Goal: Transaction & Acquisition: Purchase product/service

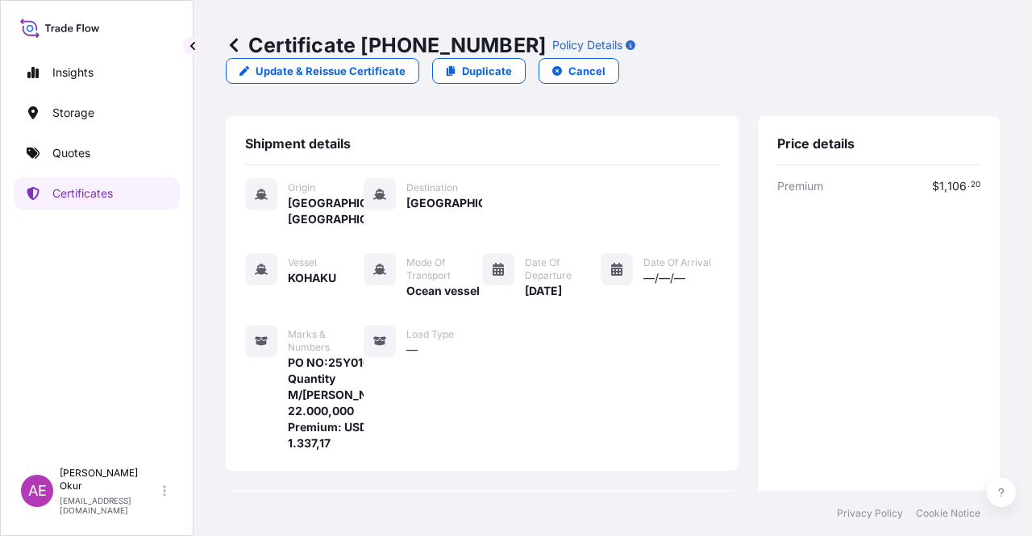
scroll to position [419, 0]
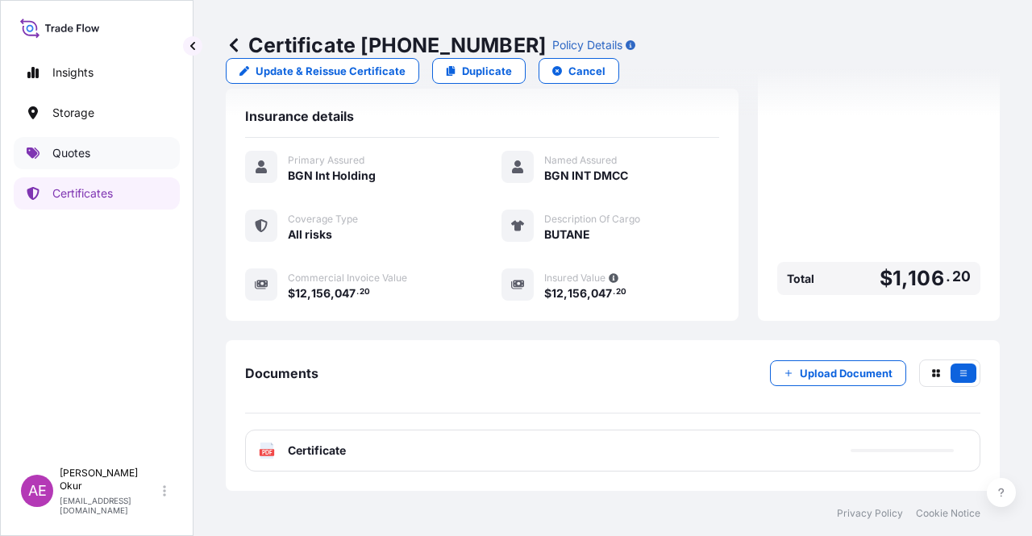
click at [83, 164] on link "Quotes" at bounding box center [97, 153] width 166 height 32
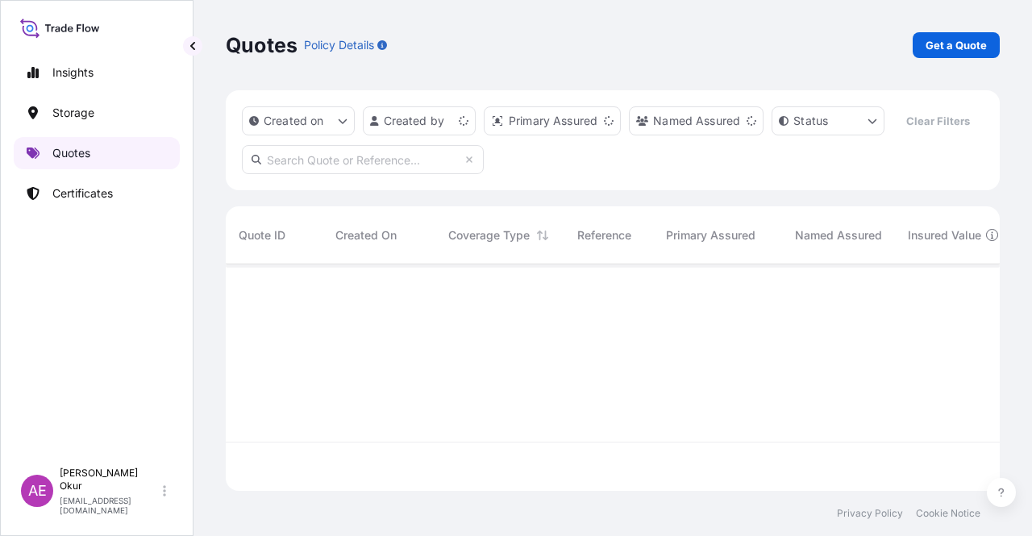
scroll to position [223, 761]
click at [958, 56] on link "Get a Quote" at bounding box center [956, 45] width 87 height 26
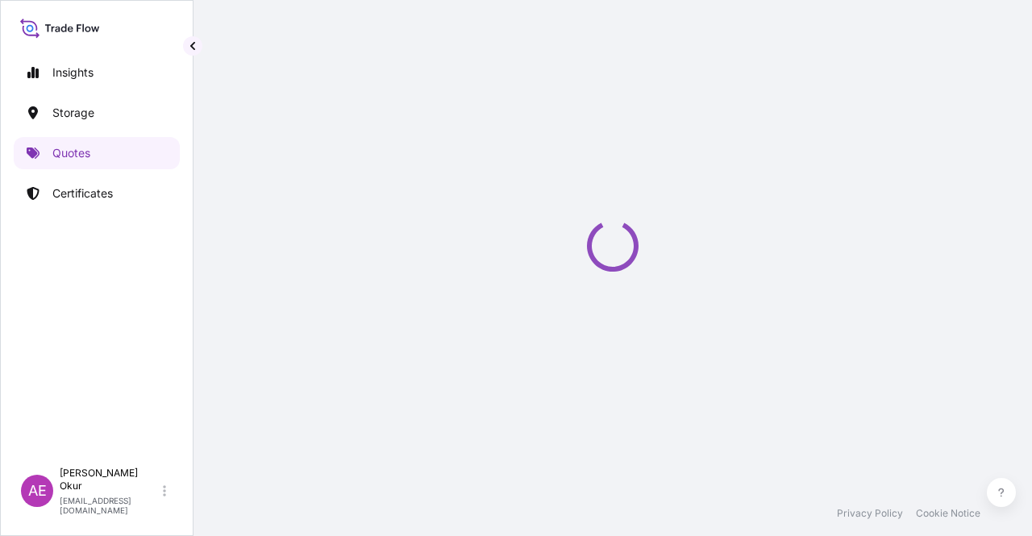
select select "Ocean Vessel"
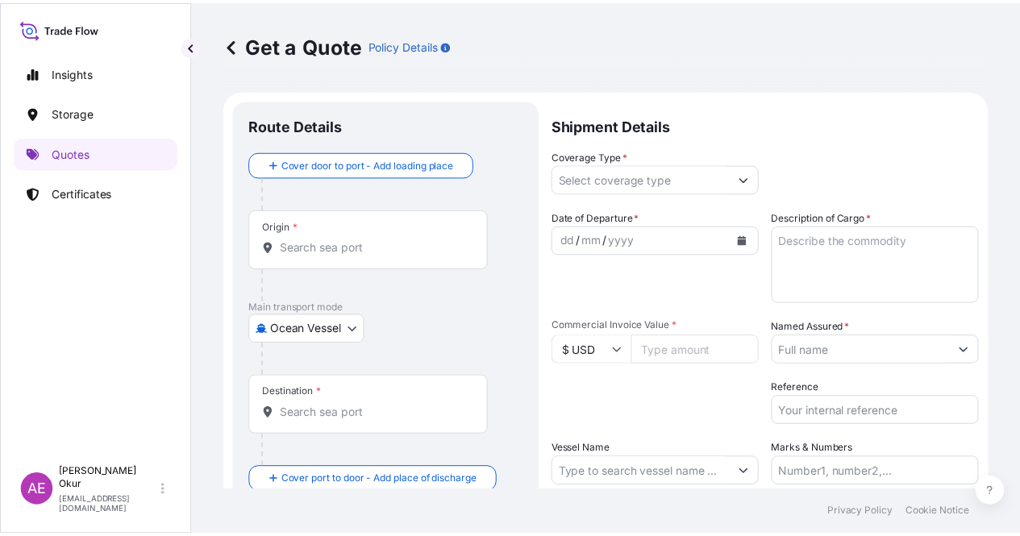
scroll to position [26, 0]
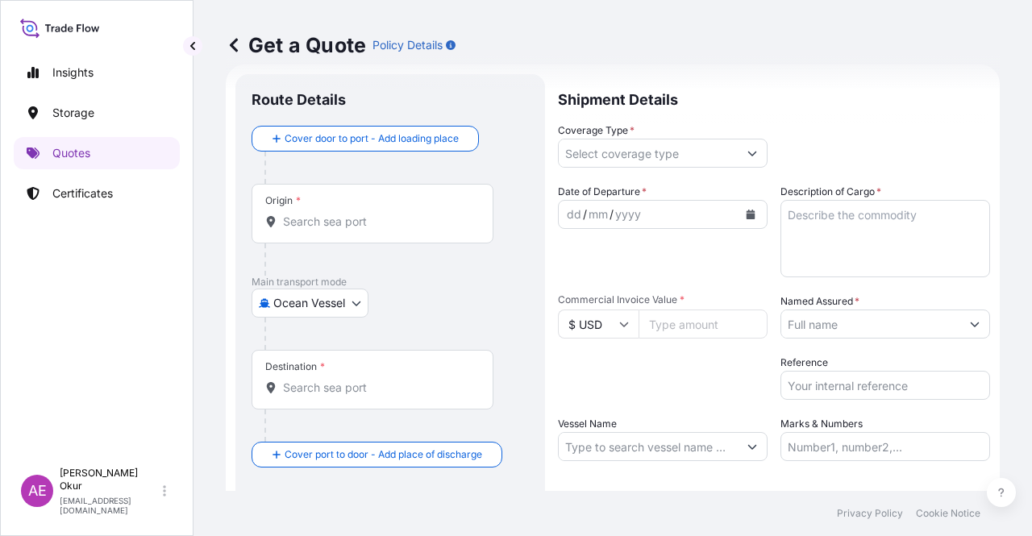
click at [369, 202] on div "Origin *" at bounding box center [373, 214] width 242 height 60
click at [369, 214] on input "Origin *" at bounding box center [378, 222] width 190 height 16
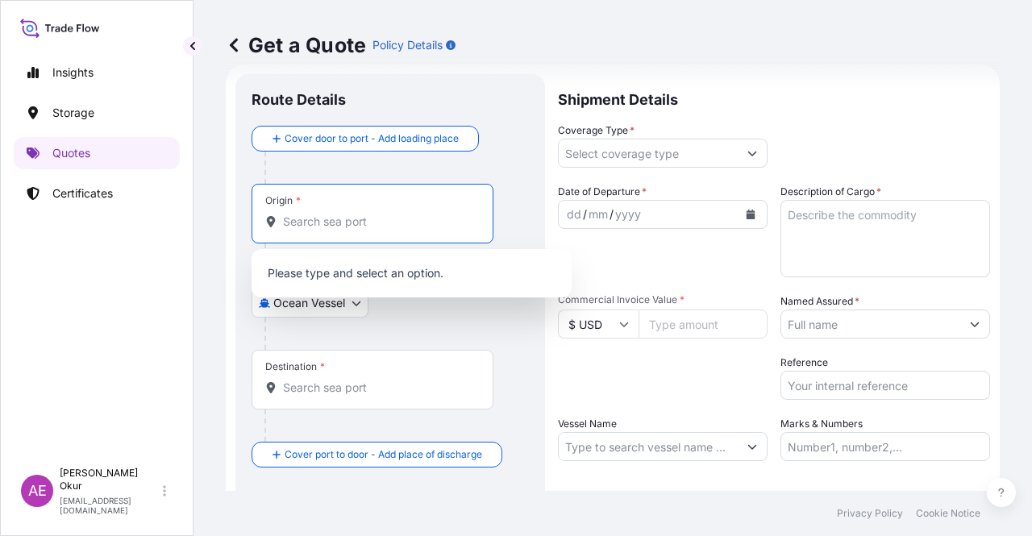
paste input "JUBAIL"
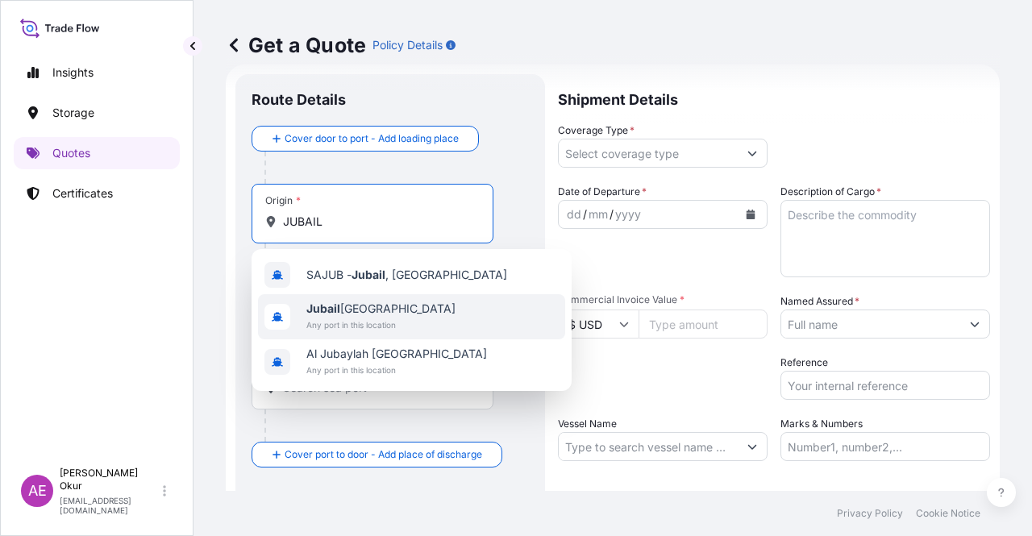
click at [350, 303] on div "[GEOGRAPHIC_DATA] , [GEOGRAPHIC_DATA] [GEOGRAPHIC_DATA] [GEOGRAPHIC_DATA] Any p…" at bounding box center [412, 320] width 320 height 142
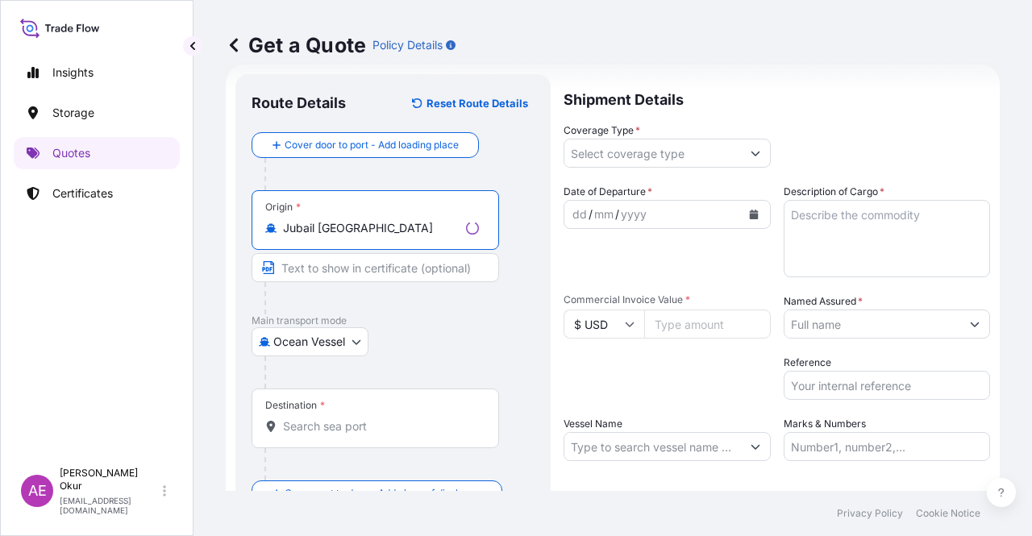
type input "Jubail [GEOGRAPHIC_DATA]"
click at [351, 259] on input "Text to appear on certificate" at bounding box center [376, 267] width 248 height 29
paste input "JUBAIL"
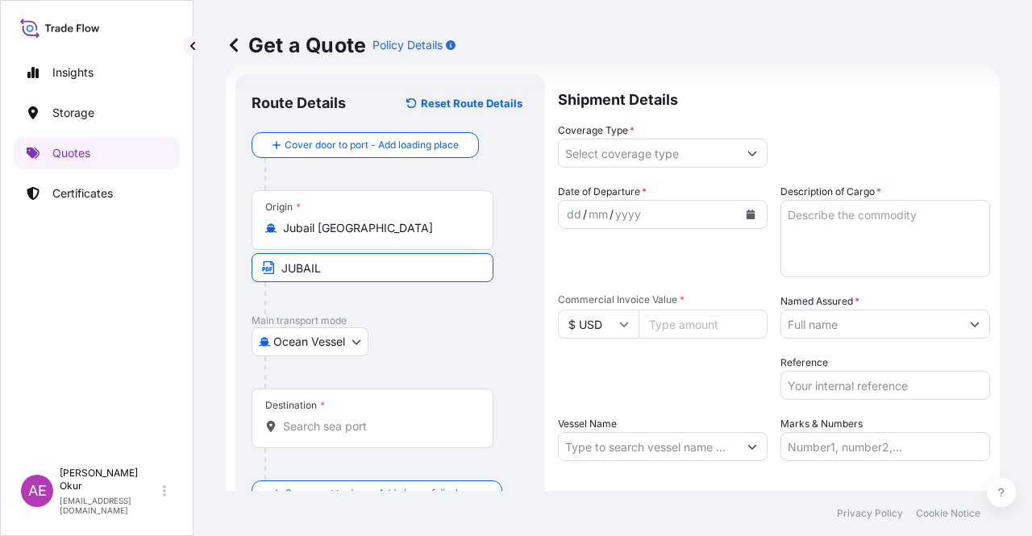
type input "JUBAIL / [GEOGRAPHIC_DATA]"
click at [314, 425] on input "Destination *" at bounding box center [378, 426] width 190 height 16
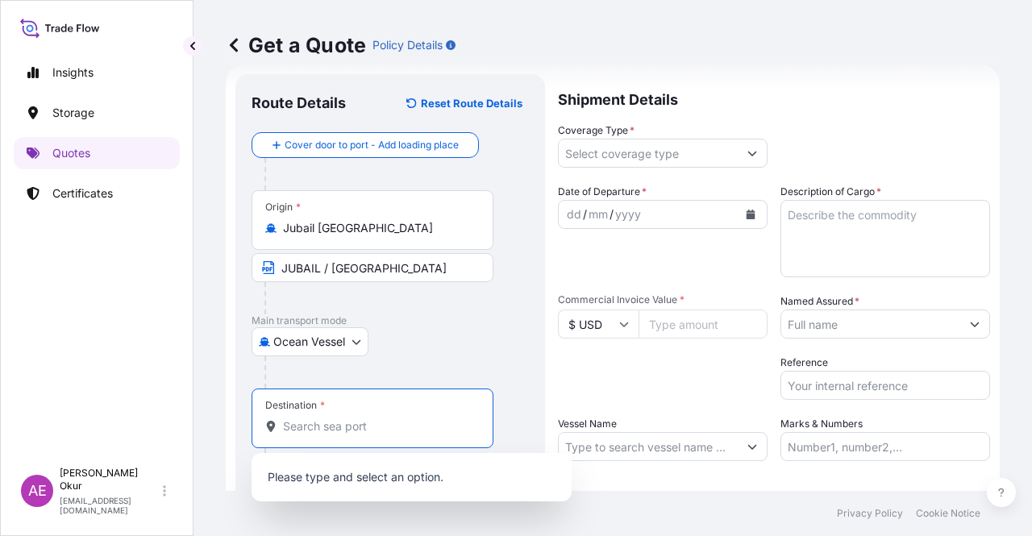
paste input "MERSIN"
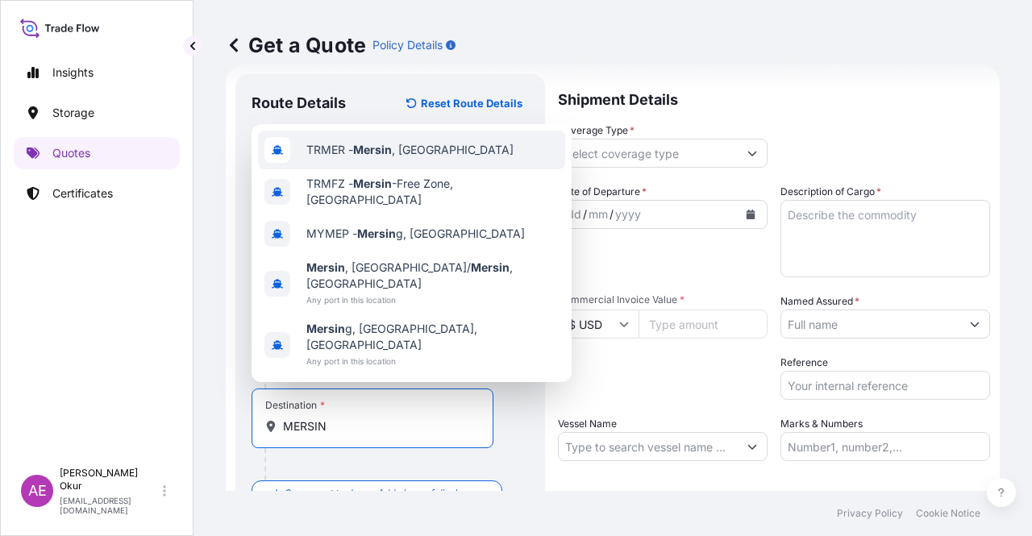
click at [416, 158] on span "TRMER - [GEOGRAPHIC_DATA] , [GEOGRAPHIC_DATA]" at bounding box center [409, 150] width 207 height 16
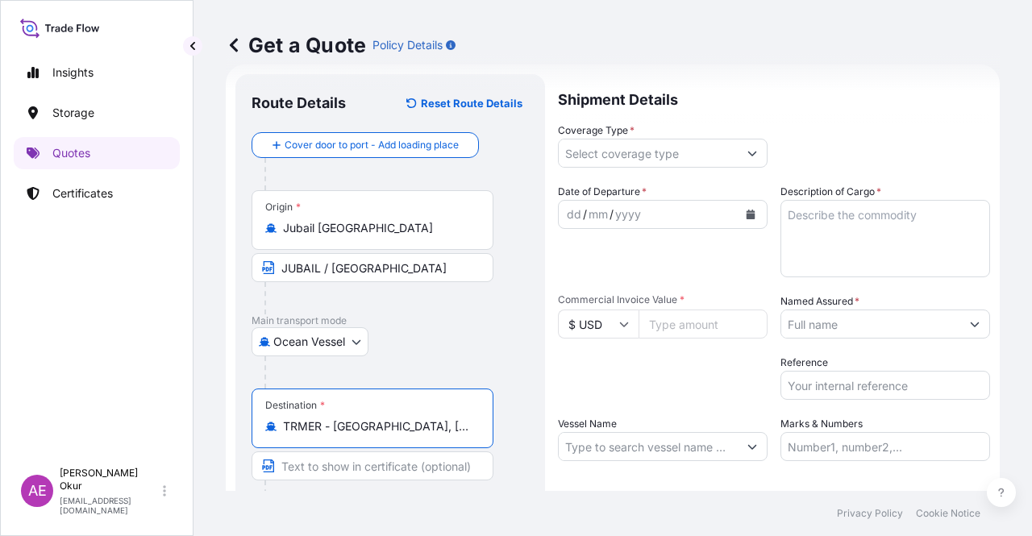
type input "TRMER - [GEOGRAPHIC_DATA], [GEOGRAPHIC_DATA]"
click at [342, 472] on input "Text to appear on certificate" at bounding box center [373, 465] width 242 height 29
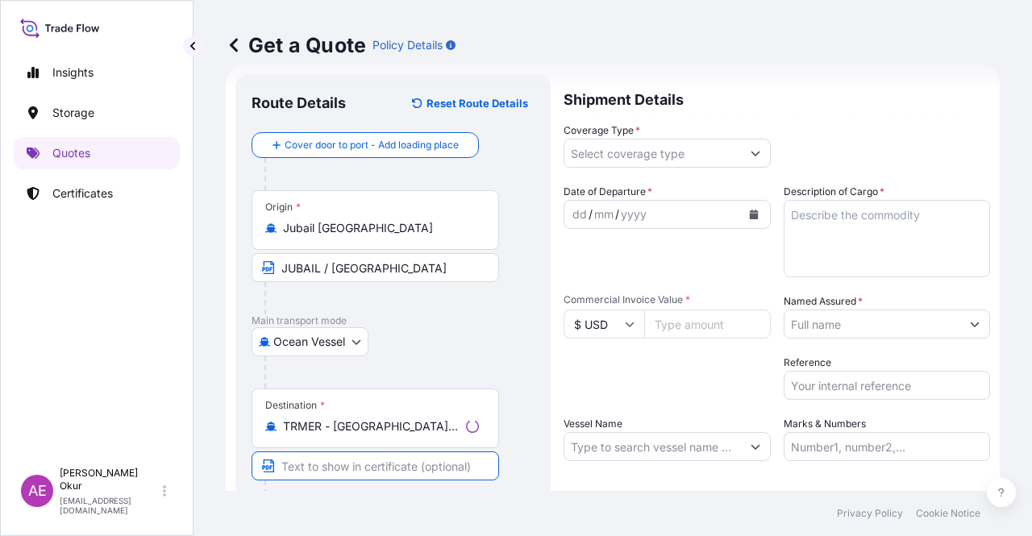
paste input "MERSIN"
paste input "[GEOGRAPHIC_DATA]"
type input "MERSIN / [GEOGRAPHIC_DATA]"
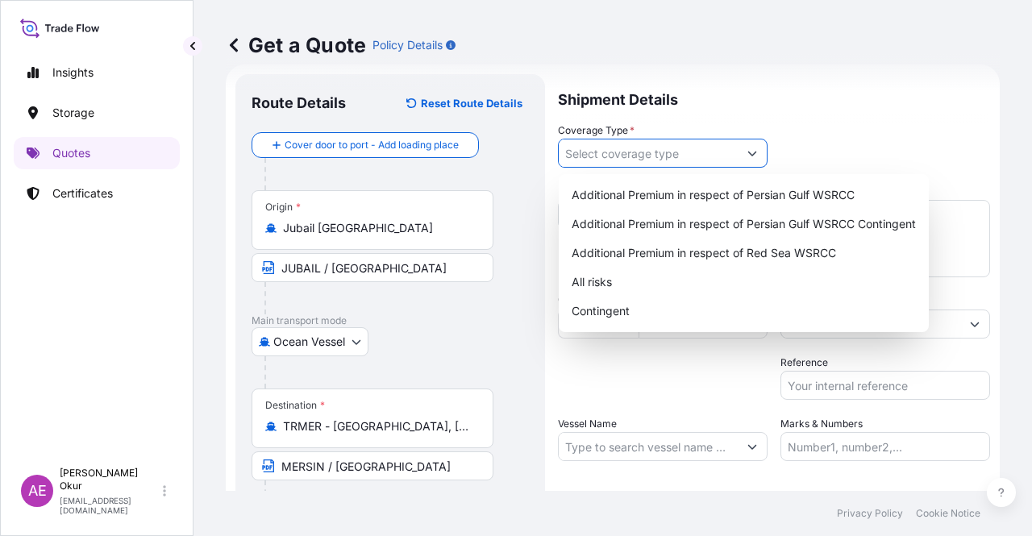
drag, startPoint x: 703, startPoint y: 160, endPoint x: 699, endPoint y: 179, distance: 19.8
click at [704, 156] on input "Coverage Type *" at bounding box center [648, 153] width 179 height 29
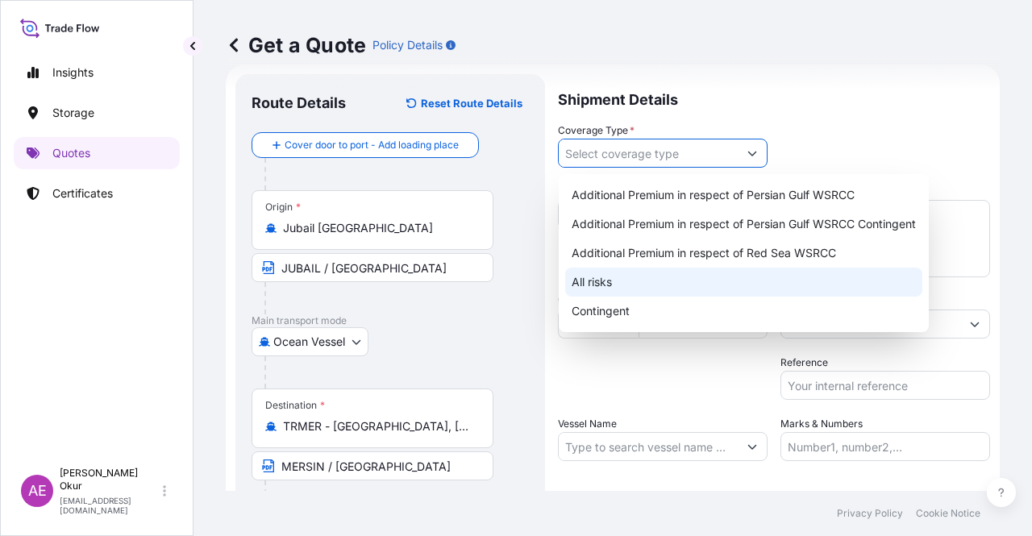
click at [614, 277] on div "All risks" at bounding box center [743, 282] width 357 height 29
type input "All risks"
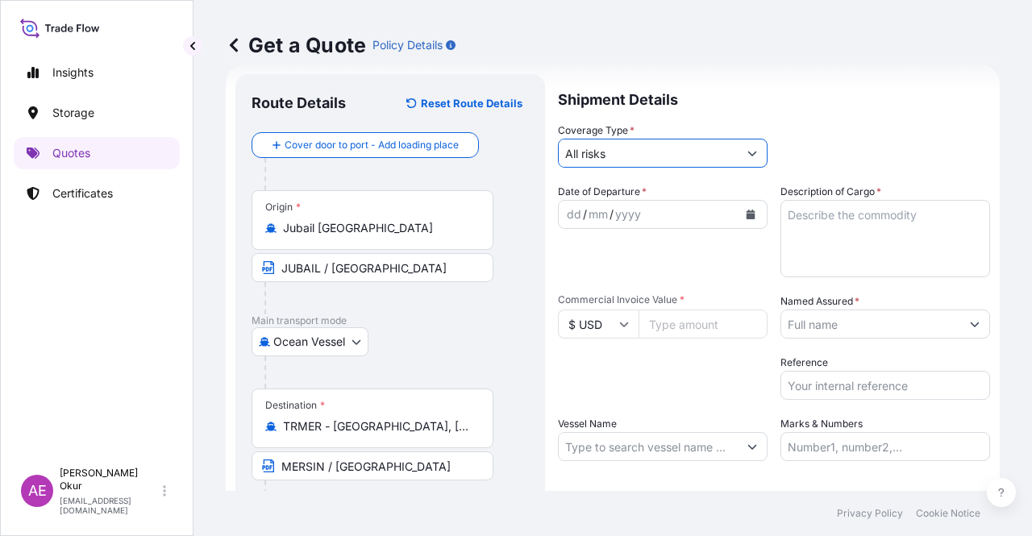
click at [575, 223] on div "dd" at bounding box center [574, 214] width 18 height 19
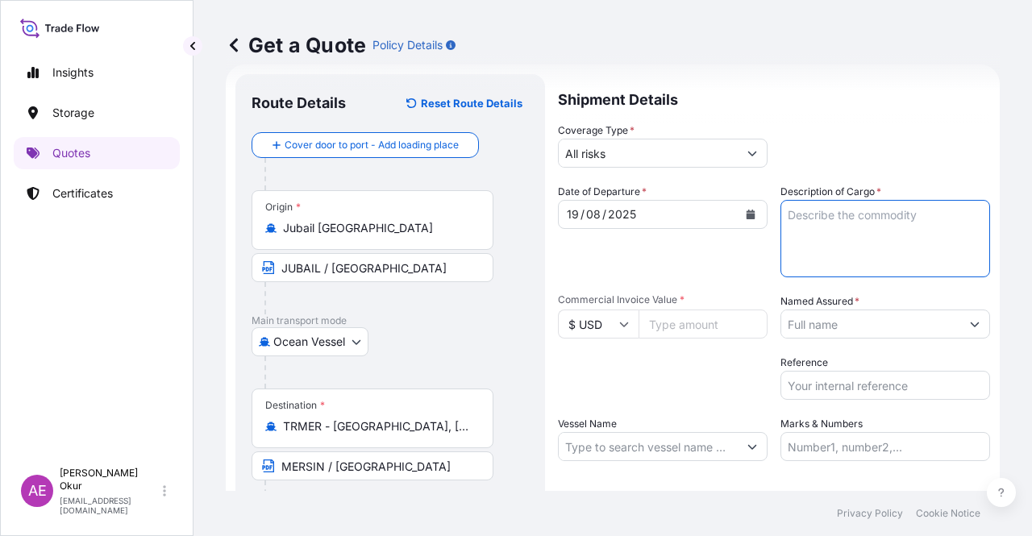
click at [818, 238] on textarea "Description of Cargo *" at bounding box center [885, 238] width 210 height 77
paste textarea "HDPE (TASNEE HD NPP BLACK COMPOUND"
type textarea "HDPE (TASNEE HD NPP BLACK COMPOUND"
click at [674, 311] on input "Commercial Invoice Value *" at bounding box center [703, 324] width 129 height 29
paste input "161.57"
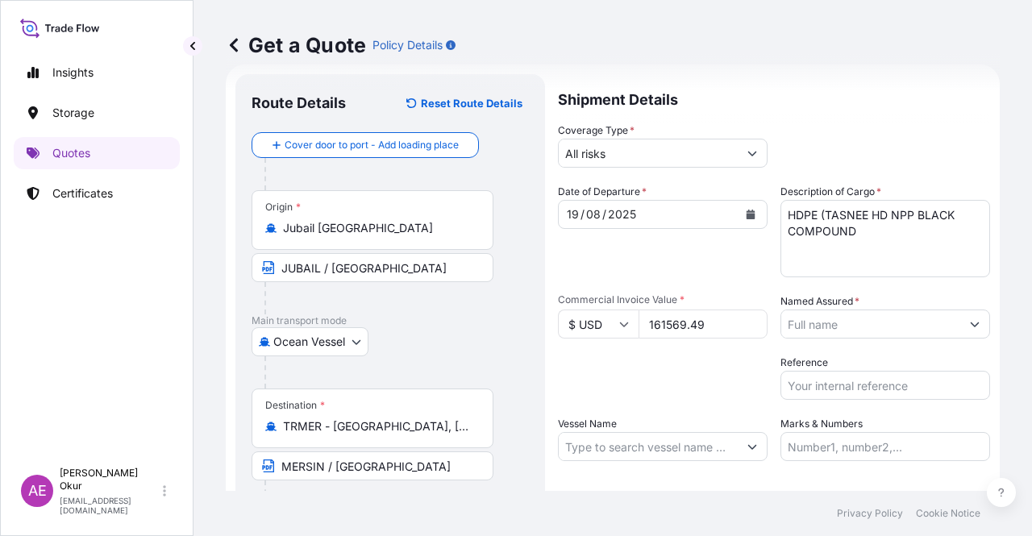
type input "161569.49"
click at [882, 328] on input "Named Assured *" at bounding box center [870, 324] width 179 height 29
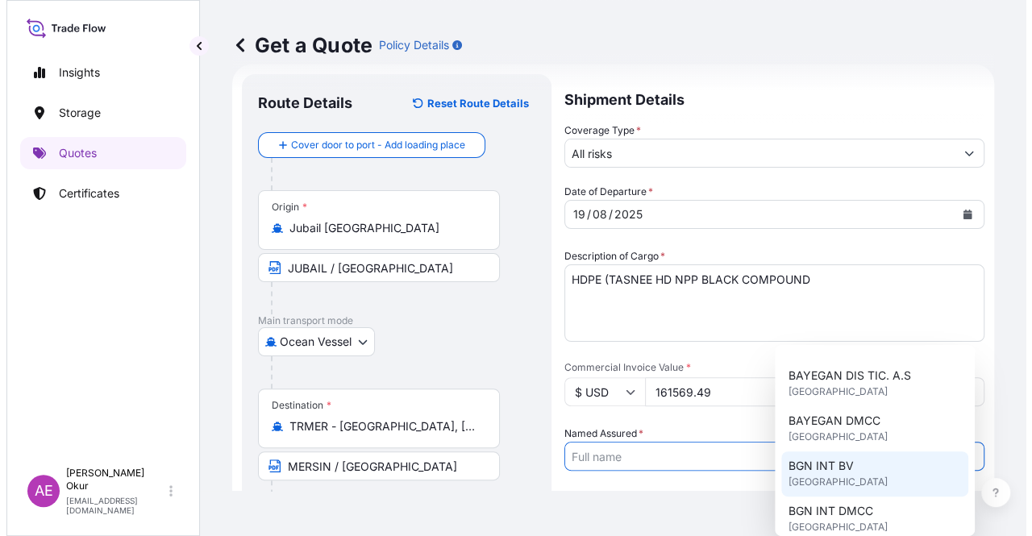
scroll to position [161, 0]
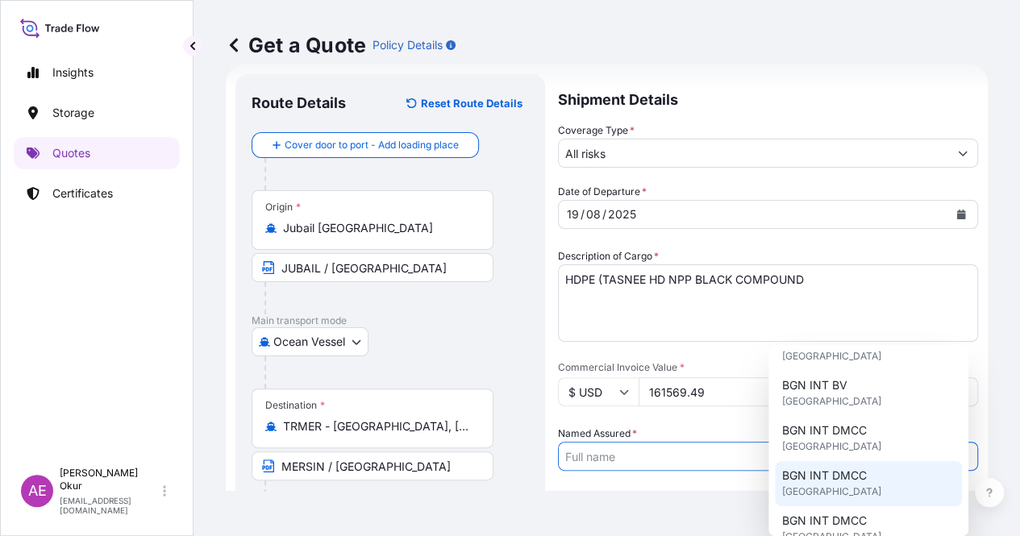
click at [843, 437] on span "BGN INT DMCC" at bounding box center [823, 430] width 85 height 16
type input "BGN INT DMCC"
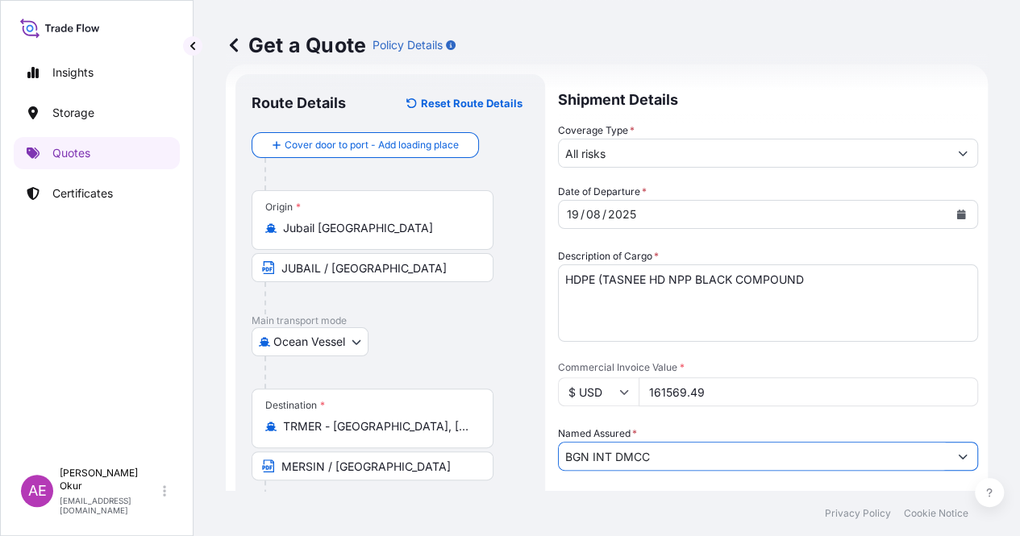
click at [959, 442] on button "Show suggestions" at bounding box center [962, 456] width 29 height 29
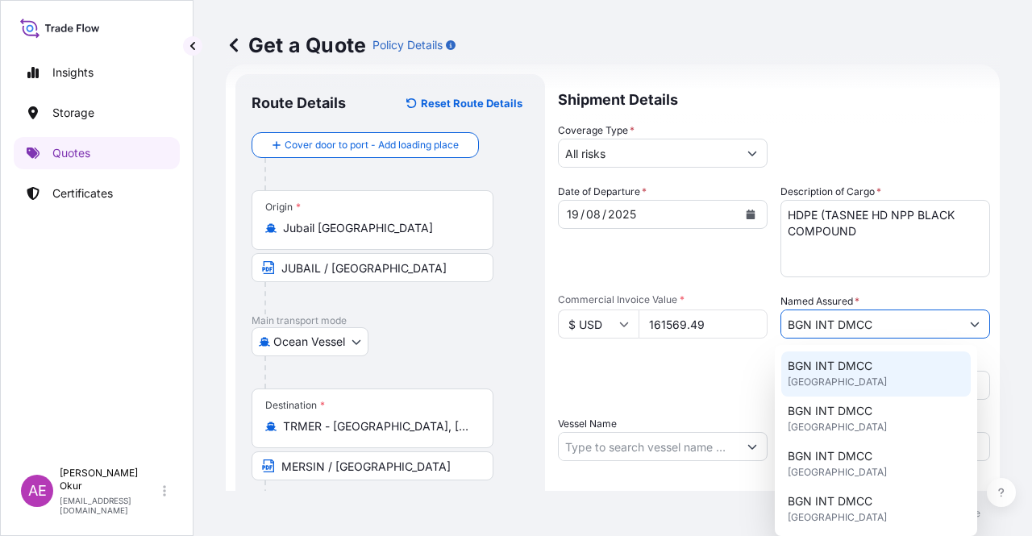
drag, startPoint x: 927, startPoint y: 312, endPoint x: 702, endPoint y: 318, distance: 225.0
click at [702, 318] on div "Date of Departure * [DATE] Cargo Category * LPG, Crude Oil, Utility Fuel, Mid D…" at bounding box center [774, 322] width 432 height 277
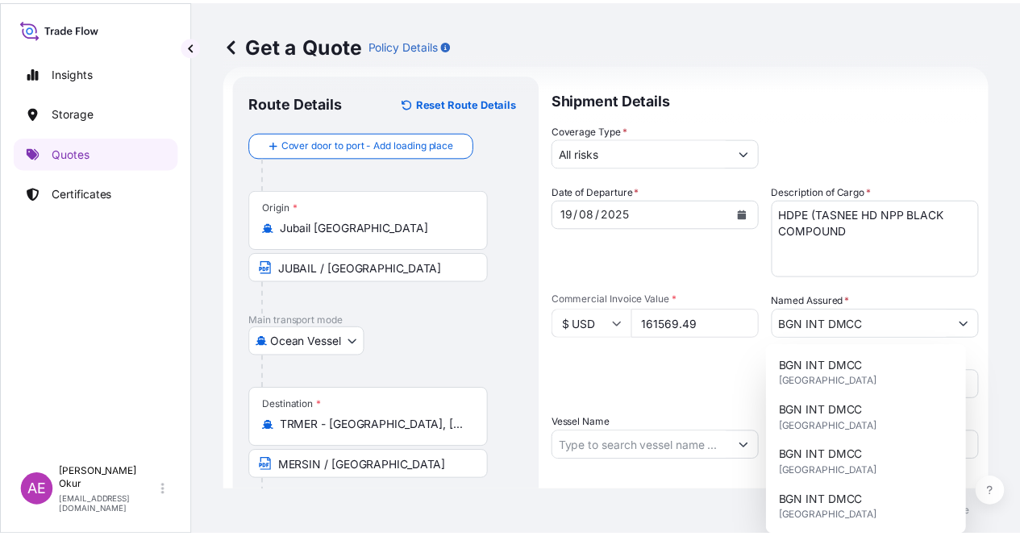
scroll to position [1, 0]
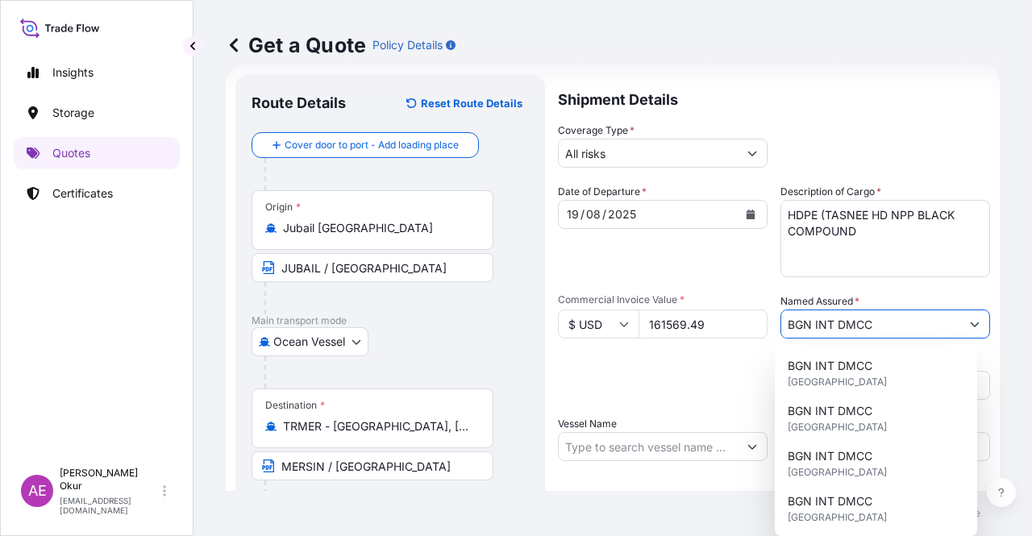
drag, startPoint x: 858, startPoint y: 325, endPoint x: 702, endPoint y: 325, distance: 155.6
click at [695, 325] on div "Date of Departure * [DATE] Cargo Category * LPG, Crude Oil, Utility Fuel, Mid D…" at bounding box center [774, 322] width 432 height 277
drag, startPoint x: 992, startPoint y: 320, endPoint x: 940, endPoint y: 323, distance: 51.7
click at [988, 318] on div "Get a Quote Policy Details Route Details Reset Route Details Cover door to port…" at bounding box center [612, 245] width 838 height 491
drag, startPoint x: 884, startPoint y: 325, endPoint x: 697, endPoint y: 332, distance: 186.4
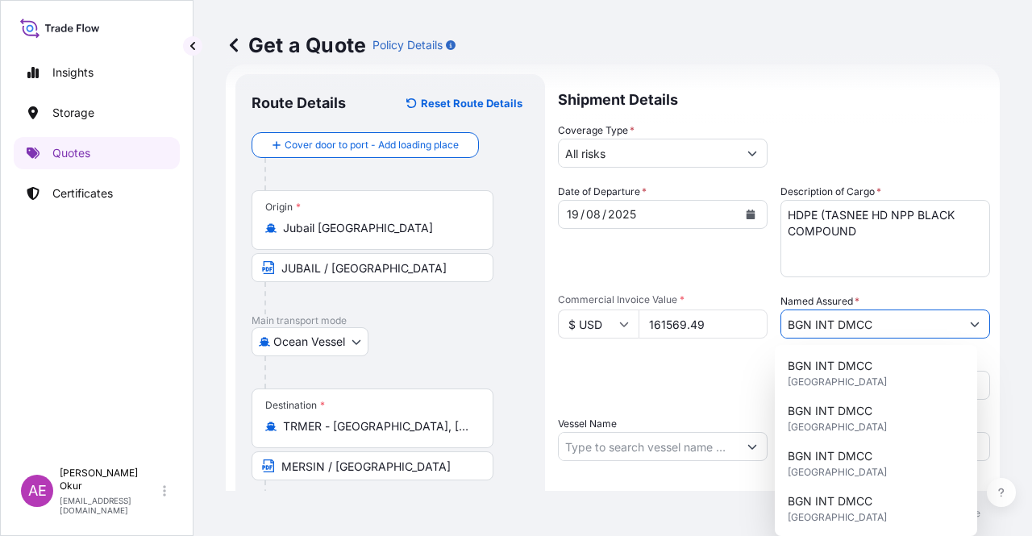
click at [697, 331] on div "Date of Departure * [DATE] Cargo Category * LPG, Crude Oil, Utility Fuel, Mid D…" at bounding box center [774, 322] width 432 height 277
click at [704, 372] on div "Packing Category Type to search a container mode Please select a primary mode o…" at bounding box center [663, 377] width 210 height 45
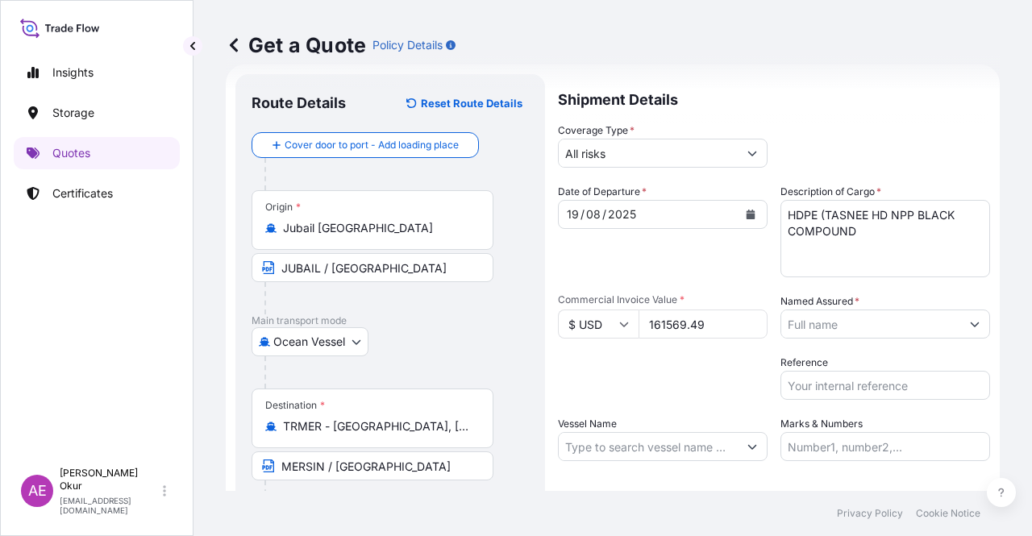
click at [967, 306] on div "Named Assured *" at bounding box center [885, 315] width 210 height 45
click at [961, 336] on button "Show suggestions" at bounding box center [974, 324] width 29 height 29
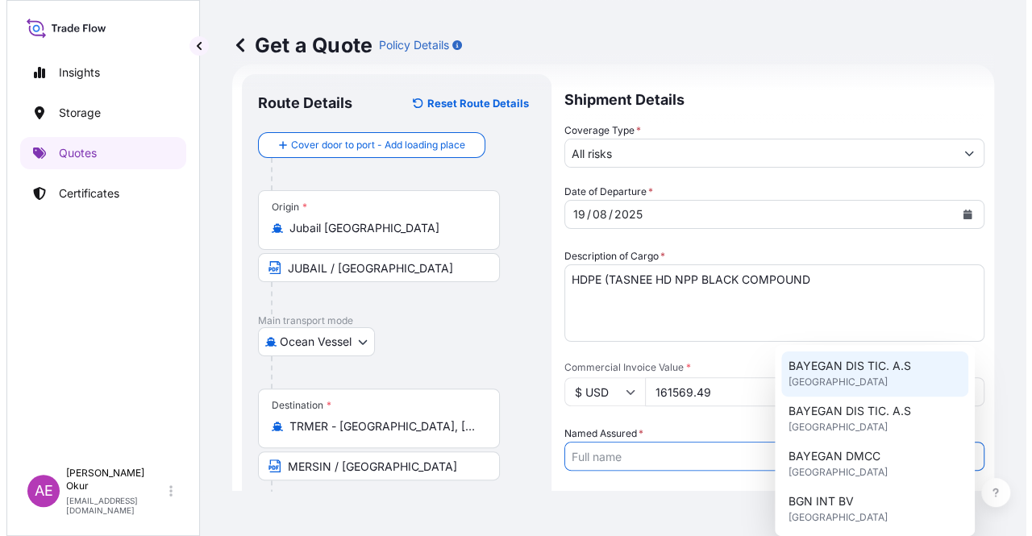
scroll to position [81, 0]
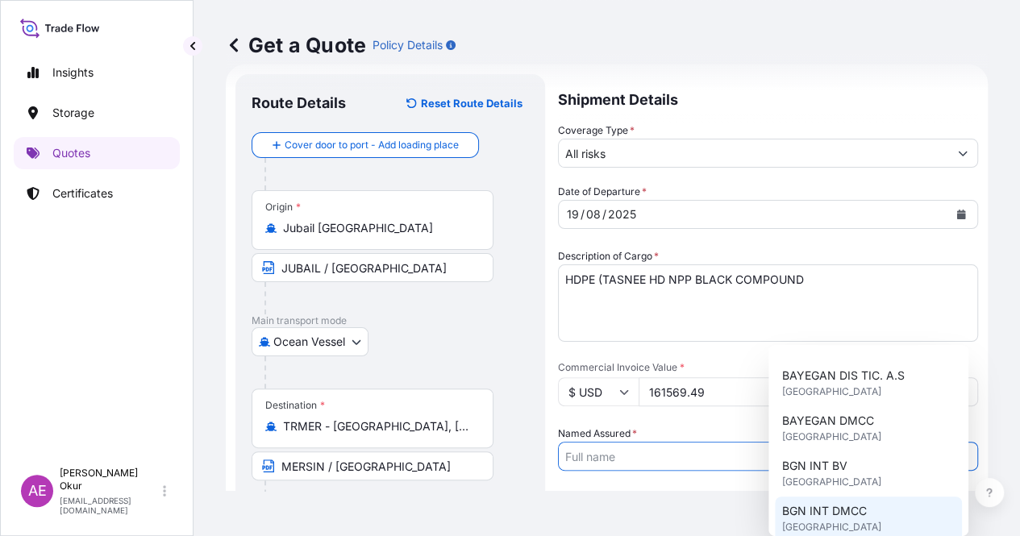
click at [872, 514] on div "BGN INT DMCC [GEOGRAPHIC_DATA]" at bounding box center [868, 519] width 187 height 45
type input "BGN INT DMCC"
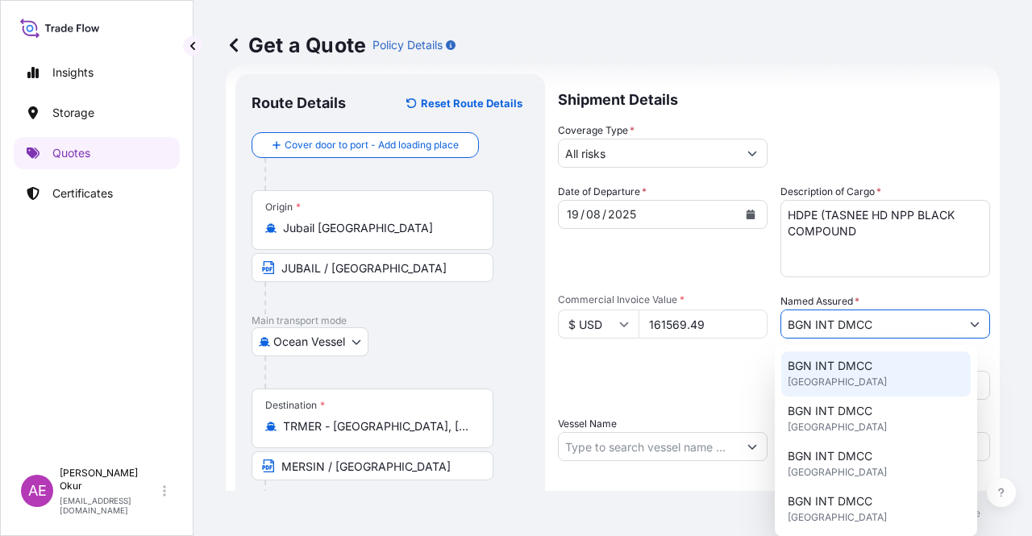
drag, startPoint x: 933, startPoint y: 320, endPoint x: 480, endPoint y: 333, distance: 453.3
click at [514, 333] on form "Route Details Reset Route Details Cover door to port - Add loading place Place …" at bounding box center [613, 327] width 774 height 526
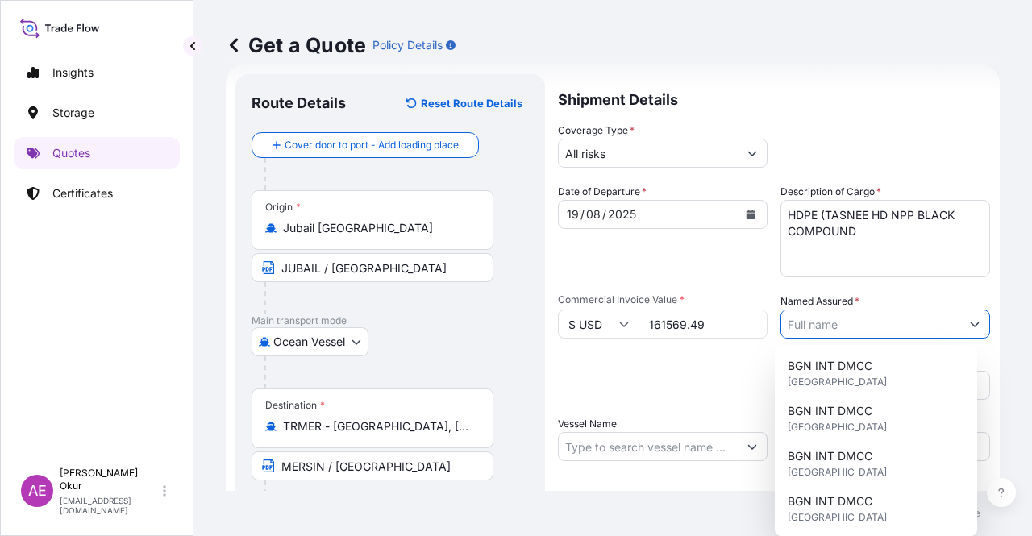
click at [651, 372] on div "Packing Category Type to search a container mode Please select a primary mode o…" at bounding box center [663, 377] width 210 height 45
click at [975, 314] on div "Get a Quote Policy Details Route Details Reset Route Details Cover door to port…" at bounding box center [612, 245] width 838 height 491
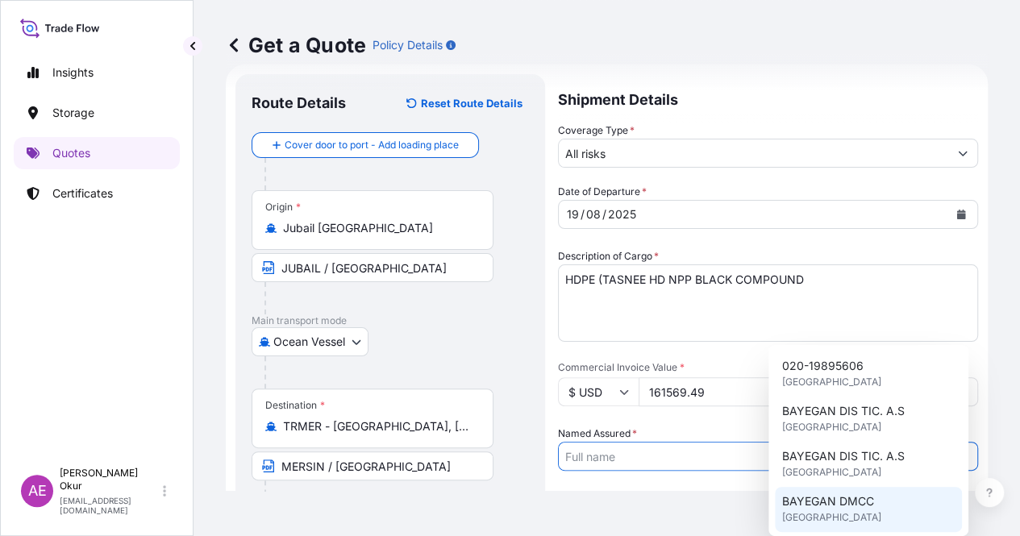
click at [851, 502] on span "BAYEGAN DMCC" at bounding box center [827, 501] width 92 height 16
type input "BAYEGAN DMCC"
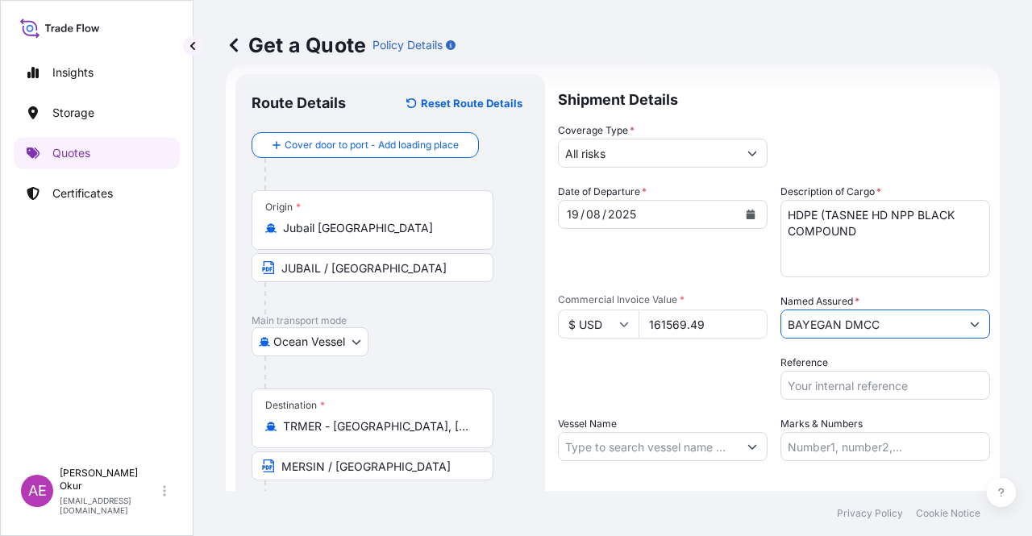
scroll to position [125, 0]
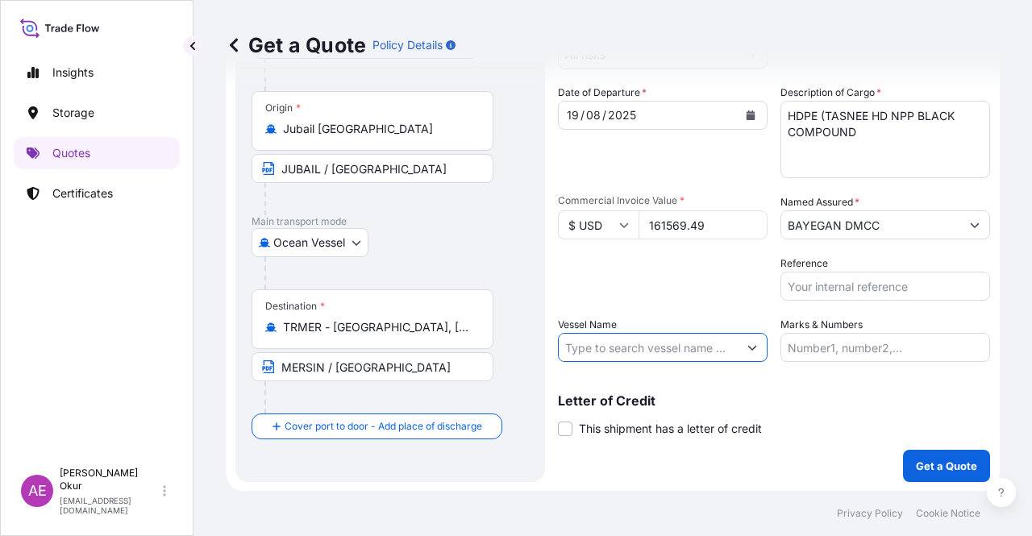
click at [675, 354] on input "Vessel Name" at bounding box center [648, 347] width 179 height 29
paste input "MSC [PERSON_NAME]"
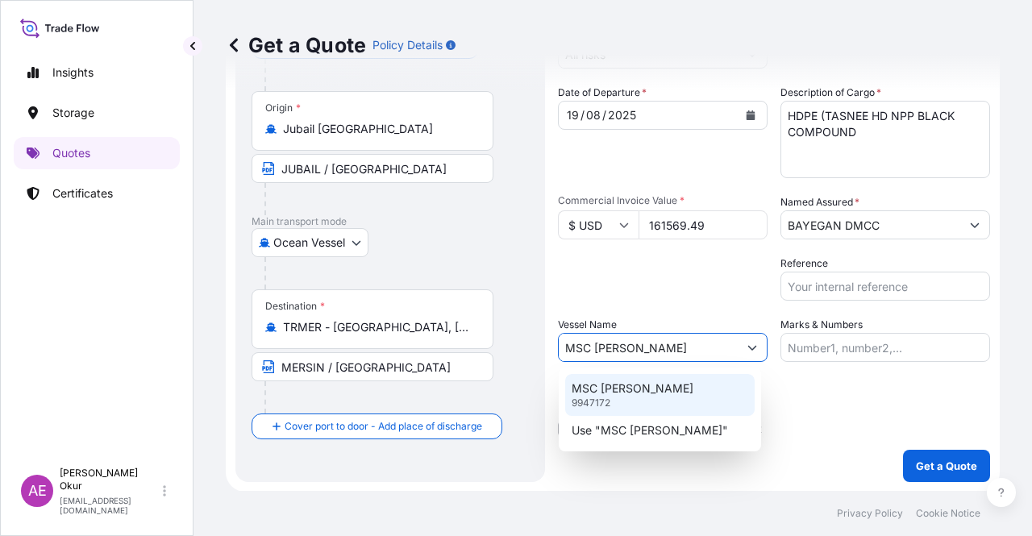
click at [639, 400] on div "MSC [PERSON_NAME] 9947172" at bounding box center [659, 395] width 189 height 42
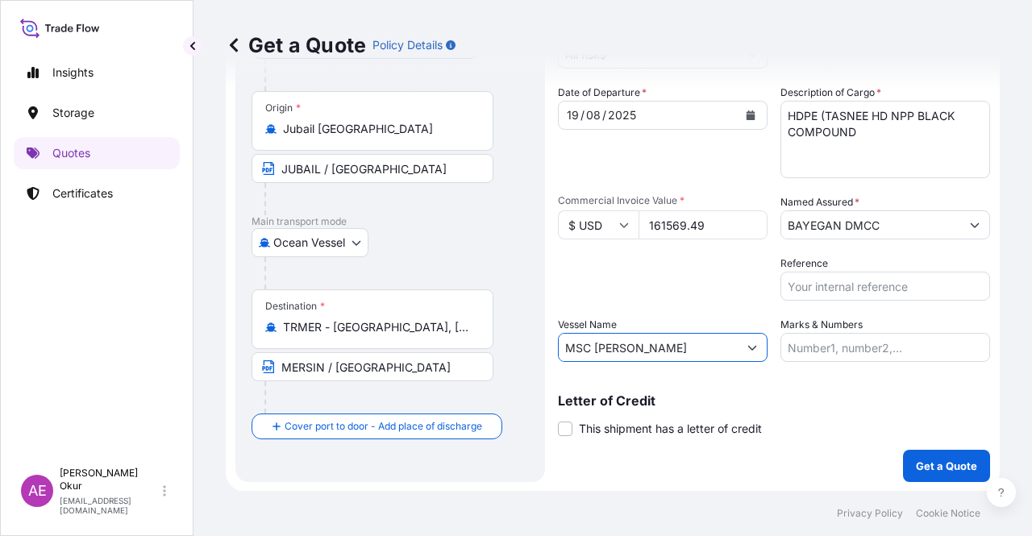
type input "MSC [PERSON_NAME]"
click at [876, 361] on input "Marks & Numbers" at bounding box center [885, 347] width 210 height 29
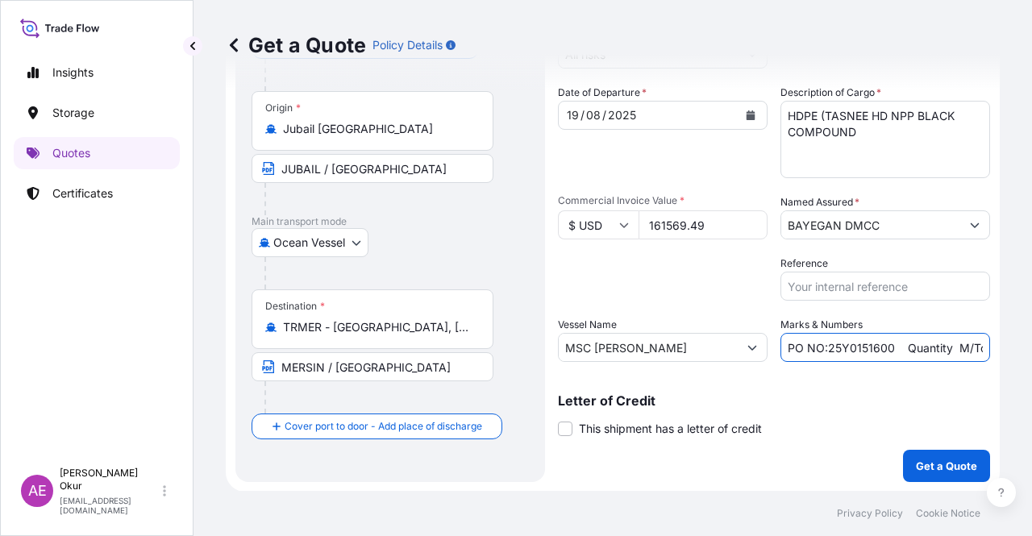
drag, startPoint x: 822, startPoint y: 346, endPoint x: 884, endPoint y: 346, distance: 62.1
click at [884, 346] on input "PO NO:25Y0151600 Quantity M/Tonn: 26,000 Premium: USD 3,37" at bounding box center [885, 347] width 210 height 29
paste input "2022"
drag, startPoint x: 942, startPoint y: 361, endPoint x: 1013, endPoint y: 352, distance: 70.7
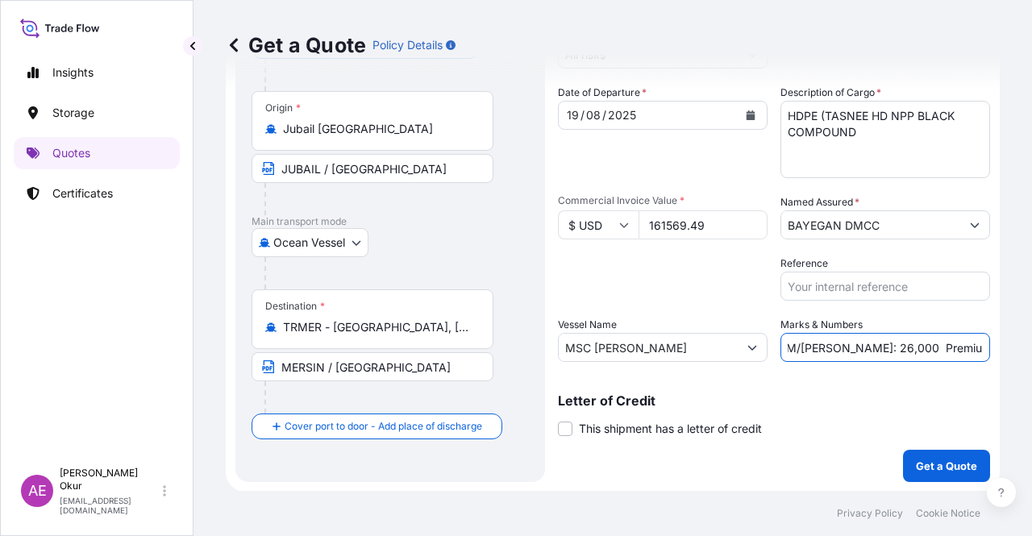
click at [1013, 352] on div "Get a Quote Policy Details Route Details Reset Route Details Cover door to port…" at bounding box center [612, 245] width 838 height 491
click at [876, 351] on input "PO NO:25Y0202200 Quantity M/[PERSON_NAME]: 26,000 Premium: USD 3,37" at bounding box center [885, 347] width 210 height 29
click at [828, 348] on input "PO NO:25Y0202200 Quantity M/[PERSON_NAME]: 26,000 Premium: USD 3,37" at bounding box center [885, 347] width 210 height 29
drag, startPoint x: 824, startPoint y: 348, endPoint x: 859, endPoint y: 347, distance: 35.5
click at [859, 347] on input "PO NO:25Y0202200 Quantity M/[PERSON_NAME]: 26,000 Premium: USD 3,37" at bounding box center [885, 347] width 210 height 29
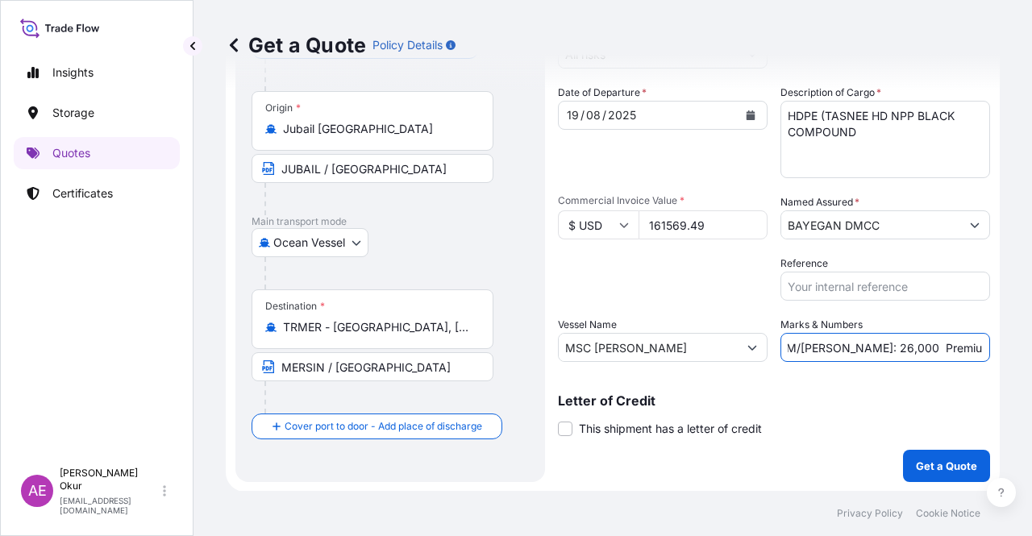
paste input "148.5"
drag, startPoint x: 942, startPoint y: 357, endPoint x: 1031, endPoint y: 356, distance: 88.7
click at [1031, 356] on div "Get a Quote Policy Details Route Details Reset Route Details Cover door to port…" at bounding box center [612, 245] width 838 height 491
click at [930, 352] on input "PO NO:25Y0202200 Quantity M/[PERSON_NAME]: 148.500 Premium: USD 3,37" at bounding box center [885, 347] width 210 height 29
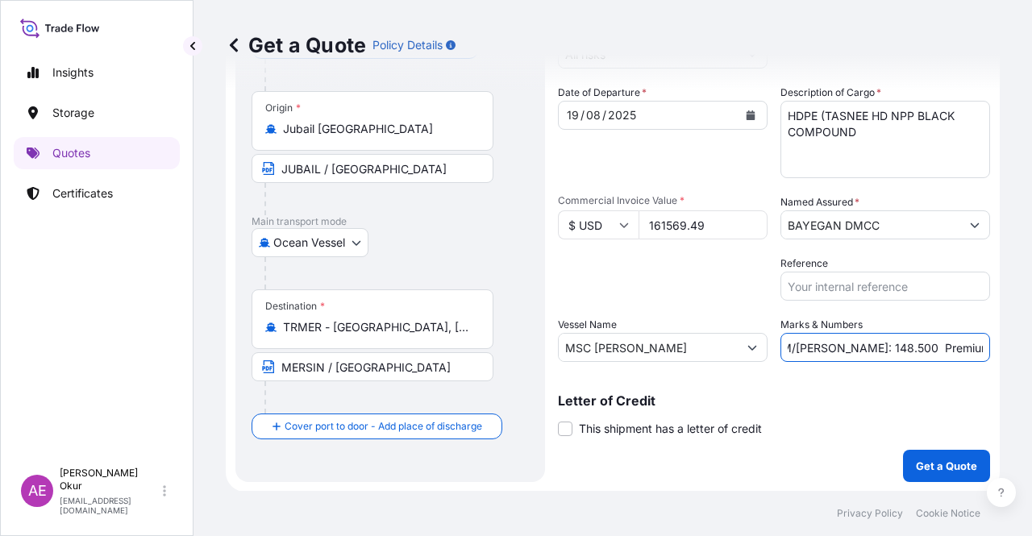
drag, startPoint x: 947, startPoint y: 347, endPoint x: 1011, endPoint y: 347, distance: 64.5
click at [1011, 347] on div "Get a Quote Policy Details Route Details Reset Route Details Cover door to port…" at bounding box center [612, 245] width 838 height 491
paste input "3.93"
drag, startPoint x: 967, startPoint y: 346, endPoint x: 680, endPoint y: 351, distance: 287.9
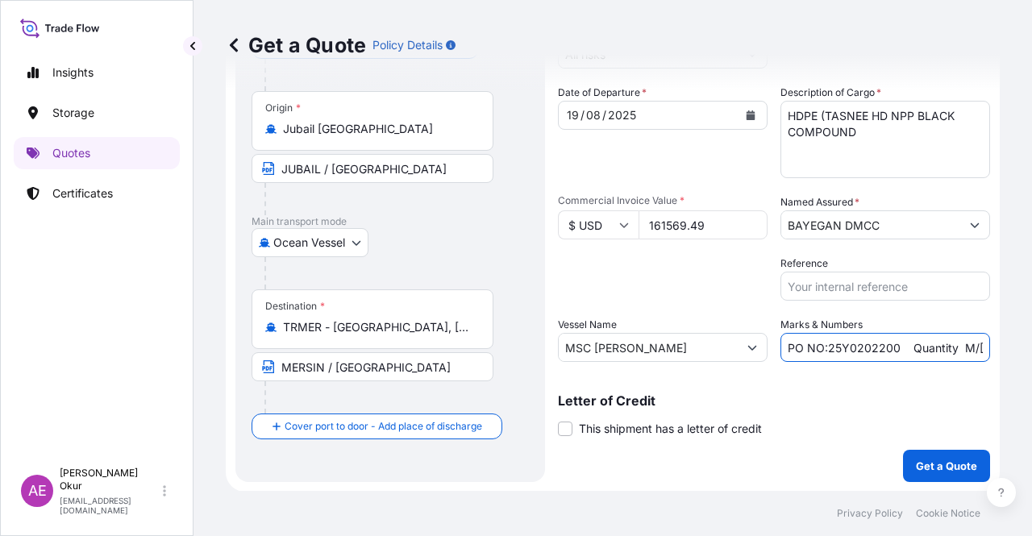
click at [680, 351] on div "Date of Departure * [DATE] Cargo Category * LPG, Crude Oil, Utility Fuel, Mid D…" at bounding box center [774, 223] width 432 height 277
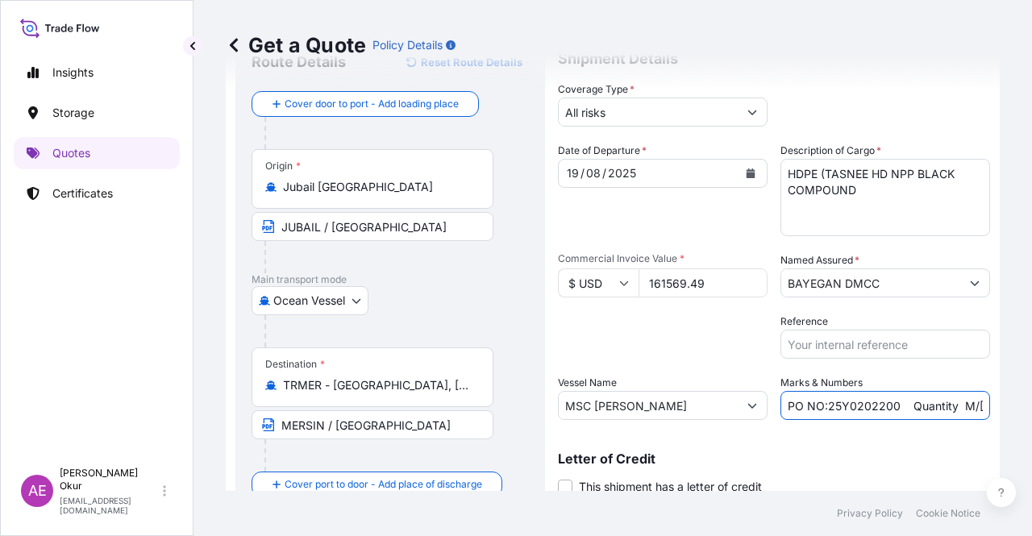
scroll to position [125, 0]
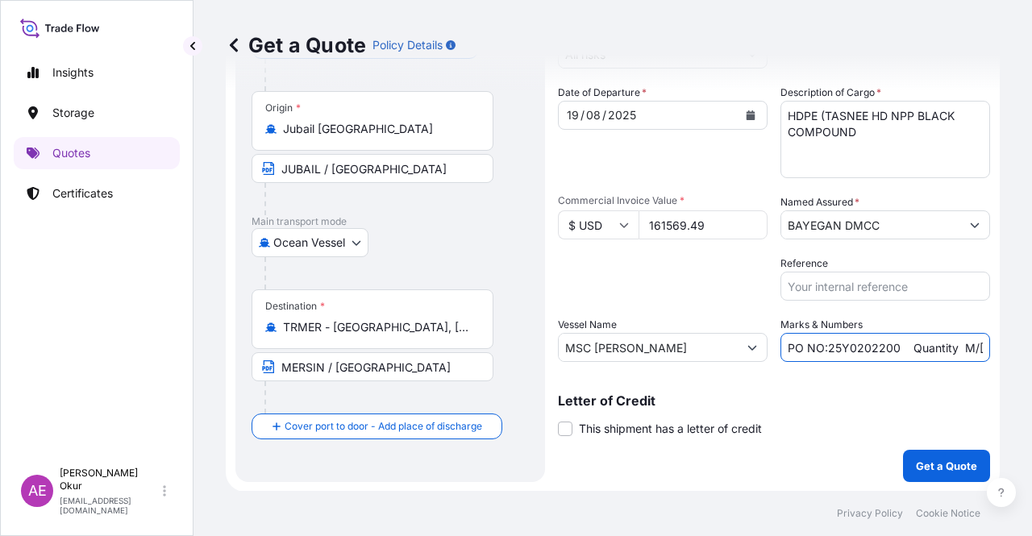
type input "PO NO:25Y0202200 Quantity M/[PERSON_NAME]: 148.500 Premium: USD 33.93"
click at [563, 420] on label "This shipment has a letter of credit" at bounding box center [660, 428] width 204 height 17
click at [558, 420] on input "This shipment has a letter of credit" at bounding box center [558, 420] width 0 height 0
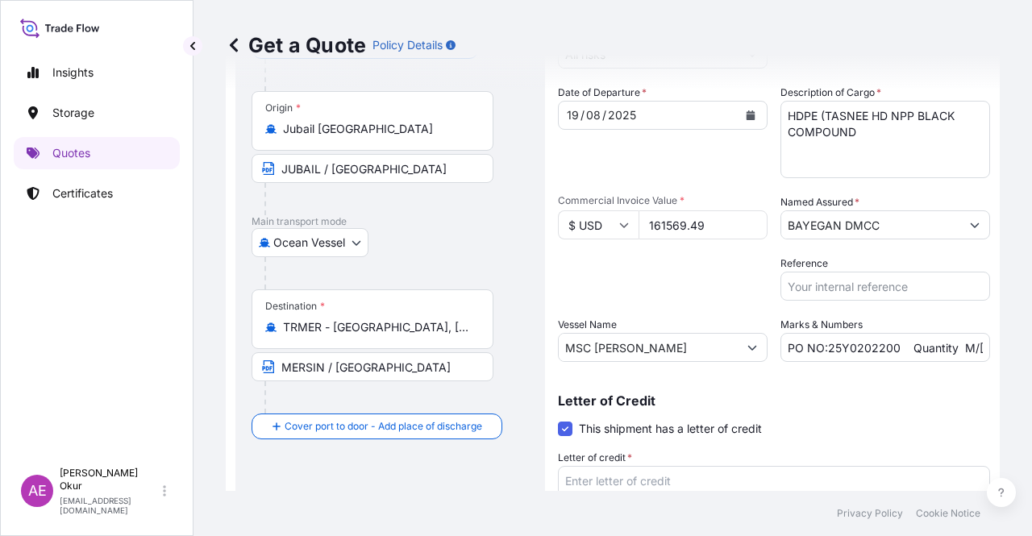
click at [564, 422] on span at bounding box center [565, 429] width 15 height 15
click at [558, 420] on input "This shipment has a letter of credit" at bounding box center [558, 420] width 0 height 0
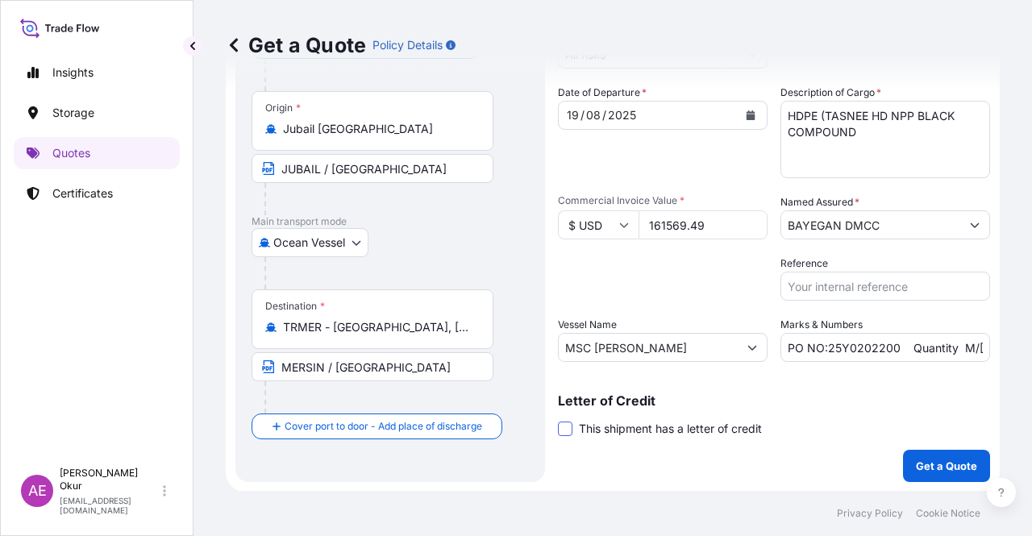
click at [564, 422] on span at bounding box center [565, 429] width 15 height 15
click at [558, 420] on input "This shipment has a letter of credit" at bounding box center [558, 420] width 0 height 0
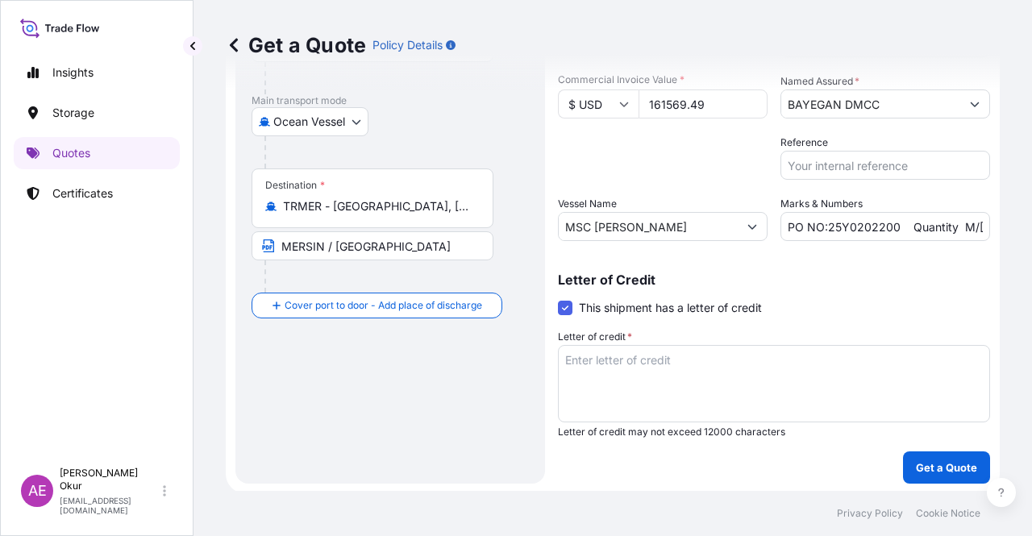
scroll to position [248, 0]
click at [624, 385] on textarea "Letter of credit *" at bounding box center [774, 381] width 432 height 77
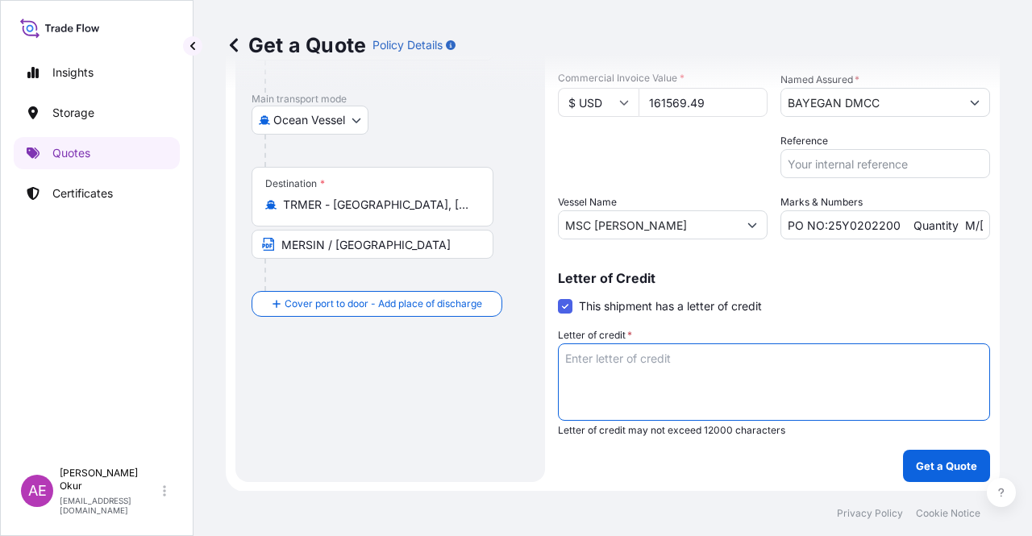
paste textarea "INSURANCE POLICY OR CERTIFICATE OF INSURANCE IN DUPLICATE ISSUED OR ENDORSED TO…"
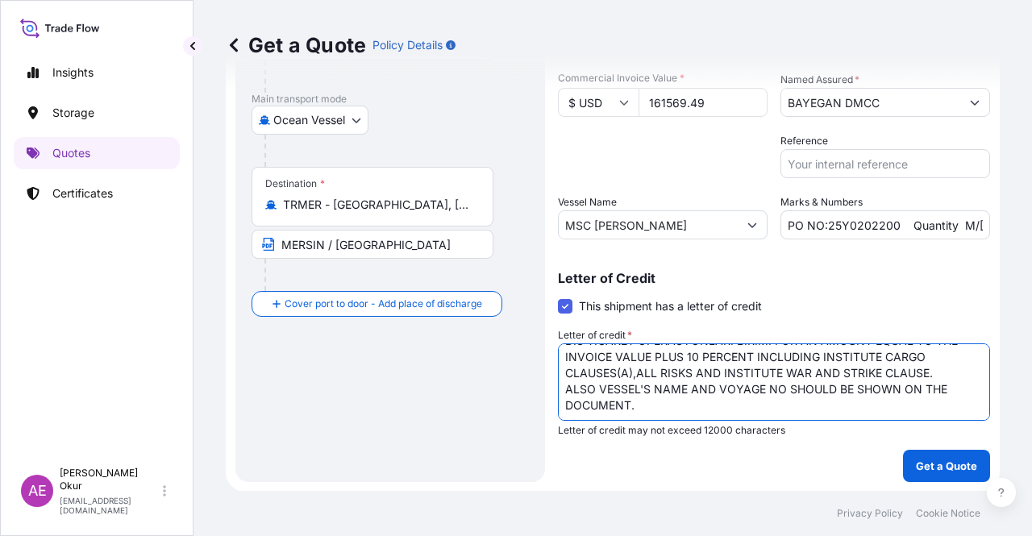
scroll to position [0, 0]
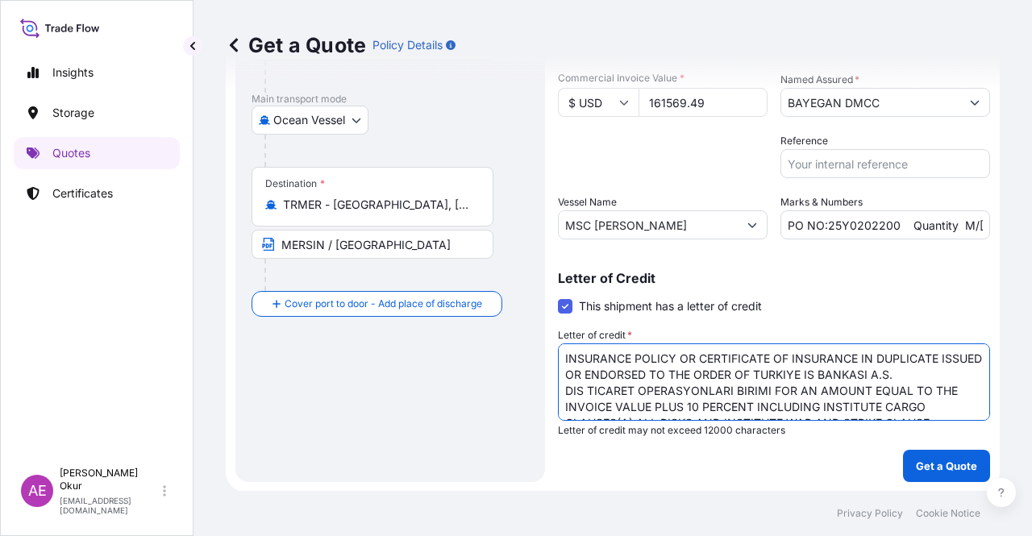
drag, startPoint x: 683, startPoint y: 402, endPoint x: 632, endPoint y: 307, distance: 107.8
click at [632, 307] on div "Letter of Credit This shipment has a letter of credit Letter of credit * INSURA…" at bounding box center [774, 354] width 432 height 165
click at [652, 391] on textarea "INSURANCE POLICY OR CERTIFICATE OF INSURANCE IN DUPLICATE ISSUED OR ENDORSED TO…" at bounding box center [774, 381] width 432 height 77
click at [610, 372] on textarea "INSURANCE POLICY OR CERTIFICATE OF INSURANCE IN DUPLICATE ISSUED OR ENDORSED TO…" at bounding box center [774, 381] width 432 height 77
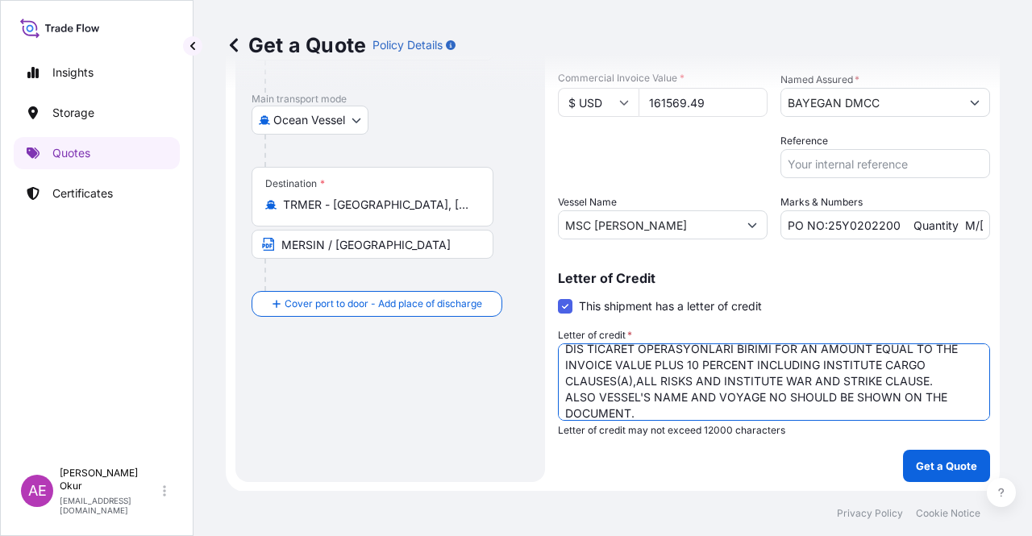
scroll to position [65, 0]
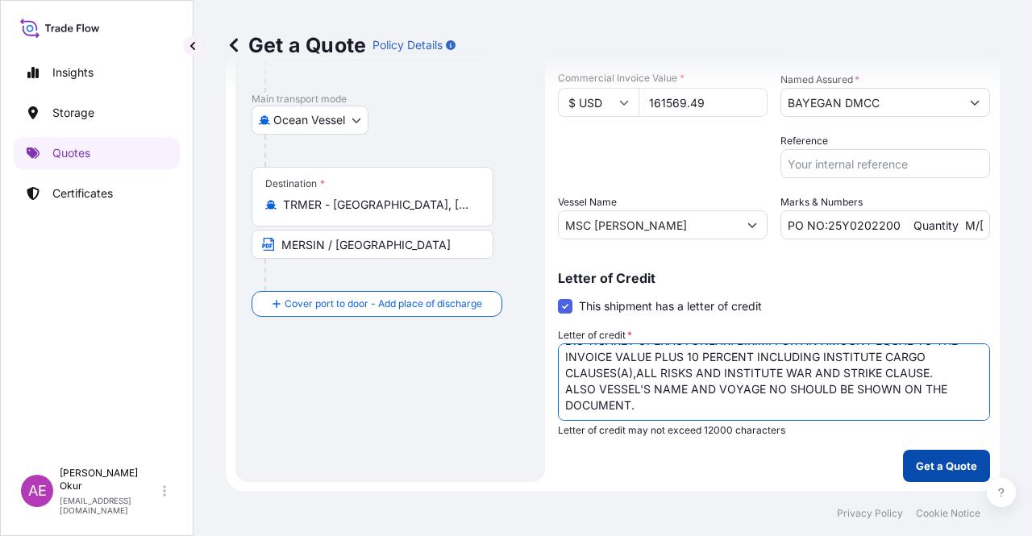
type textarea "INSURANCE POLICY OR CERTIFICATE OF INSURANCE IN DUPLICATE ISSUED OR ENDORSED TO…"
click at [922, 458] on p "Get a Quote" at bounding box center [946, 466] width 61 height 16
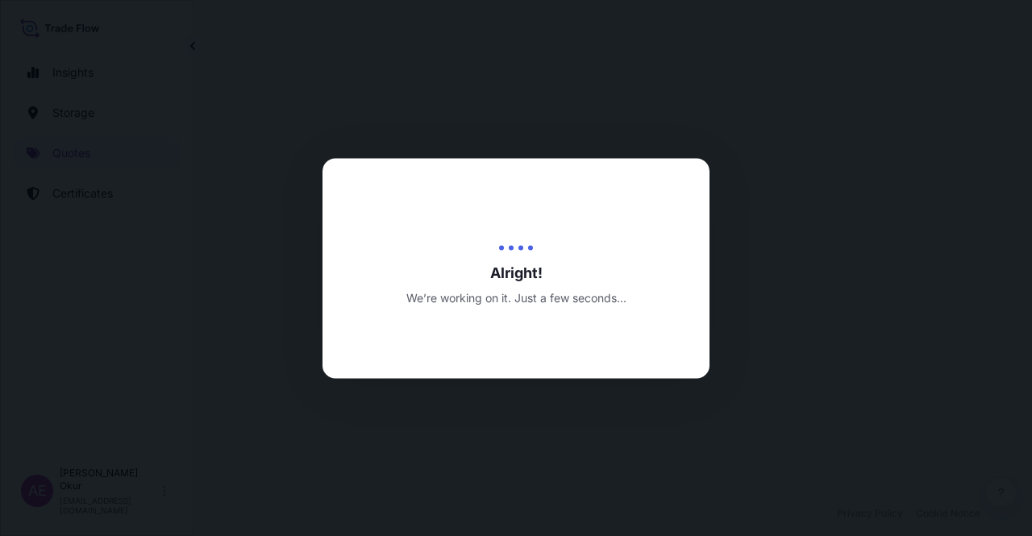
select select "Ocean Vessel"
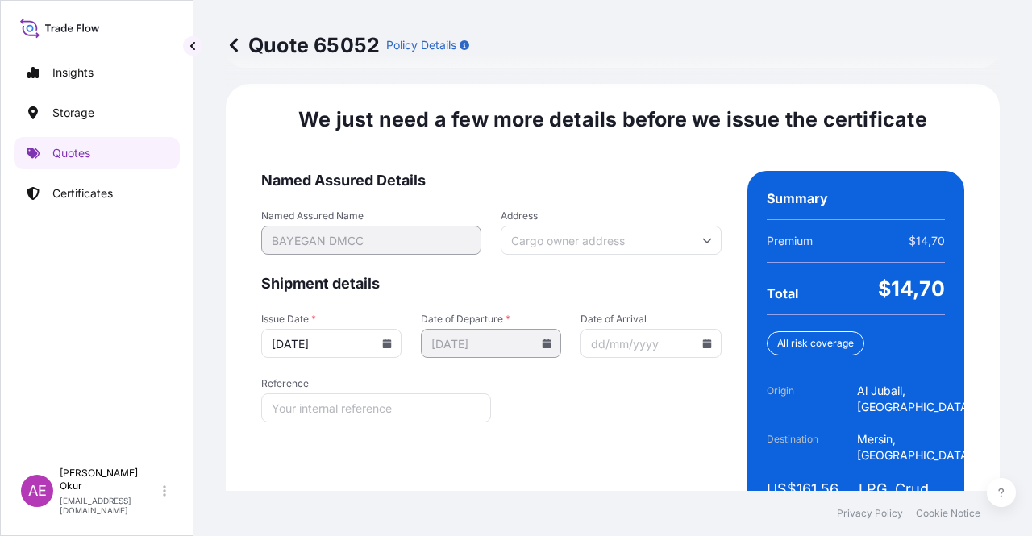
scroll to position [2280, 0]
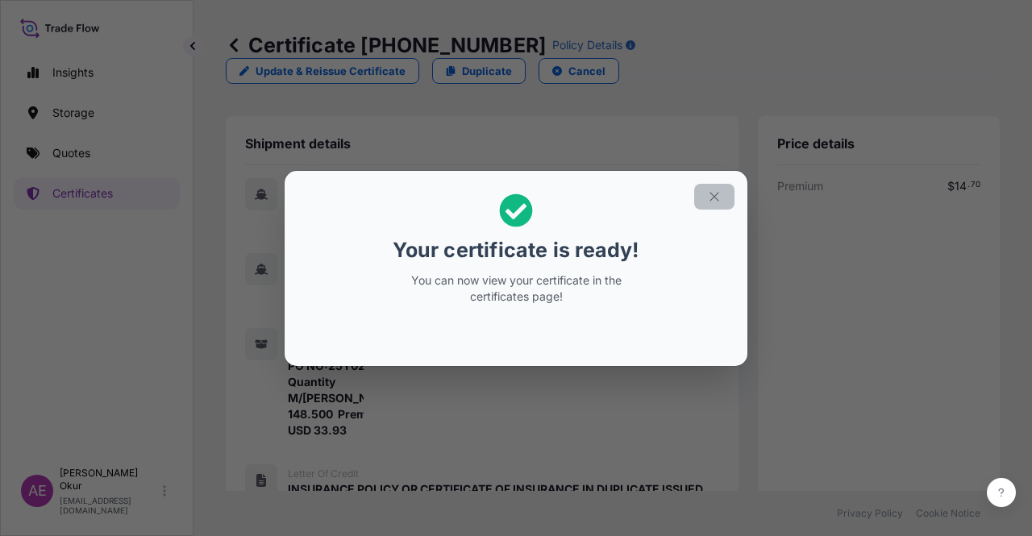
click at [727, 189] on button "button" at bounding box center [714, 197] width 40 height 26
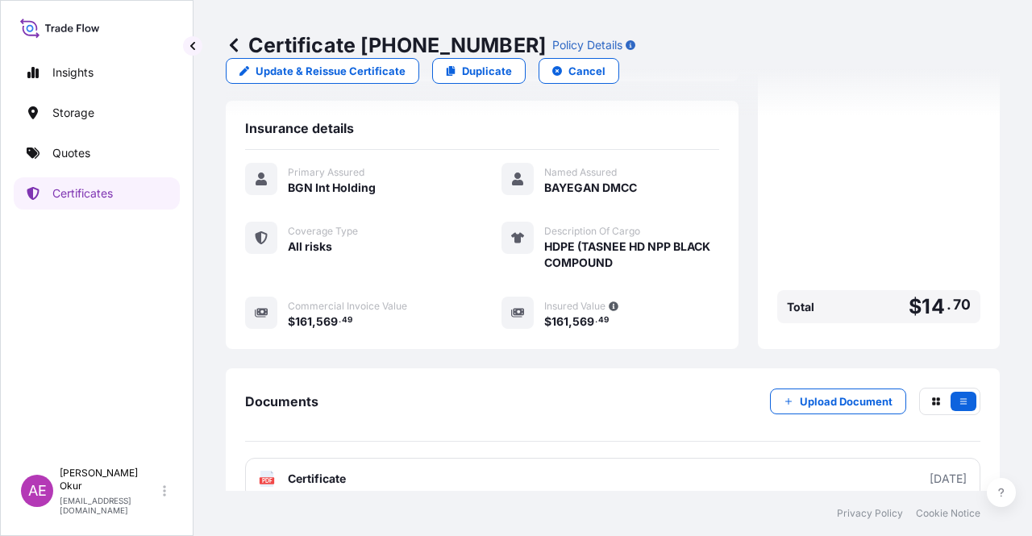
scroll to position [559, 0]
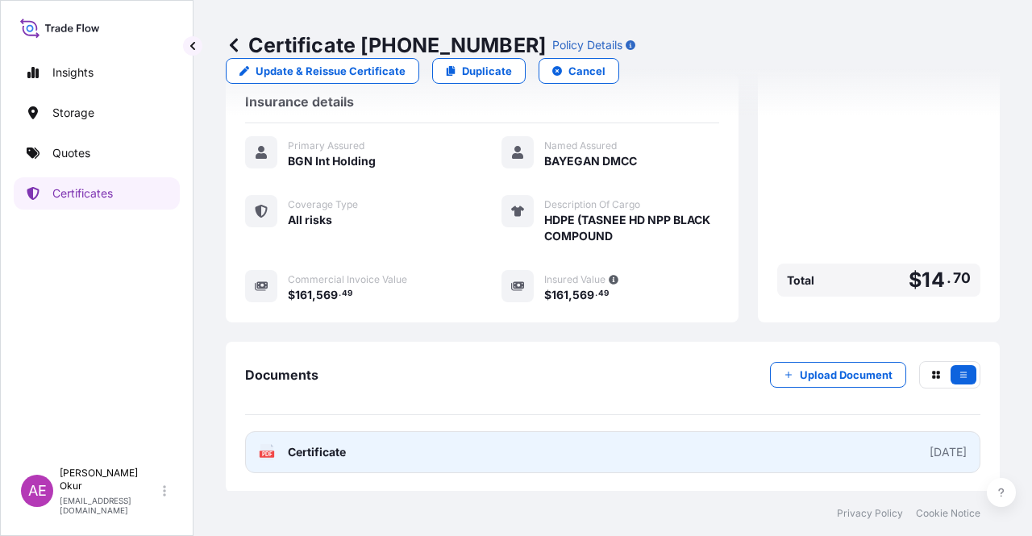
click at [310, 456] on span "Certificate" at bounding box center [317, 452] width 58 height 16
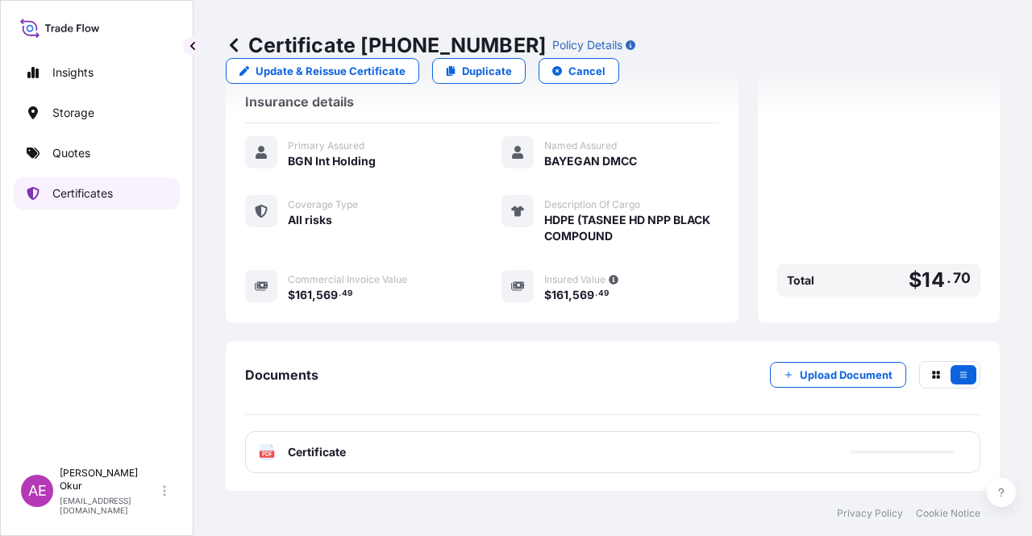
click at [60, 201] on p "Certificates" at bounding box center [82, 193] width 60 height 16
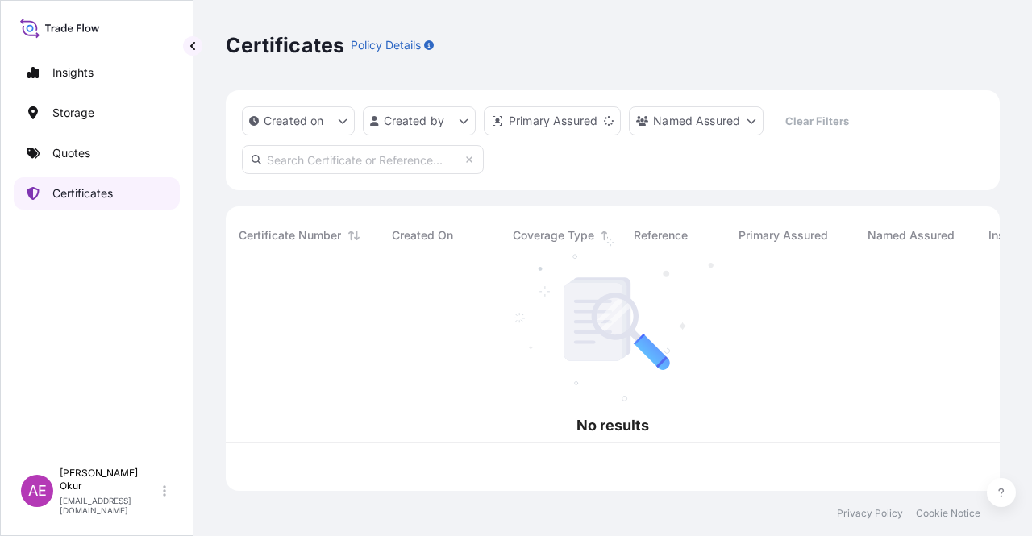
scroll to position [223, 761]
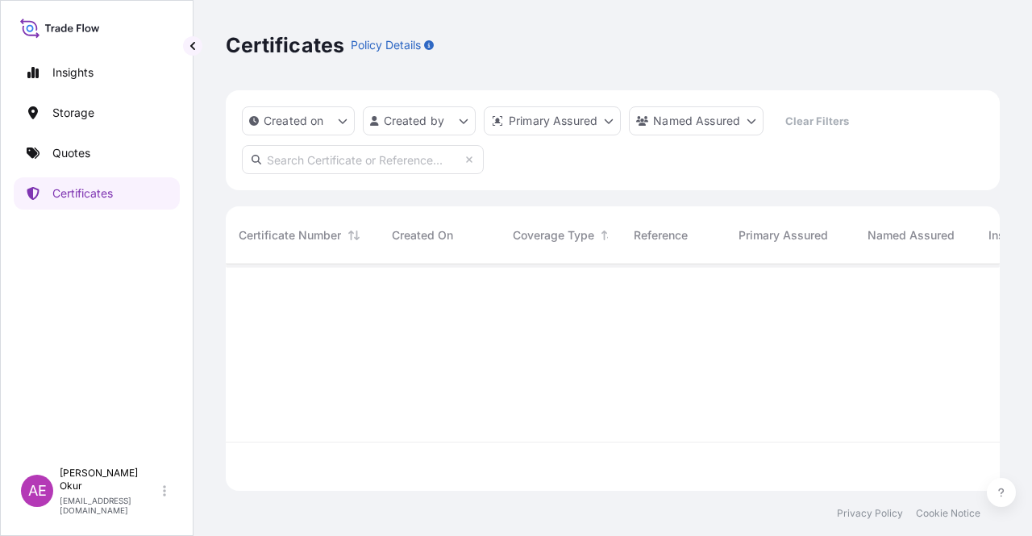
click at [360, 168] on input "text" at bounding box center [363, 159] width 242 height 29
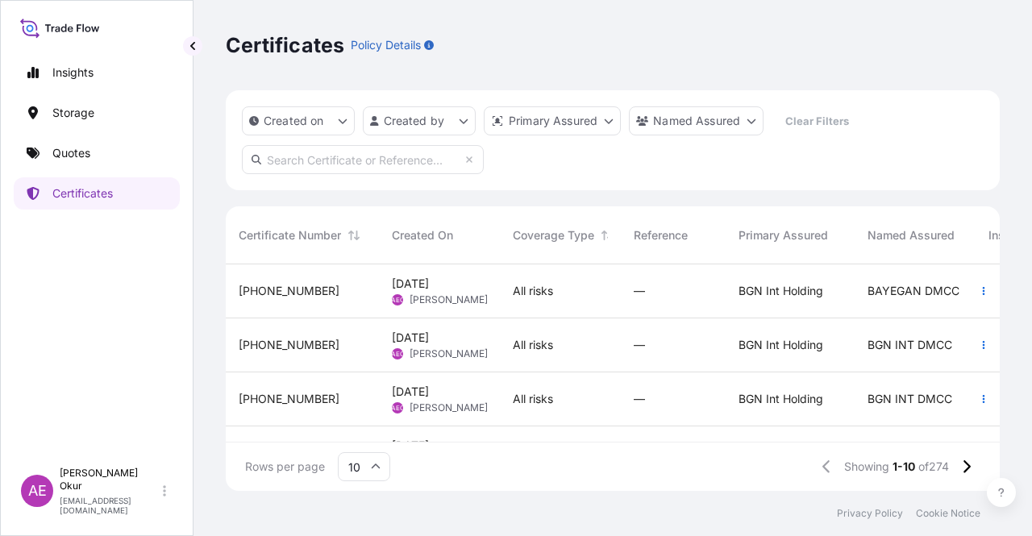
paste input "[PHONE_NUMBER]"
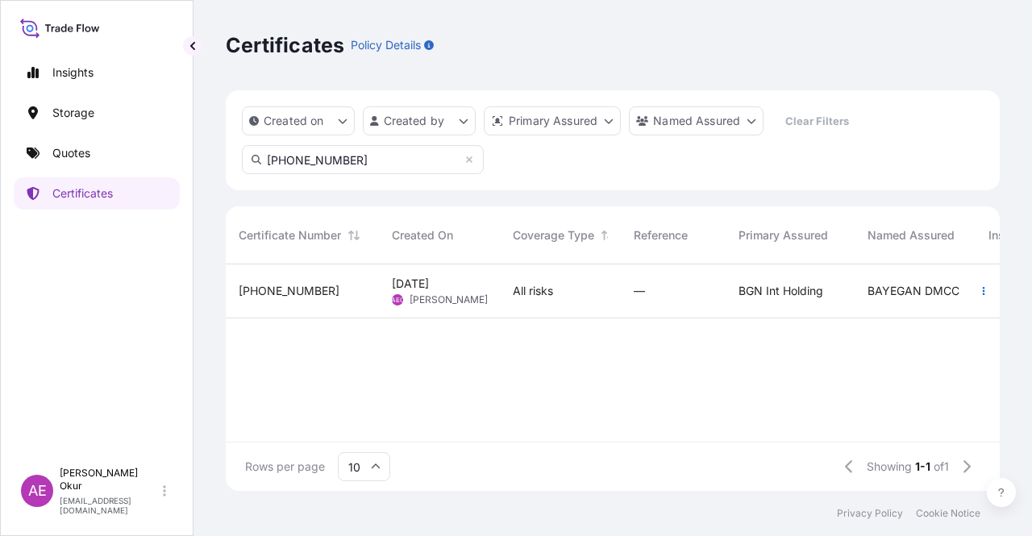
type input "[PHONE_NUMBER]"
click at [385, 292] on div "[DATE] AEO Alp [PERSON_NAME]" at bounding box center [439, 291] width 121 height 54
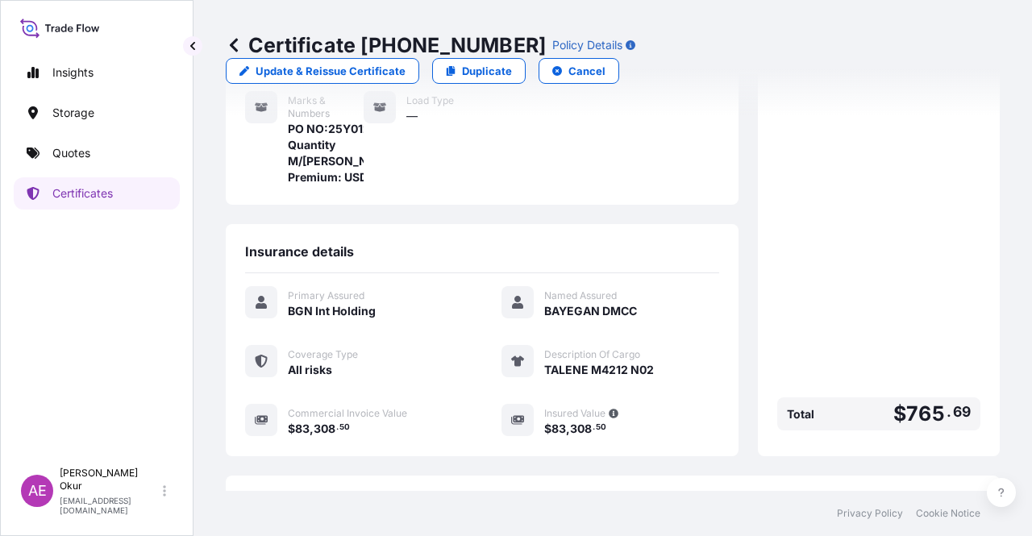
scroll to position [387, 0]
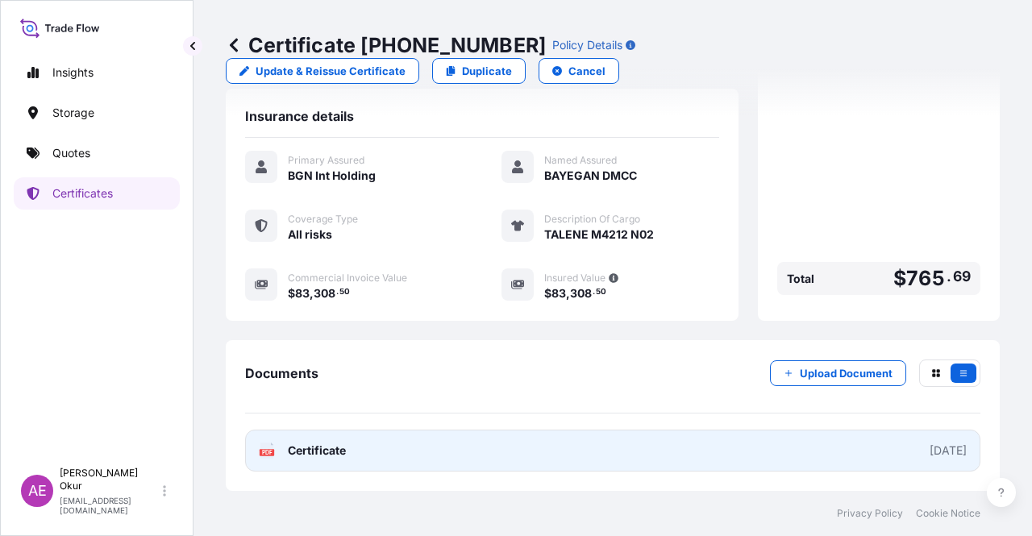
click at [316, 457] on span "Certificate" at bounding box center [317, 451] width 58 height 16
click at [366, 450] on link "PDF Certificate [DATE]" at bounding box center [612, 451] width 735 height 42
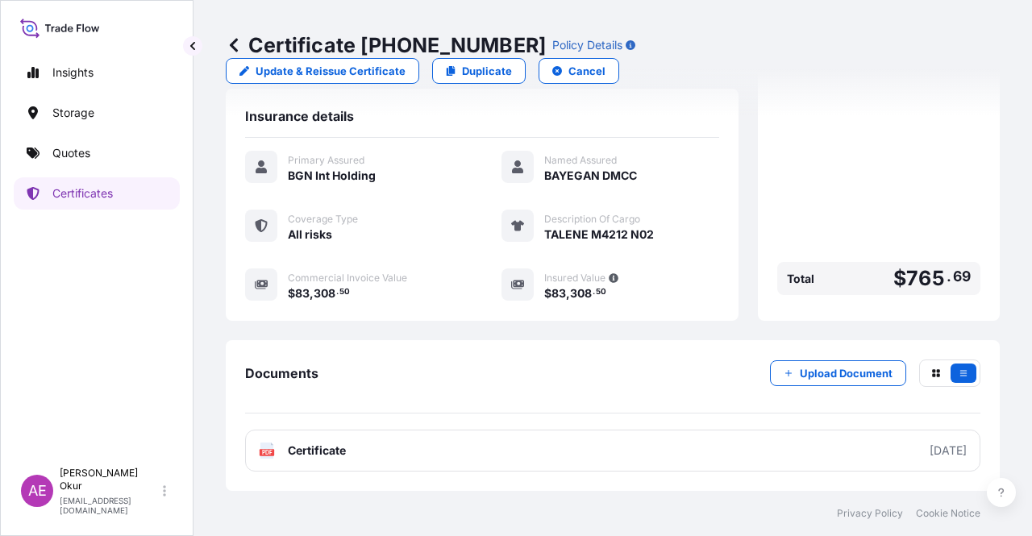
click at [740, 30] on div "Certificate [PHONE_NUMBER] Policy Details Update & Reissue Certificate Duplicat…" at bounding box center [613, 58] width 774 height 116
click at [406, 63] on p "Update & Reissue Certificate" at bounding box center [331, 71] width 150 height 16
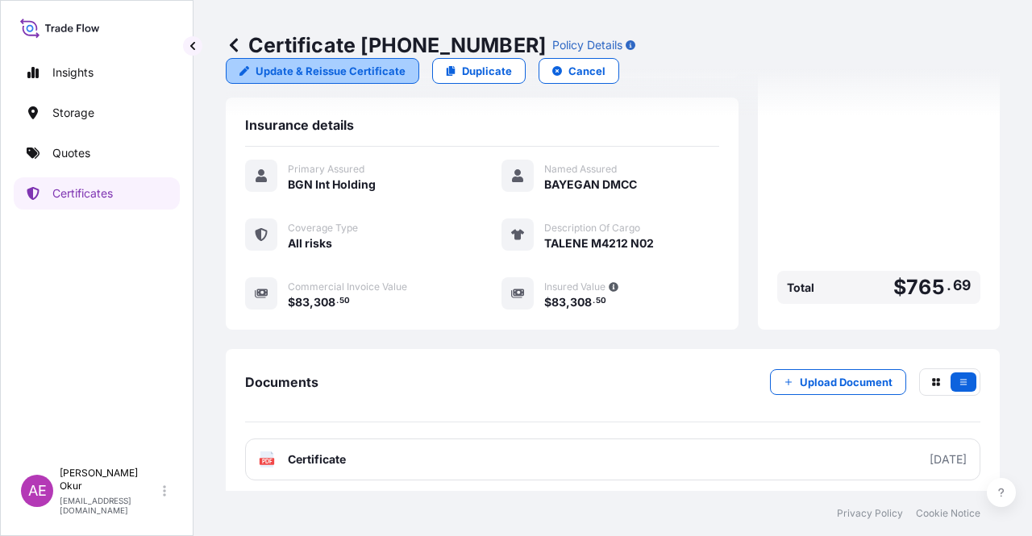
select select "Ocean Vessel"
select select "32026"
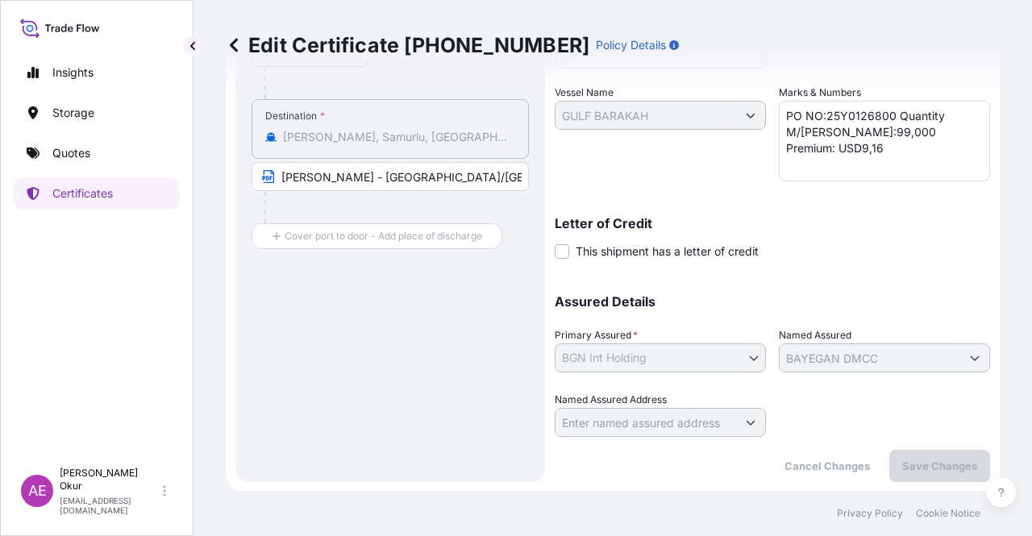
scroll to position [41, 0]
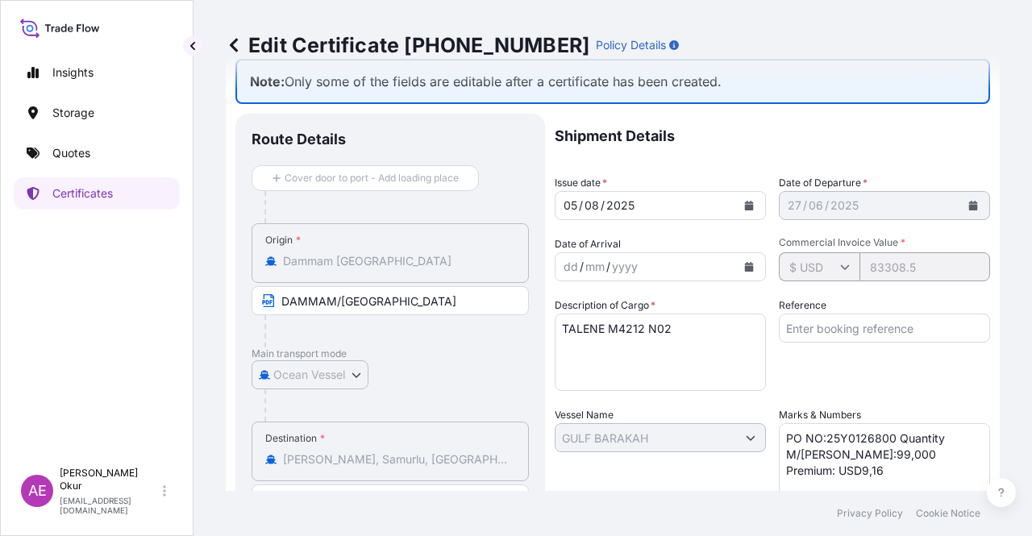
click at [236, 44] on icon at bounding box center [234, 45] width 16 height 16
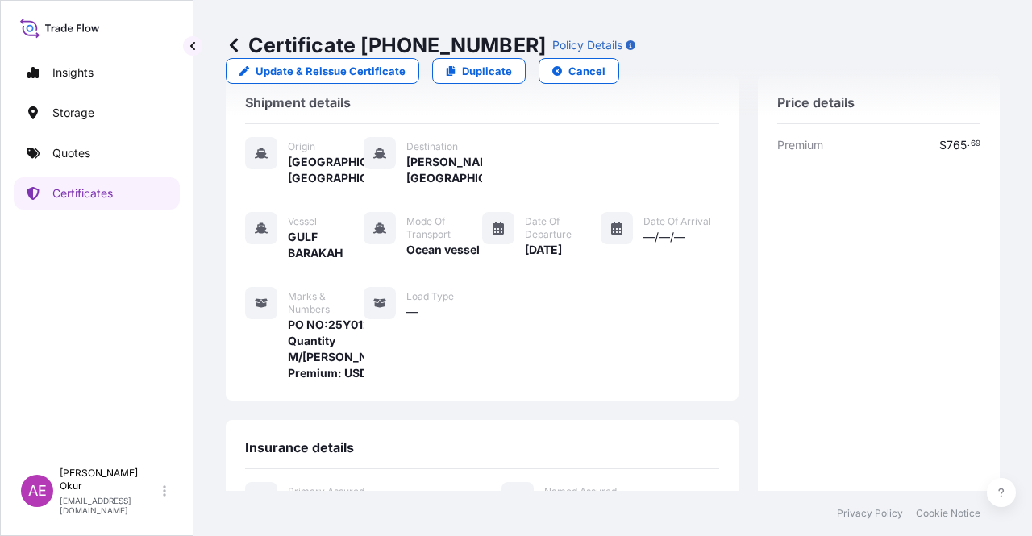
click at [605, 63] on p "Cancel" at bounding box center [586, 71] width 37 height 16
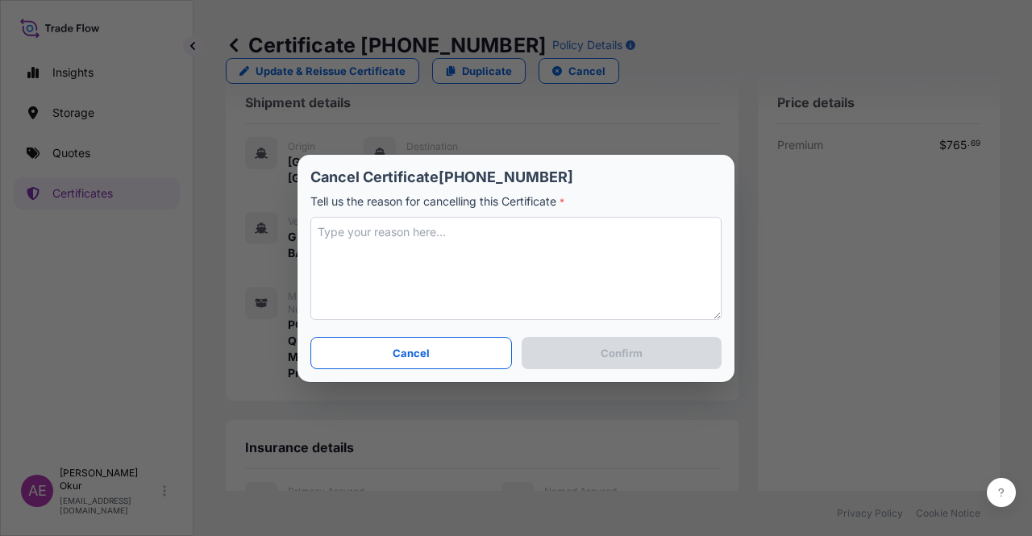
click at [518, 262] on textarea at bounding box center [515, 268] width 411 height 103
type textarea "W"
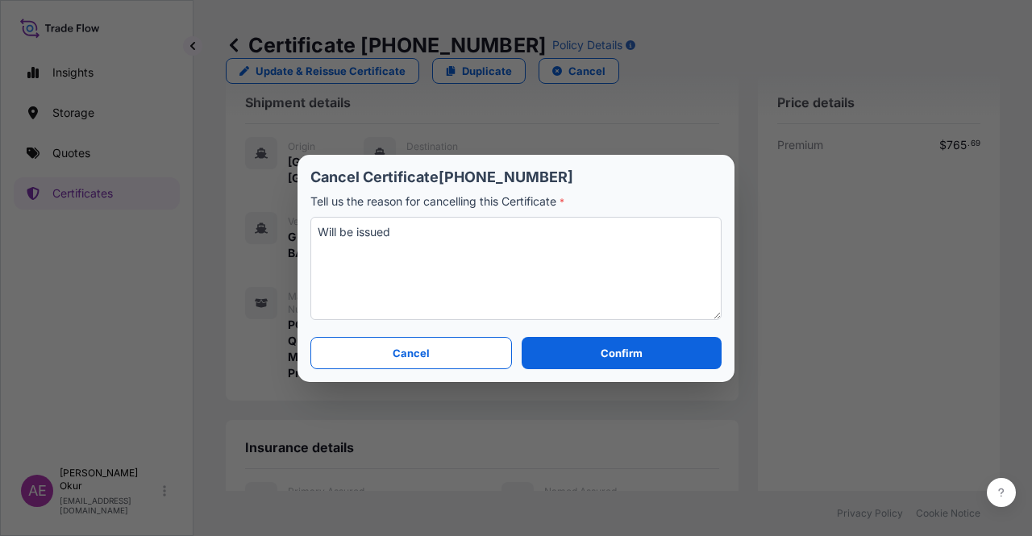
drag, startPoint x: 351, startPoint y: 233, endPoint x: 277, endPoint y: 233, distance: 74.2
click at [277, 233] on div "Cancel Certificate [PHONE_NUMBER] Tell us the reason for cancelling this Certif…" at bounding box center [516, 268] width 1032 height 536
click at [526, 259] on textarea "issued" at bounding box center [515, 268] width 411 height 103
click at [321, 228] on textarea "issued" at bounding box center [515, 268] width 411 height 103
click at [333, 238] on textarea "re - issued" at bounding box center [515, 268] width 411 height 103
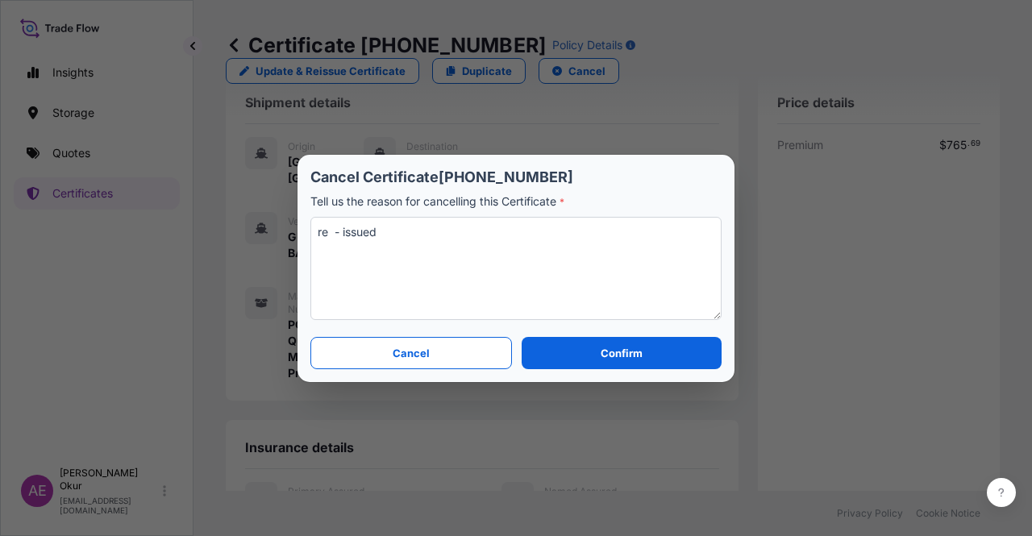
click at [421, 230] on textarea "re - issued" at bounding box center [515, 268] width 411 height 103
click at [439, 235] on textarea "re -issued" at bounding box center [515, 268] width 411 height 103
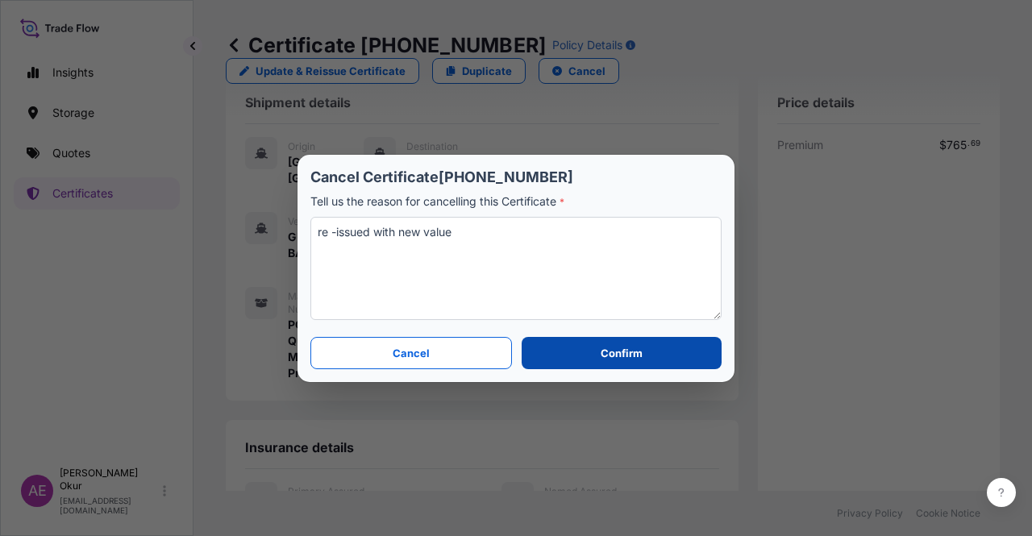
type textarea "re -issued with new value"
click at [636, 347] on p "Confirm" at bounding box center [622, 353] width 42 height 16
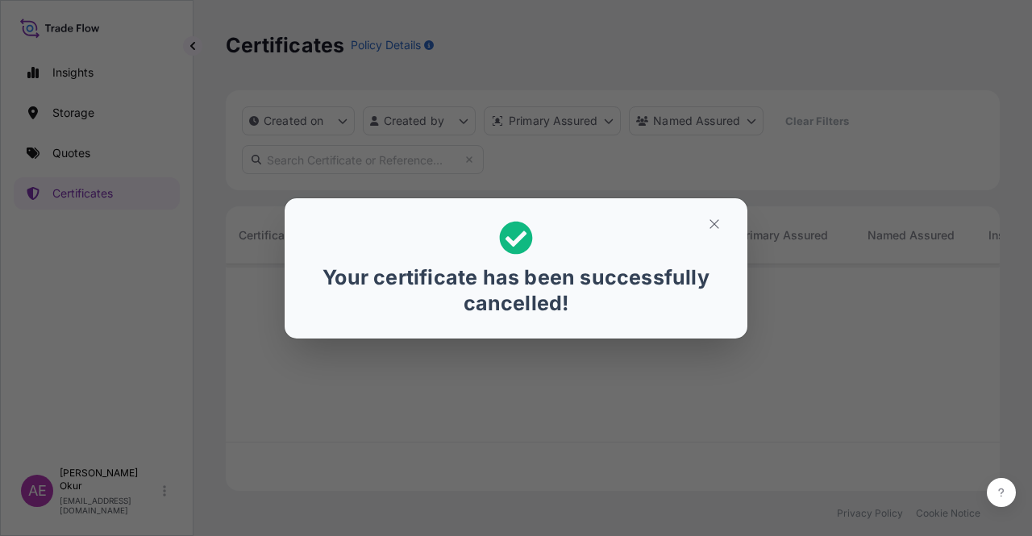
scroll to position [223, 761]
click at [701, 227] on button "button" at bounding box center [714, 224] width 40 height 26
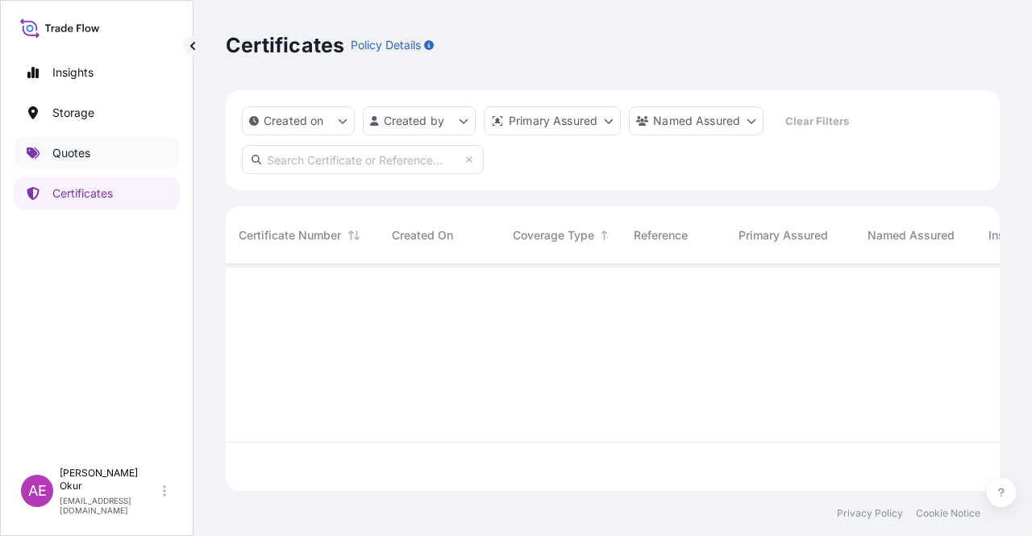
click at [130, 160] on link "Quotes" at bounding box center [97, 153] width 166 height 32
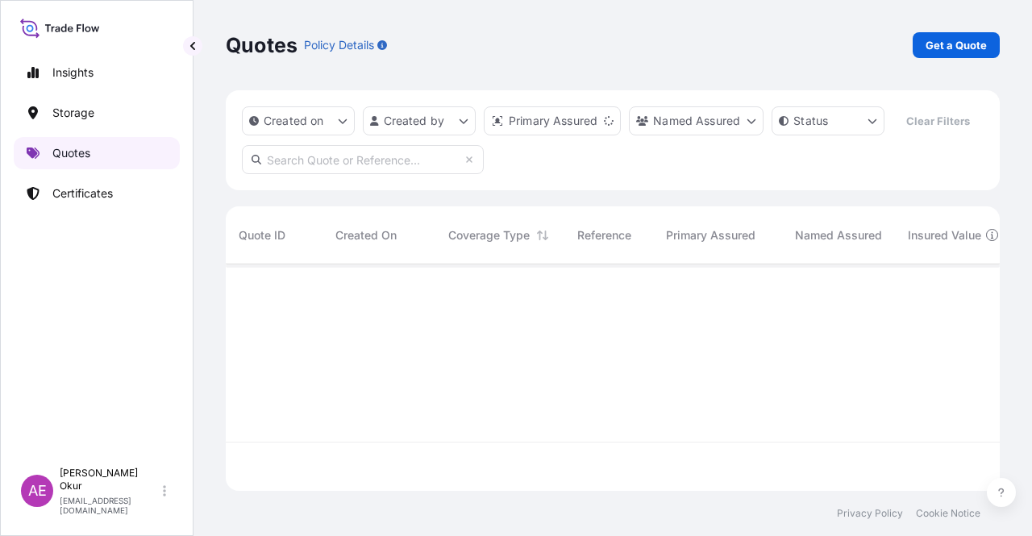
scroll to position [223, 761]
click at [943, 40] on p "Get a Quote" at bounding box center [956, 45] width 61 height 16
select select "Ocean Vessel"
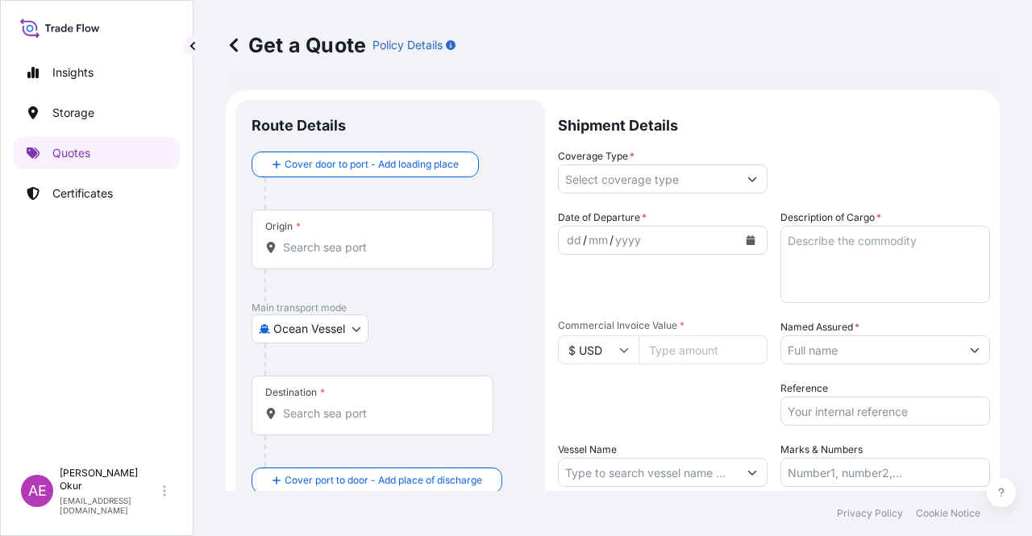
scroll to position [26, 0]
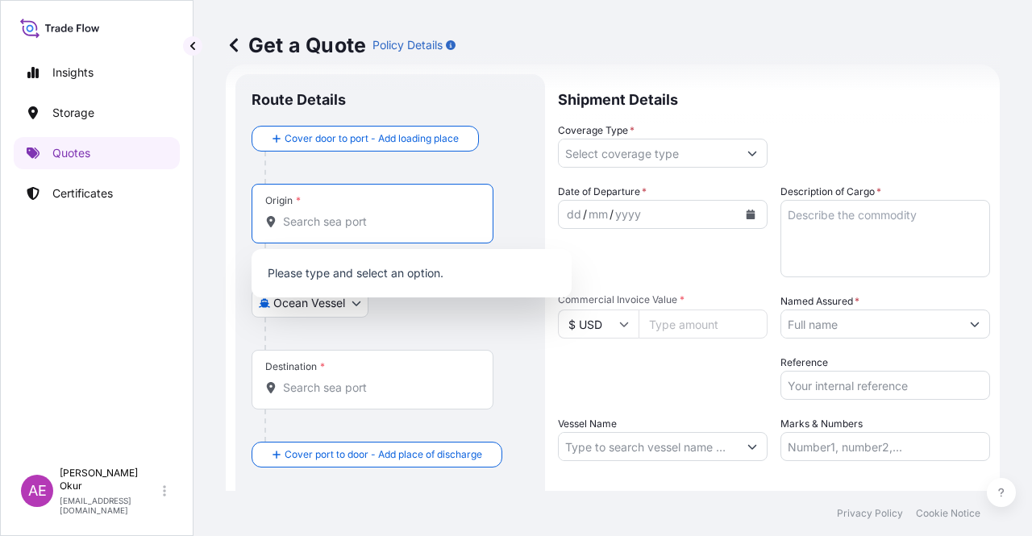
click at [332, 215] on input "Origin *" at bounding box center [378, 222] width 190 height 16
paste input "DAMMAM"
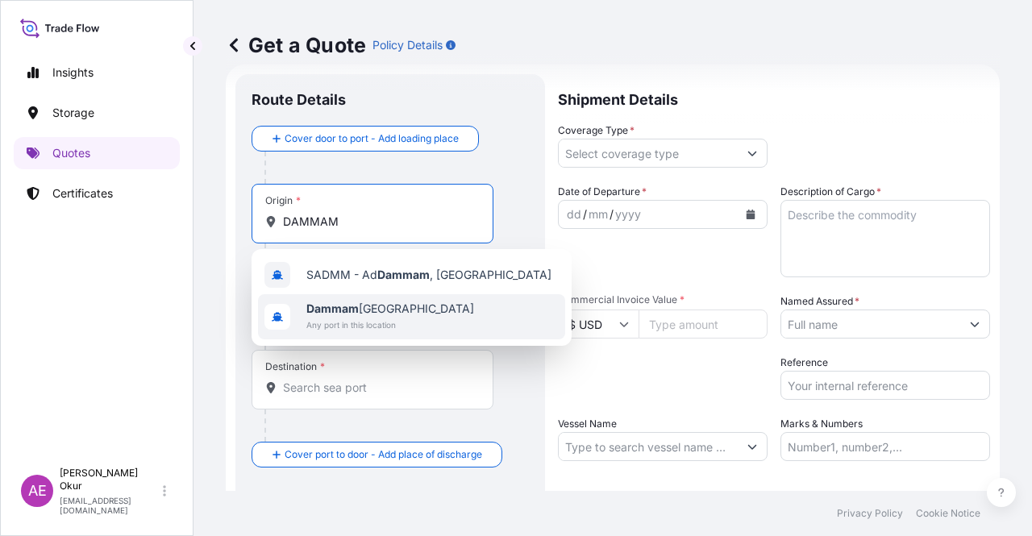
click at [361, 309] on span "Dammam [GEOGRAPHIC_DATA]" at bounding box center [390, 309] width 168 height 16
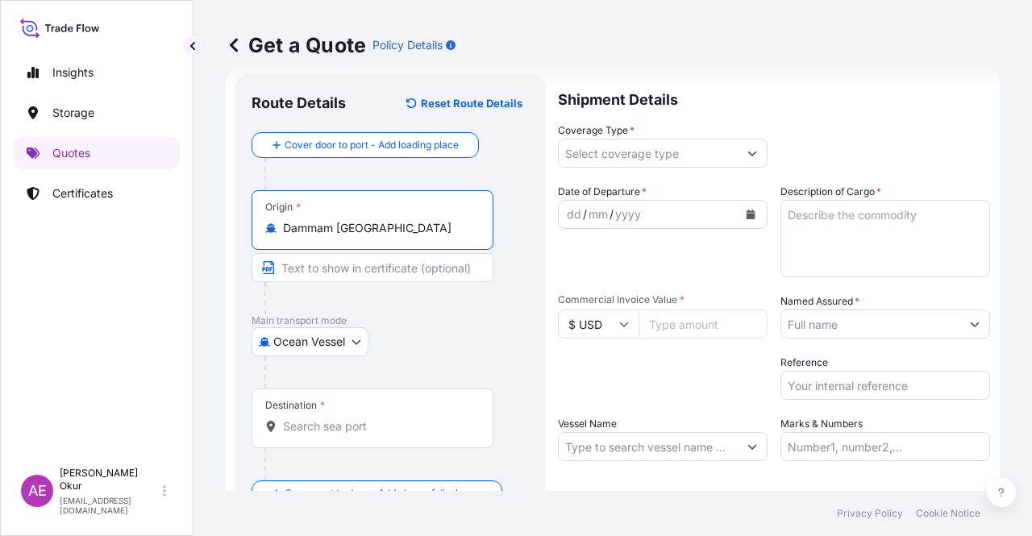
type input "Dammam [GEOGRAPHIC_DATA]"
click at [345, 268] on input "Text to appear on certificate" at bounding box center [373, 267] width 242 height 29
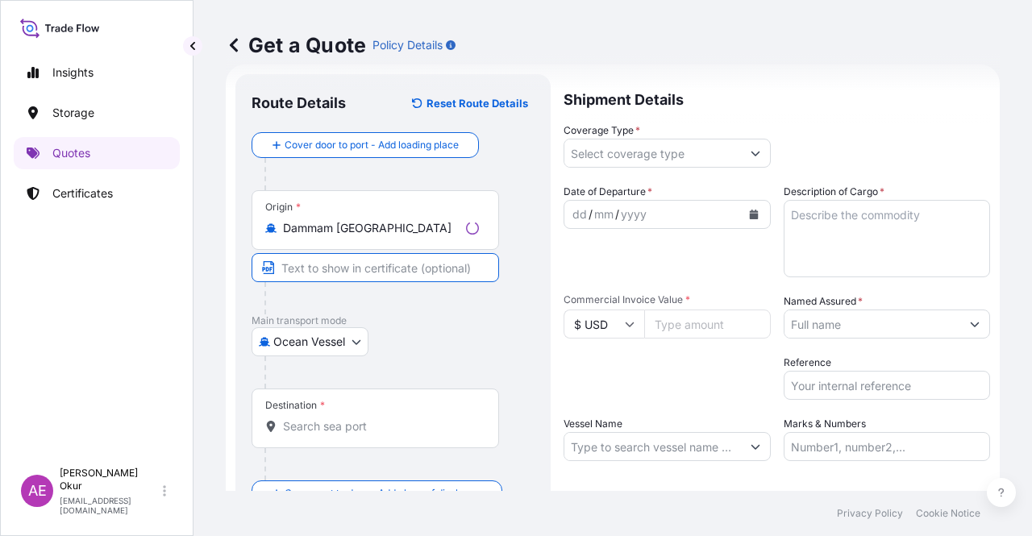
paste input "DAMMAM"
type input "DAMMAM / [GEOGRAPHIC_DATA]"
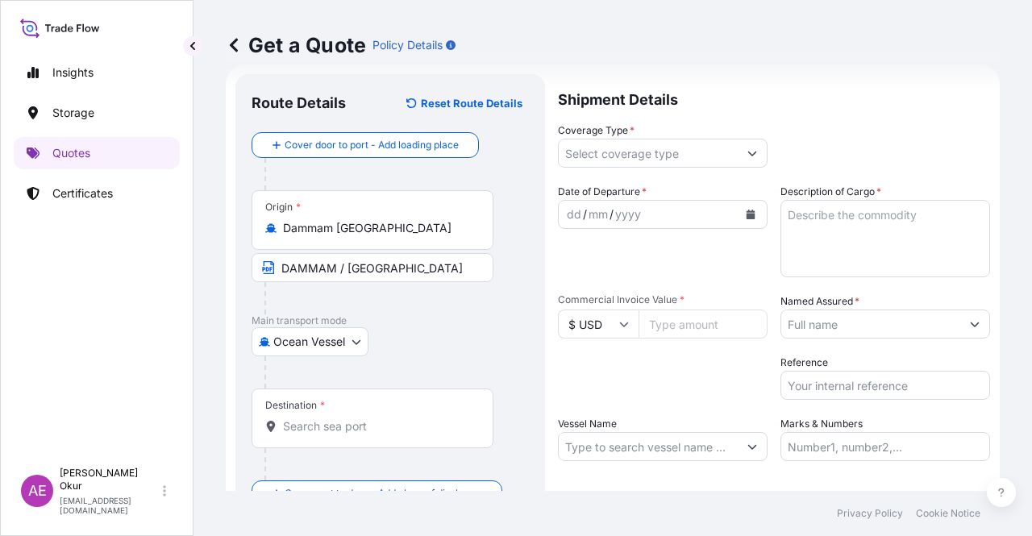
click at [344, 438] on div "Destination *" at bounding box center [373, 419] width 242 height 60
click at [344, 435] on input "Destination *" at bounding box center [378, 426] width 190 height 16
paste input "[PERSON_NAME] /IZMIR"
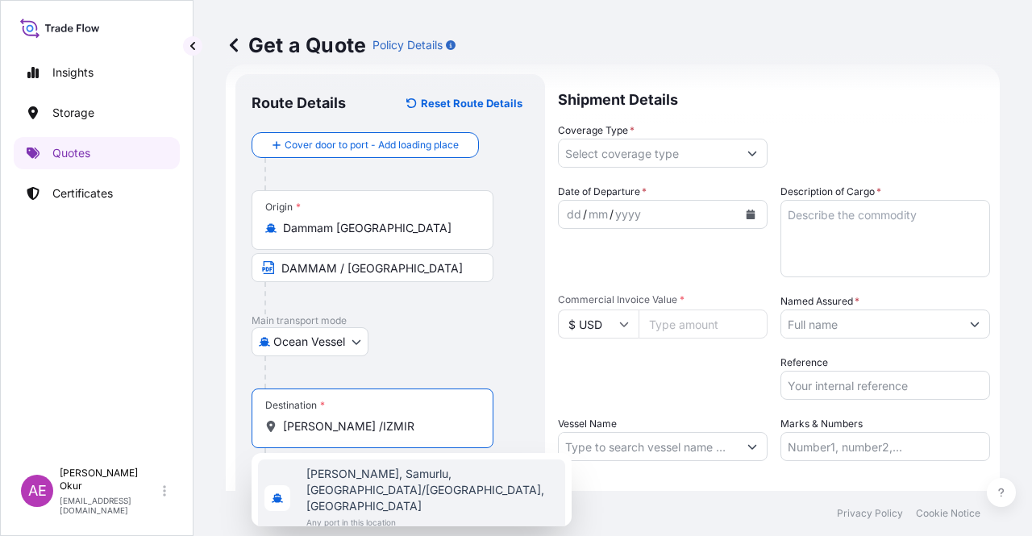
click at [366, 514] on span "Any port in this location" at bounding box center [432, 522] width 252 height 16
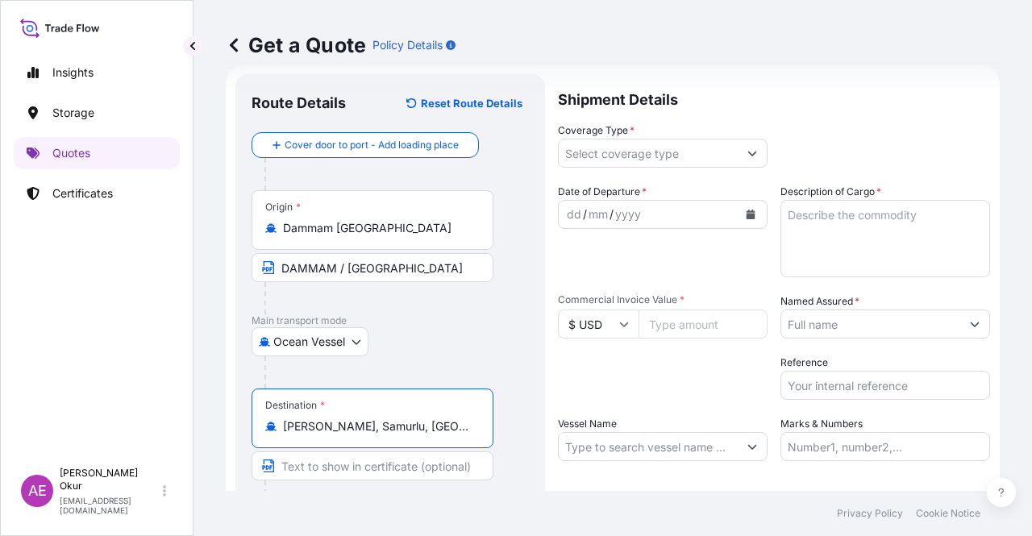
type input "[PERSON_NAME], Samurlu, [GEOGRAPHIC_DATA]/[GEOGRAPHIC_DATA], [GEOGRAPHIC_DATA]"
click at [354, 461] on input "Text to appear on certificate" at bounding box center [373, 465] width 242 height 29
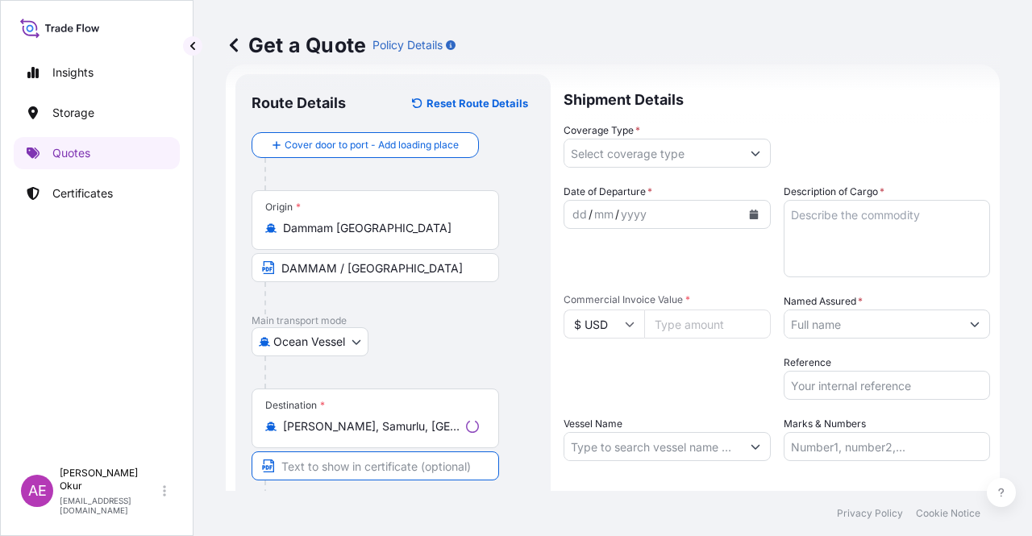
paste input "[PERSON_NAME] /IZMIR"
paste input "[GEOGRAPHIC_DATA]"
click at [328, 460] on input "[PERSON_NAME] /[GEOGRAPHIC_DATA] / [GEOGRAPHIC_DATA]" at bounding box center [373, 465] width 242 height 29
type input "[PERSON_NAME] - [GEOGRAPHIC_DATA] / [GEOGRAPHIC_DATA]"
click at [676, 160] on input "Coverage Type *" at bounding box center [648, 153] width 179 height 29
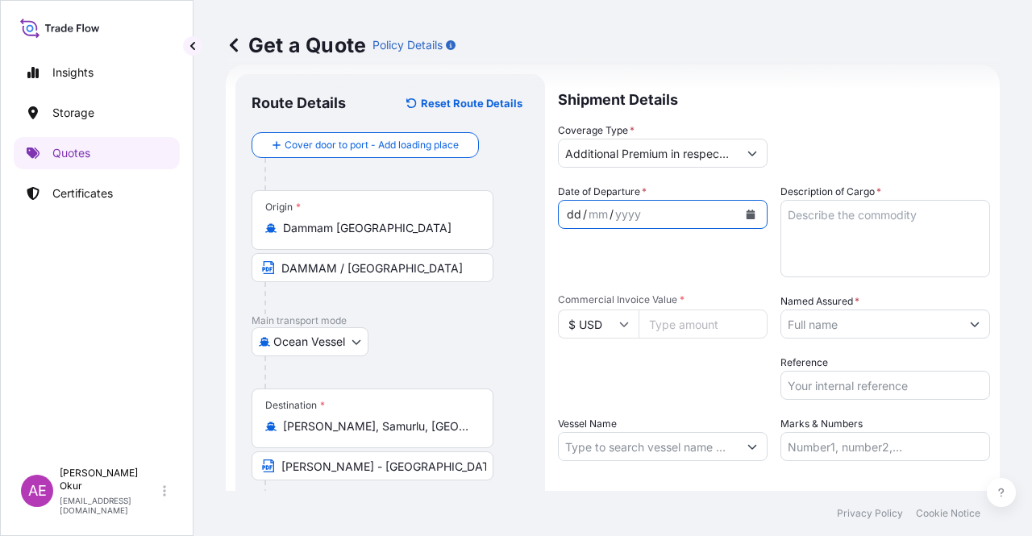
click at [637, 143] on input "Additional Premium in respect of Red Sea WSRCC" at bounding box center [648, 153] width 179 height 29
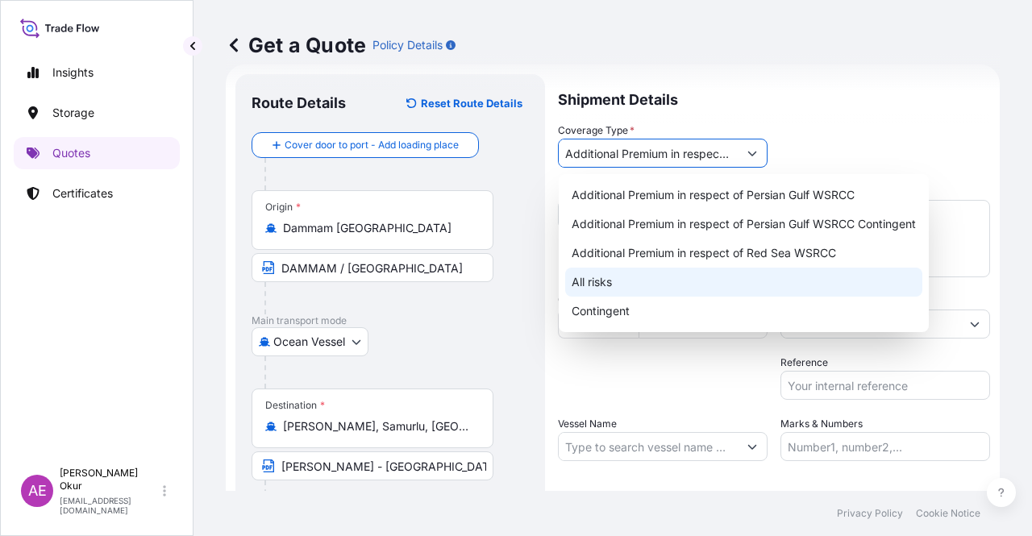
click at [601, 277] on div "All risks" at bounding box center [743, 282] width 357 height 29
type input "All risks"
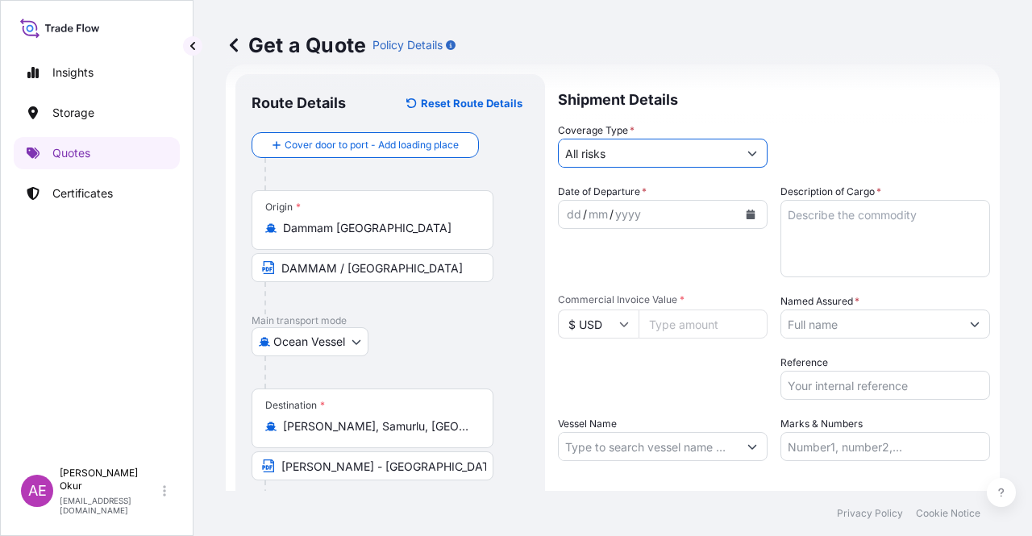
click at [575, 208] on div "dd" at bounding box center [574, 214] width 18 height 19
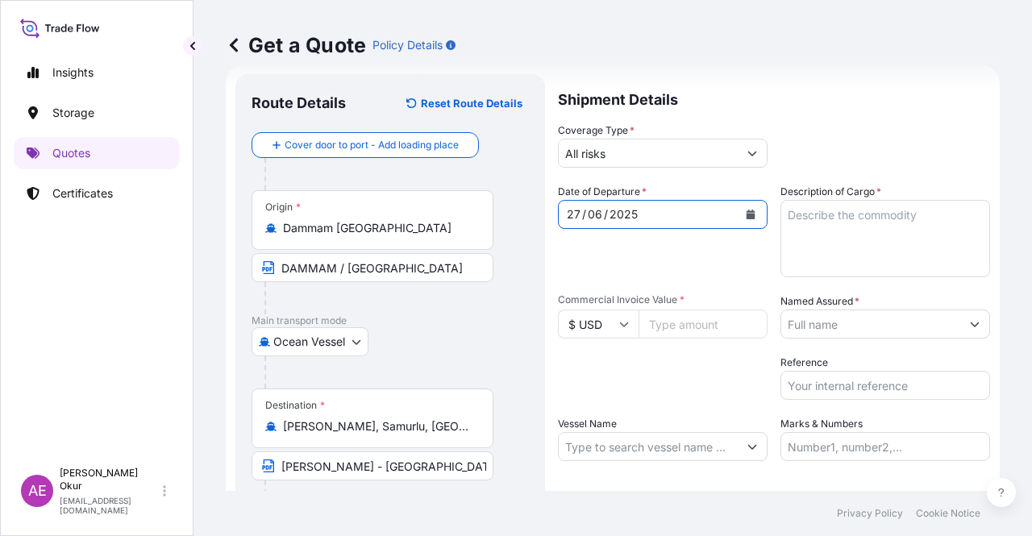
click at [837, 248] on textarea "Description of Cargo *" at bounding box center [885, 238] width 210 height 77
paste textarea "PP COMPOUND TALENE M4212 N02"
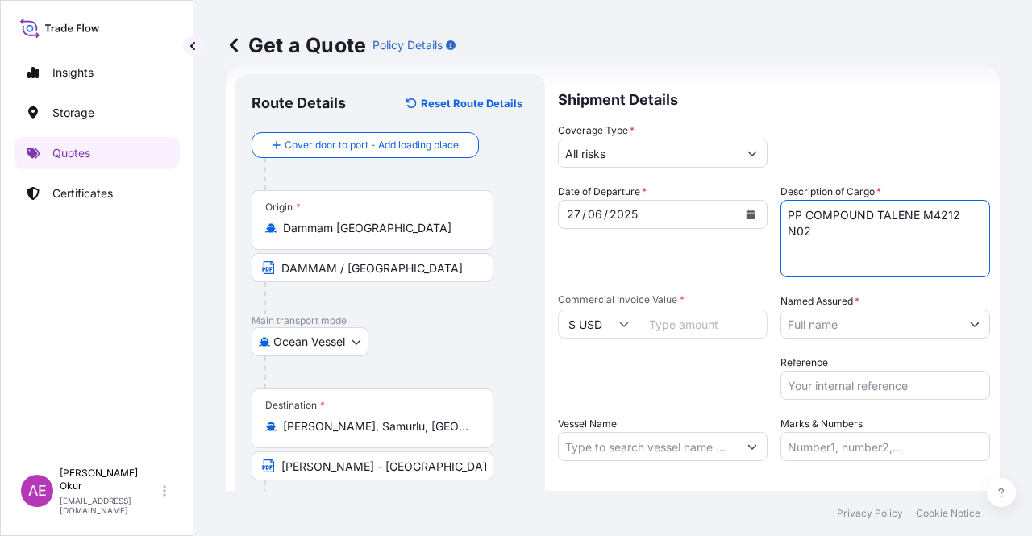
type textarea "PP COMPOUND TALENE M4212 N02"
click at [688, 327] on input "Commercial Invoice Value *" at bounding box center [703, 324] width 129 height 29
type input "85486.50"
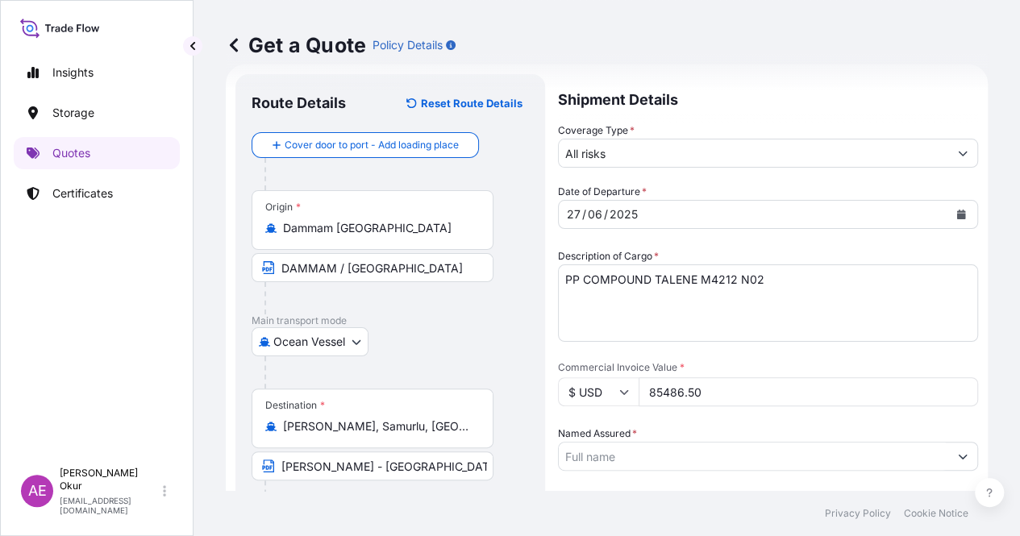
click at [849, 442] on input "Named Assured *" at bounding box center [753, 456] width 389 height 29
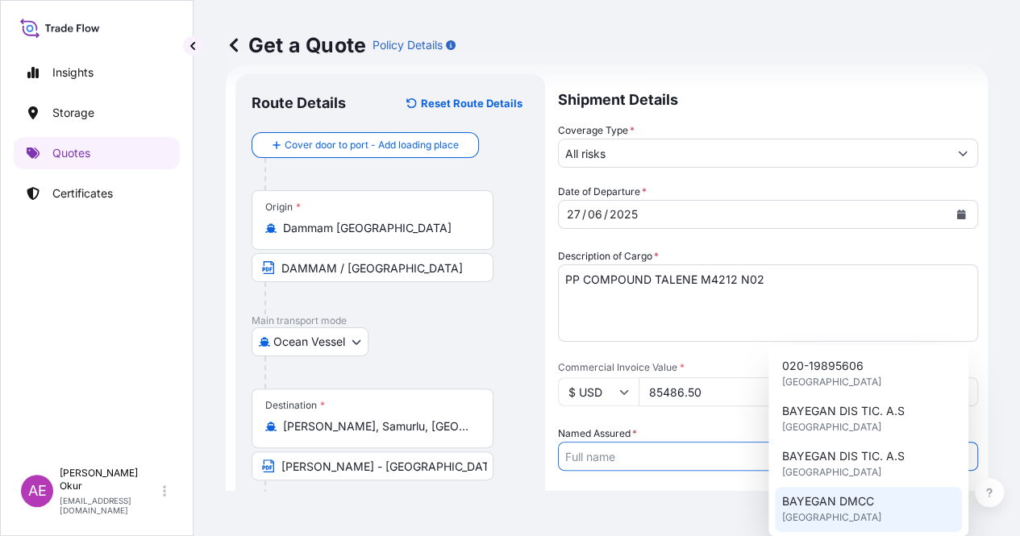
click at [830, 500] on span "BAYEGAN DMCC" at bounding box center [827, 501] width 92 height 16
type input "BAYEGAN DMCC"
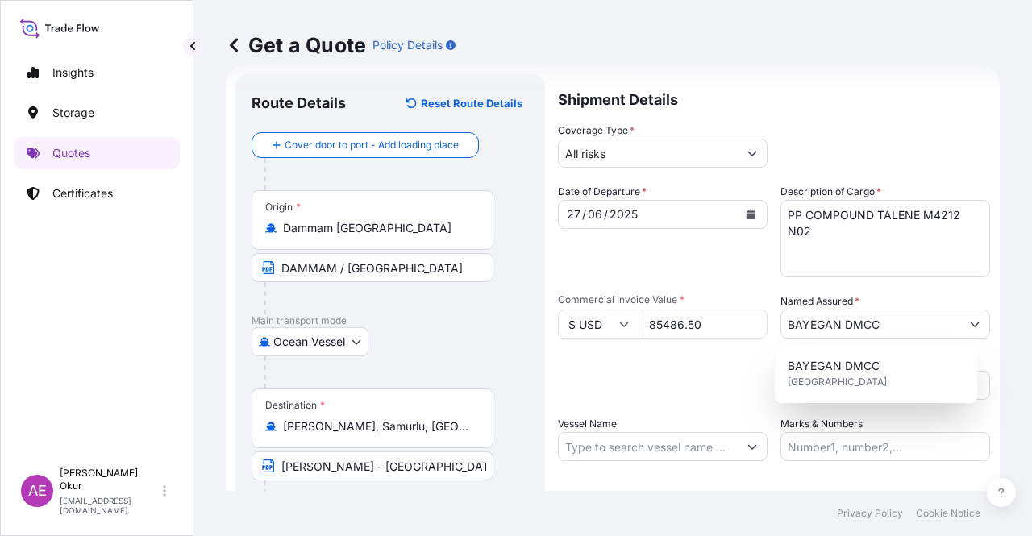
click at [592, 430] on label "Vessel Name" at bounding box center [587, 424] width 59 height 16
click at [592, 432] on input "Vessel Name" at bounding box center [648, 446] width 179 height 29
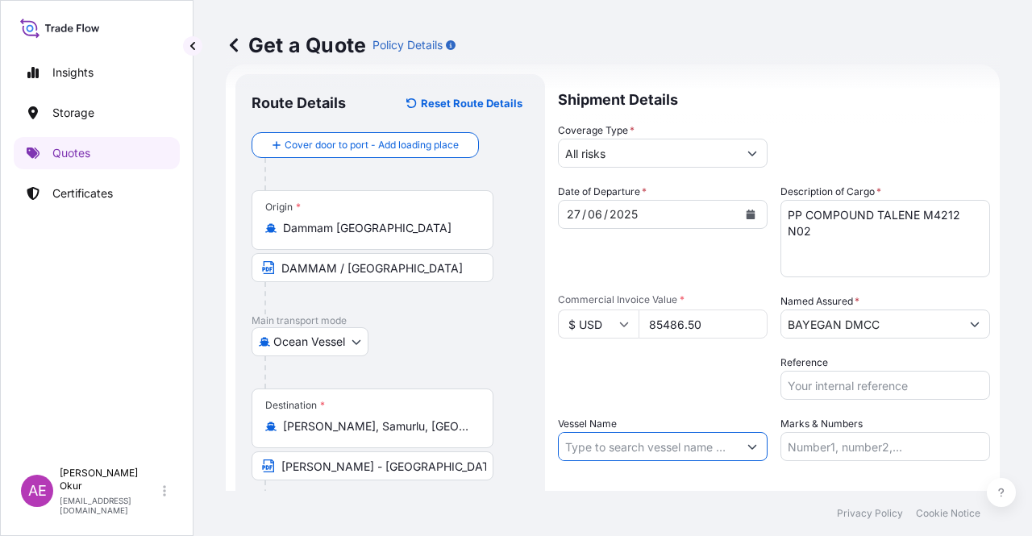
click at [598, 438] on input "Vessel Name" at bounding box center [648, 446] width 179 height 29
paste input "GULF BARAKAH"
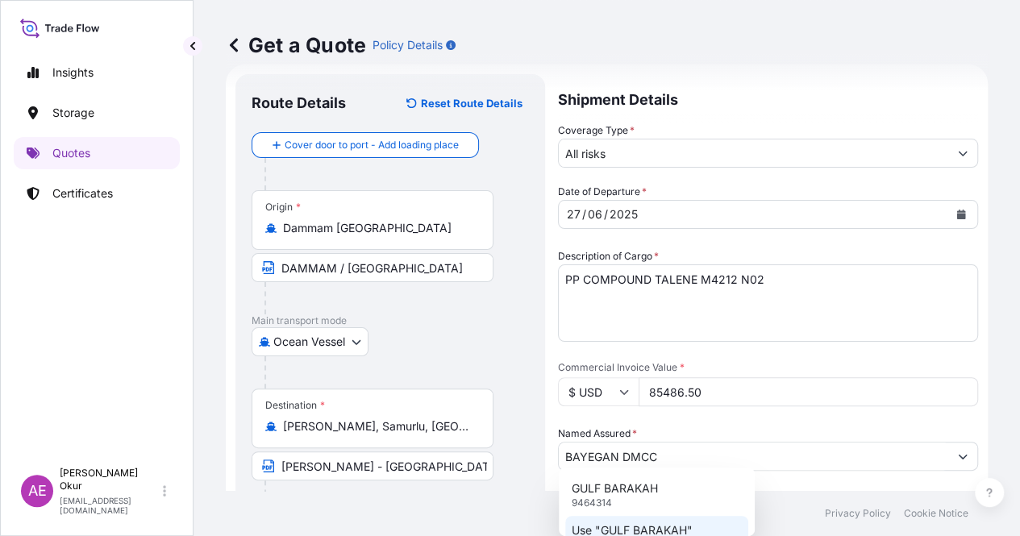
click at [643, 530] on p "Use "GULF BARAKAH"" at bounding box center [632, 530] width 121 height 16
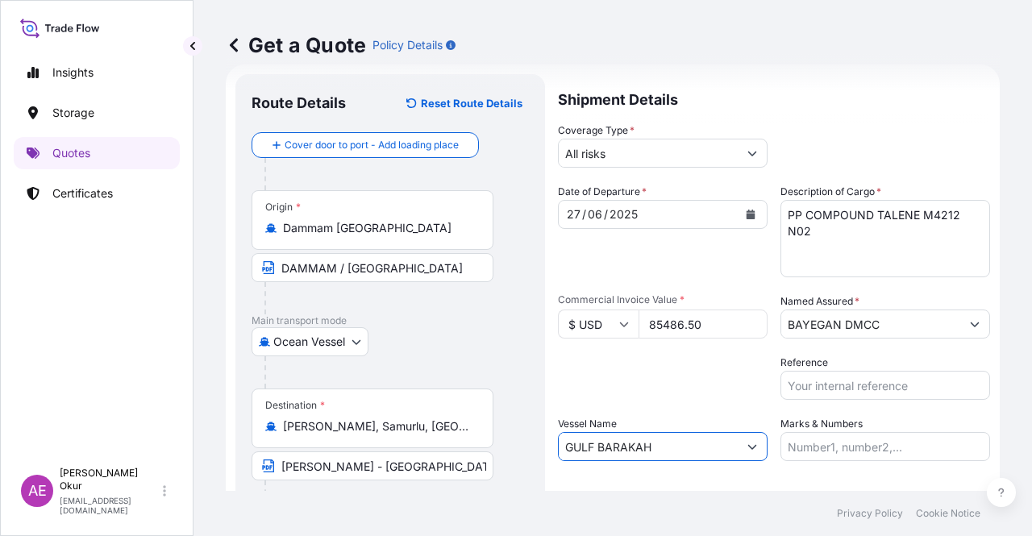
type input "GULF BARAKAH"
click at [810, 445] on input "Marks & Numbers" at bounding box center [885, 446] width 210 height 29
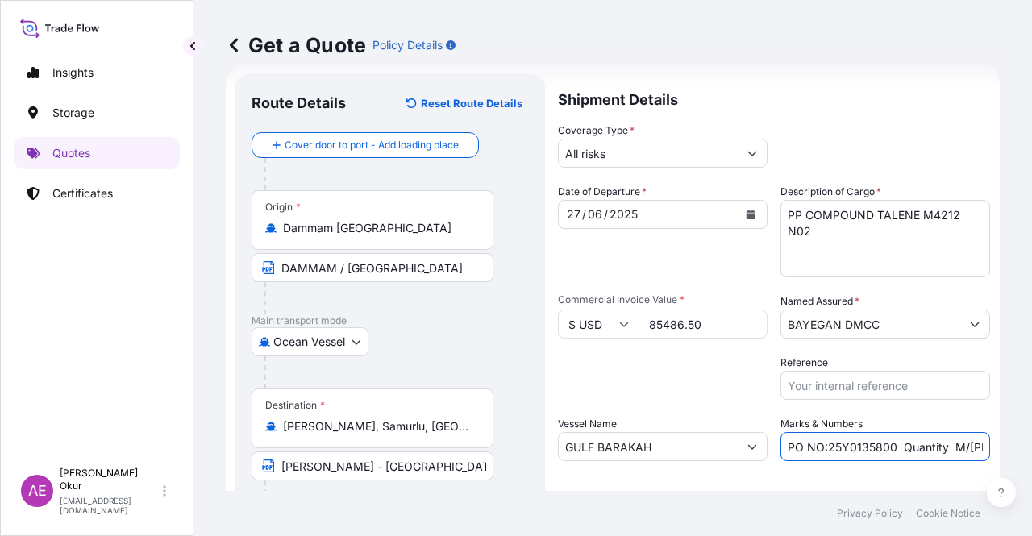
drag, startPoint x: 822, startPoint y: 444, endPoint x: 887, endPoint y: 449, distance: 64.7
click at [887, 449] on input "PO NO:25Y0135800 Quantity M/[PERSON_NAME]: 495,000 Premium: USD 57,03" at bounding box center [885, 446] width 210 height 29
paste input "26"
click at [908, 447] on input "PO NO:25Y0126800 Quantity M/[PERSON_NAME]: 495,000 Premium: USD 57,03" at bounding box center [885, 446] width 210 height 29
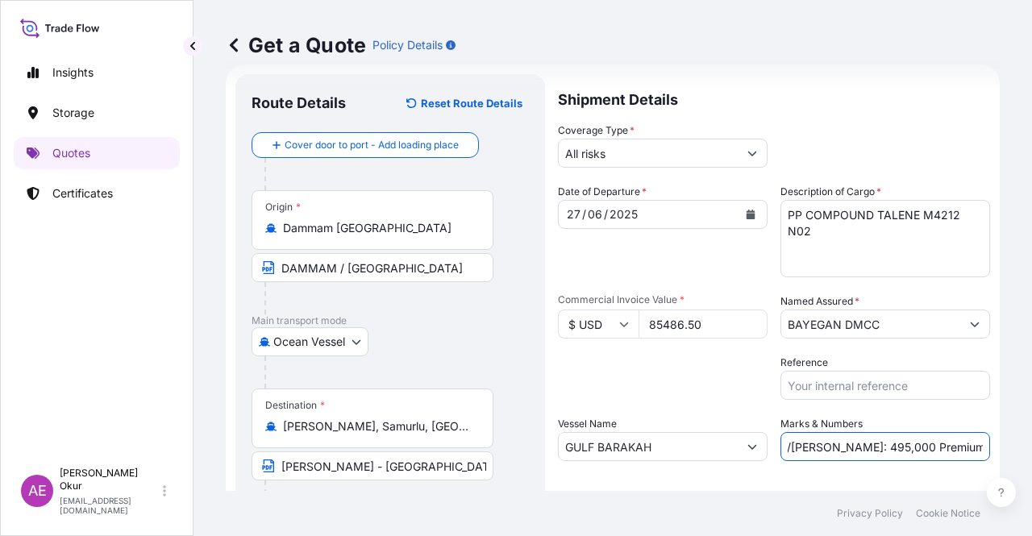
drag, startPoint x: 908, startPoint y: 447, endPoint x: 1022, endPoint y: 441, distance: 114.6
click at [1025, 441] on div "Get a Quote Policy Details Route Details Reset Route Details Cover door to port…" at bounding box center [612, 245] width 838 height 491
click at [899, 442] on input "PO NO:25Y0126800 Quantity M/[PERSON_NAME]: 495,000 Premium: USD 57,03" at bounding box center [885, 446] width 210 height 29
drag, startPoint x: 814, startPoint y: 448, endPoint x: 857, endPoint y: 447, distance: 42.8
click at [857, 447] on input "PO NO:25Y0126800 Quantity M/[PERSON_NAME]: 495,000 Premium: USD 57,03" at bounding box center [885, 446] width 210 height 29
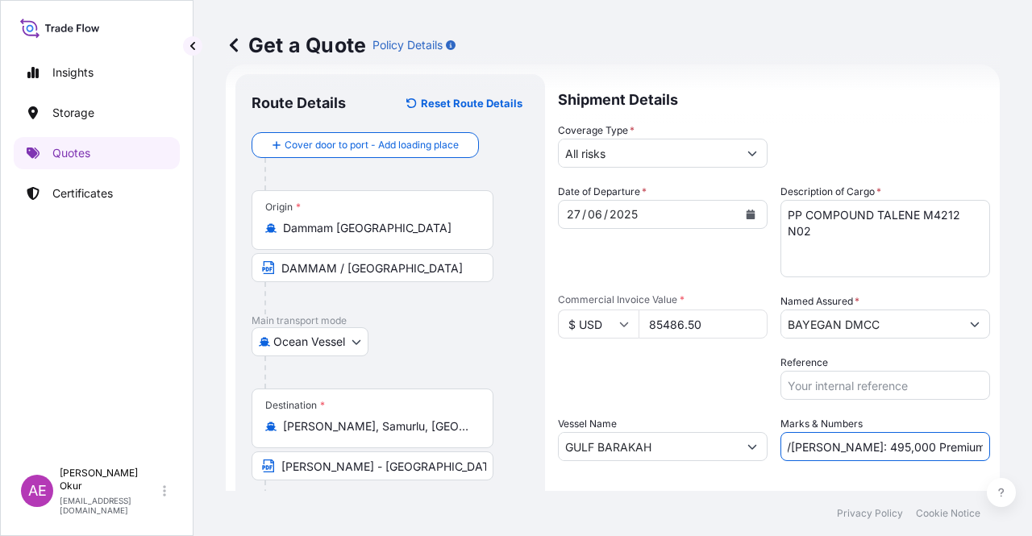
paste input "99."
drag, startPoint x: 955, startPoint y: 440, endPoint x: 1031, endPoint y: 443, distance: 76.6
click at [1031, 443] on div "Get a Quote Policy Details Route Details Reset Route Details Cover door to port…" at bounding box center [612, 245] width 838 height 491
click at [980, 447] on form "Route Details Reset Route Details Cover door to port - Add loading place Place …" at bounding box center [613, 327] width 774 height 526
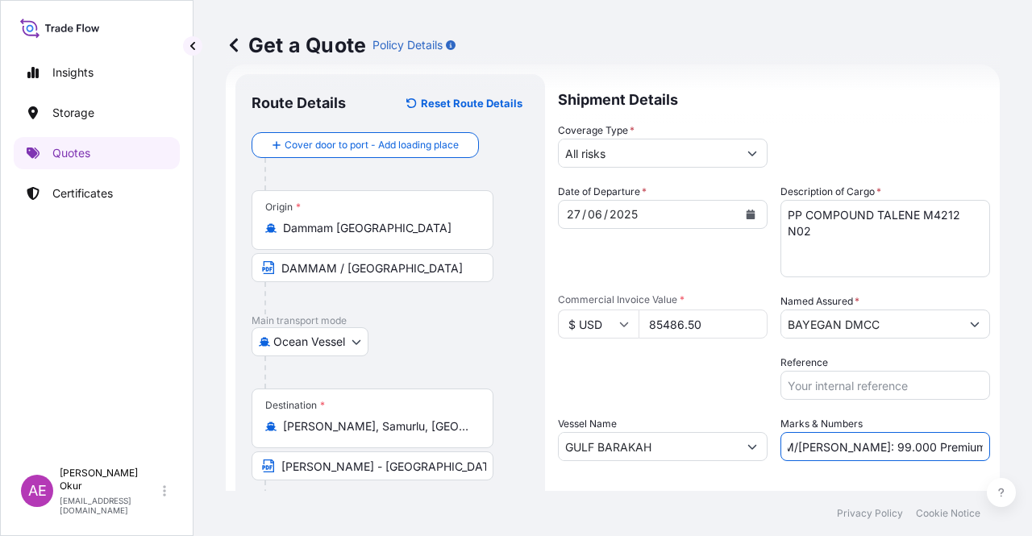
drag, startPoint x: 935, startPoint y: 443, endPoint x: 1030, endPoint y: 441, distance: 95.1
click at [1030, 441] on div "Get a Quote Policy Details Route Details Reset Route Details Cover door to port…" at bounding box center [612, 245] width 838 height 491
click at [963, 450] on input "PO NO:25Y0126800 Quantity M/[PERSON_NAME]: 99.000 Premium: USD 57,03" at bounding box center [885, 446] width 210 height 29
drag, startPoint x: 942, startPoint y: 446, endPoint x: 1031, endPoint y: 438, distance: 89.9
click at [1031, 438] on div "Get a Quote Policy Details Route Details Reset Route Details Cover door to port…" at bounding box center [612, 245] width 838 height 491
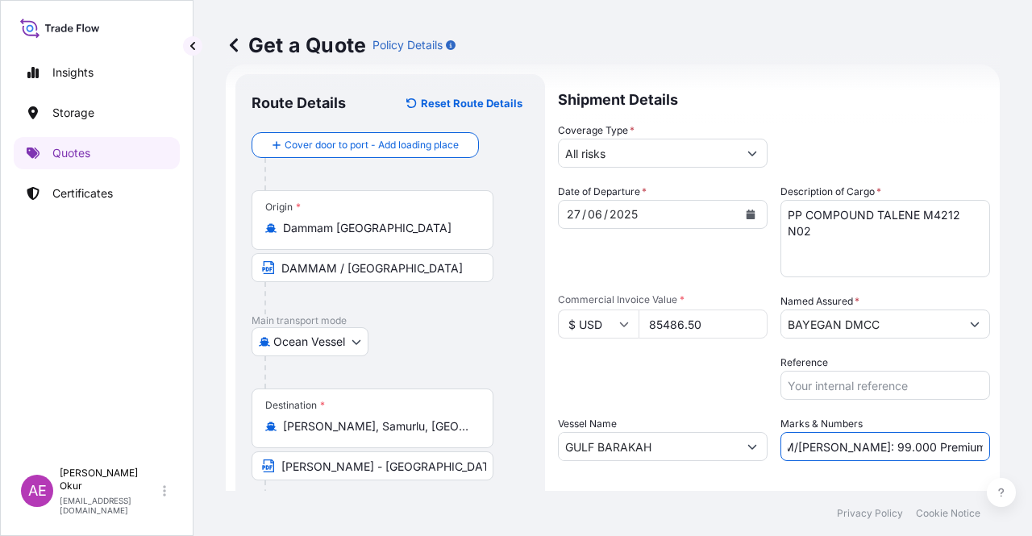
paste input "17.95"
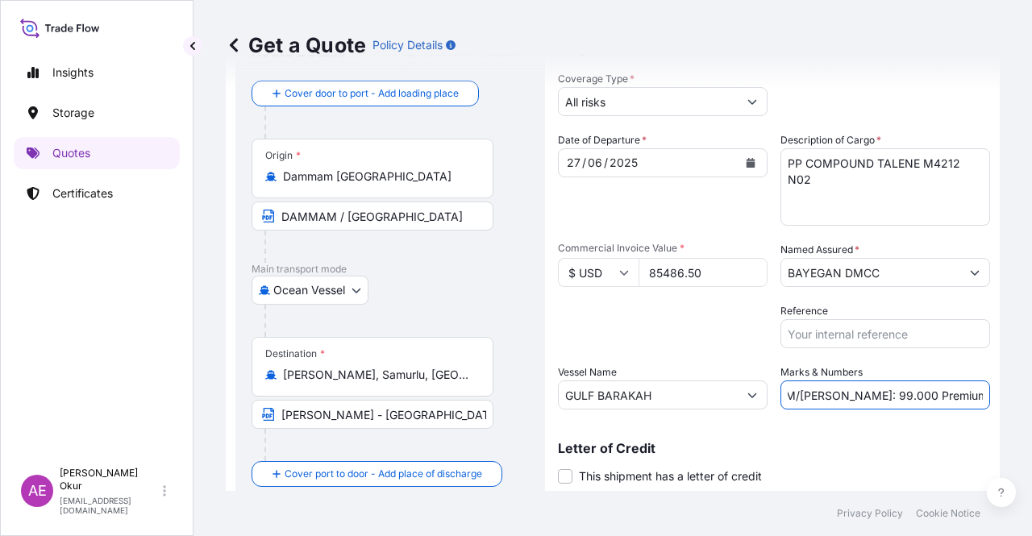
scroll to position [125, 0]
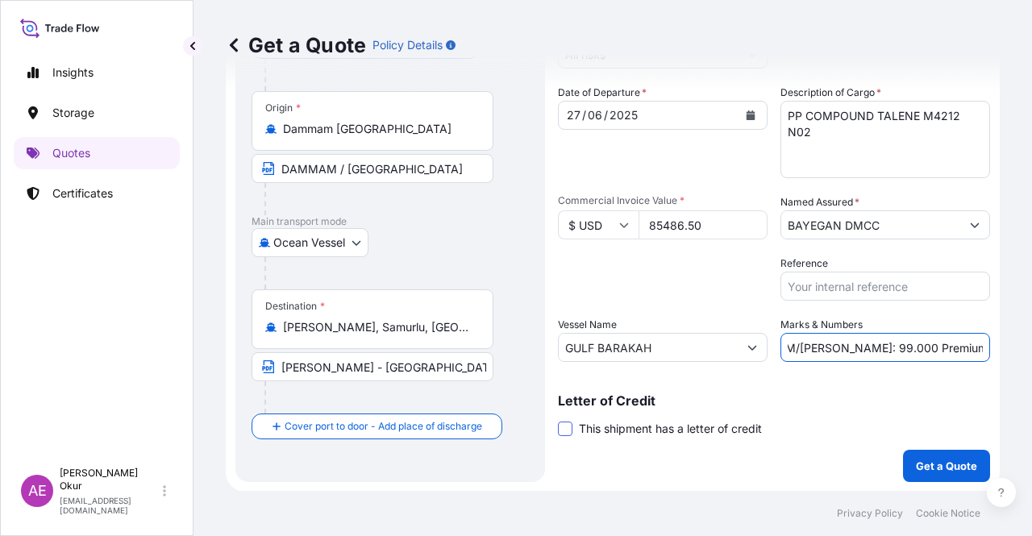
type input "PO NO:25Y0126800 Quantity M/[PERSON_NAME]: 99.000 Premium: USD 17.95"
click at [566, 423] on span at bounding box center [565, 429] width 15 height 15
click at [558, 420] on input "This shipment has a letter of credit" at bounding box center [558, 420] width 0 height 0
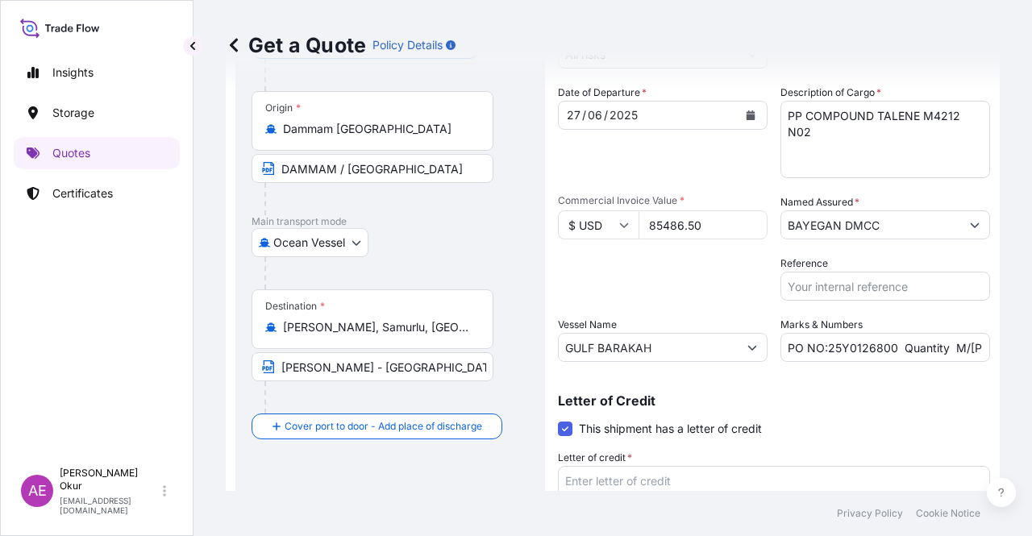
scroll to position [248, 0]
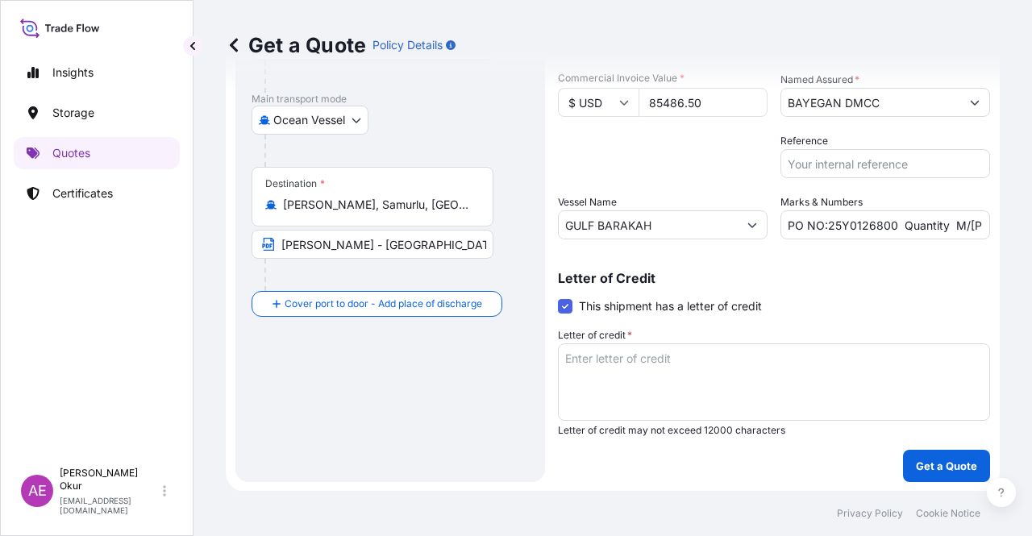
click at [658, 376] on textarea "Letter of credit *" at bounding box center [774, 381] width 432 height 77
paste textarea "INSURANCE POLICY OR CERTIFICATE OF INSURANCE IN DUPLICATE ISSUED OR ENDORSED TO…"
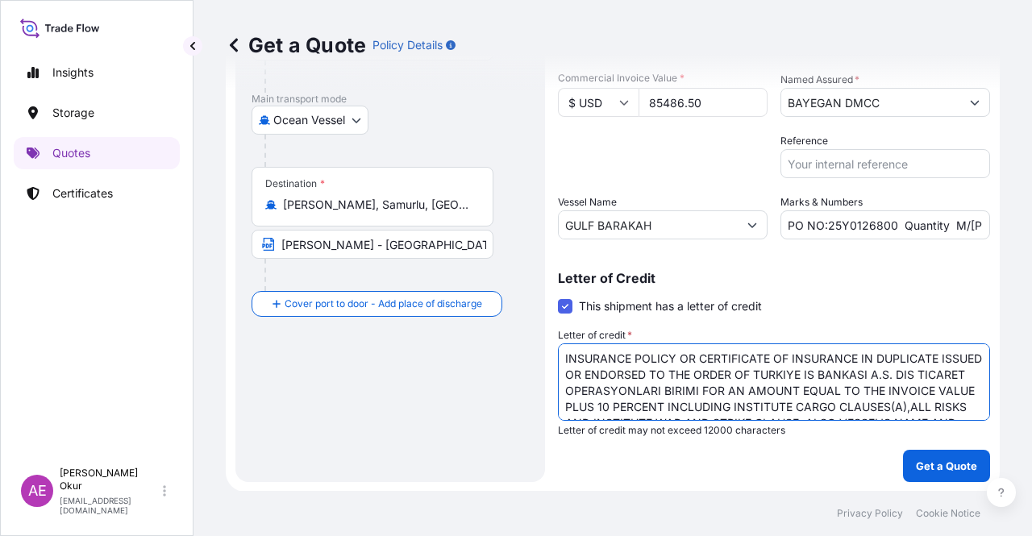
scroll to position [41, 0]
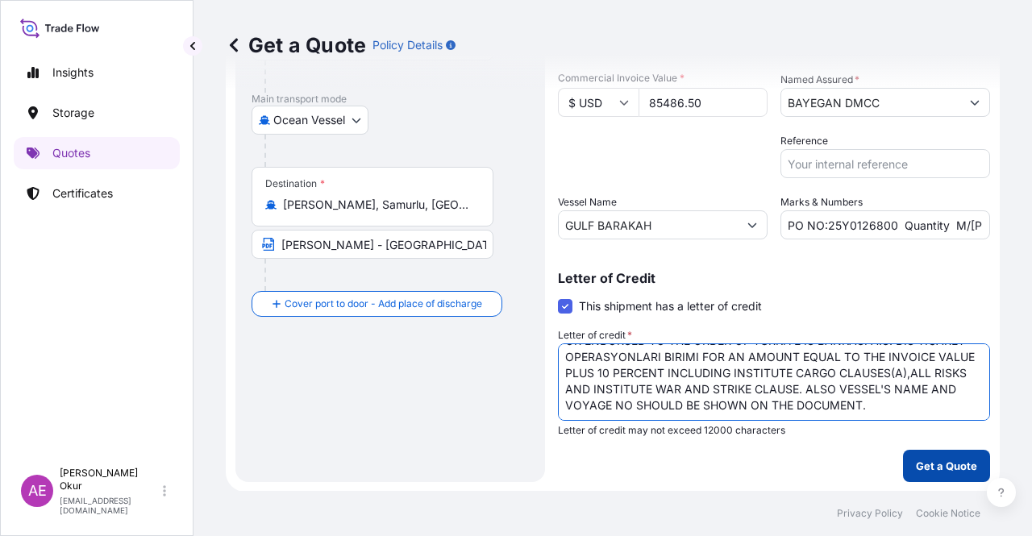
type textarea "INSURANCE POLICY OR CERTIFICATE OF INSURANCE IN DUPLICATE ISSUED OR ENDORSED TO…"
click at [916, 467] on p "Get a Quote" at bounding box center [946, 466] width 61 height 16
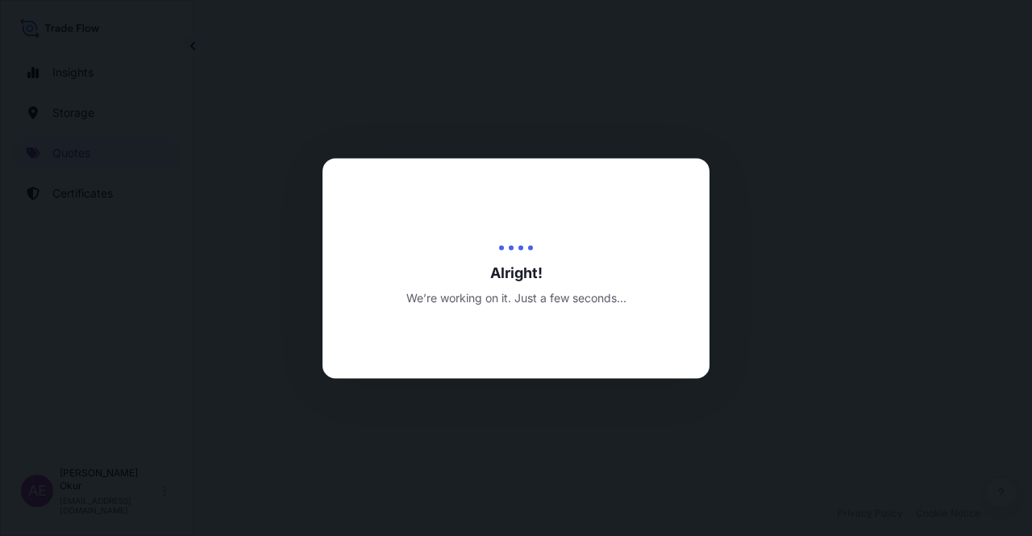
select select "Ocean Vessel"
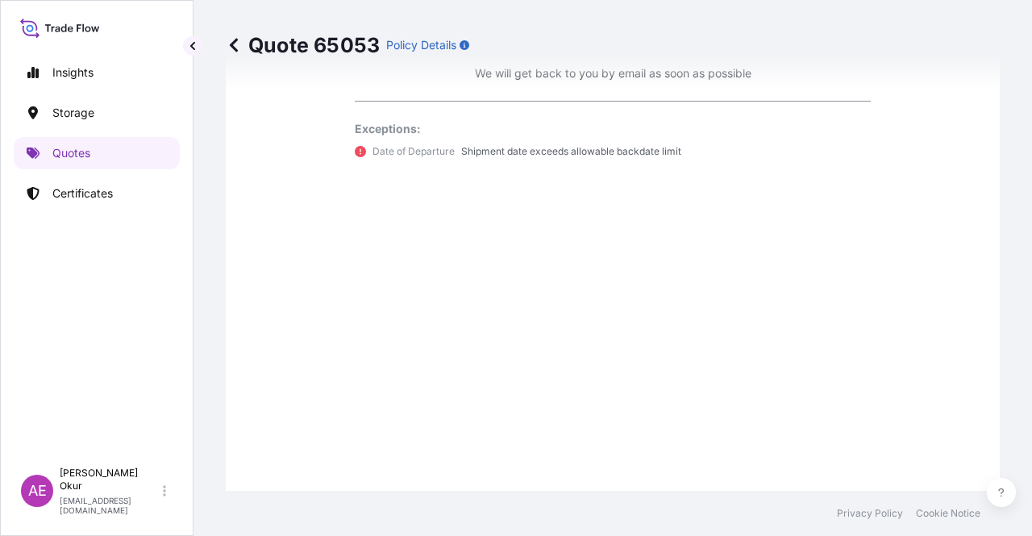
scroll to position [1158, 0]
click at [135, 147] on link "Quotes" at bounding box center [97, 153] width 166 height 32
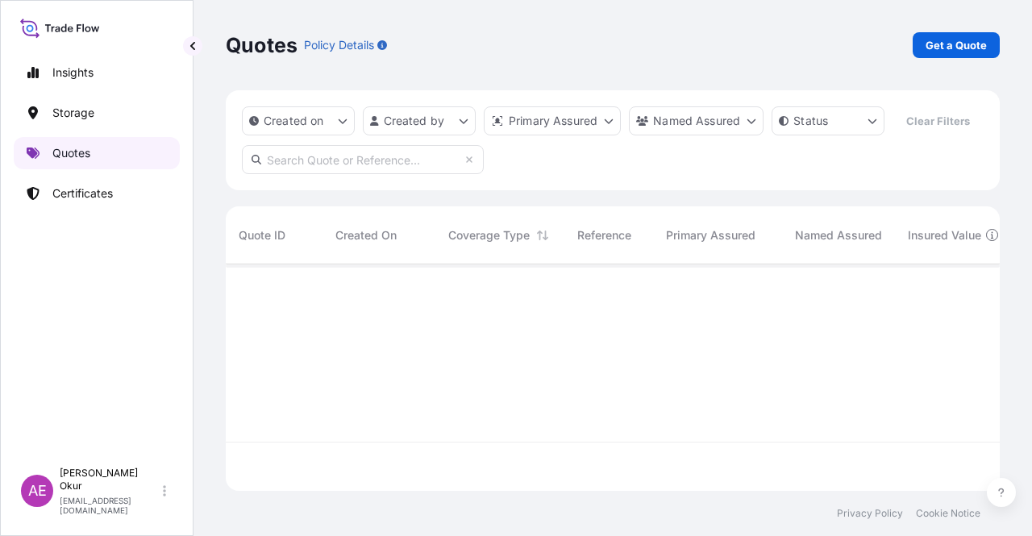
scroll to position [223, 761]
click at [963, 50] on p "Get a Quote" at bounding box center [956, 45] width 61 height 16
select select "Ocean Vessel"
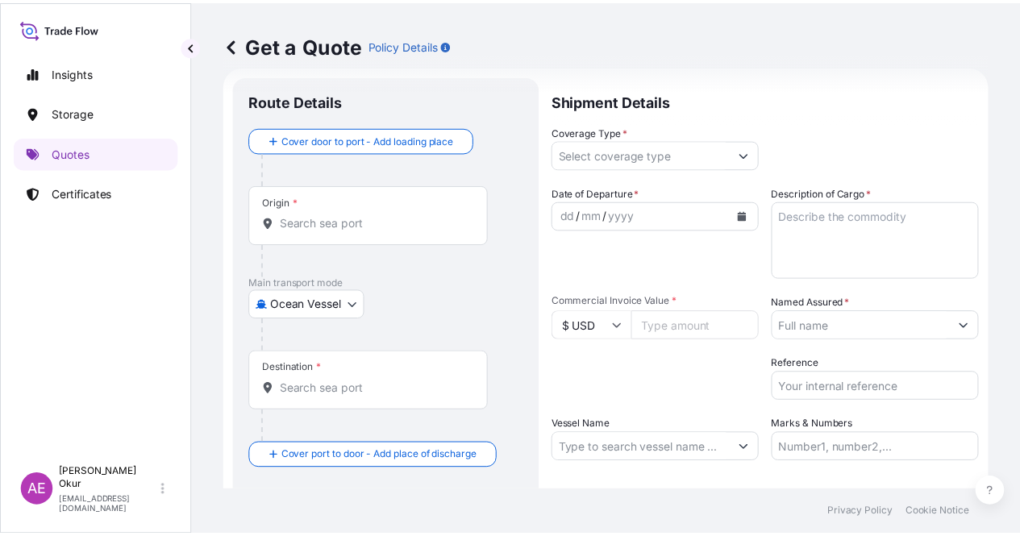
scroll to position [26, 0]
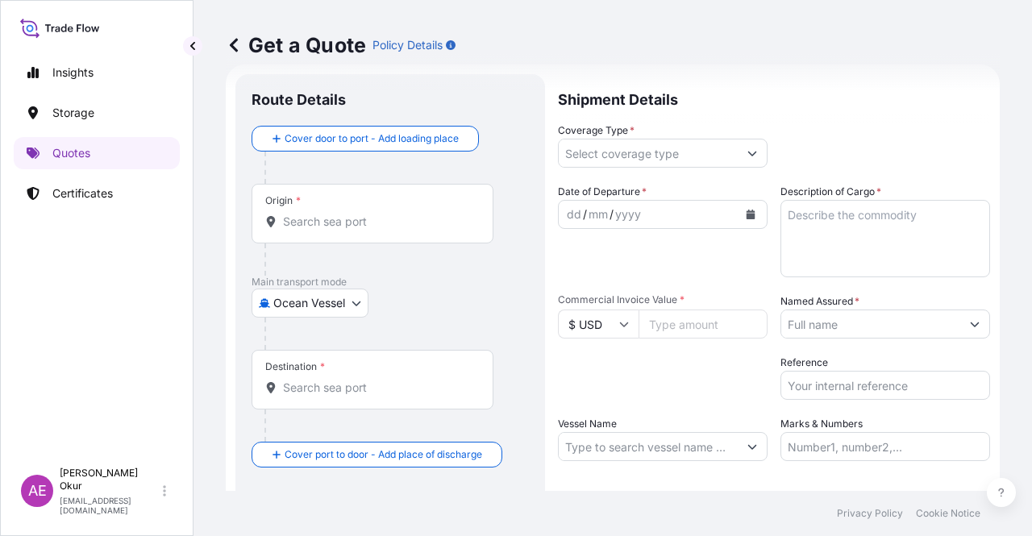
click at [391, 223] on input "Origin *" at bounding box center [378, 222] width 190 height 16
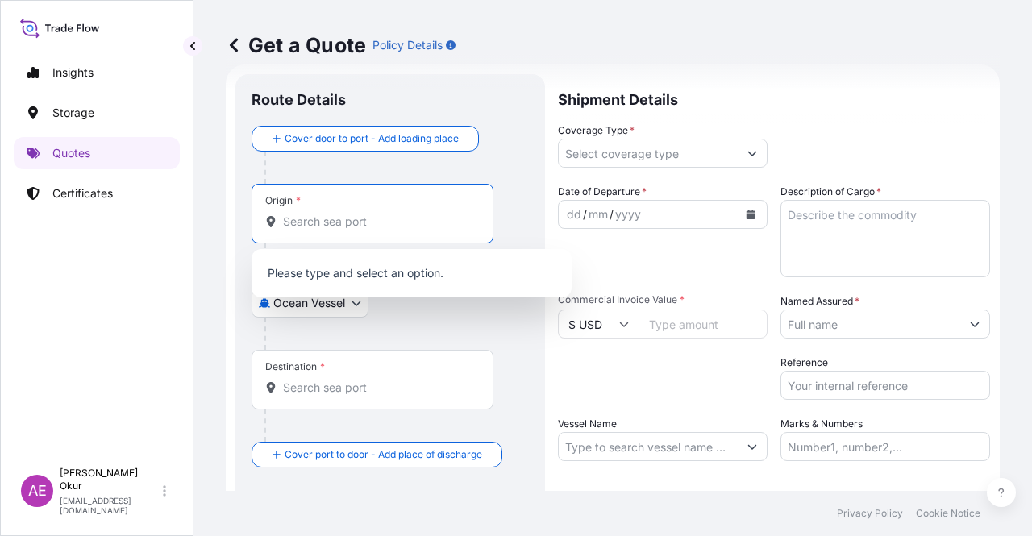
paste input "DAMMAM"
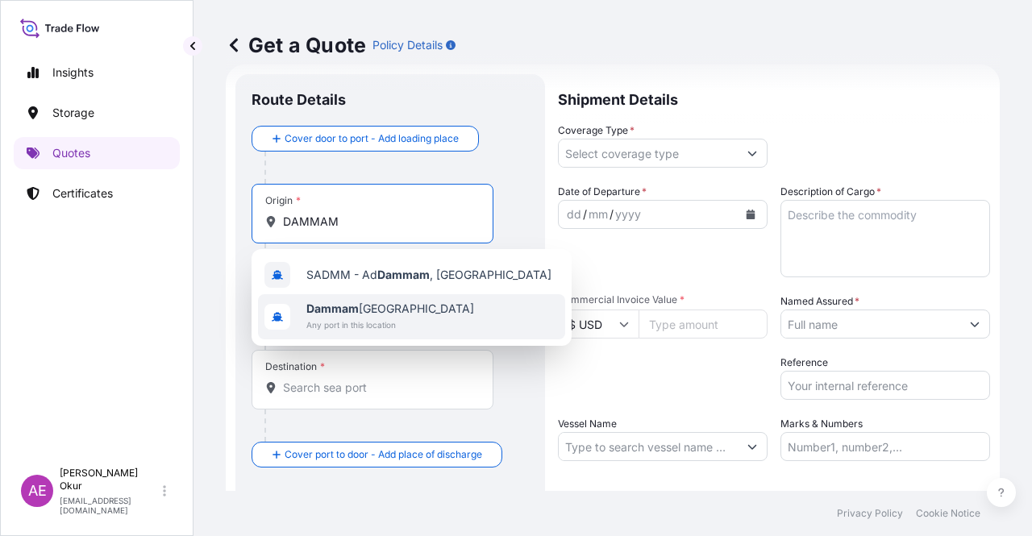
click at [376, 312] on span "Dammam [GEOGRAPHIC_DATA]" at bounding box center [390, 309] width 168 height 16
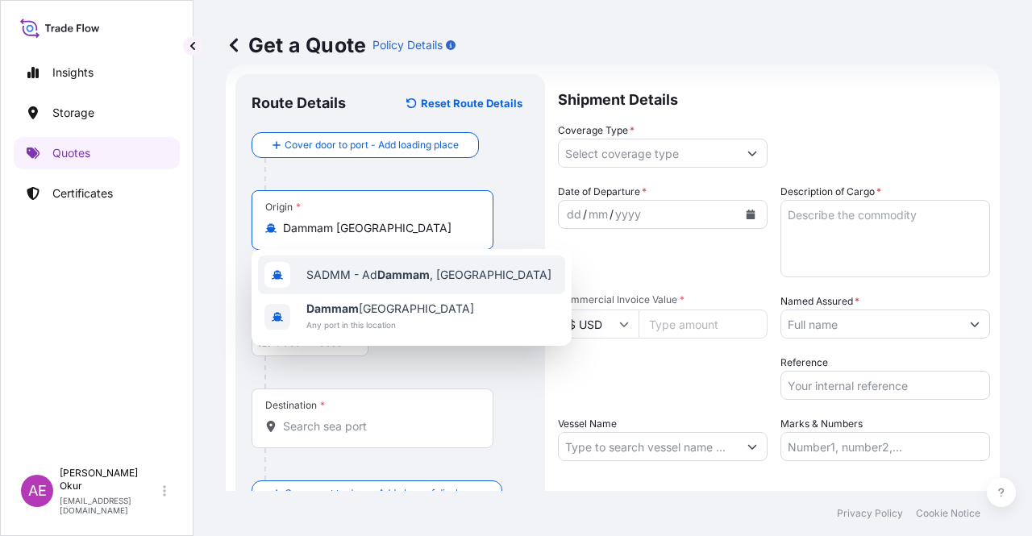
type input "Dammam [GEOGRAPHIC_DATA]"
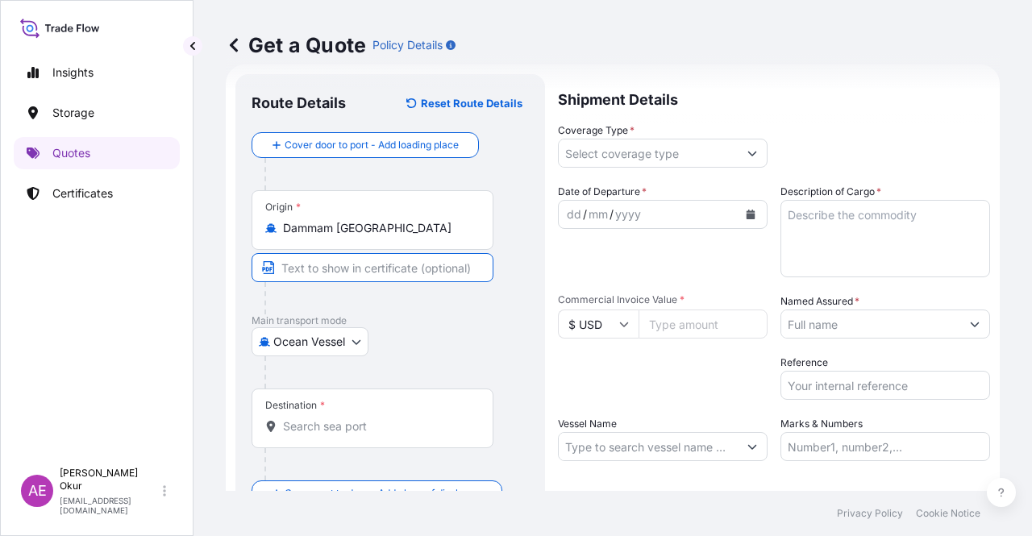
click at [334, 259] on input "Text to appear on certificate" at bounding box center [373, 267] width 242 height 29
paste input "DAMMAM"
type input "DAMMAM / [GEOGRAPHIC_DATA]"
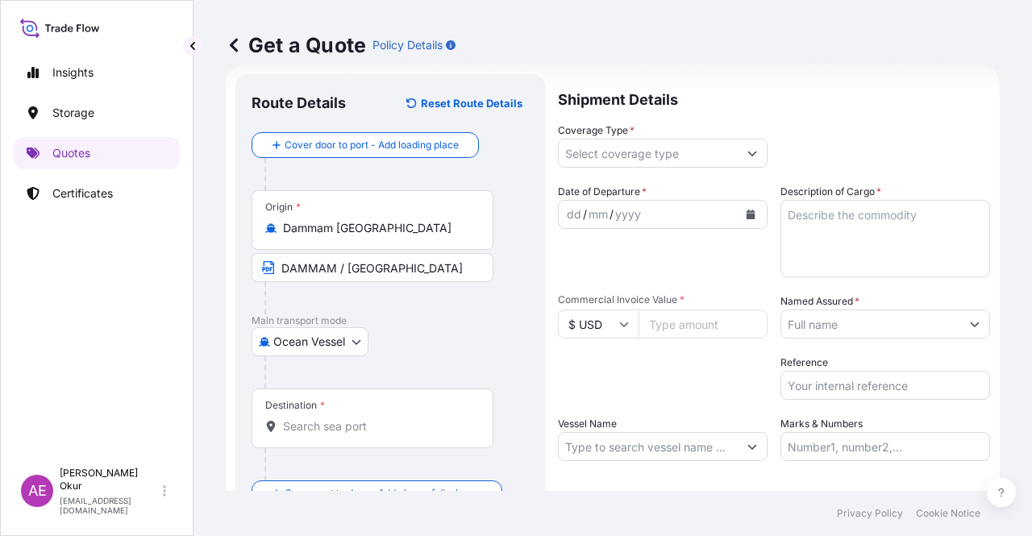
drag, startPoint x: 353, startPoint y: 391, endPoint x: 352, endPoint y: 402, distance: 10.6
click at [353, 391] on div "Destination *" at bounding box center [373, 419] width 242 height 60
click at [353, 418] on input "Destination *" at bounding box center [378, 426] width 190 height 16
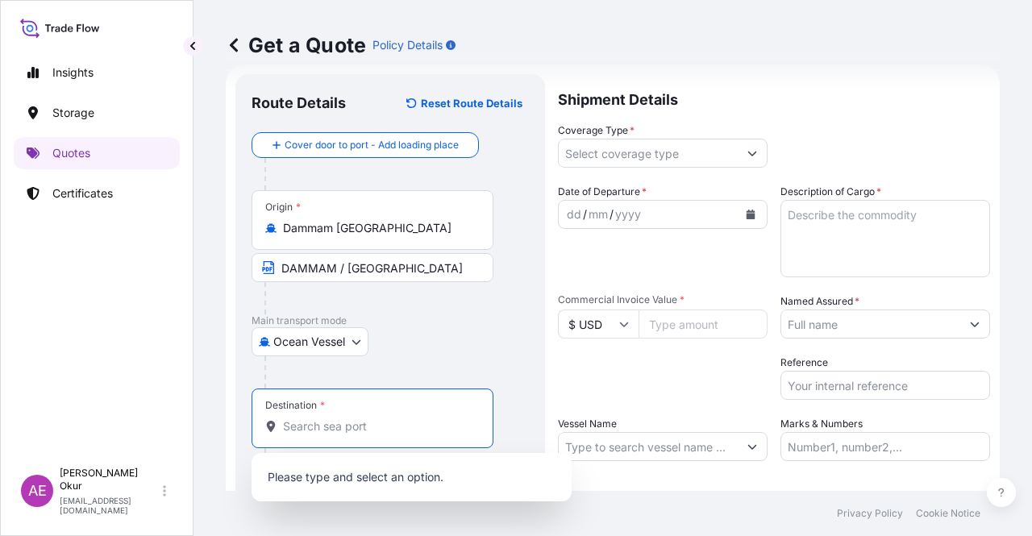
click at [352, 406] on div "Destination *" at bounding box center [373, 419] width 242 height 60
click at [352, 418] on input "Destination *" at bounding box center [378, 426] width 190 height 16
paste input "[PERSON_NAME] /IZMIR"
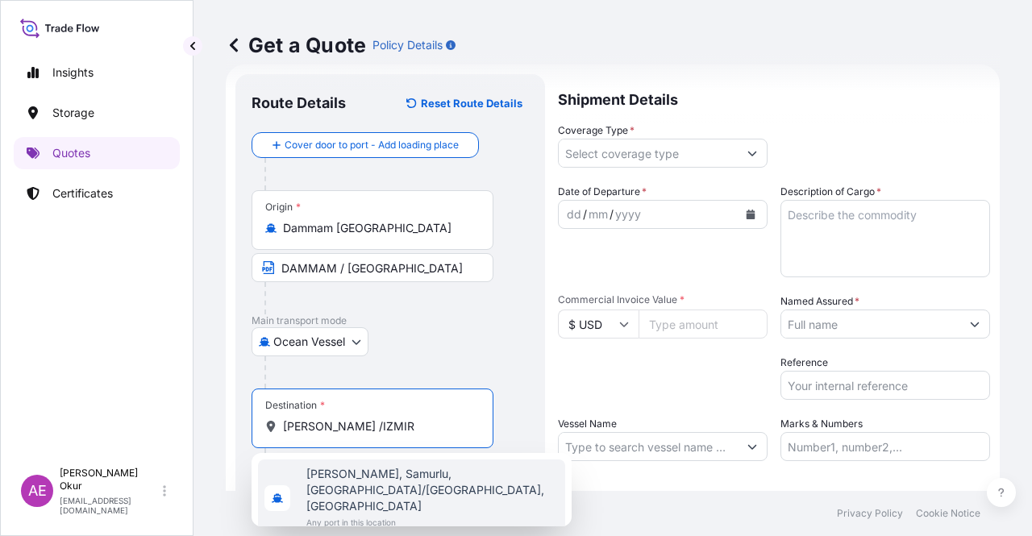
click at [396, 514] on span "Any port in this location" at bounding box center [432, 522] width 252 height 16
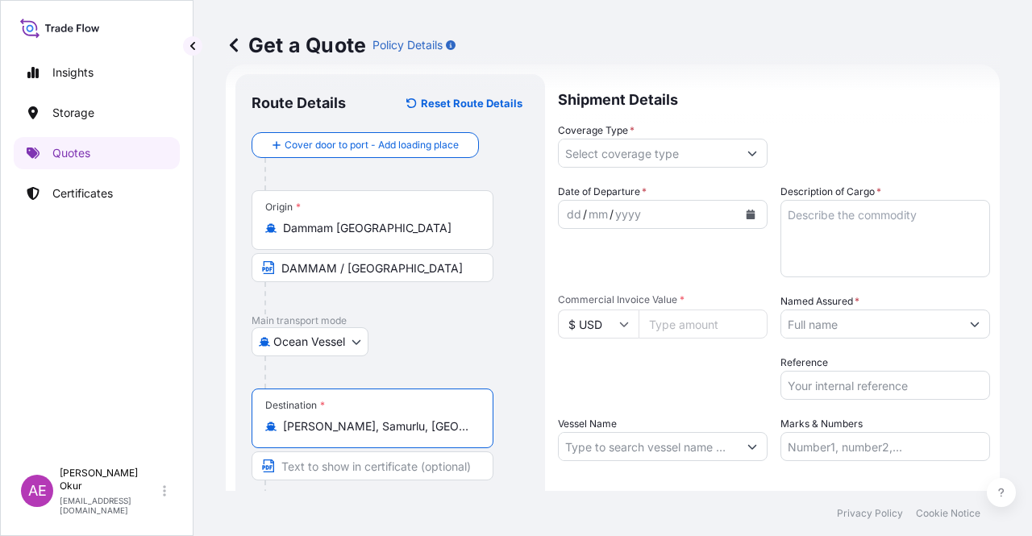
type input "[PERSON_NAME], Samurlu, [GEOGRAPHIC_DATA]/[GEOGRAPHIC_DATA], [GEOGRAPHIC_DATA]"
click at [385, 474] on input "Text to appear on certificate" at bounding box center [373, 465] width 242 height 29
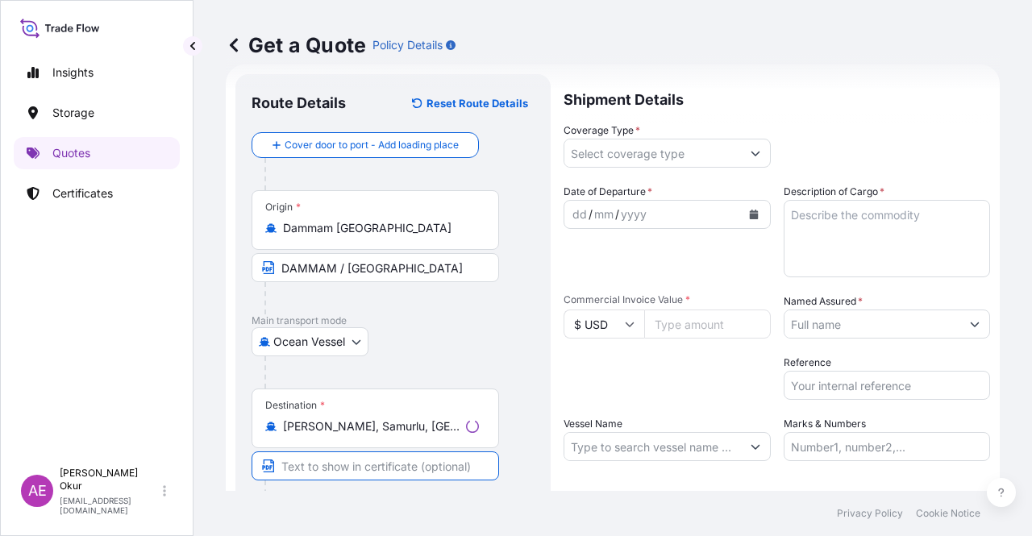
paste input "[PERSON_NAME] /IZMIR"
click at [327, 465] on input "[PERSON_NAME] /IZMIR" at bounding box center [373, 465] width 242 height 29
click at [452, 464] on input "[PERSON_NAME]-[GEOGRAPHIC_DATA]" at bounding box center [373, 465] width 242 height 29
paste input "[GEOGRAPHIC_DATA]"
type input "[PERSON_NAME]-[GEOGRAPHIC_DATA] / [GEOGRAPHIC_DATA]"
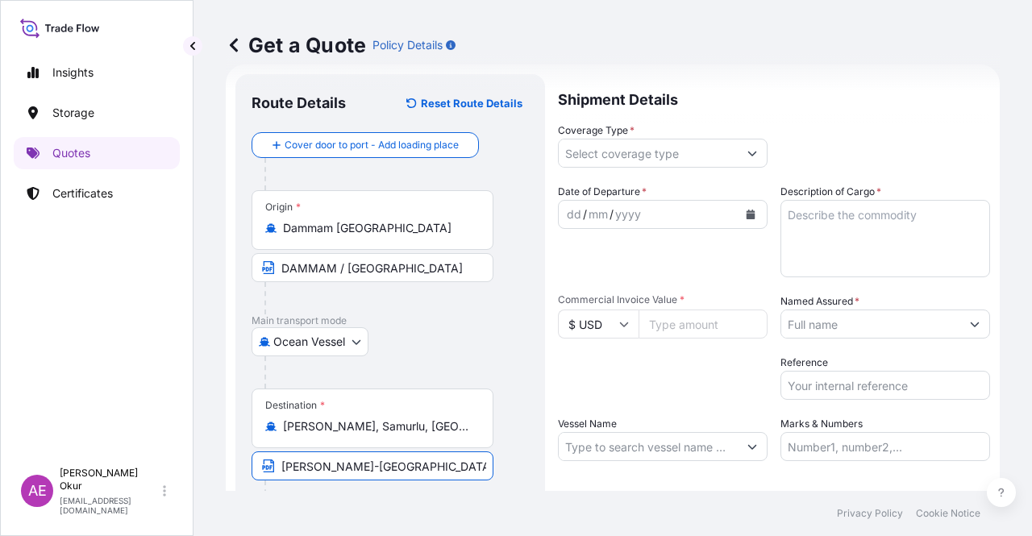
drag, startPoint x: 659, startPoint y: 145, endPoint x: 656, endPoint y: 160, distance: 15.5
click at [659, 144] on input "Coverage Type *" at bounding box center [648, 153] width 179 height 29
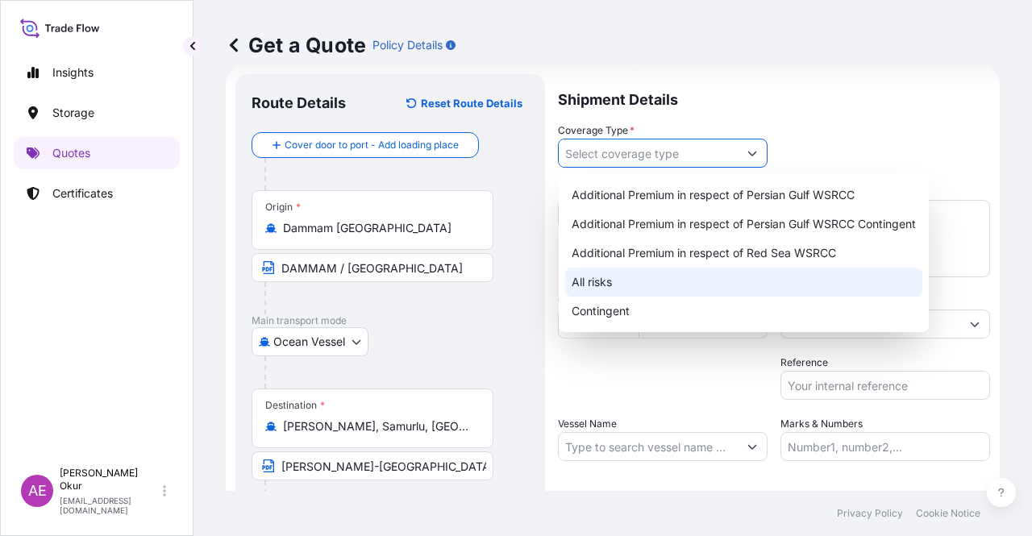
click at [614, 277] on div "All risks" at bounding box center [743, 282] width 357 height 29
type input "All risks"
click at [601, 273] on div "All risks" at bounding box center [743, 282] width 357 height 29
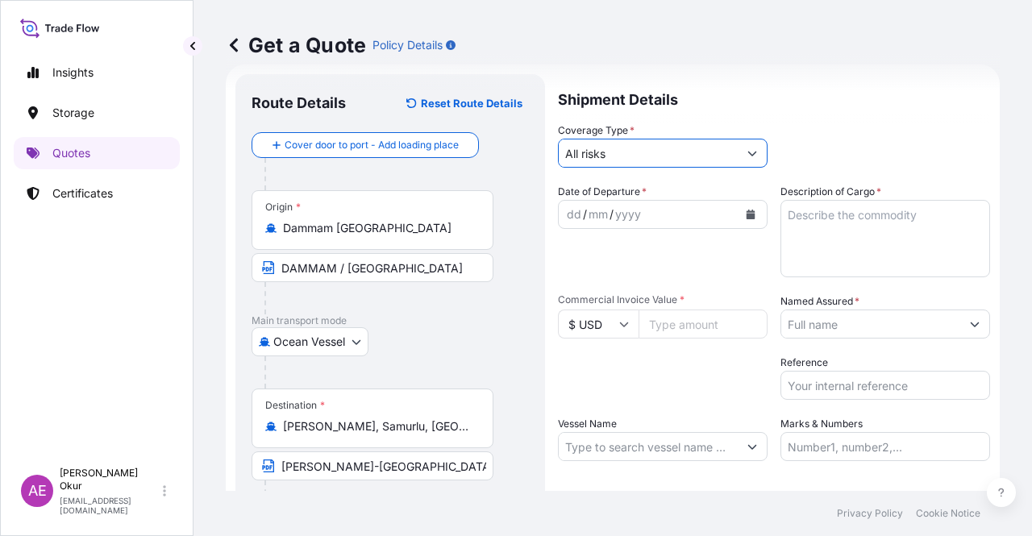
click at [565, 209] on div "dd" at bounding box center [574, 214] width 18 height 19
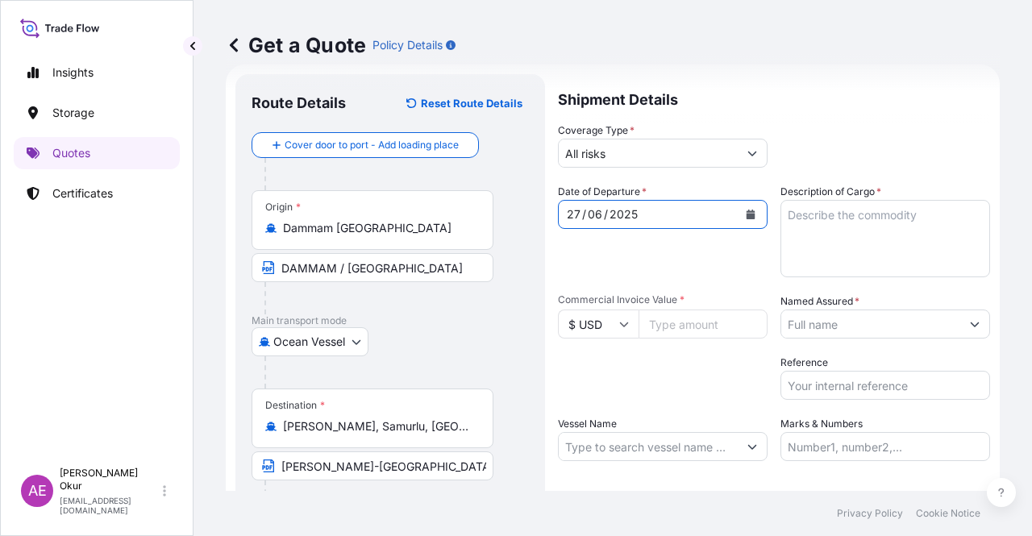
click at [885, 220] on textarea "Description of Cargo *" at bounding box center [885, 238] width 210 height 77
paste textarea "PP COMPOUND TALENE M4212 N02"
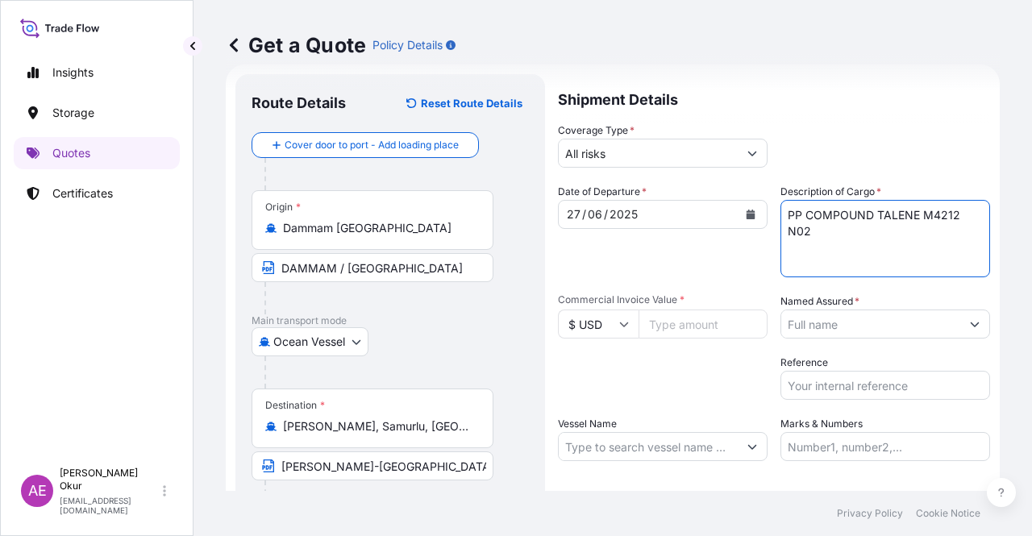
type textarea "PP COMPOUND TALENE M4212 N02"
drag, startPoint x: 679, startPoint y: 322, endPoint x: 708, endPoint y: 327, distance: 29.4
click at [681, 322] on input "Commercial Invoice Value *" at bounding box center [703, 324] width 129 height 29
type input "85486.50"
click at [834, 322] on input "Named Assured *" at bounding box center [870, 324] width 179 height 29
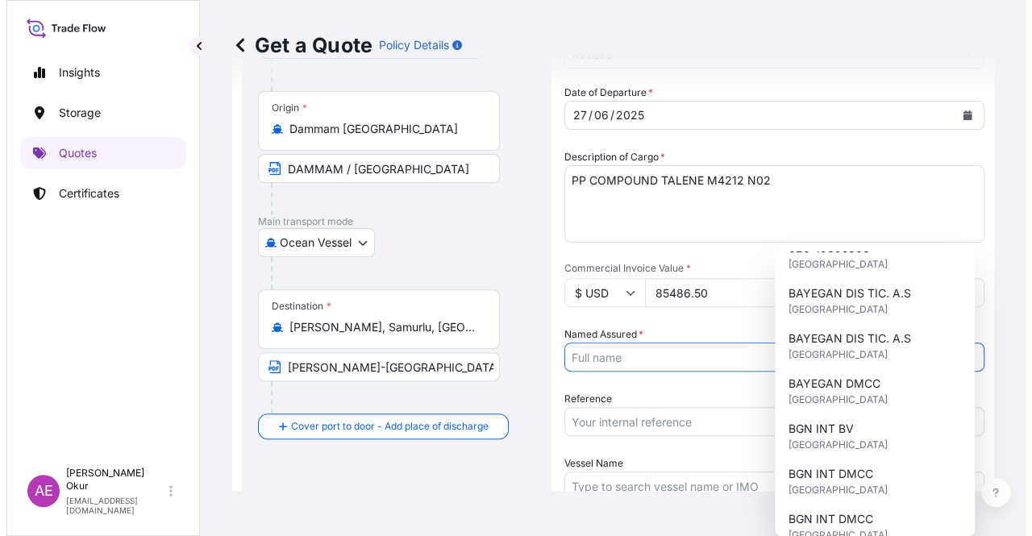
scroll to position [0, 0]
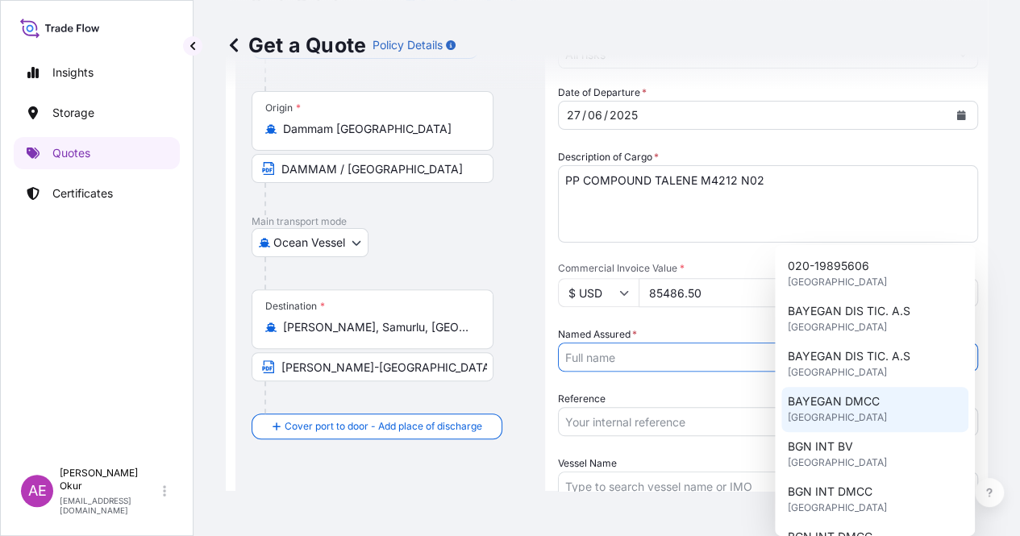
click at [852, 407] on span "BAYEGAN DMCC" at bounding box center [834, 401] width 92 height 16
type input "BAYEGAN DMCC"
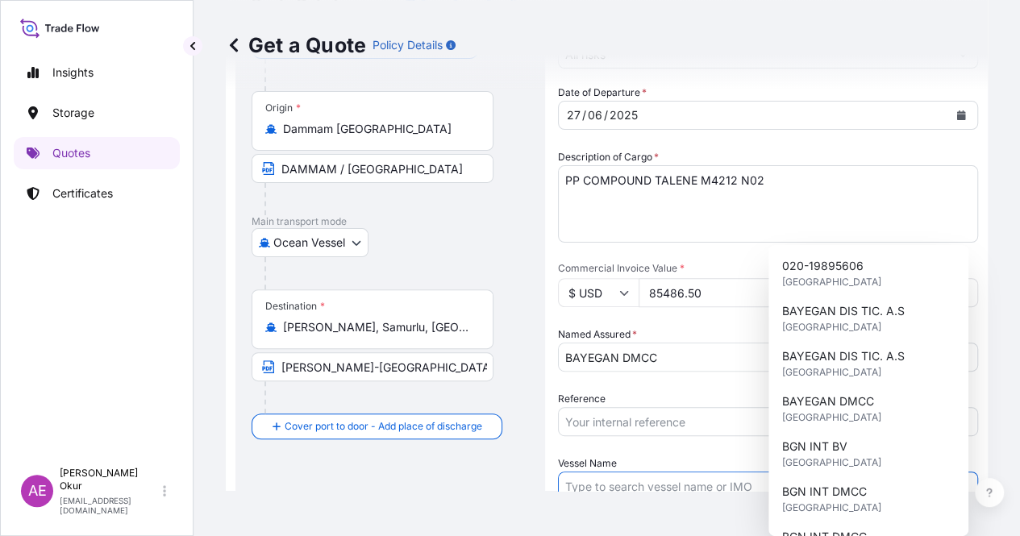
click at [640, 472] on input "Vessel Name" at bounding box center [753, 486] width 389 height 29
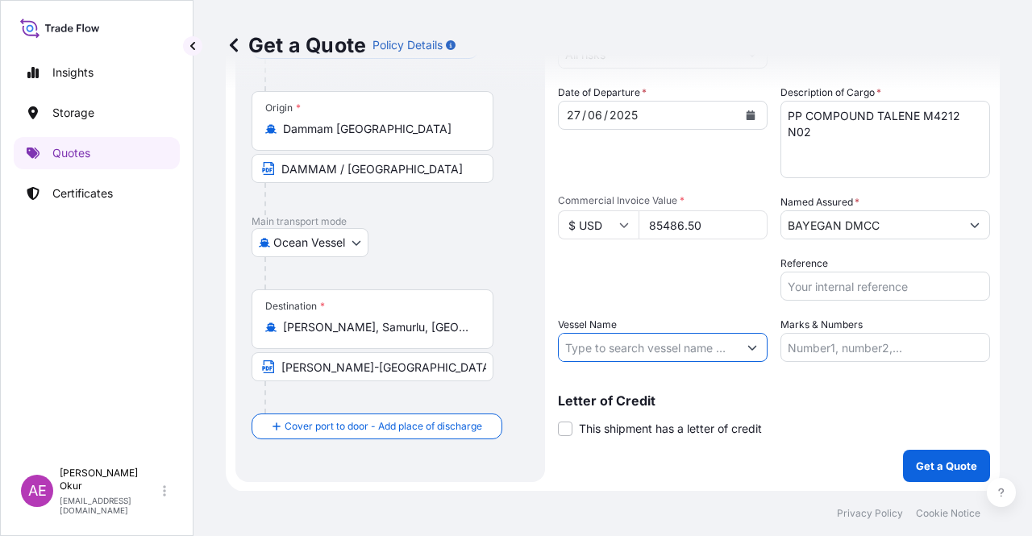
click at [626, 348] on input "Vessel Name" at bounding box center [648, 347] width 179 height 29
click at [600, 346] on input "Vessel Name" at bounding box center [648, 347] width 179 height 29
paste input "GULF BARAKAH"
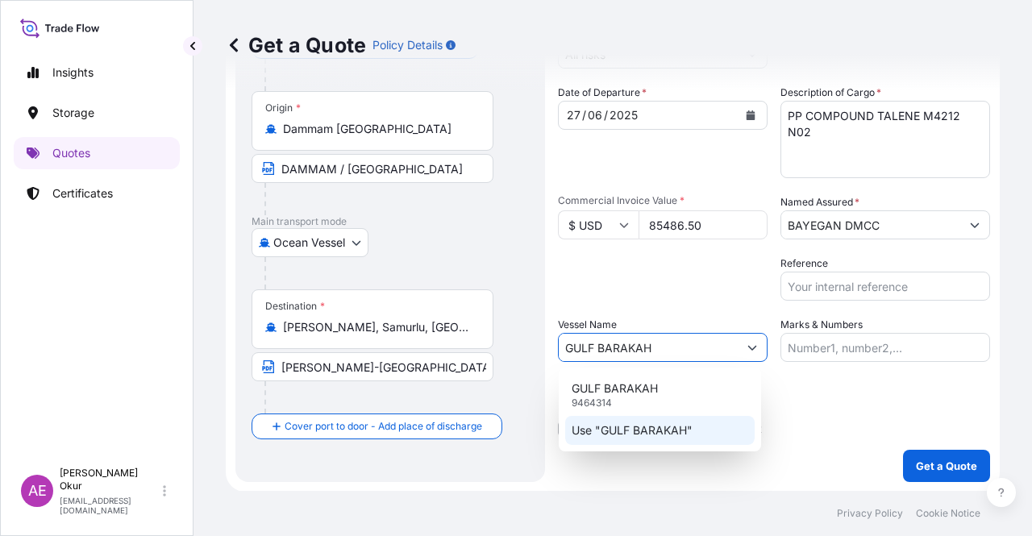
click at [652, 426] on p "Use "GULF BARAKAH"" at bounding box center [632, 430] width 121 height 16
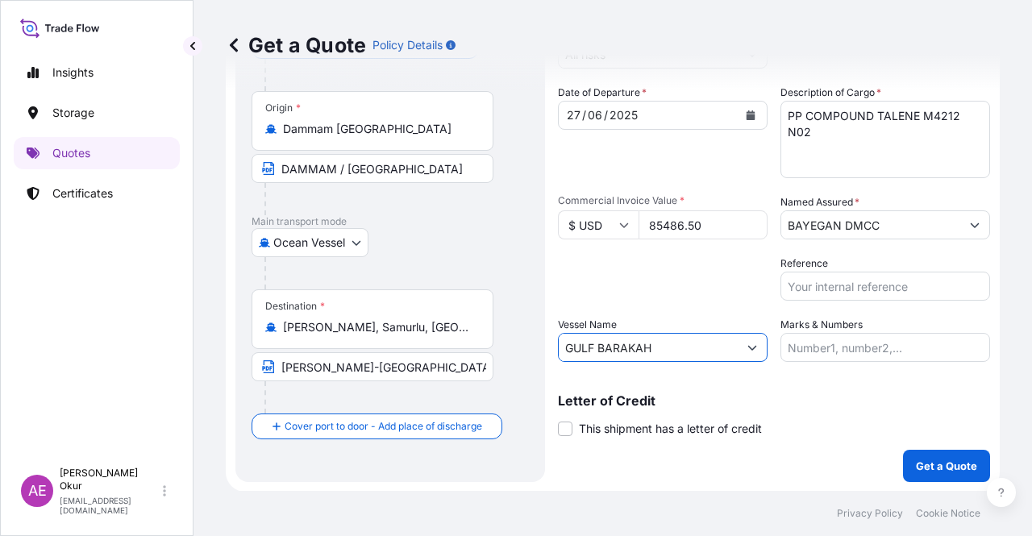
type input "GULF BARAKAH"
click at [805, 354] on input "Marks & Numbers" at bounding box center [885, 347] width 210 height 29
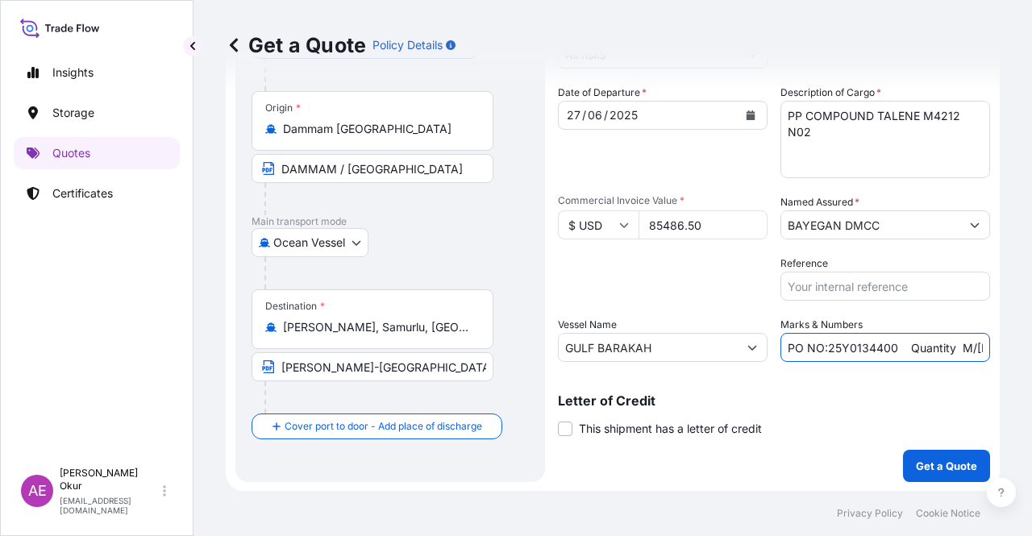
drag, startPoint x: 822, startPoint y: 341, endPoint x: 890, endPoint y: 344, distance: 68.6
click at [890, 344] on input "PO NO:25Y0134400 Quantity M/[PERSON_NAME]: 247,500 Premium: USD 29,50" at bounding box center [885, 347] width 210 height 29
paste input "29"
drag, startPoint x: 913, startPoint y: 346, endPoint x: 1003, endPoint y: 347, distance: 90.3
click at [1003, 347] on div "Get a Quote Policy Details Route Details Reset Route Details Cover door to port…" at bounding box center [612, 245] width 838 height 491
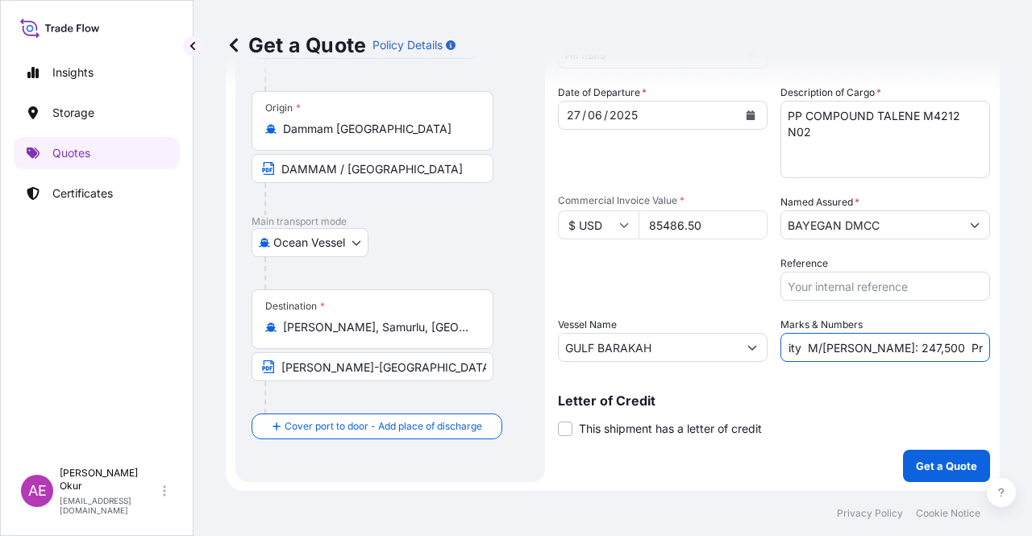
scroll to position [0, 189]
click at [866, 352] on input "PO NO:25Y0129400 Quantity M/[PERSON_NAME]: 247,500 Premium: USD 29,50" at bounding box center [885, 347] width 210 height 29
drag, startPoint x: 813, startPoint y: 347, endPoint x: 851, endPoint y: 349, distance: 37.9
click at [851, 349] on input "PO NO:25Y0129400 Quantity M/[PERSON_NAME]: 247,500 Premium: USD 29,50" at bounding box center [885, 347] width 210 height 29
paste input "99.0"
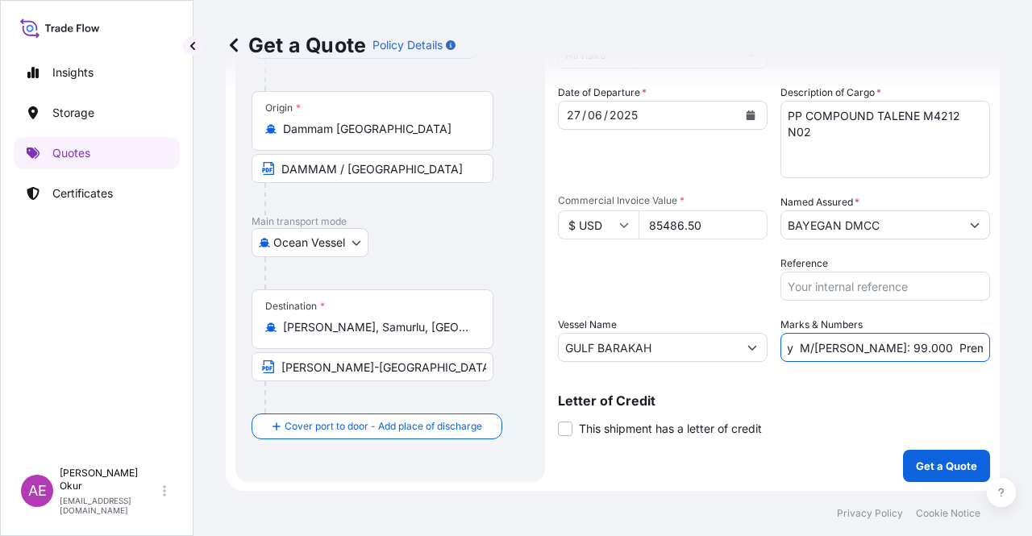
scroll to position [0, 184]
drag, startPoint x: 956, startPoint y: 347, endPoint x: 1031, endPoint y: 351, distance: 75.0
click at [1031, 351] on div "Get a Quote Policy Details Route Details Reset Route Details Cover door to port…" at bounding box center [612, 245] width 838 height 491
click at [907, 335] on input "PO NO:25Y0129400 Quantity M/[PERSON_NAME]: 99.000 Premium: USD 29,50" at bounding box center [885, 347] width 210 height 29
drag, startPoint x: 942, startPoint y: 347, endPoint x: 984, endPoint y: 347, distance: 41.9
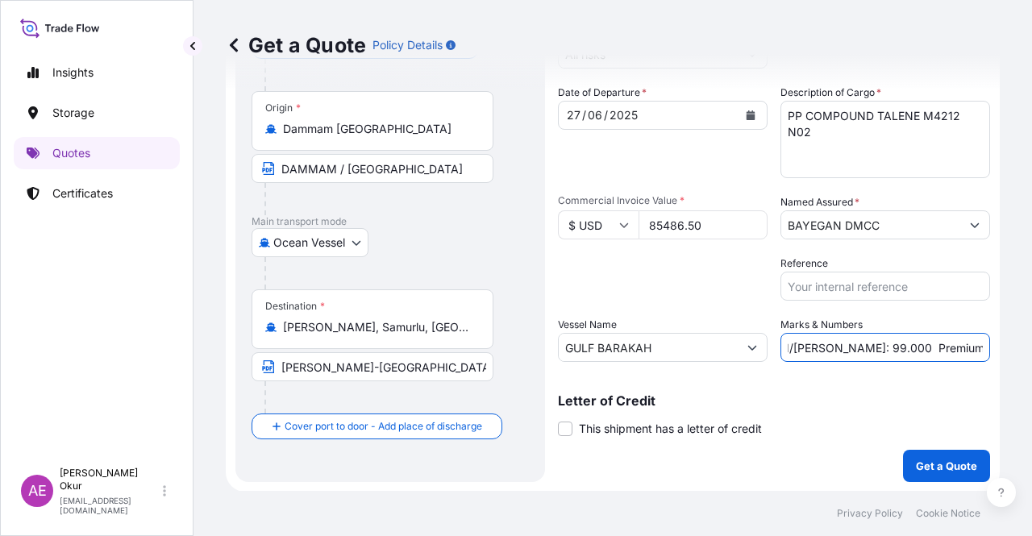
click at [984, 347] on form "Route Details Reset Route Details Cover door to port - Add loading place Place …" at bounding box center [613, 228] width 774 height 526
paste input "17.95"
type input "PO NO:25Y0129400 Quantity M/[PERSON_NAME]: 99.000 Premium: USD 17.95"
click at [569, 430] on span at bounding box center [565, 429] width 15 height 15
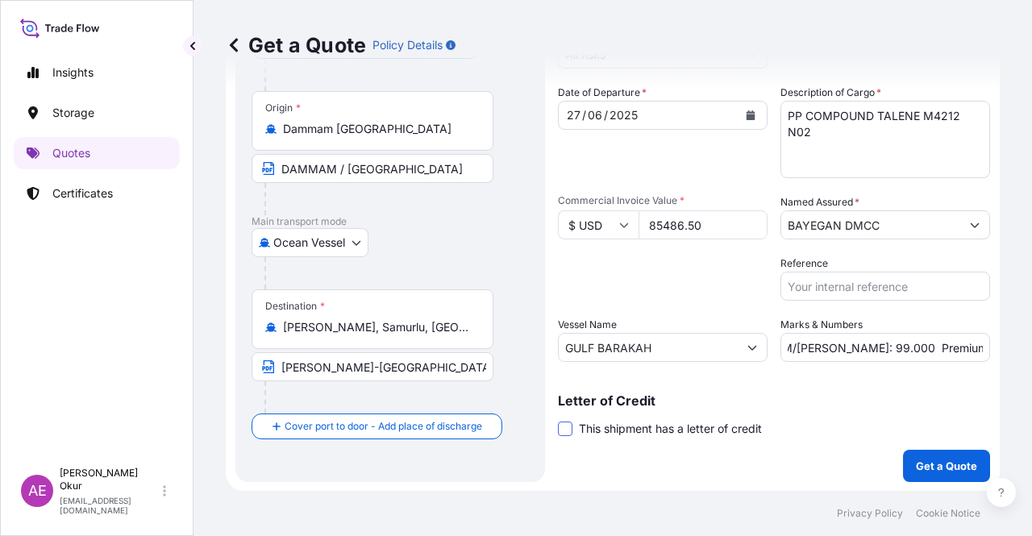
click at [558, 420] on input "This shipment has a letter of credit" at bounding box center [558, 420] width 0 height 0
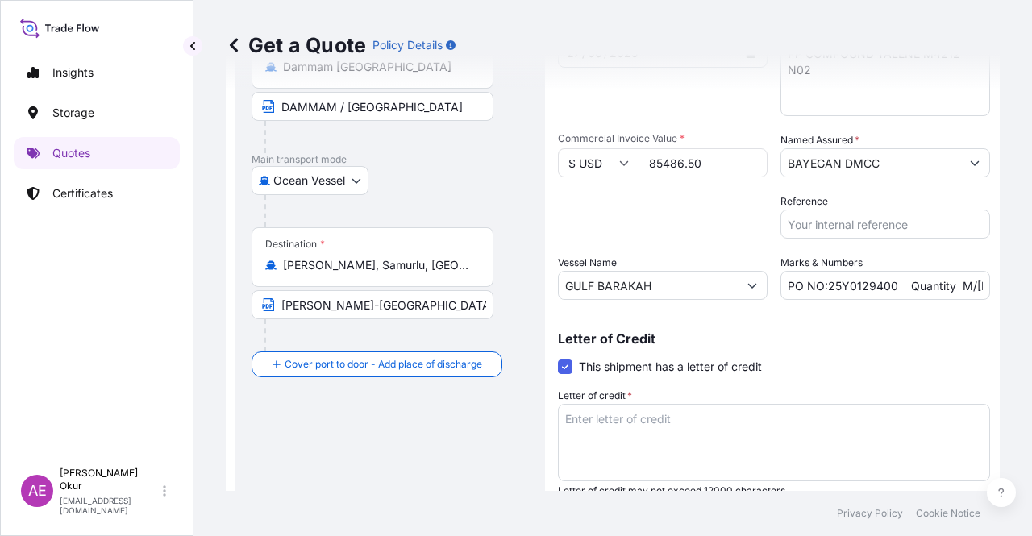
scroll to position [248, 0]
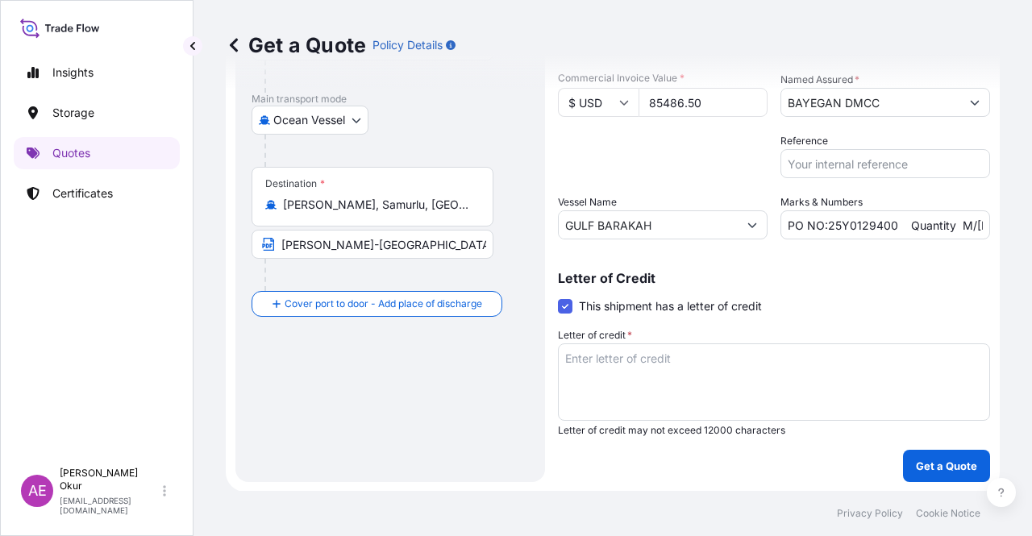
click at [651, 368] on textarea "Letter of credit *" at bounding box center [774, 381] width 432 height 77
paste textarea "INSURANCE POLICY OR CERTIFICATE OF INSURANCE IN DUPLICATE ISSUED OR ENDORSED TO…"
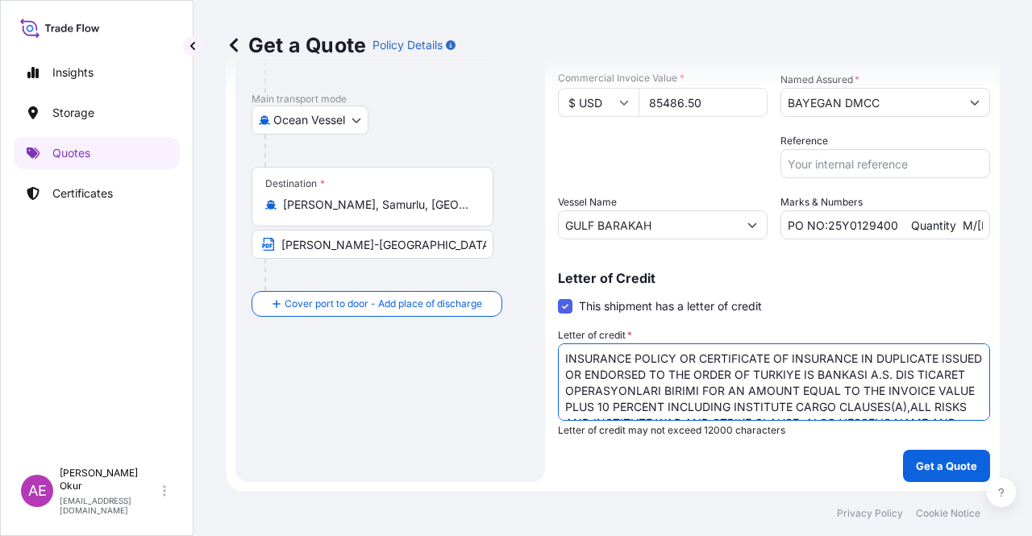
scroll to position [41, 0]
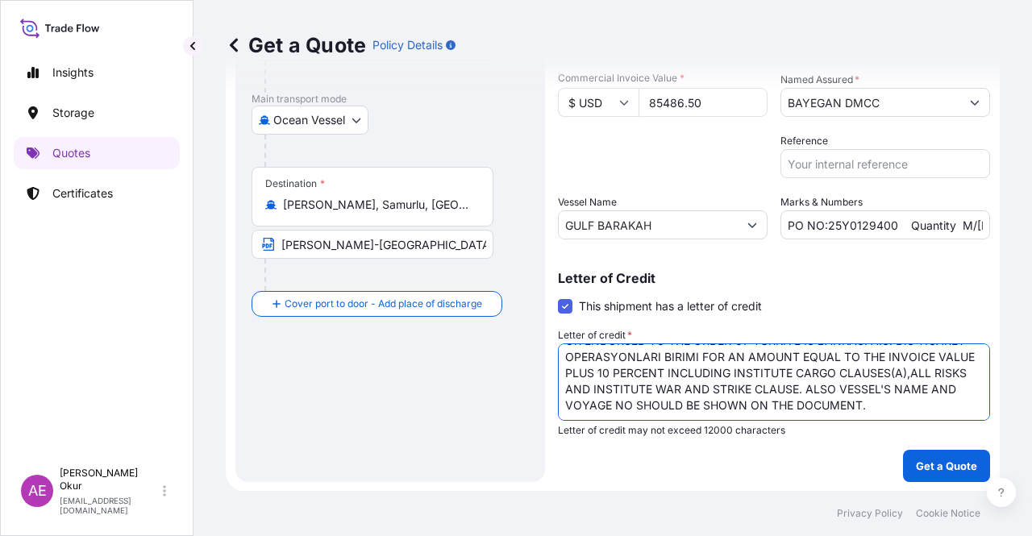
type textarea "INSURANCE POLICY OR CERTIFICATE OF INSURANCE IN DUPLICATE ISSUED OR ENDORSED TO…"
click at [927, 459] on p "Get a Quote" at bounding box center [946, 466] width 61 height 16
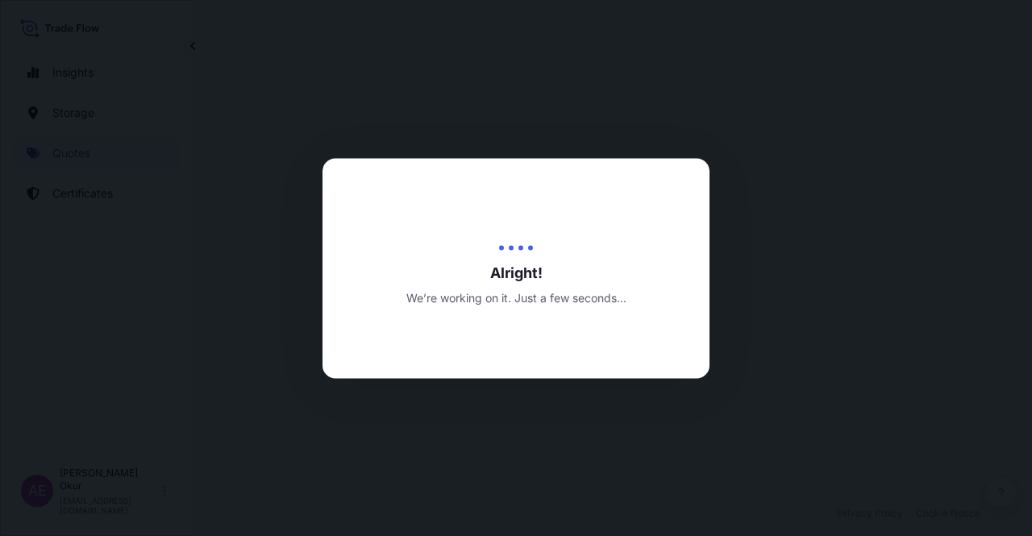
select select "Ocean Vessel"
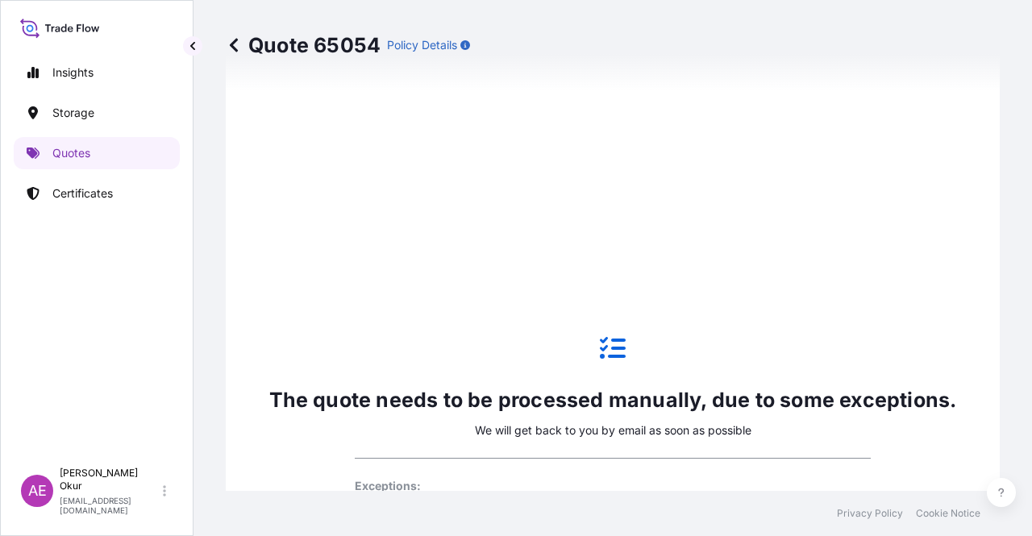
scroll to position [1158, 0]
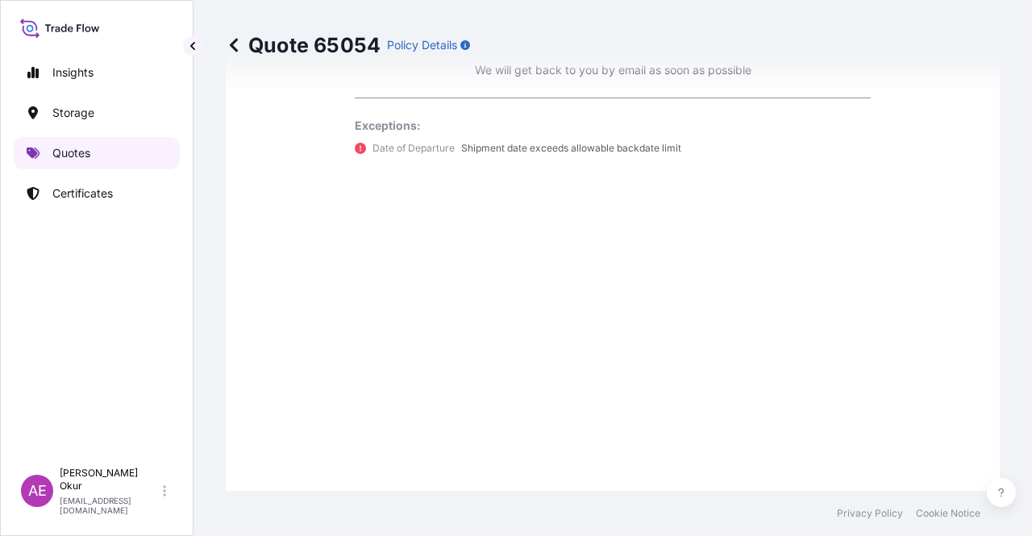
click at [117, 147] on link "Quotes" at bounding box center [97, 153] width 166 height 32
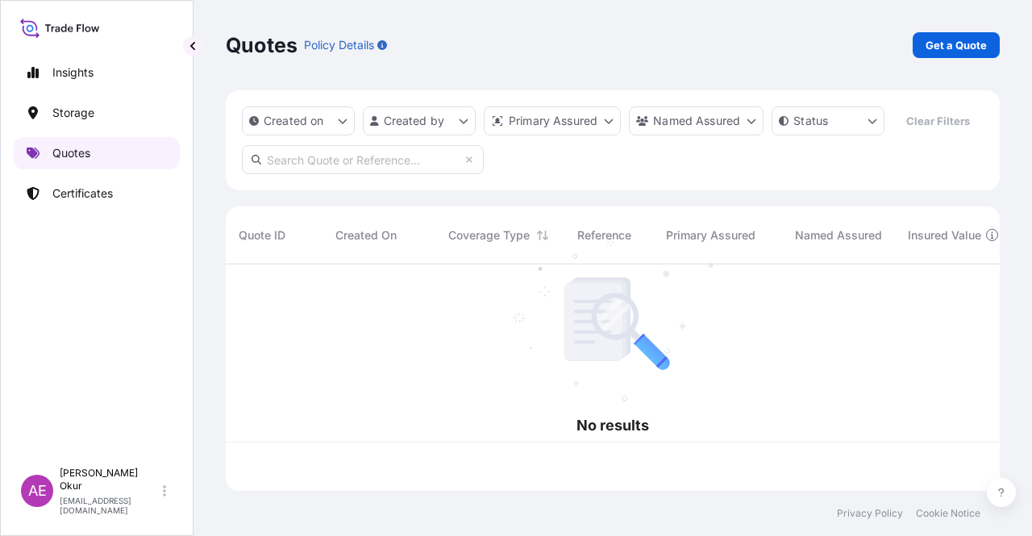
scroll to position [223, 761]
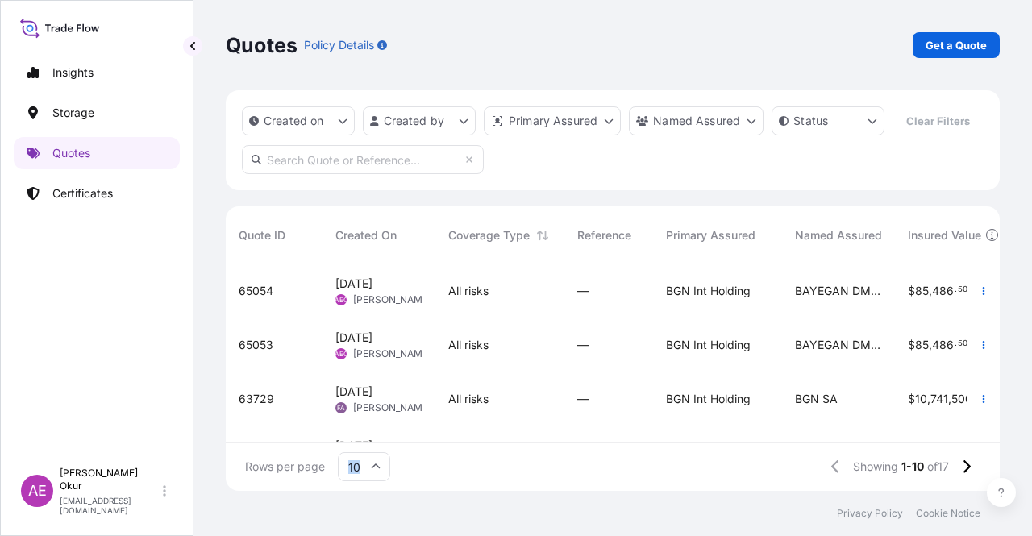
drag, startPoint x: 515, startPoint y: 445, endPoint x: 634, endPoint y: 438, distance: 118.7
click at [640, 451] on div "Rows per page 10 Showing 1-10 of 17" at bounding box center [613, 467] width 774 height 48
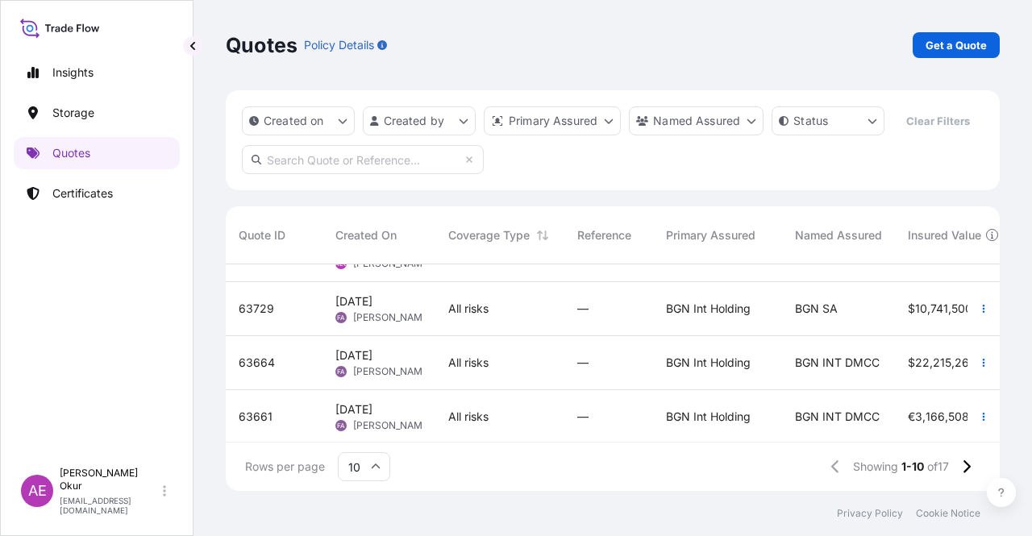
scroll to position [206, 0]
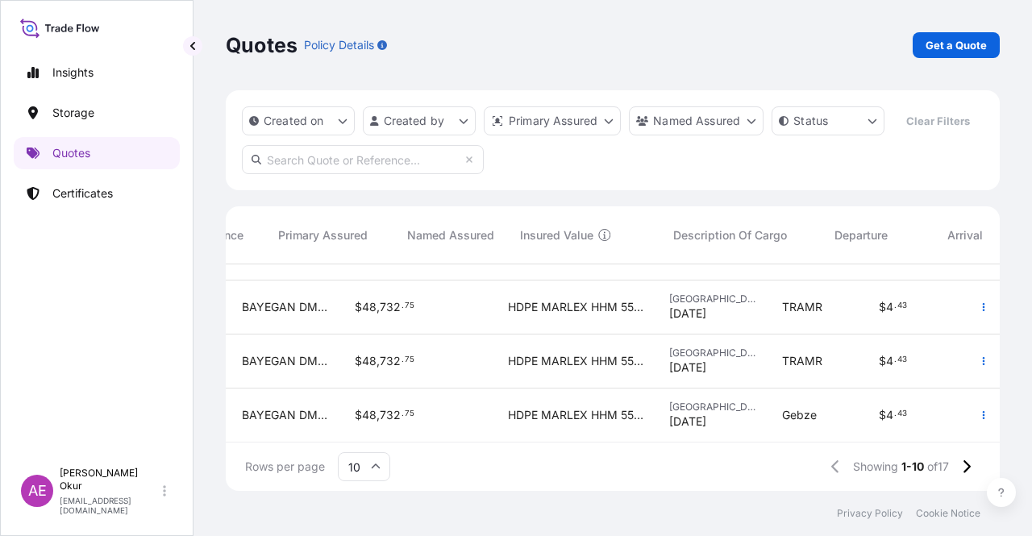
drag, startPoint x: 622, startPoint y: 430, endPoint x: 1031, endPoint y: 448, distance: 410.0
click at [1031, 448] on div "Quotes Policy Details Get a Quote Created on Created by Primary Assured Named A…" at bounding box center [612, 245] width 838 height 491
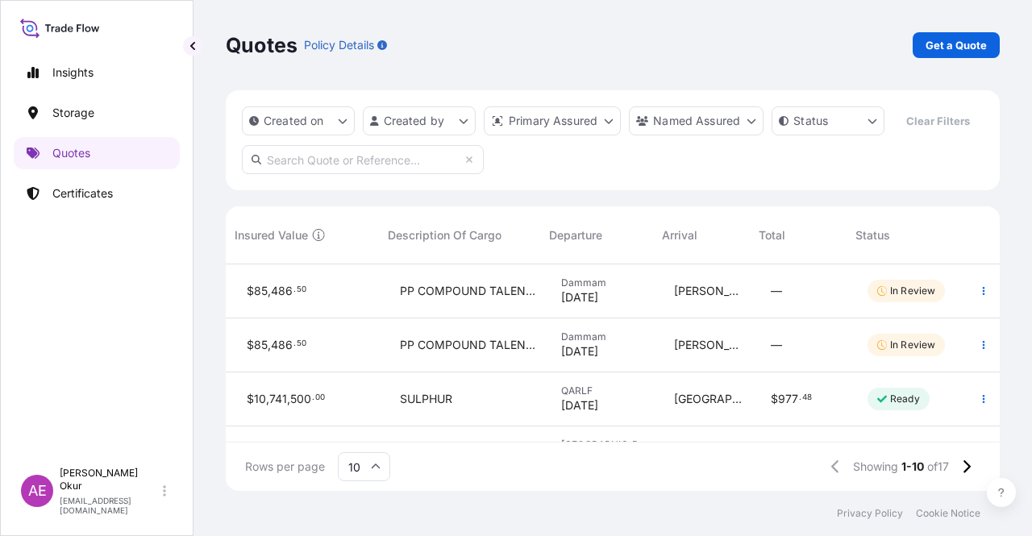
scroll to position [0, 0]
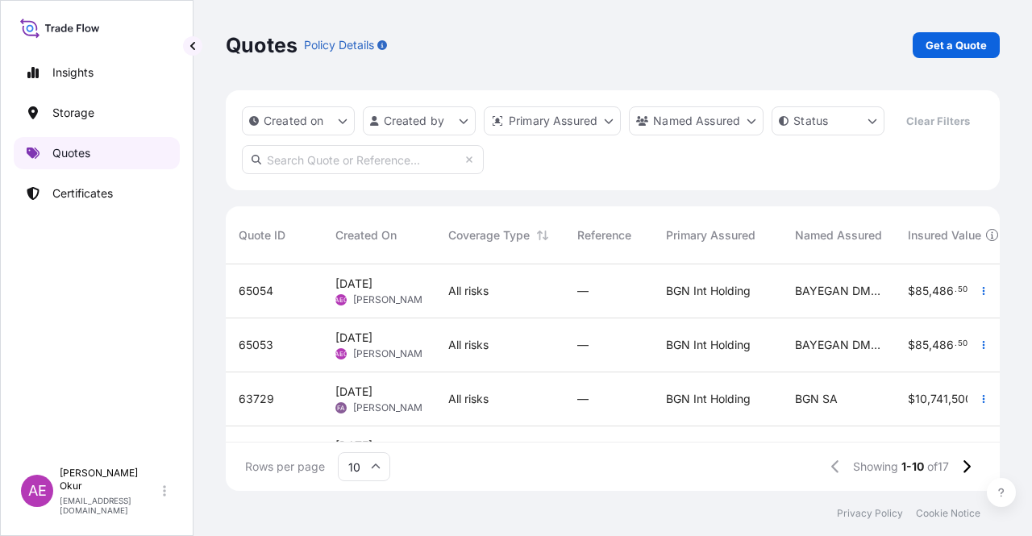
click at [131, 152] on link "Quotes" at bounding box center [97, 153] width 166 height 32
click at [124, 190] on link "Certificates" at bounding box center [97, 193] width 166 height 32
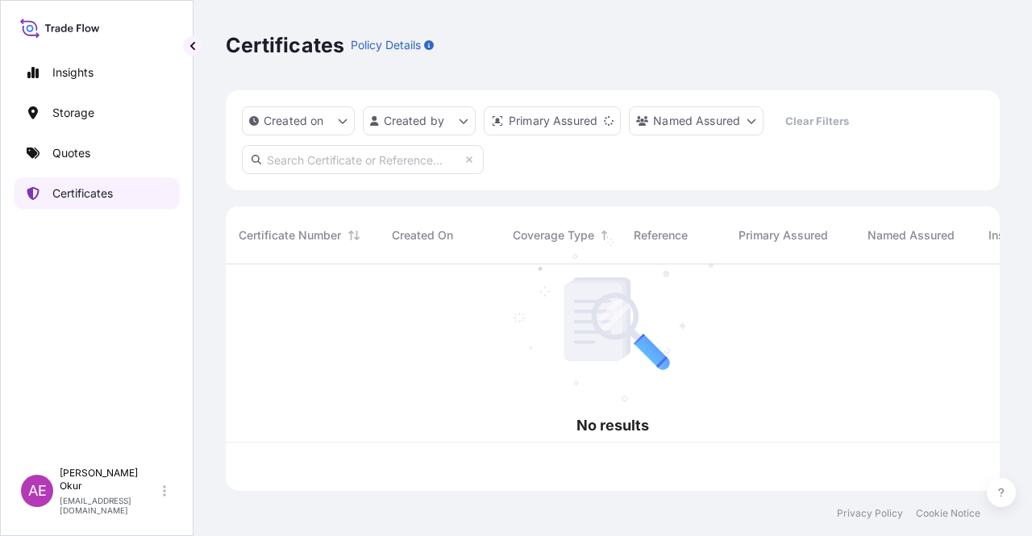
scroll to position [223, 761]
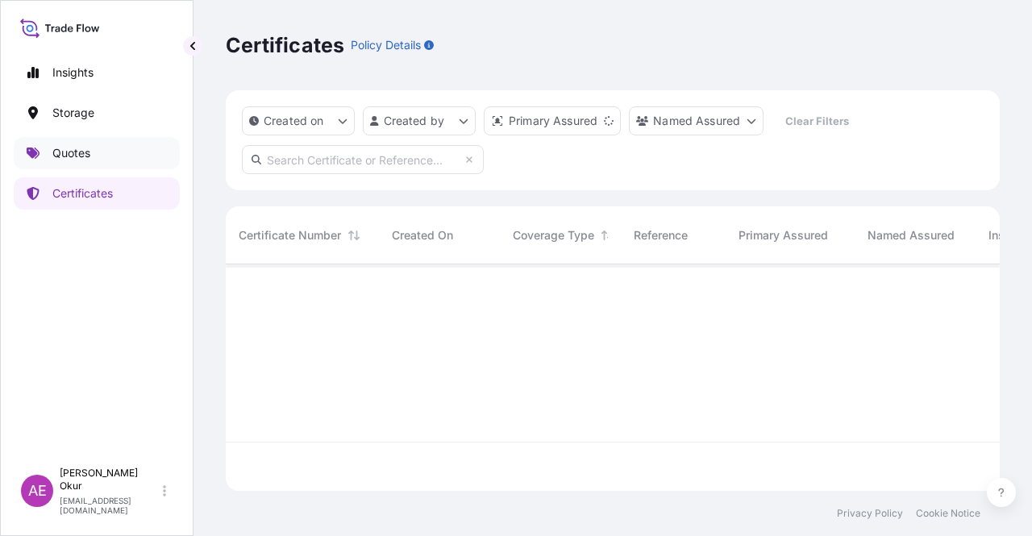
click at [126, 156] on link "Quotes" at bounding box center [97, 153] width 166 height 32
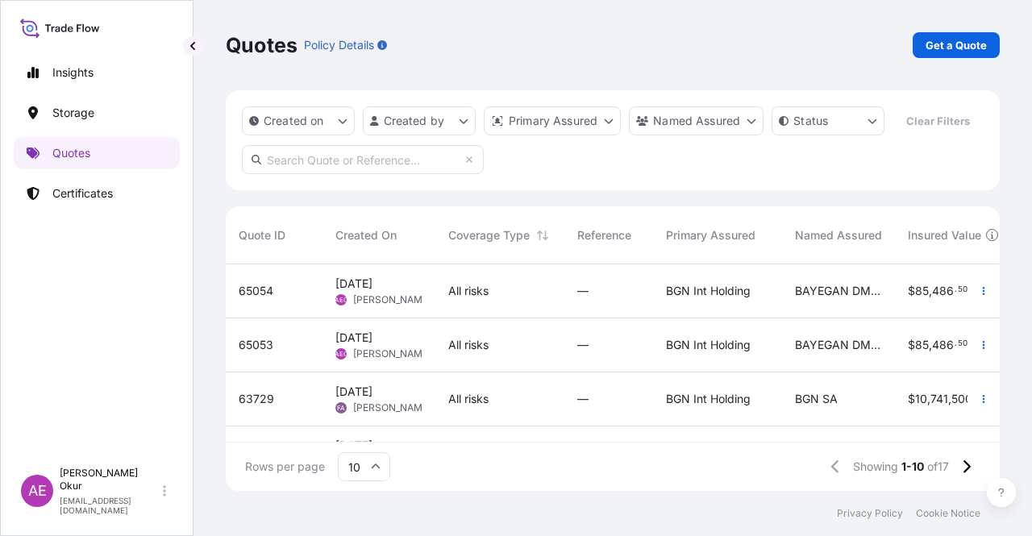
click at [396, 316] on div "[DATE] AEO Alp [PERSON_NAME]" at bounding box center [378, 291] width 113 height 54
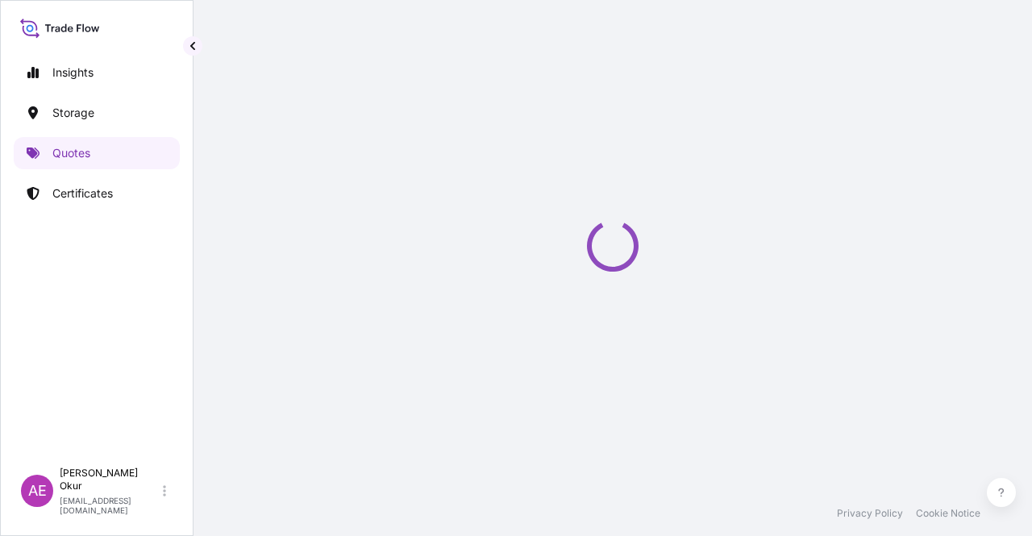
select select "Ocean Vessel"
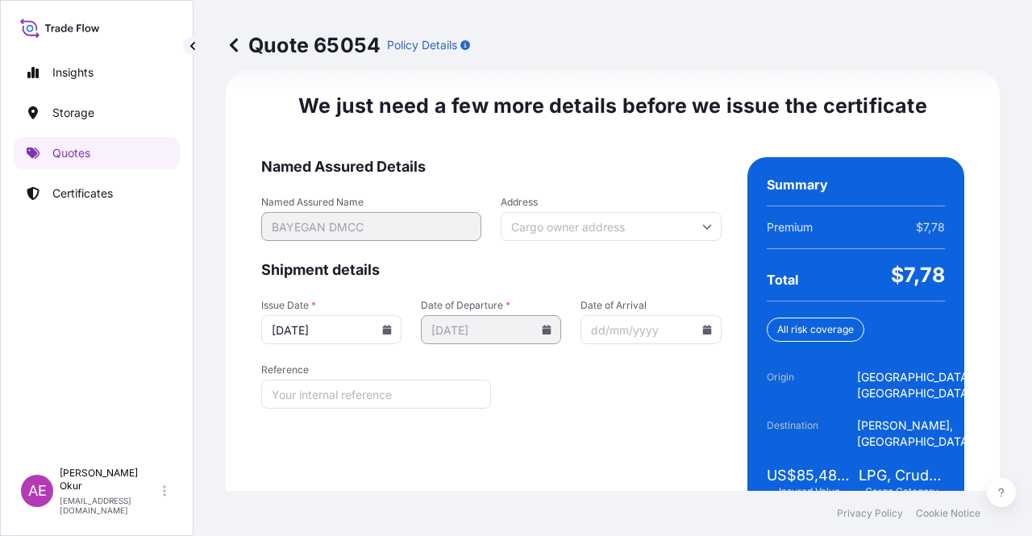
scroll to position [2306, 0]
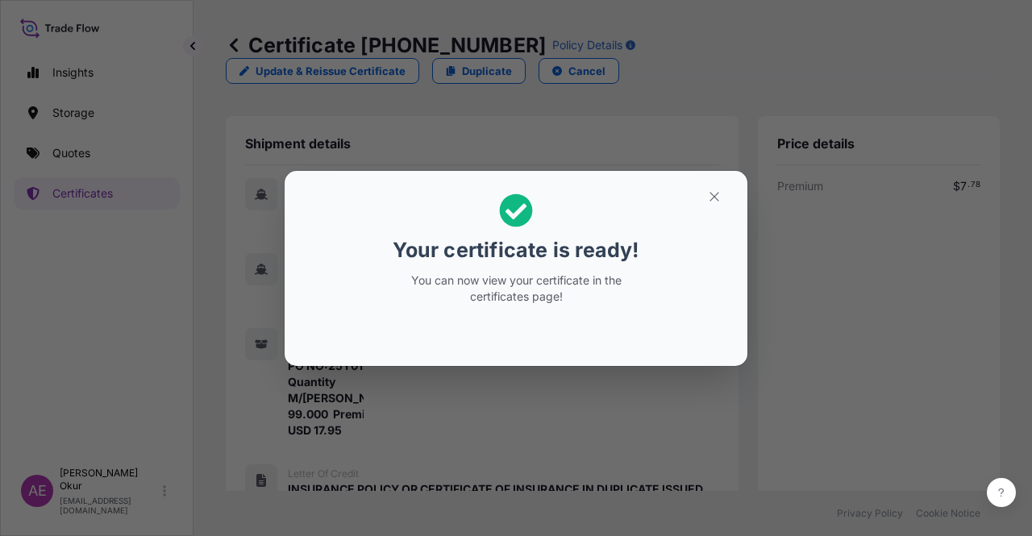
click at [713, 173] on section "Your certificate is ready! You can now view your certificate in the certificate…" at bounding box center [516, 268] width 463 height 195
click at [715, 202] on icon "button" at bounding box center [714, 196] width 15 height 15
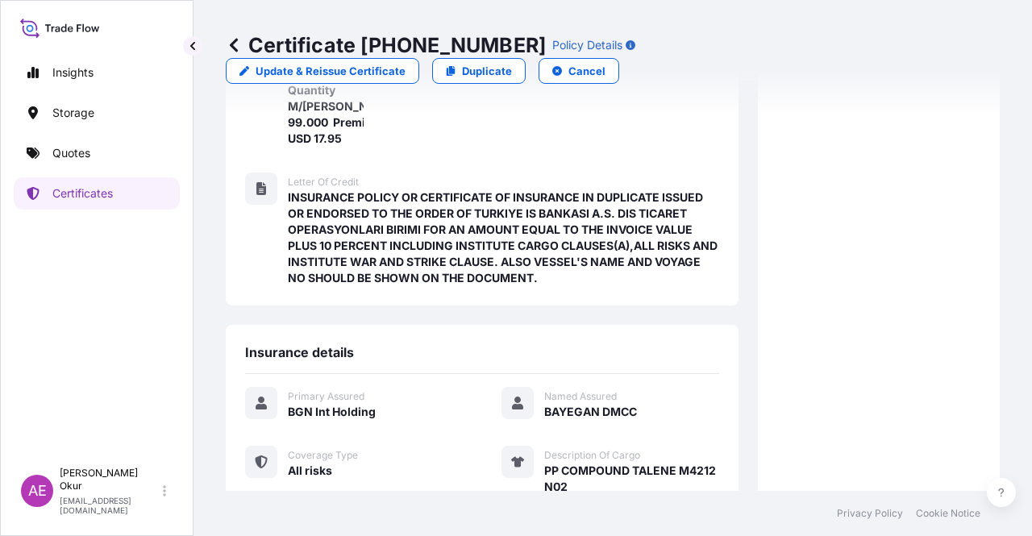
scroll to position [543, 0]
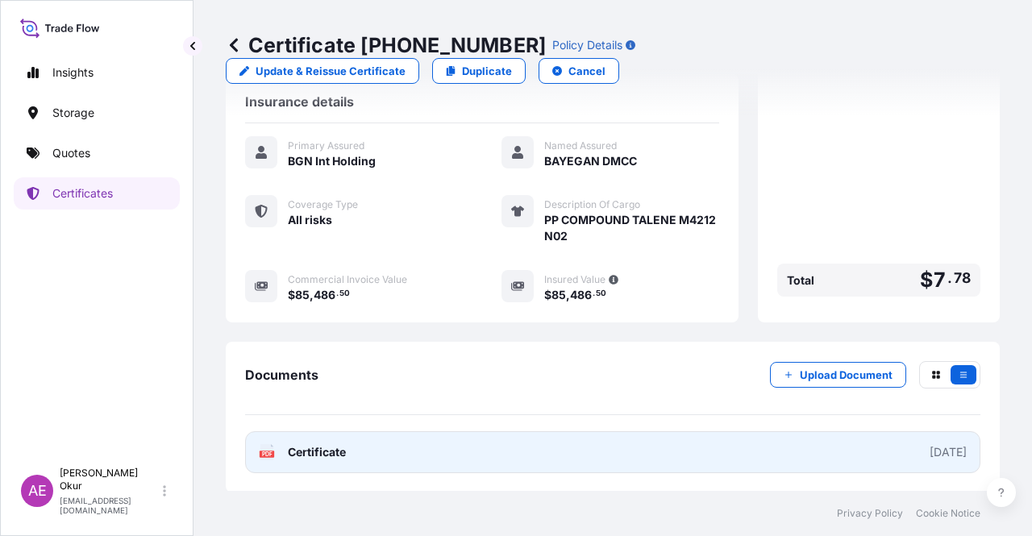
click at [322, 449] on span "Certificate" at bounding box center [317, 452] width 58 height 16
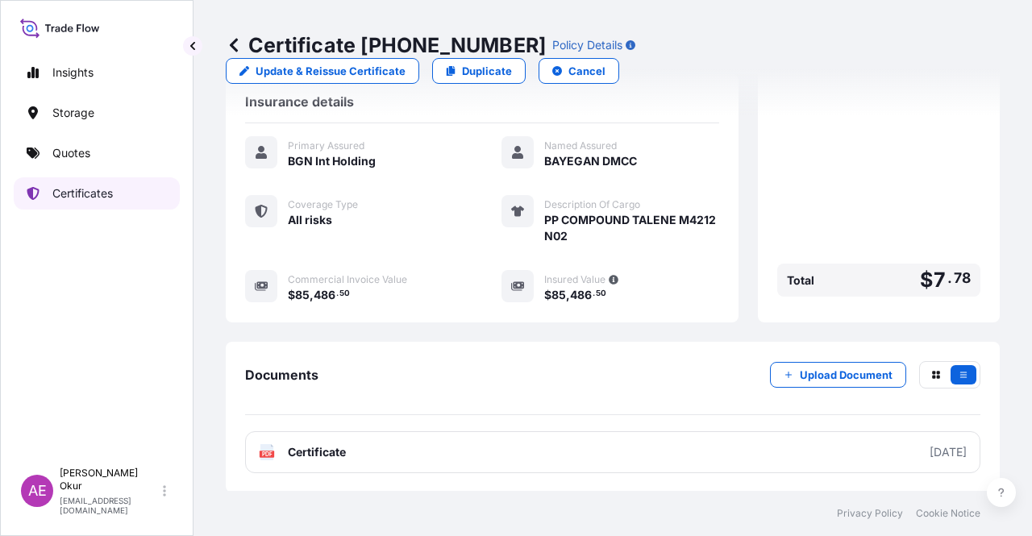
click at [89, 208] on link "Certificates" at bounding box center [97, 193] width 166 height 32
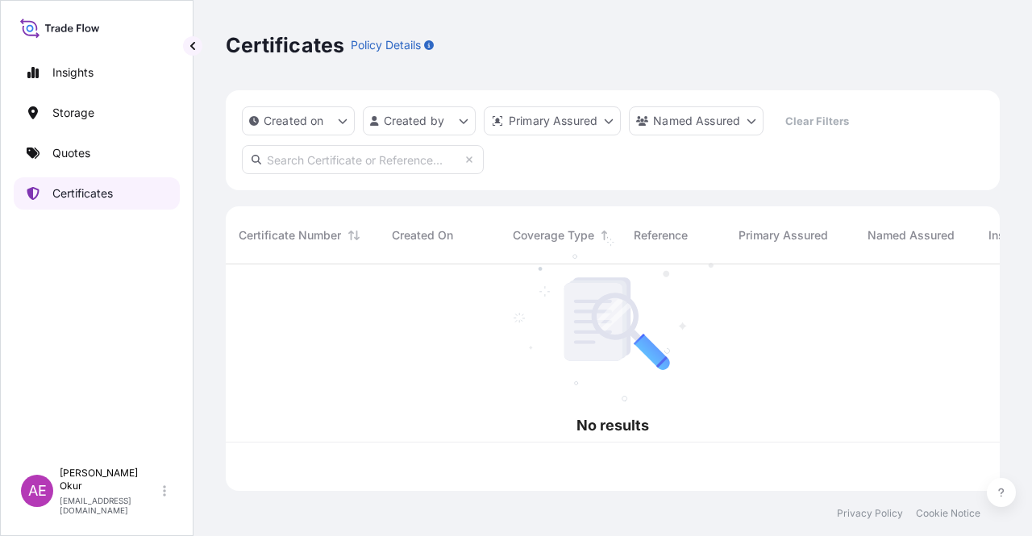
scroll to position [223, 761]
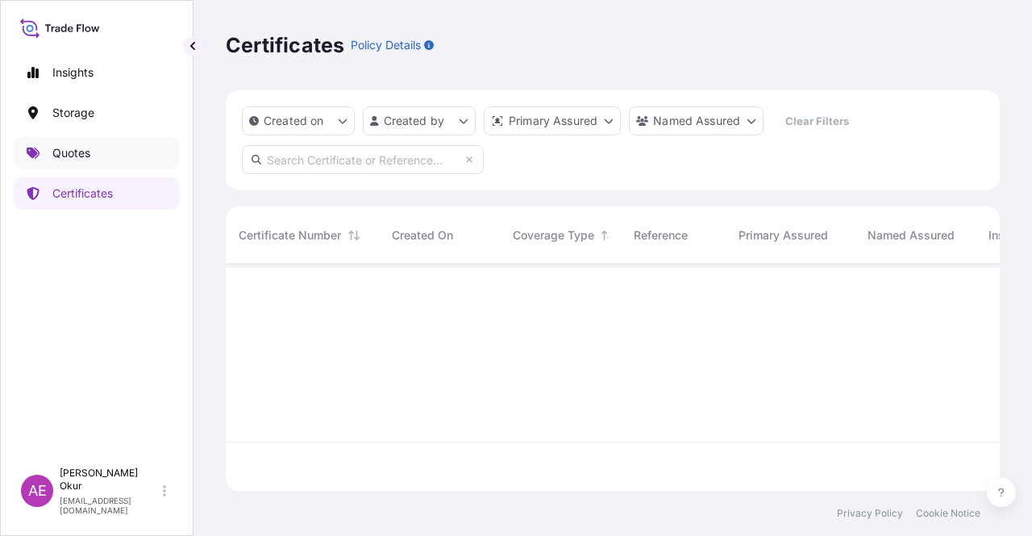
click at [64, 147] on p "Quotes" at bounding box center [71, 153] width 38 height 16
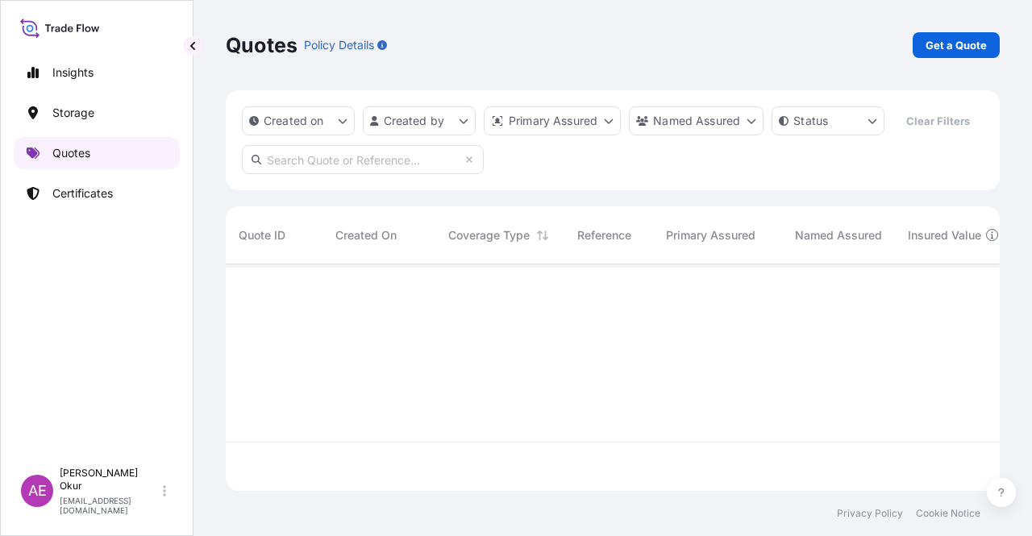
scroll to position [223, 761]
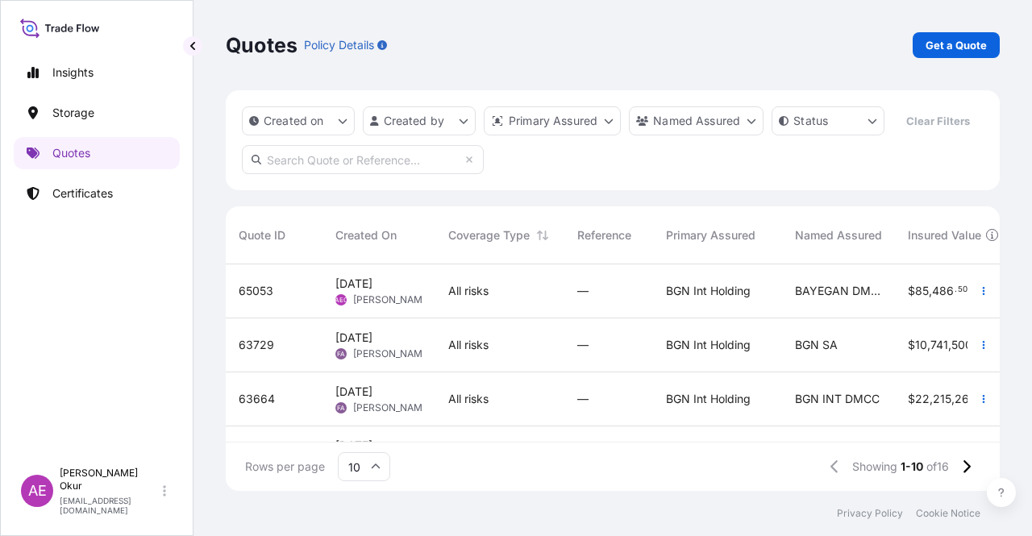
click at [439, 292] on div "All risks" at bounding box center [499, 291] width 129 height 54
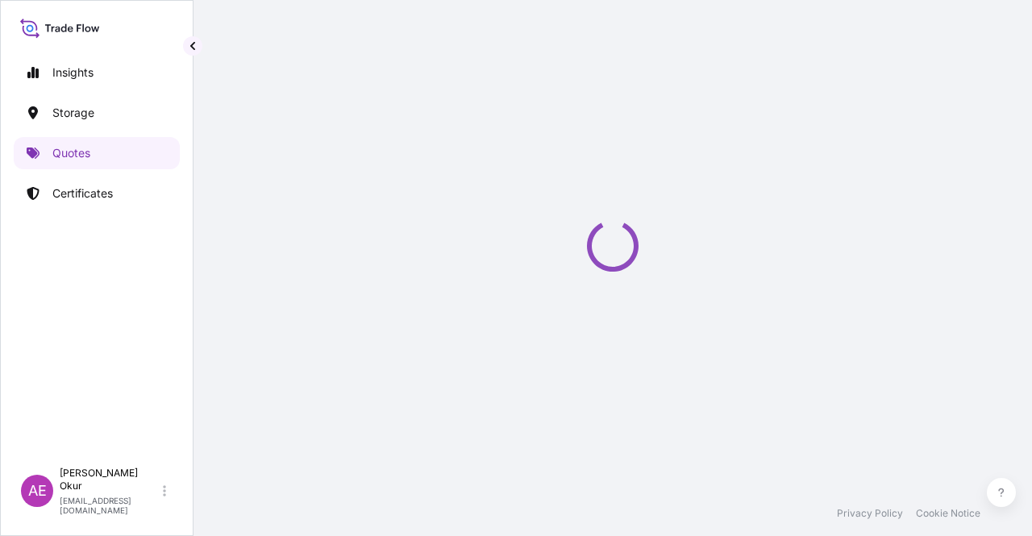
select select "Ocean Vessel"
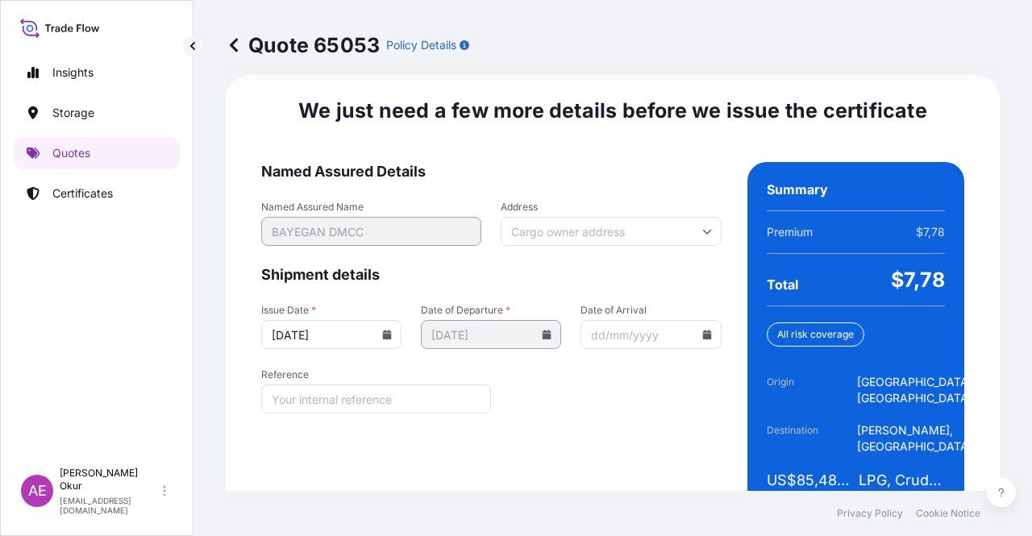
scroll to position [2306, 0]
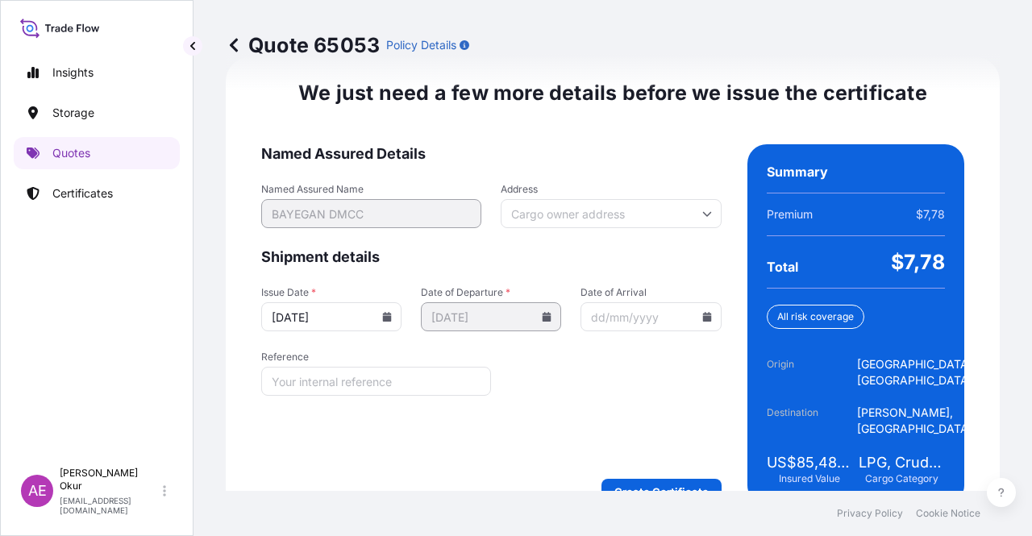
click at [630, 483] on div "We just need a few more details before we issue the certificate Named Assured D…" at bounding box center [613, 292] width 774 height 470
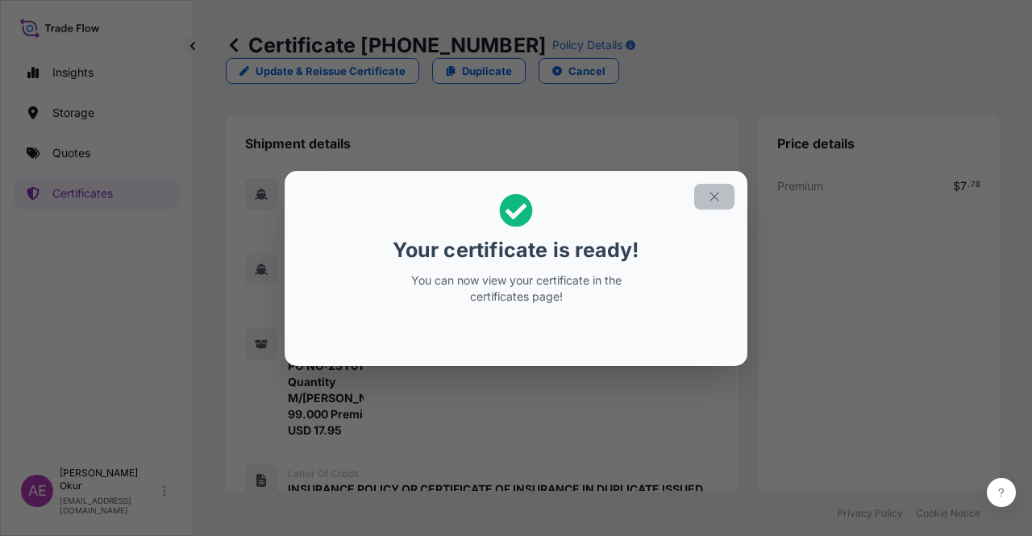
click at [708, 192] on icon "button" at bounding box center [714, 196] width 15 height 15
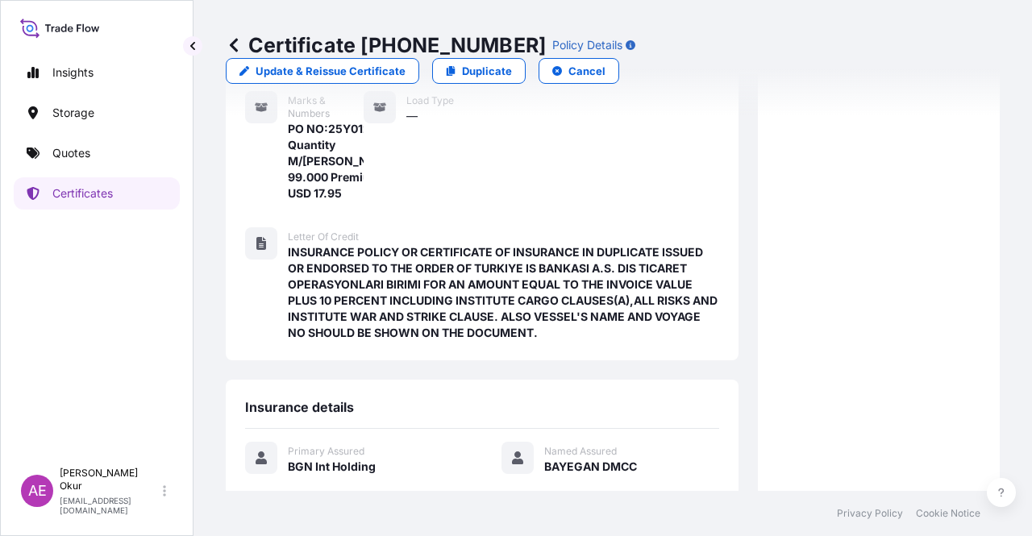
scroll to position [543, 0]
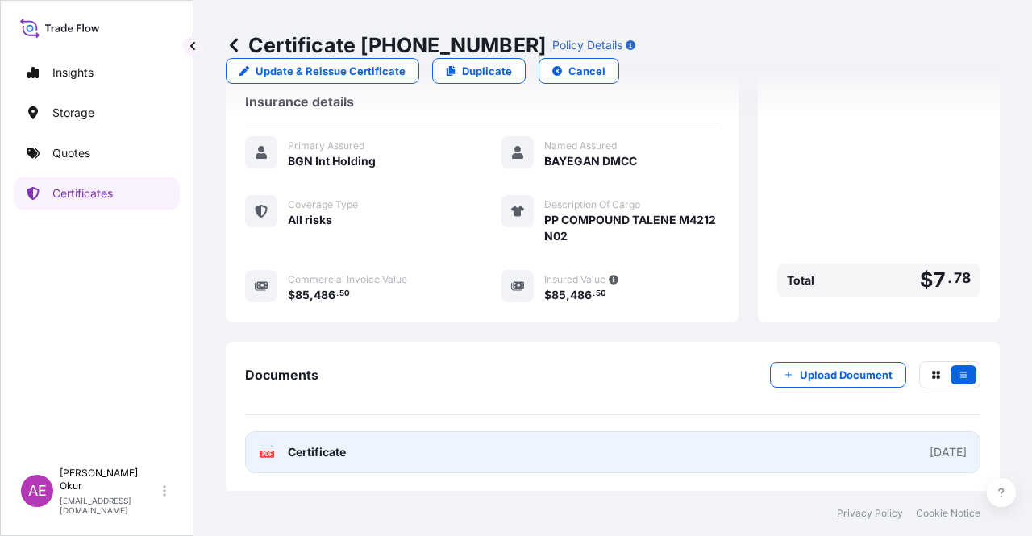
click at [350, 454] on link "PDF Certificate [DATE]" at bounding box center [612, 452] width 735 height 42
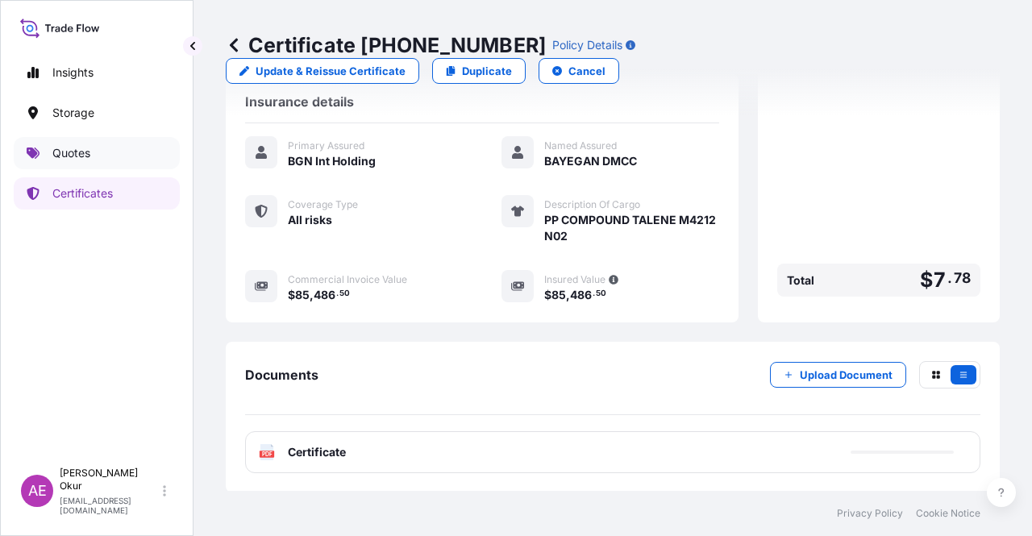
click at [156, 144] on link "Quotes" at bounding box center [97, 153] width 166 height 32
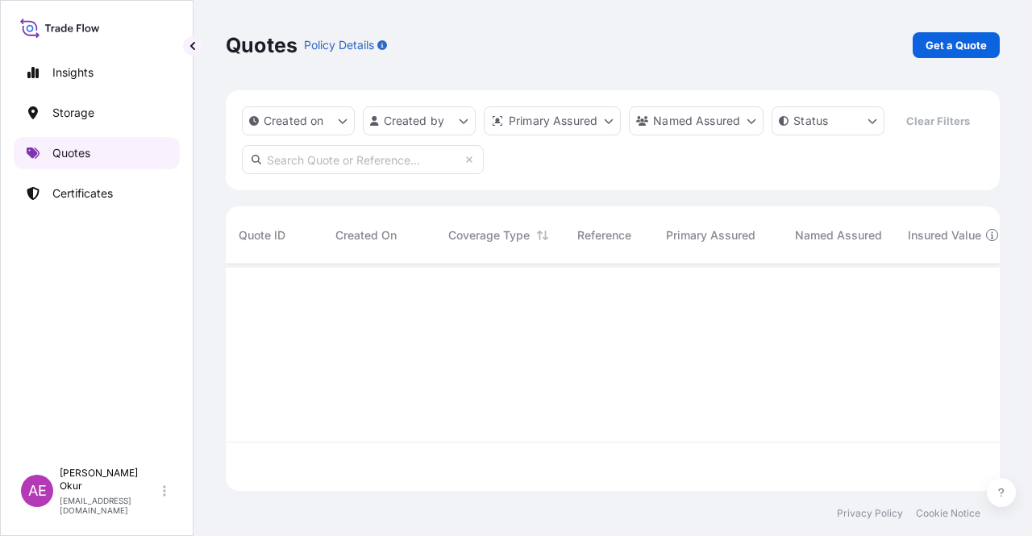
scroll to position [223, 761]
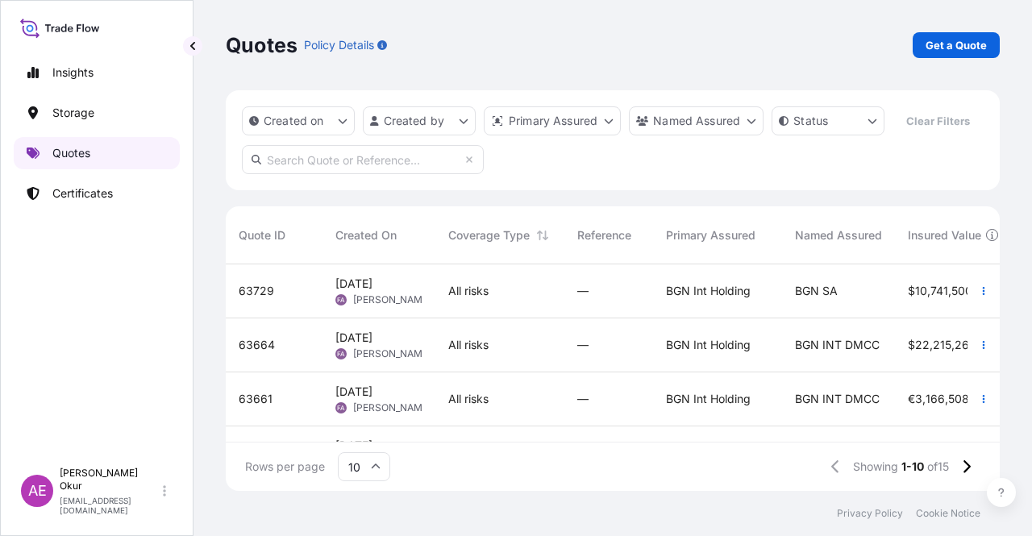
click at [125, 154] on link "Quotes" at bounding box center [97, 153] width 166 height 32
click at [960, 33] on link "Get a Quote" at bounding box center [956, 45] width 87 height 26
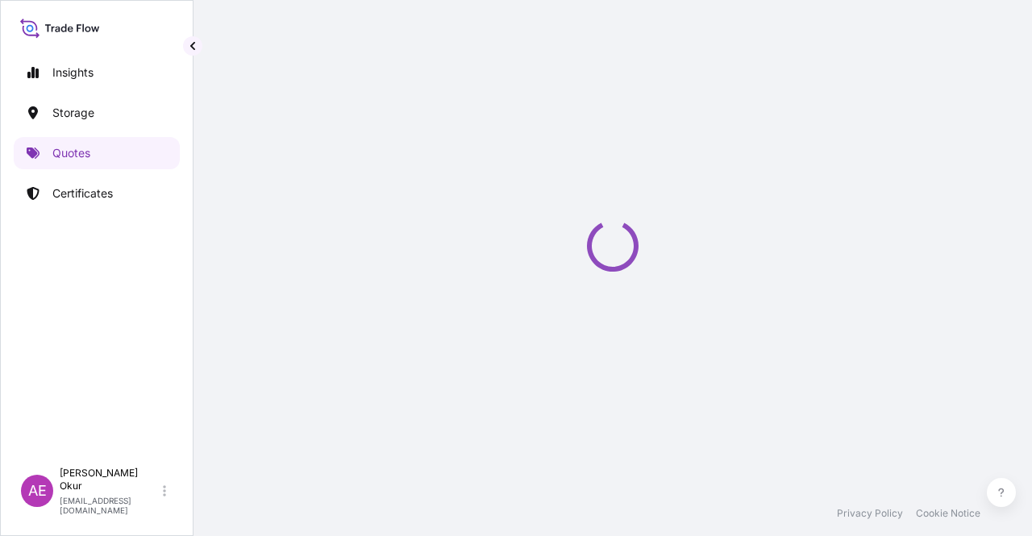
scroll to position [26, 0]
select select "Ocean Vessel"
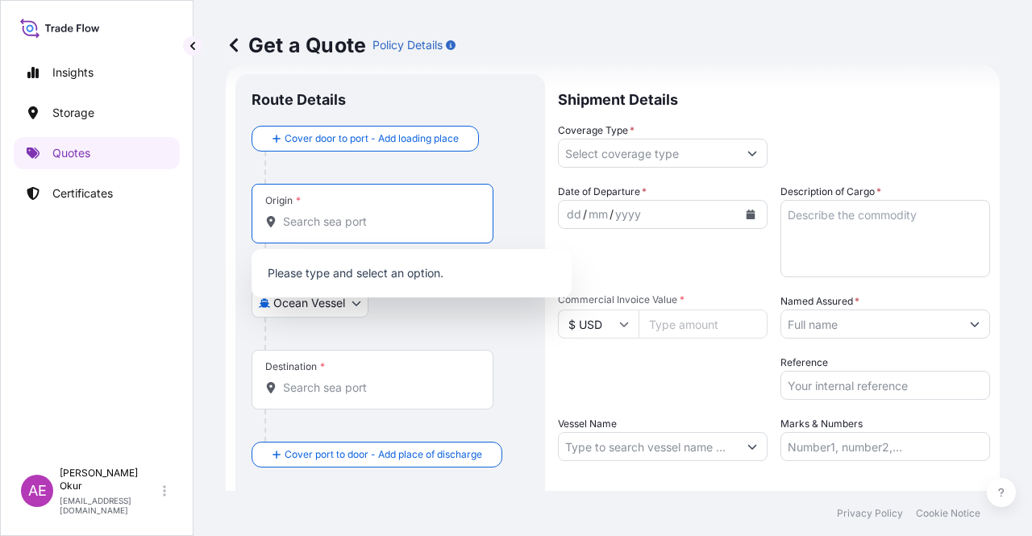
click at [405, 218] on input "Origin *" at bounding box center [378, 222] width 190 height 16
paste input "[GEOGRAPHIC_DATA], [GEOGRAPHIC_DATA]"
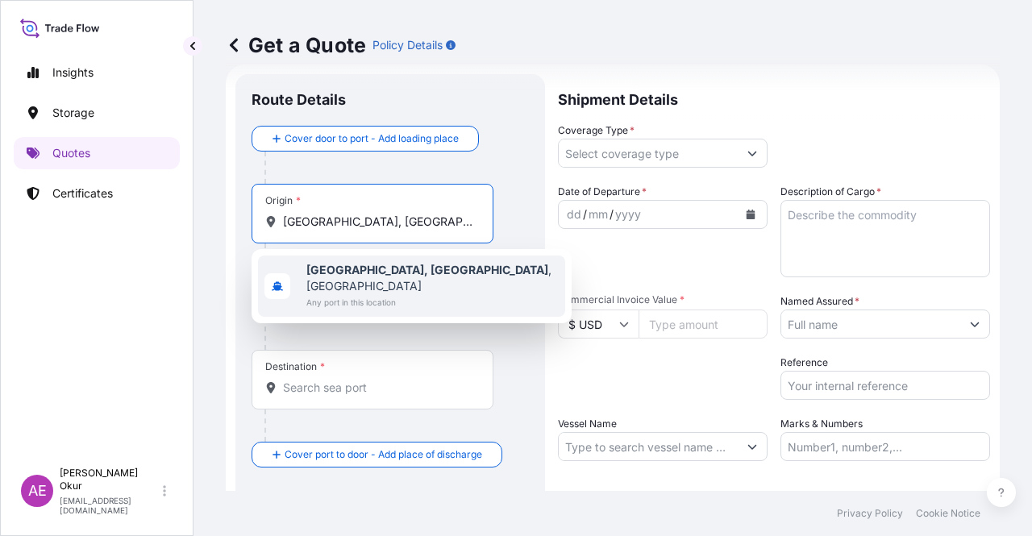
click at [393, 294] on span "Any port in this location" at bounding box center [432, 302] width 252 height 16
type input "[GEOGRAPHIC_DATA], [GEOGRAPHIC_DATA], [GEOGRAPHIC_DATA]"
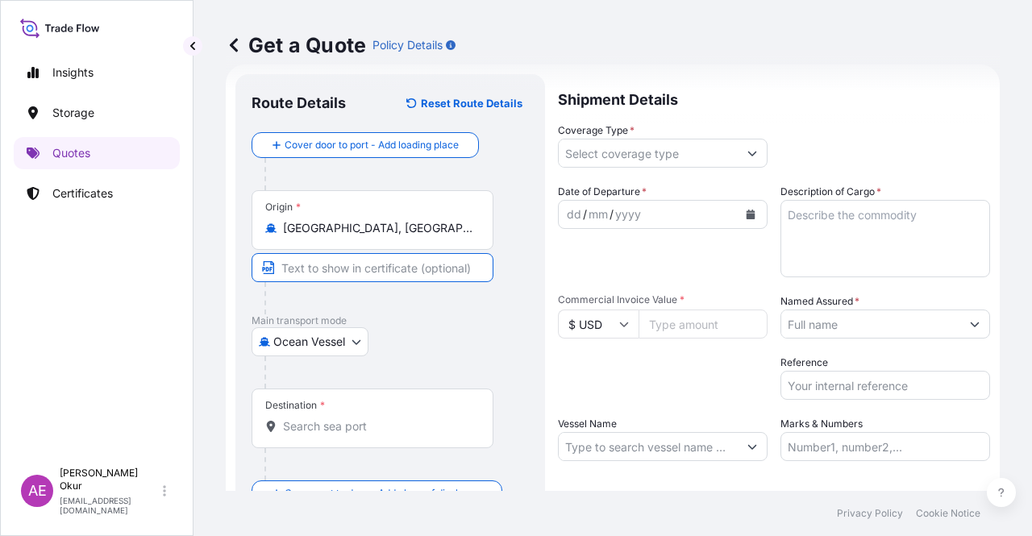
click at [343, 253] on input "Text to appear on certificate" at bounding box center [373, 267] width 242 height 29
type input "[GEOGRAPHIC_DATA], [GEOGRAPHIC_DATA] / [GEOGRAPHIC_DATA]"
click at [353, 429] on input "Destination *" at bounding box center [378, 426] width 190 height 16
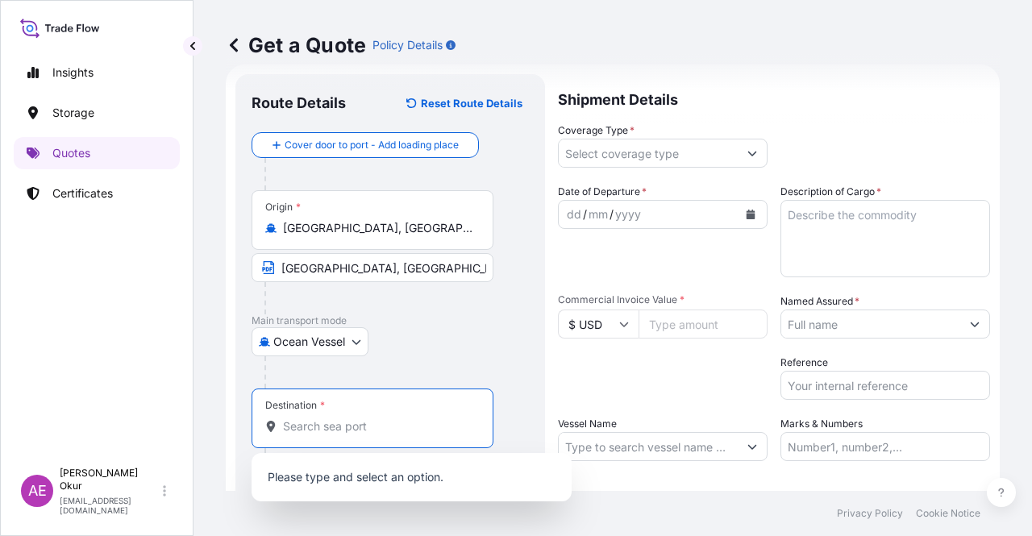
paste input "[GEOGRAPHIC_DATA]"
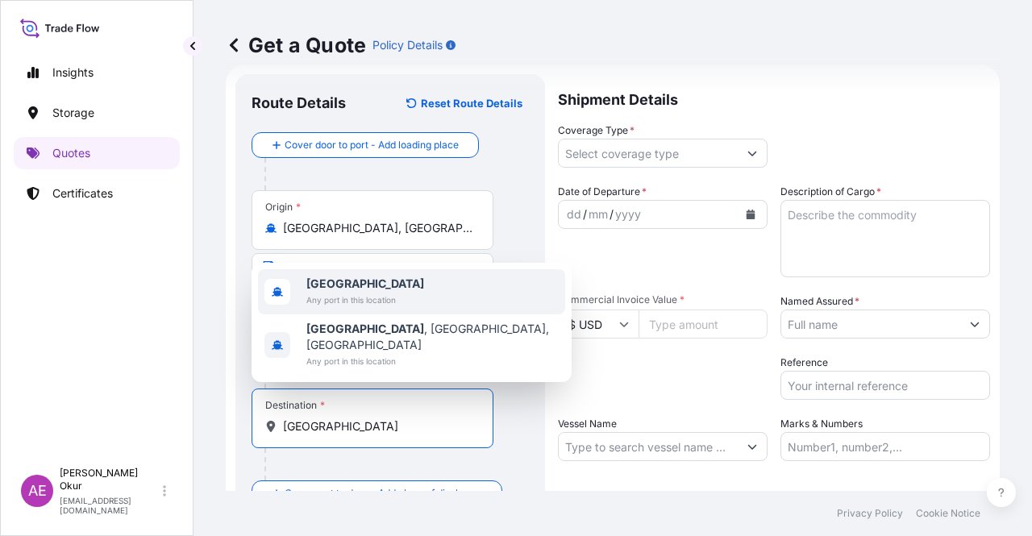
click at [372, 292] on span "[GEOGRAPHIC_DATA]" at bounding box center [365, 284] width 118 height 16
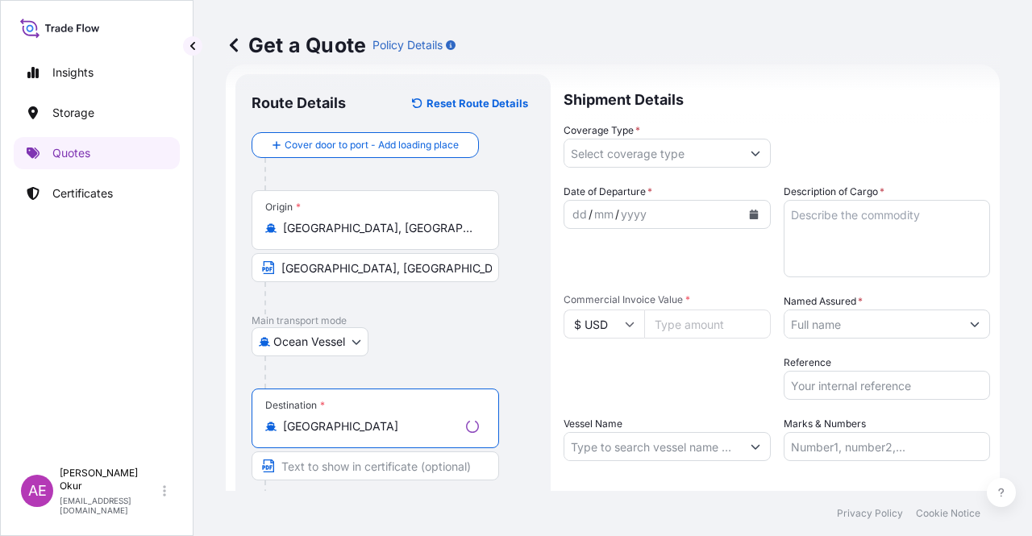
type input "[GEOGRAPHIC_DATA]"
click at [350, 460] on input "Text to appear on certificate" at bounding box center [376, 465] width 248 height 29
paste input "[GEOGRAPHIC_DATA]"
type input "[GEOGRAPHIC_DATA]"
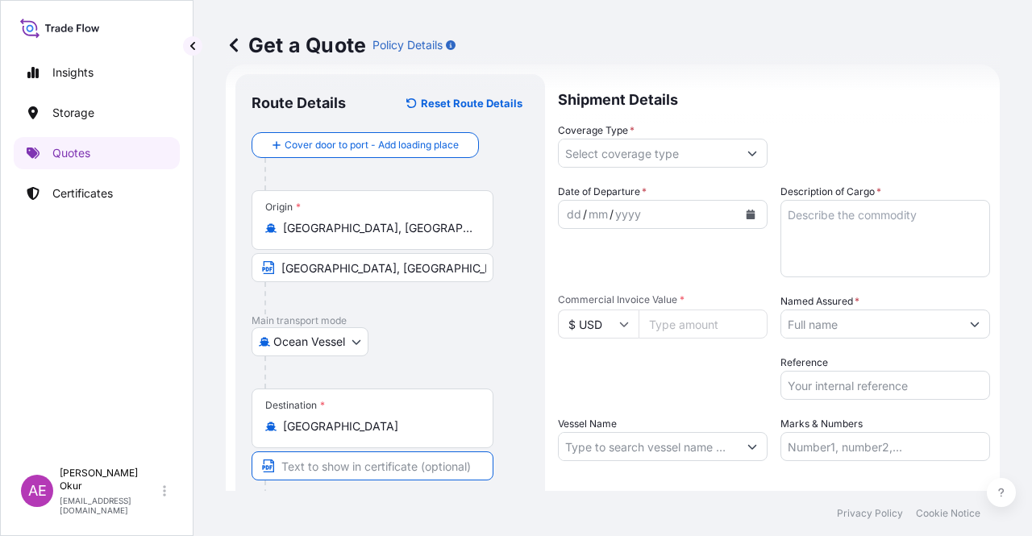
paste input "ONE OR MORE SAFE PORT(S) OR BERTH(S) IN [GEOGRAPHIC_DATA]"
drag, startPoint x: 310, startPoint y: 464, endPoint x: 179, endPoint y: 475, distance: 131.9
click at [179, 475] on div "Insights Storage Quotes Certificates AE Alp Eren Okur [EMAIL_ADDRESS][DOMAIN_NA…" at bounding box center [516, 268] width 1032 height 536
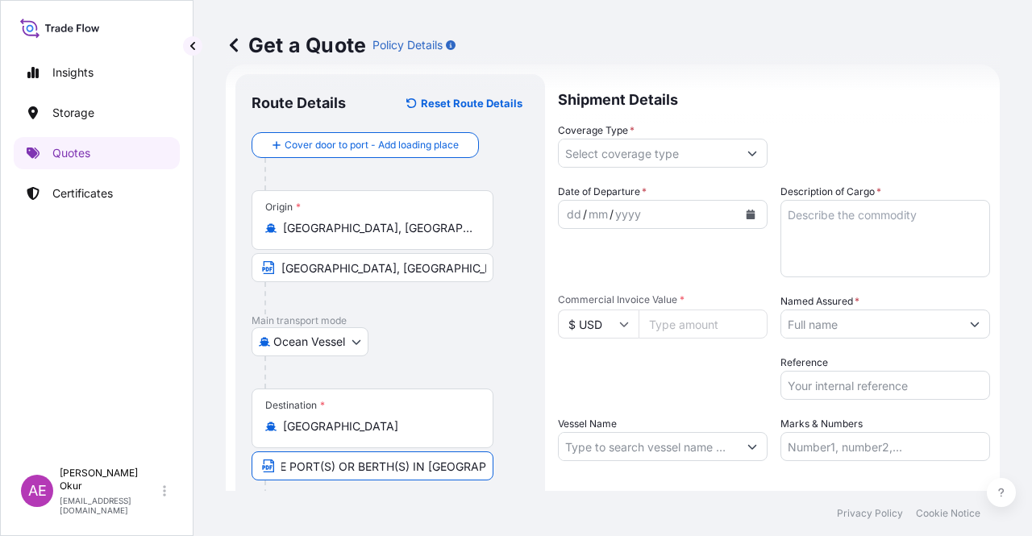
drag, startPoint x: 449, startPoint y: 458, endPoint x: 669, endPoint y: 464, distance: 220.2
click at [669, 464] on form "Route Details Reset Route Details Cover door to port - Add loading place Place …" at bounding box center [613, 327] width 774 height 526
type input "ONE OR MORE SAFE PORT(S) OR BERTH(S) IN [GEOGRAPHIC_DATA]"
click at [687, 149] on input "Coverage Type *" at bounding box center [648, 153] width 179 height 29
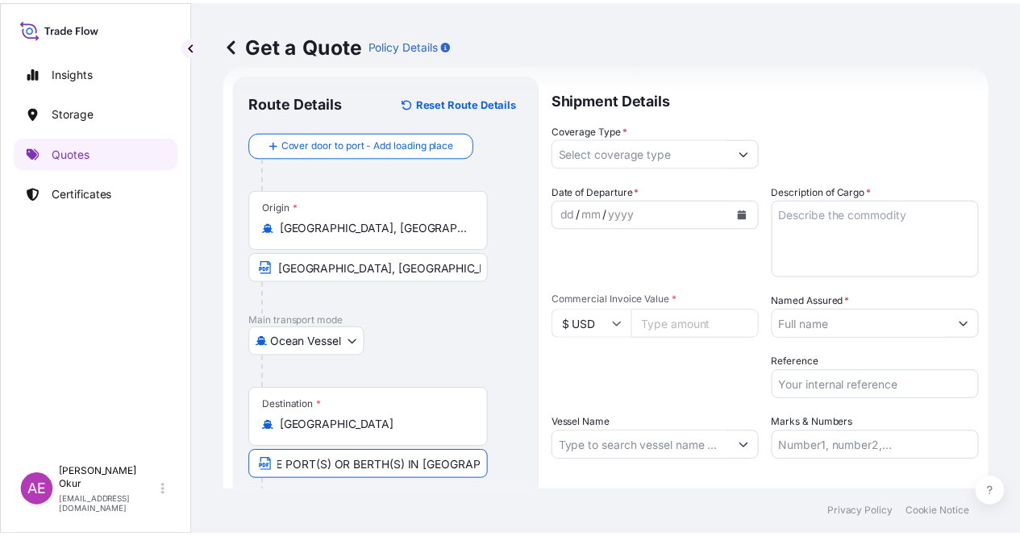
scroll to position [0, 0]
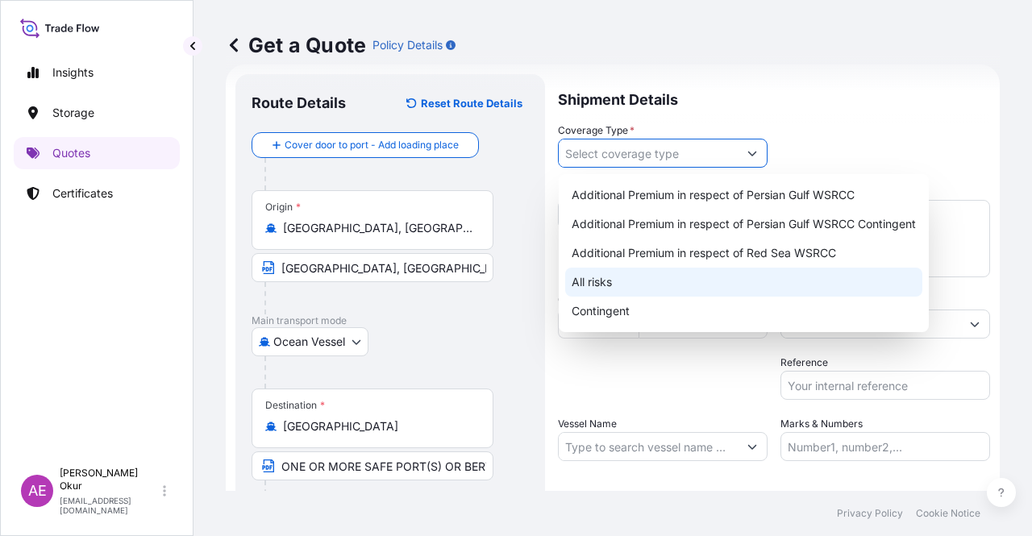
click at [603, 289] on div "All risks" at bounding box center [743, 282] width 357 height 29
type input "All risks"
click at [619, 283] on div "All risks" at bounding box center [743, 282] width 357 height 29
click at [647, 281] on div "All risks" at bounding box center [743, 282] width 357 height 29
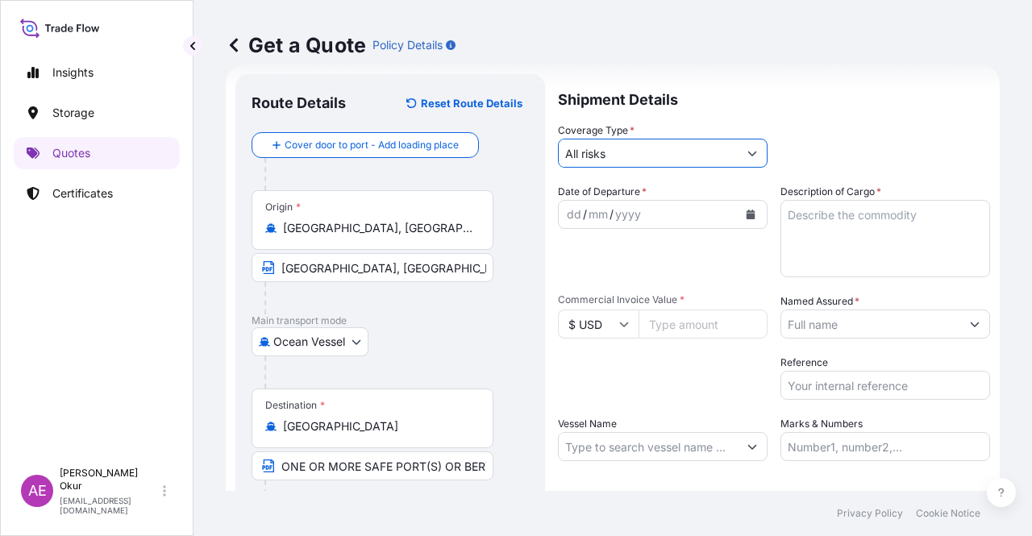
click at [569, 209] on div "dd" at bounding box center [574, 214] width 18 height 19
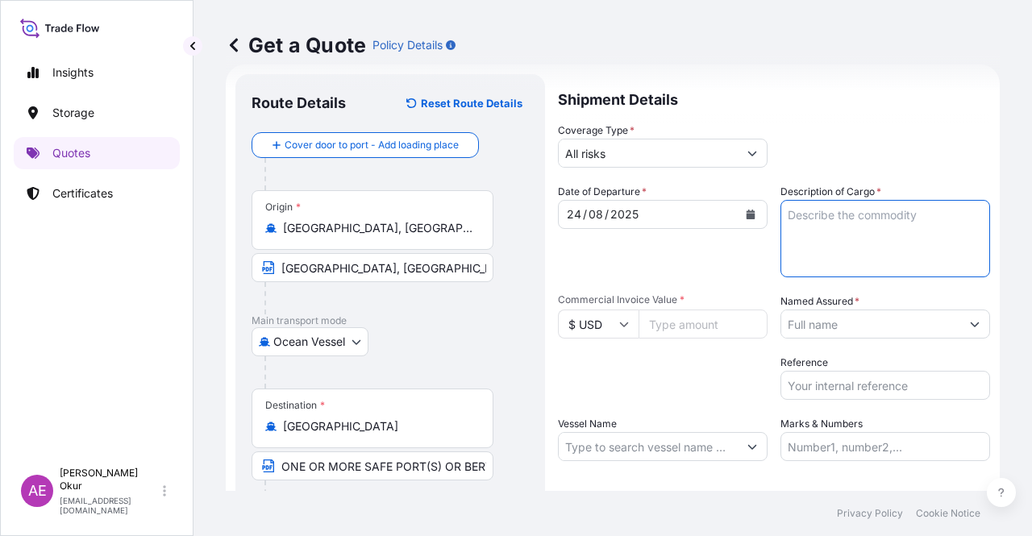
click at [840, 245] on textarea "Description of Cargo *" at bounding box center [885, 238] width 210 height 77
click at [671, 323] on input "Commercial Invoice Value *" at bounding box center [703, 324] width 129 height 29
paste input "6375784.8"
type input "6375784.8"
click at [855, 231] on textarea "Description of Cargo *" at bounding box center [885, 238] width 210 height 77
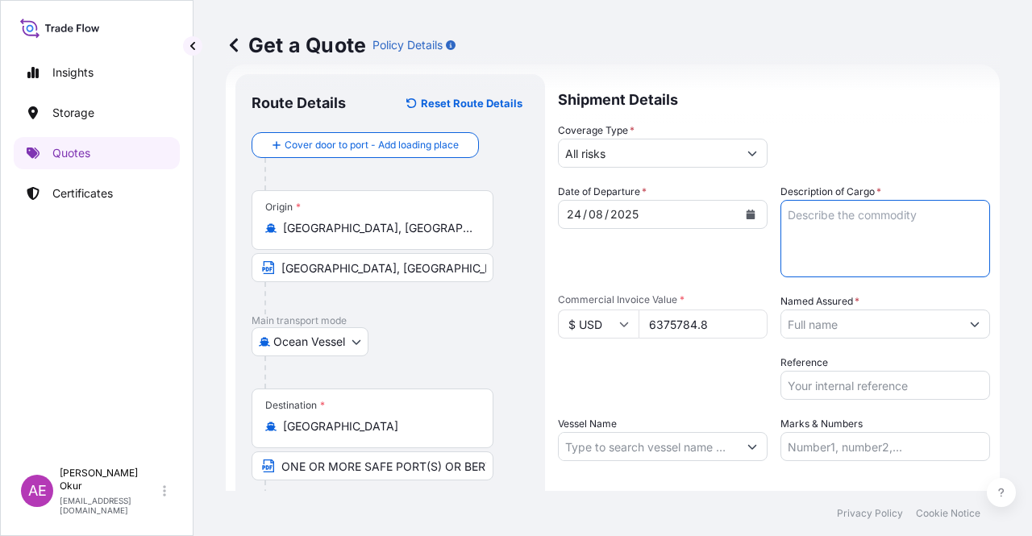
paste textarea "BUTANE"
type textarea "BUTANE"
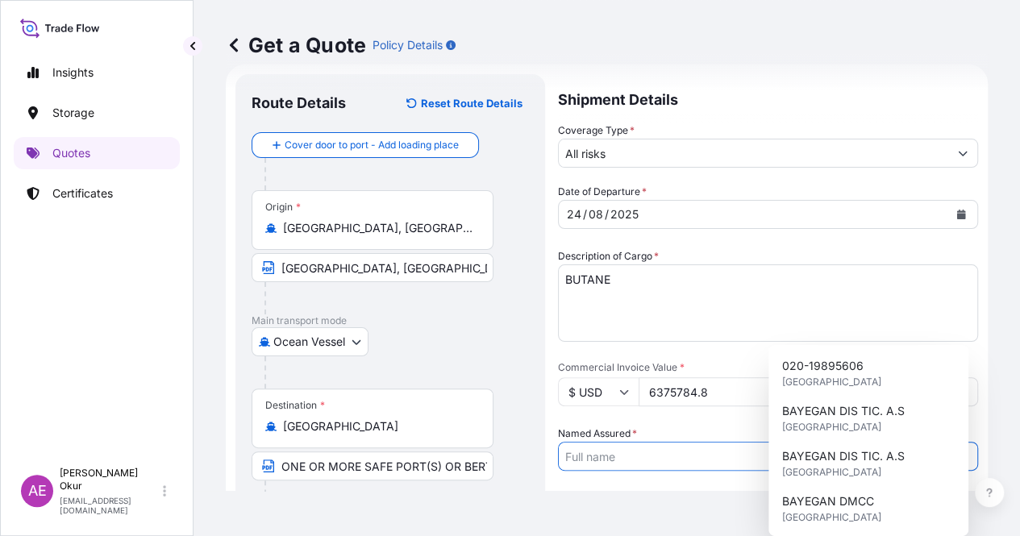
click at [851, 442] on input "Named Assured *" at bounding box center [753, 456] width 389 height 29
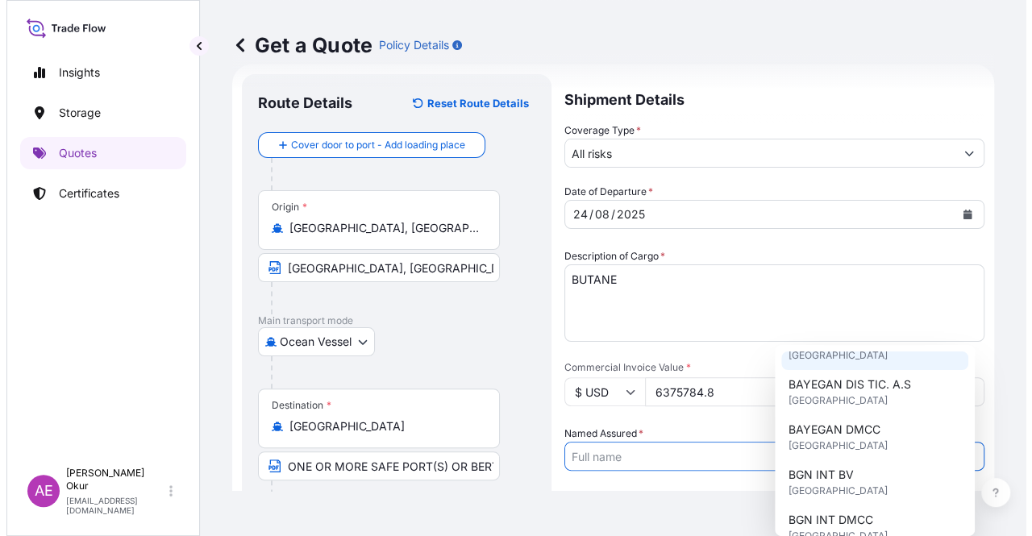
scroll to position [161, 0]
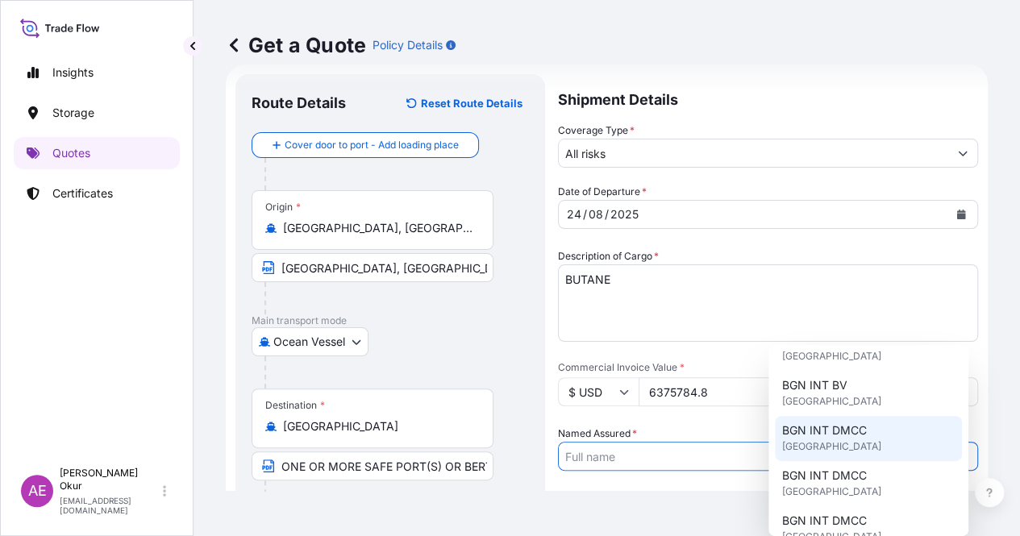
click at [879, 430] on div "BGN INT DMCC [GEOGRAPHIC_DATA]" at bounding box center [868, 438] width 187 height 45
type input "BGN INT DMCC"
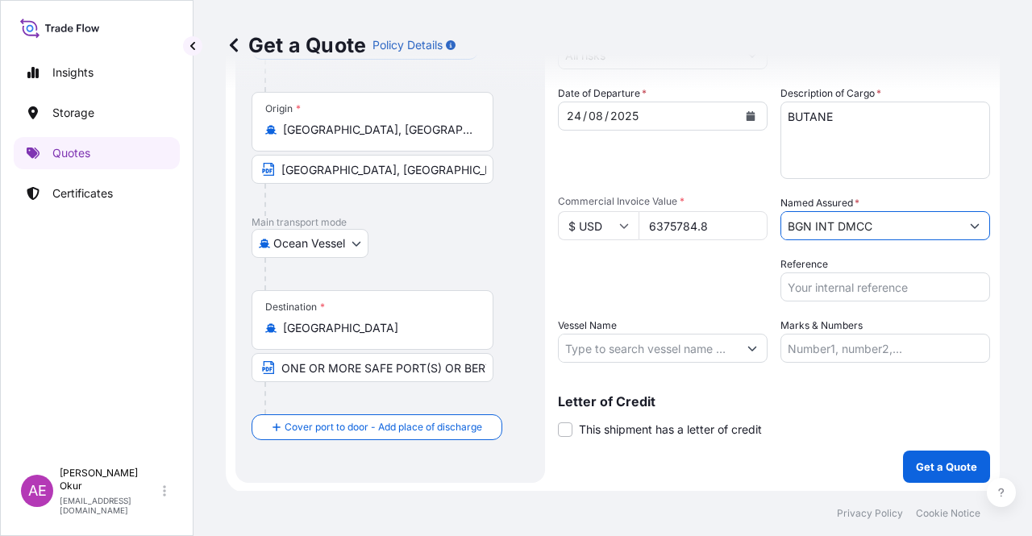
scroll to position [125, 0]
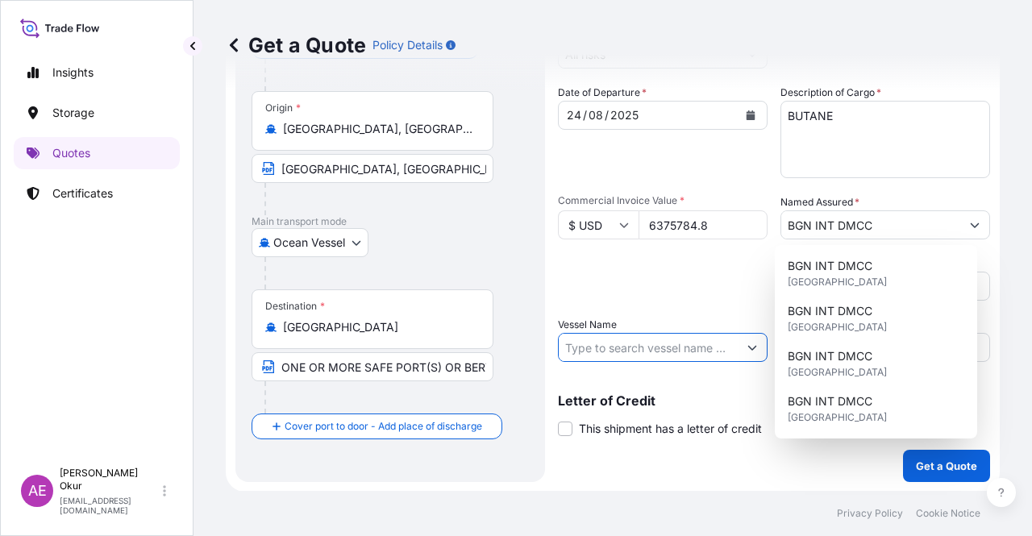
click at [613, 356] on input "Vessel Name" at bounding box center [648, 347] width 179 height 29
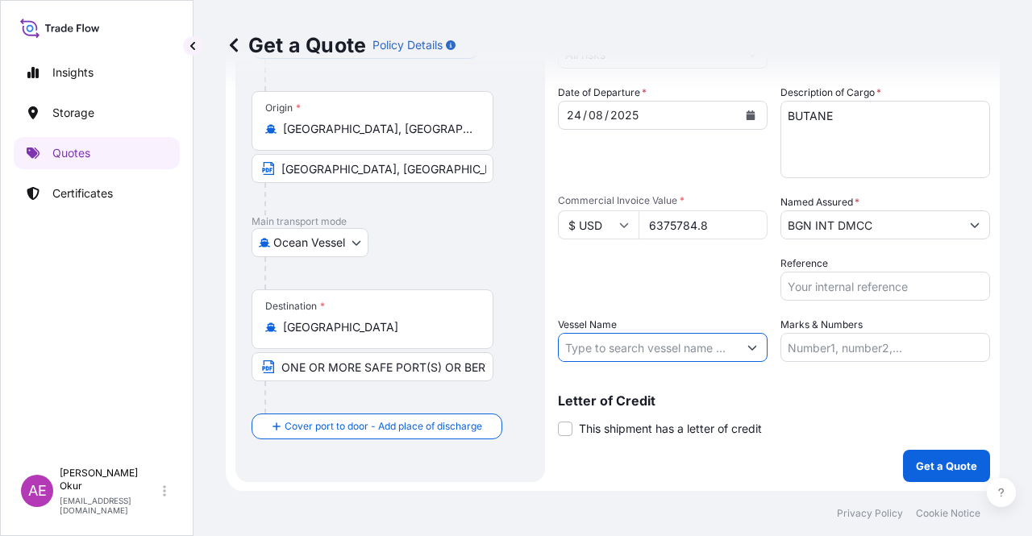
paste input "KOHAKU"
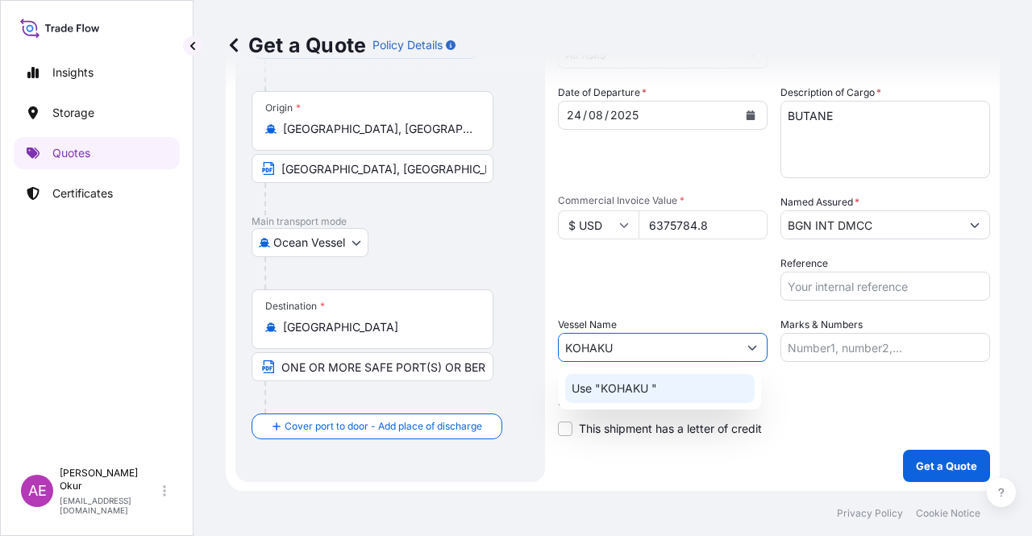
click at [675, 388] on div "Use "KOHAKU "" at bounding box center [659, 388] width 189 height 29
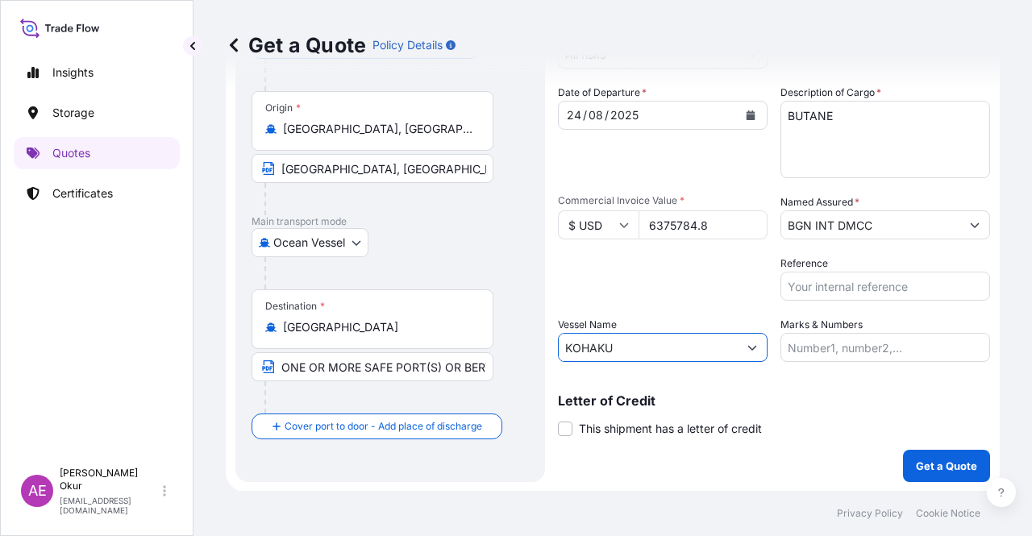
type input "KOHAKU"
click at [835, 325] on label "Marks & Numbers" at bounding box center [821, 325] width 82 height 16
click at [835, 333] on input "Marks & Numbers" at bounding box center [885, 347] width 210 height 29
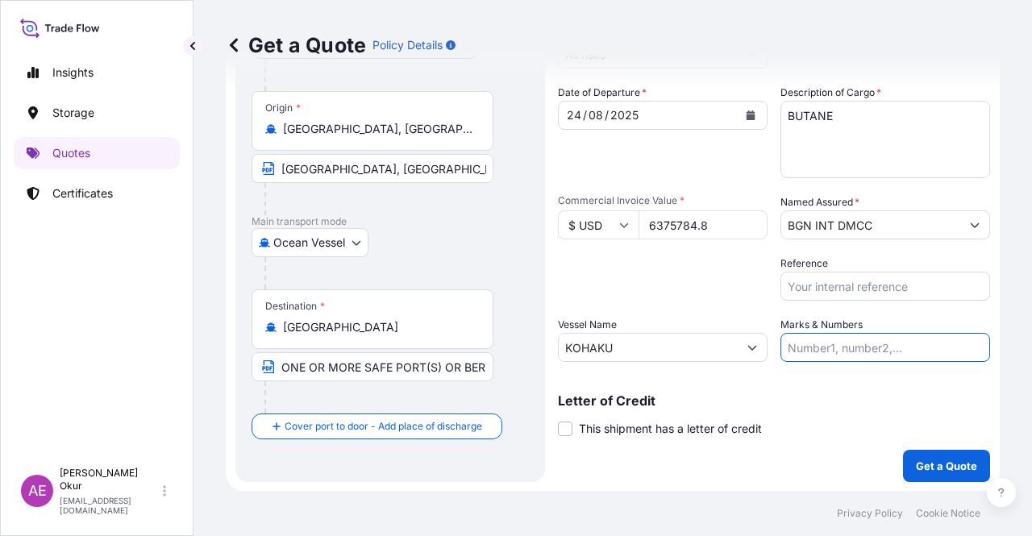
click at [818, 364] on div "Shipment Details Coverage Type * All risks Date of Departure * [DATE] Cargo Cat…" at bounding box center [774, 228] width 432 height 507
click at [817, 359] on input "Marks & Numbers" at bounding box center [885, 347] width 210 height 29
drag, startPoint x: 821, startPoint y: 346, endPoint x: 888, endPoint y: 347, distance: 67.7
click at [888, 347] on input "PO NO:25Y0134400 Quantity M/[PERSON_NAME]: 247,500 Premium: USD 29,50" at bounding box center [885, 347] width 210 height 29
paste input "61300"
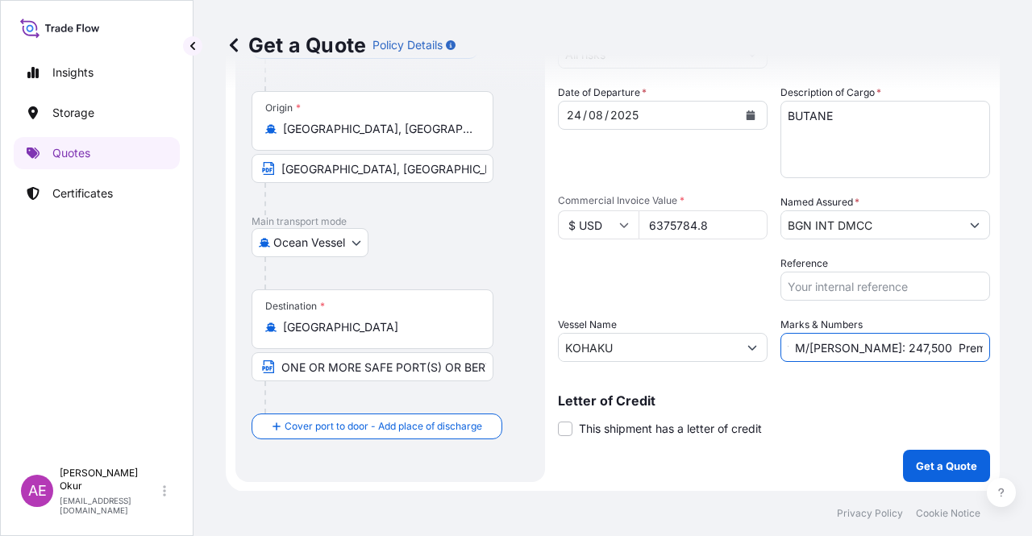
drag, startPoint x: 955, startPoint y: 347, endPoint x: 1013, endPoint y: 342, distance: 59.1
click at [1013, 342] on div "Get a Quote Policy Details Route Details Reset Route Details Cover door to port…" at bounding box center [612, 245] width 838 height 491
click at [881, 339] on input "PO NO:25Y0161300 Quantity M/[PERSON_NAME]: 247,500 Premium: USD 29,50" at bounding box center [885, 347] width 210 height 29
drag, startPoint x: 811, startPoint y: 344, endPoint x: 853, endPoint y: 344, distance: 41.9
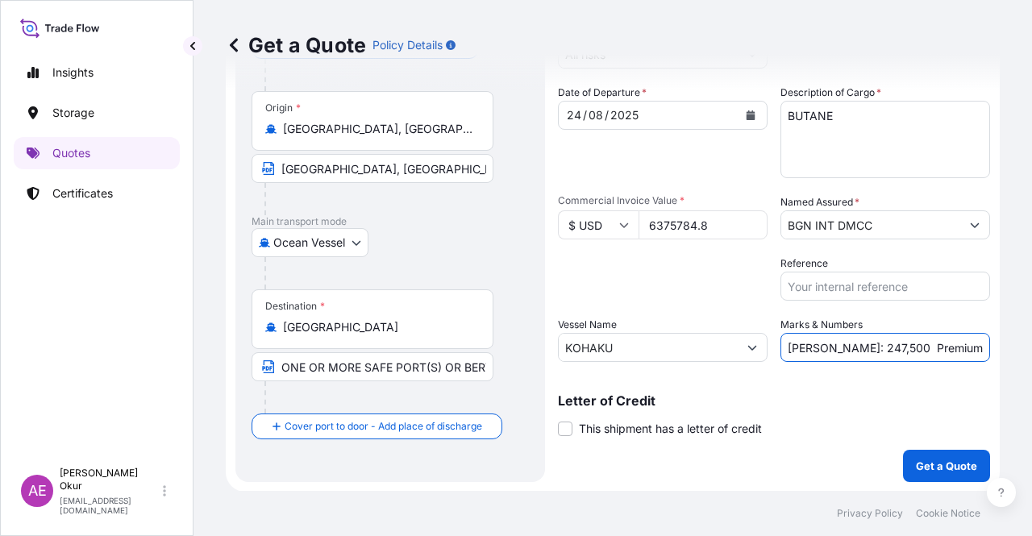
click at [853, 344] on input "PO NO:25Y0161300 Quantity M/[PERSON_NAME]: 247,500 Premium: USD 29,50" at bounding box center [885, 347] width 210 height 29
paste input "12.000,0"
drag, startPoint x: 929, startPoint y: 347, endPoint x: 1031, endPoint y: 339, distance: 102.7
click at [1031, 339] on div "Get a Quote Policy Details Route Details Reset Route Details Cover door to port…" at bounding box center [612, 245] width 838 height 491
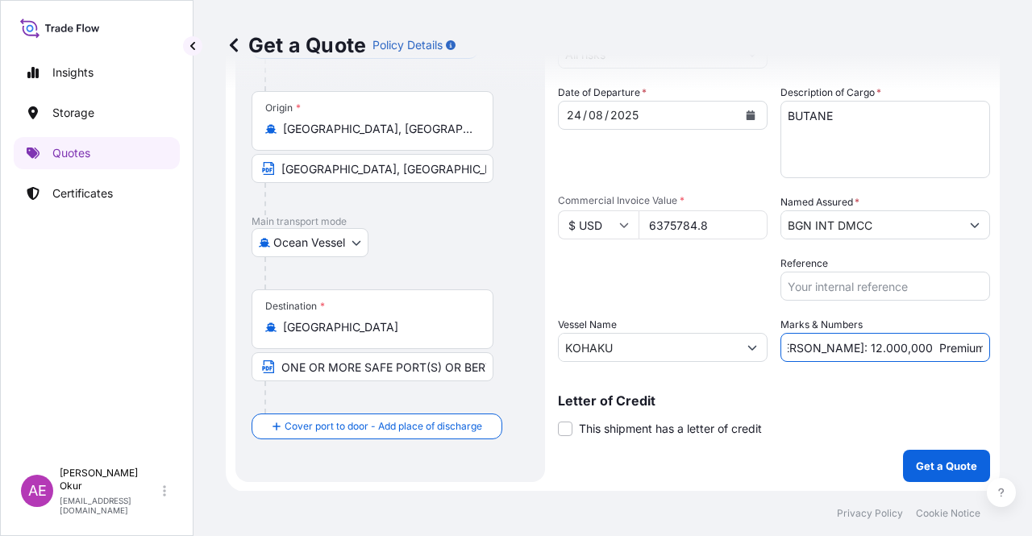
click at [951, 345] on input "PO NO:25Y0161300 Quantity M/[PERSON_NAME]: 12.000,000 Premium: USD 29,50" at bounding box center [885, 347] width 210 height 29
drag, startPoint x: 942, startPoint y: 347, endPoint x: 1031, endPoint y: 347, distance: 89.5
click at [1031, 347] on div "Get a Quote Policy Details Route Details Reset Route Details Cover door to port…" at bounding box center [612, 245] width 838 height 491
paste input "701,34"
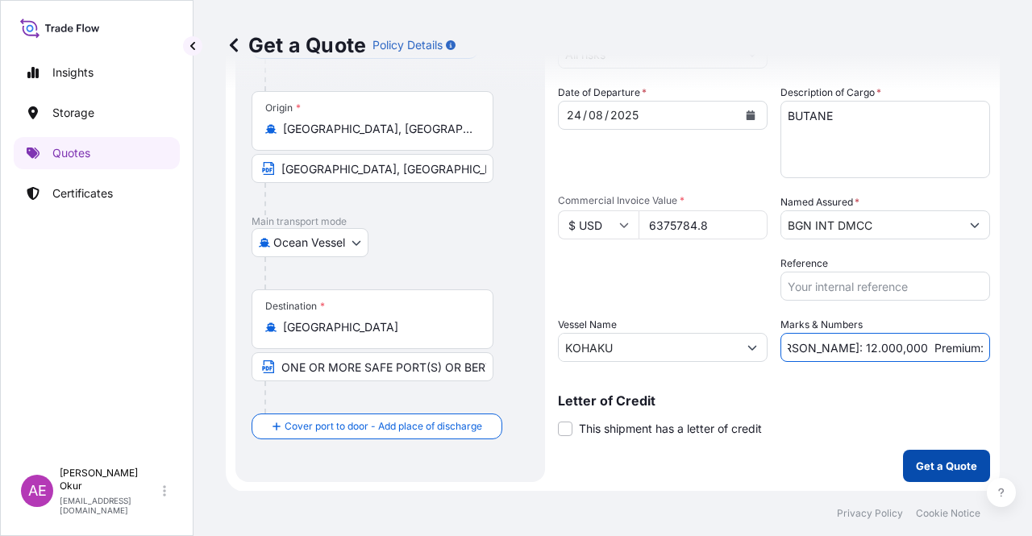
type input "PO NO:25Y0161300 Quantity M/[PERSON_NAME]: 12.000,000 Premium: USD 701,34"
click at [916, 472] on p "Get a Quote" at bounding box center [946, 466] width 61 height 16
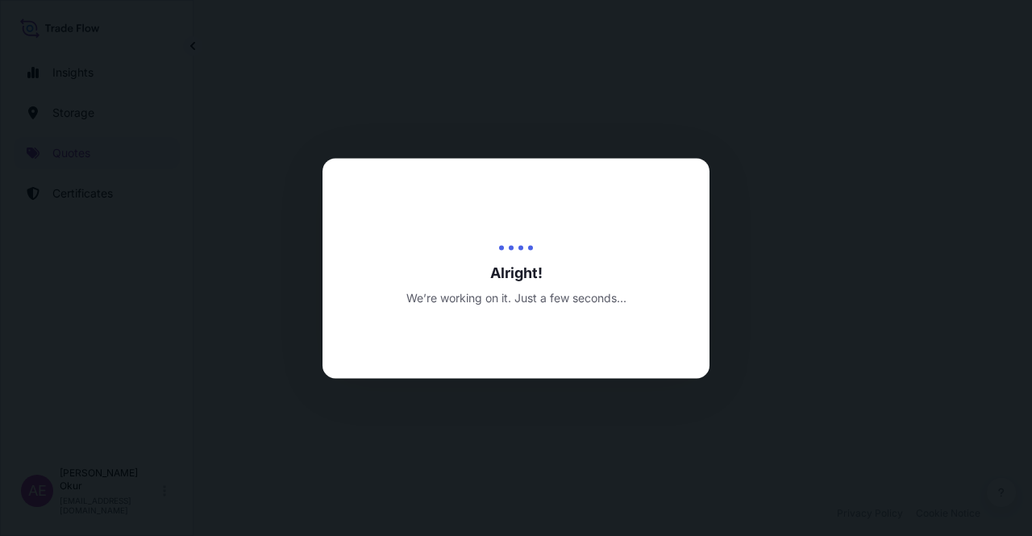
select select "Ocean Vessel"
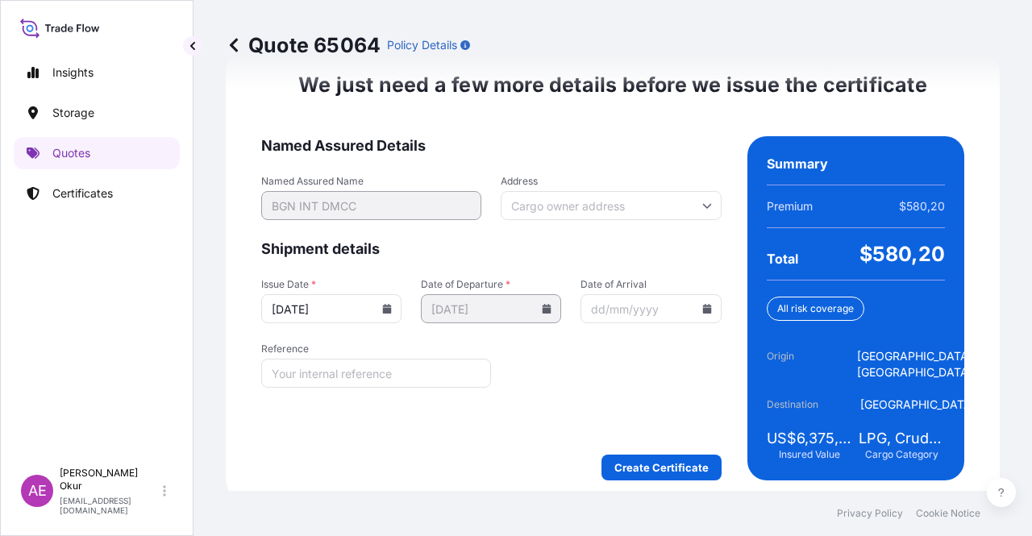
scroll to position [2061, 0]
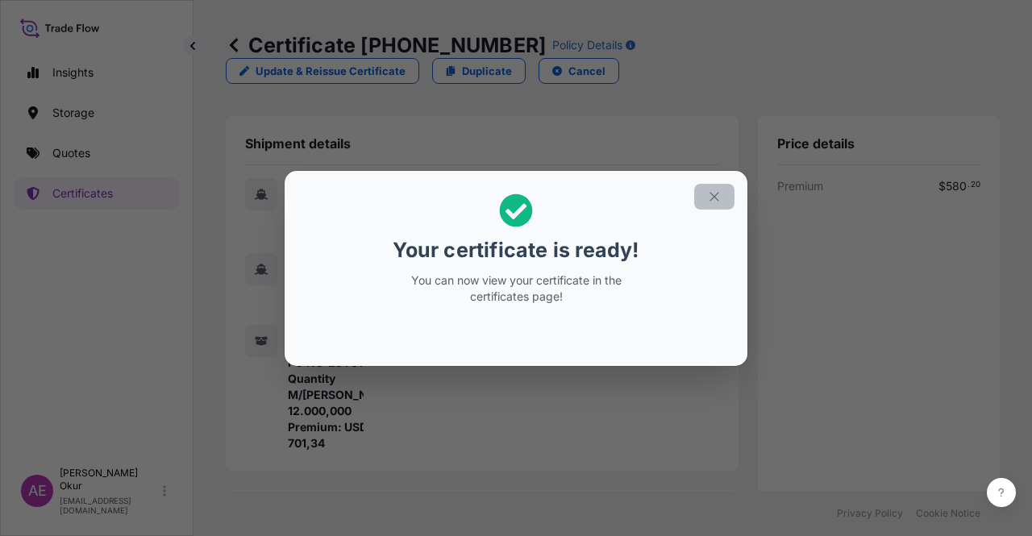
click at [723, 203] on button "button" at bounding box center [714, 197] width 40 height 26
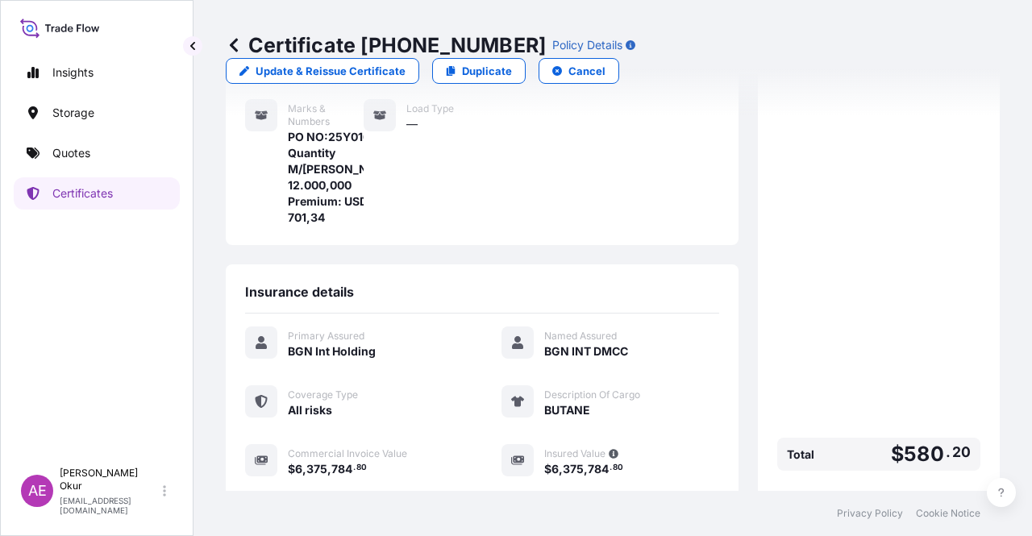
scroll to position [419, 0]
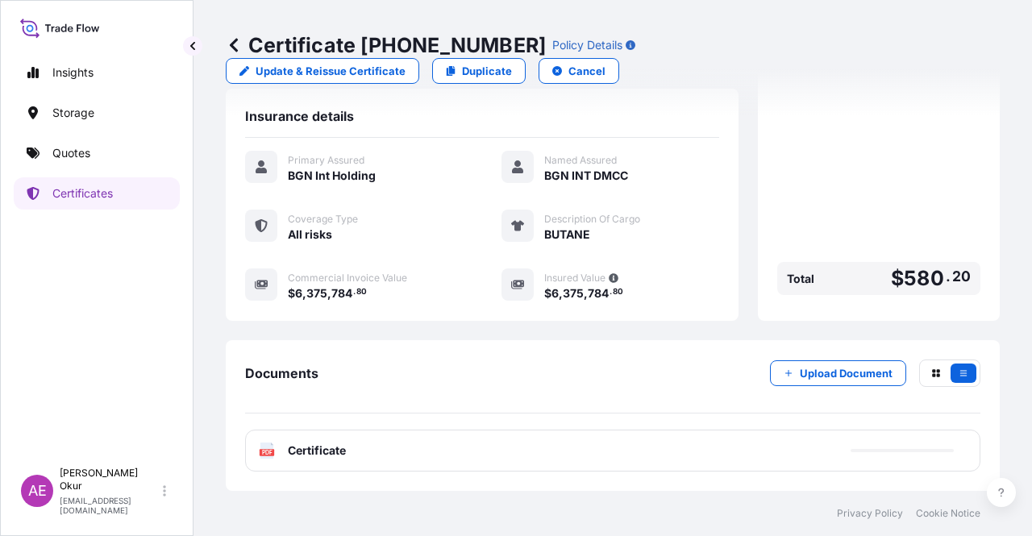
click at [340, 447] on span "Certificate" at bounding box center [317, 451] width 58 height 16
click at [317, 454] on span "Certificate" at bounding box center [317, 451] width 58 height 16
click at [318, 455] on span "Certificate" at bounding box center [317, 451] width 58 height 16
drag, startPoint x: 318, startPoint y: 456, endPoint x: 327, endPoint y: 466, distance: 13.1
click at [324, 460] on div "PDF Certificate" at bounding box center [612, 451] width 735 height 42
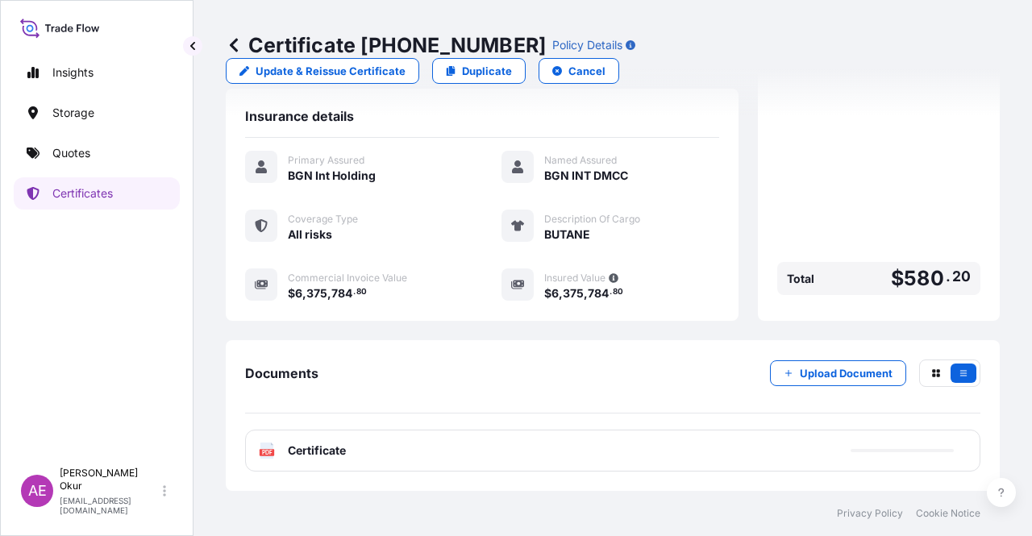
click at [331, 443] on span "Certificate" at bounding box center [317, 451] width 58 height 16
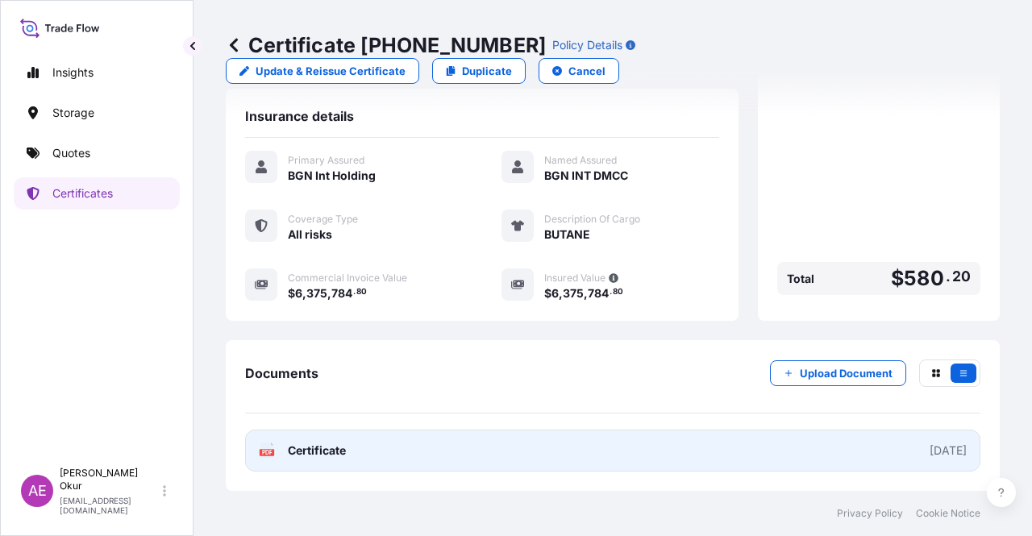
click at [318, 453] on span "Certificate" at bounding box center [317, 451] width 58 height 16
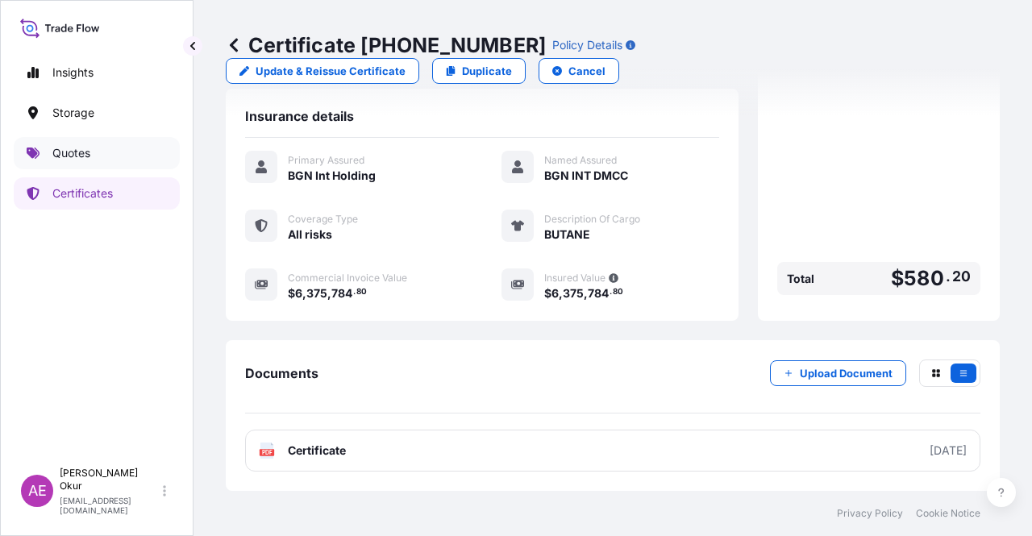
click at [76, 144] on link "Quotes" at bounding box center [97, 153] width 166 height 32
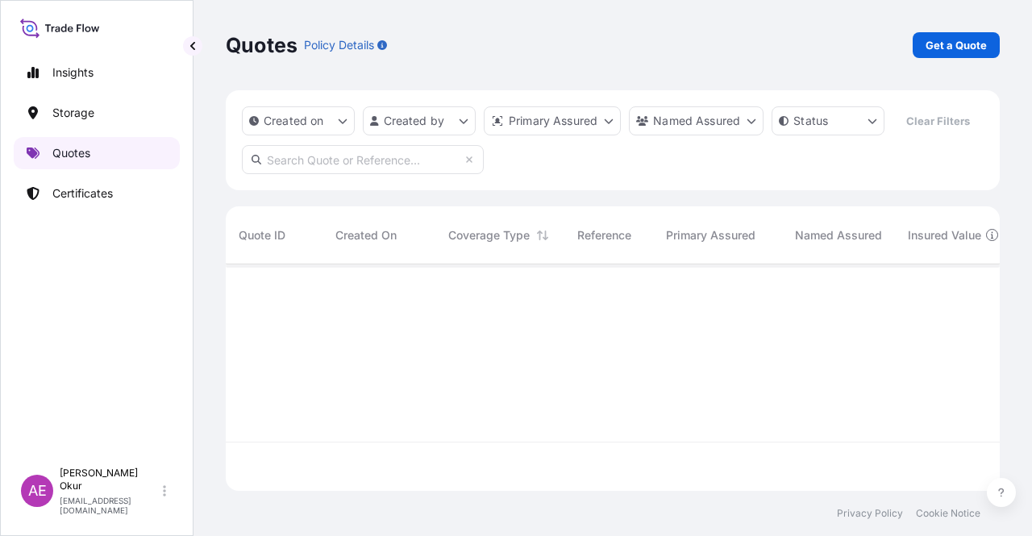
scroll to position [223, 761]
click at [931, 48] on p "Get a Quote" at bounding box center [956, 45] width 61 height 16
select select "Ocean Vessel"
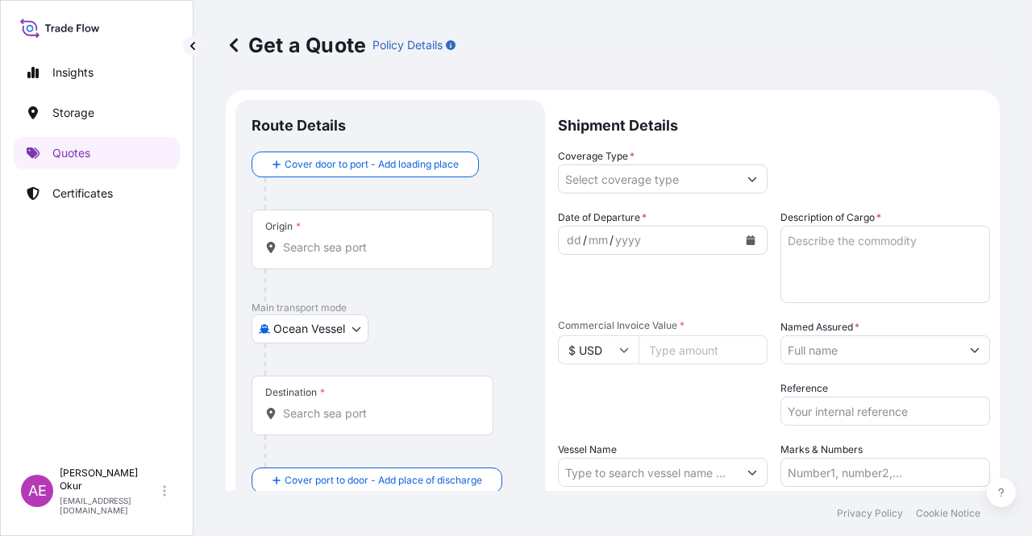
scroll to position [26, 0]
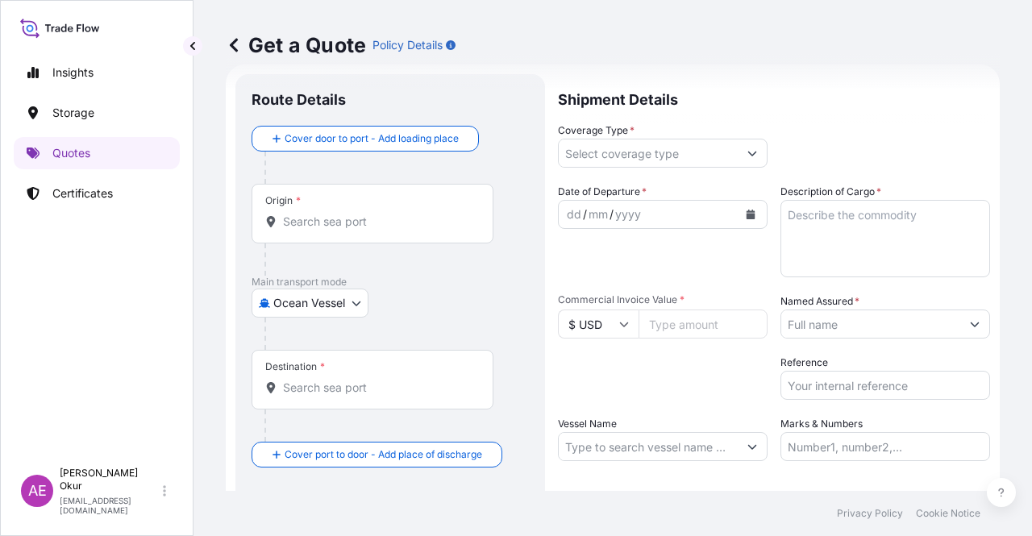
click at [93, 181] on link "Certificates" at bounding box center [97, 193] width 166 height 32
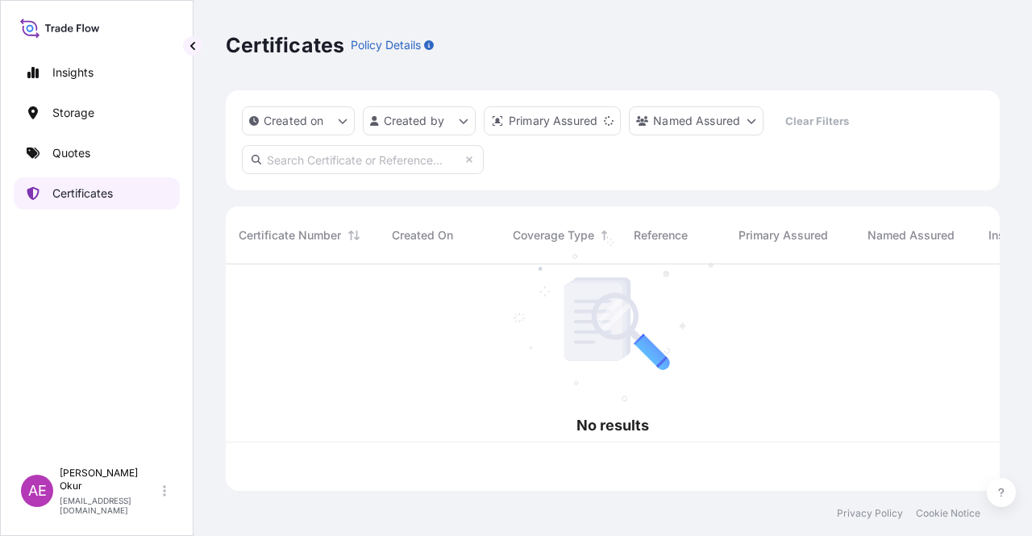
scroll to position [223, 761]
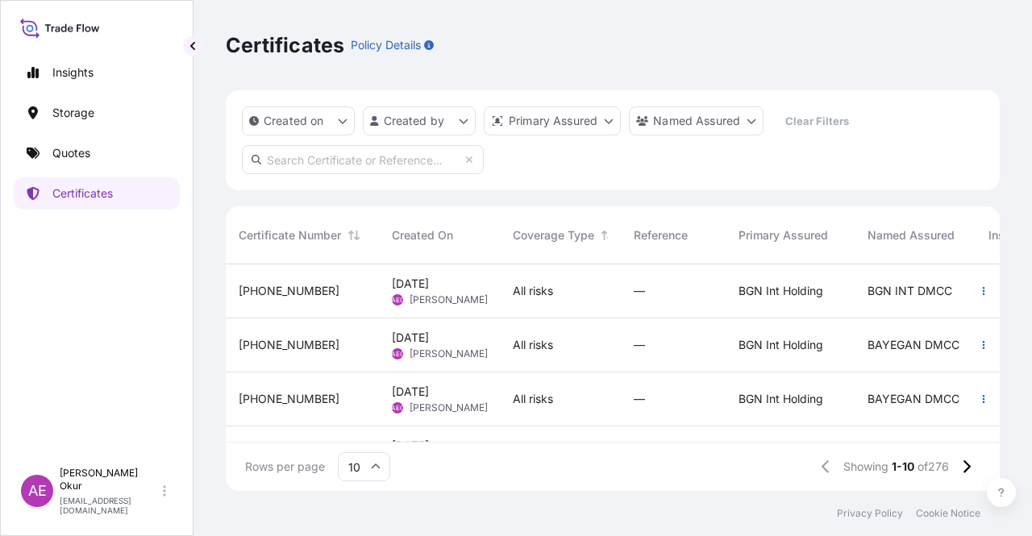
click at [405, 287] on span "[DATE]" at bounding box center [410, 284] width 37 height 16
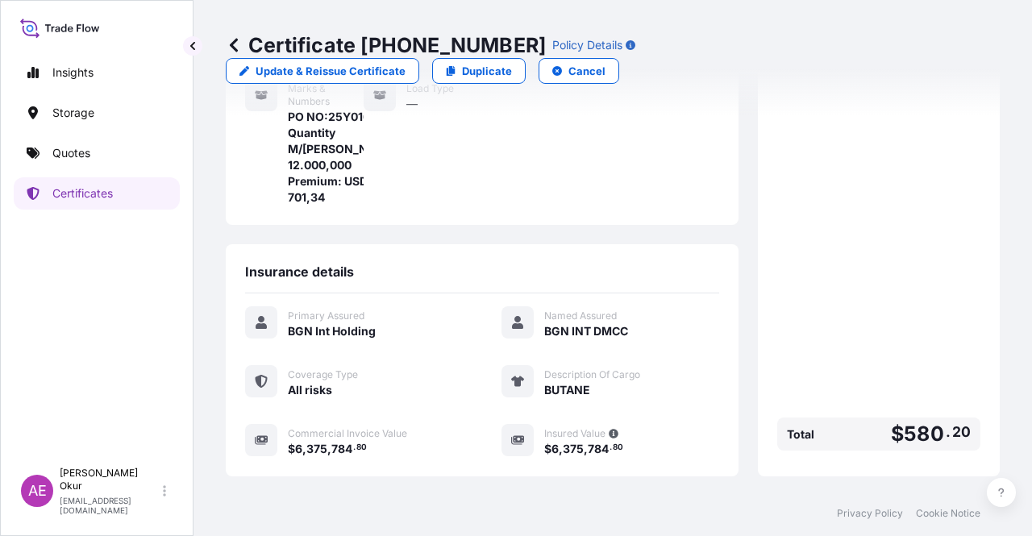
scroll to position [419, 0]
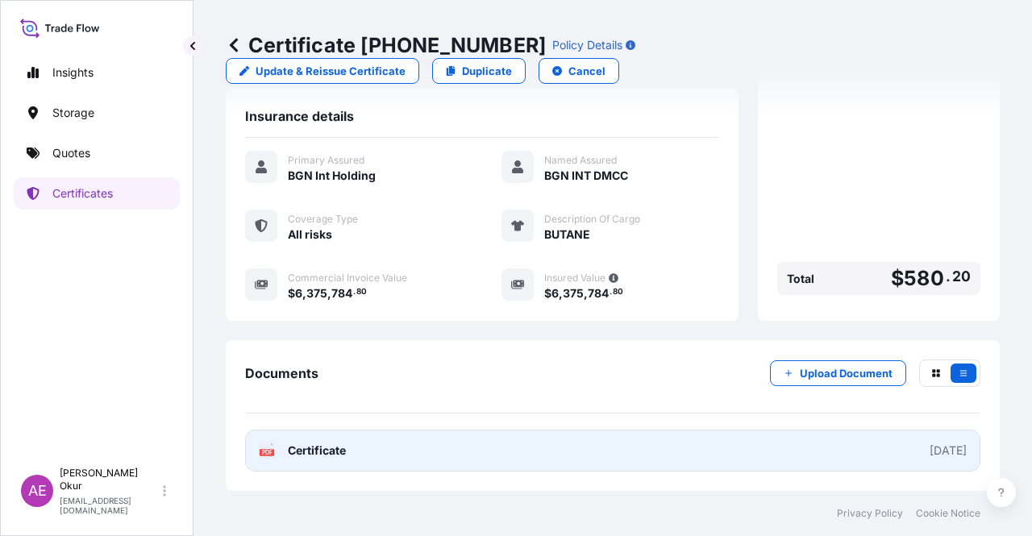
click at [334, 440] on link "PDF Certificate [DATE]" at bounding box center [612, 451] width 735 height 42
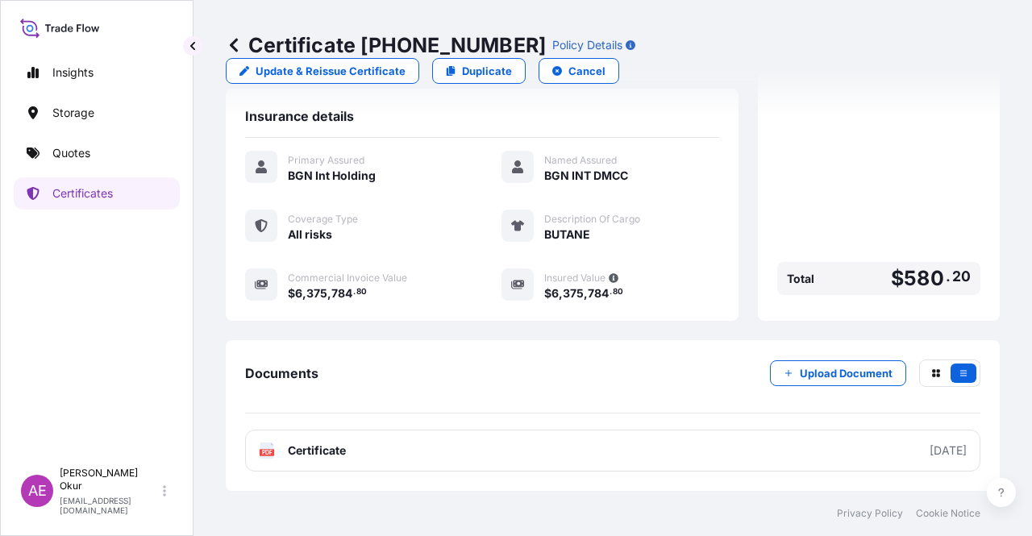
click at [120, 171] on div "Insights Storage Quotes Certificates" at bounding box center [97, 251] width 166 height 418
click at [123, 156] on link "Quotes" at bounding box center [97, 153] width 166 height 32
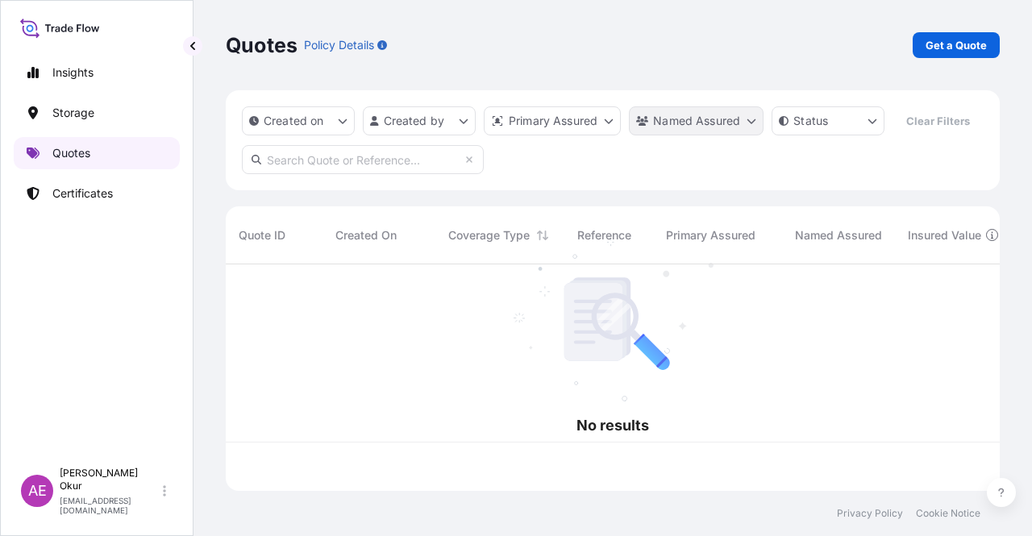
scroll to position [223, 761]
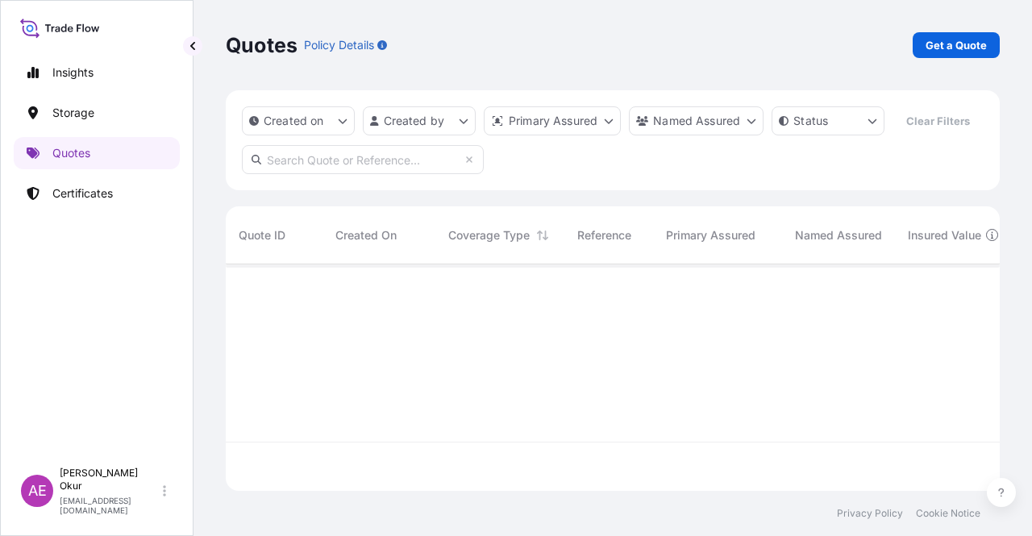
click at [972, 48] on p "Get a Quote" at bounding box center [956, 45] width 61 height 16
select select "Ocean Vessel"
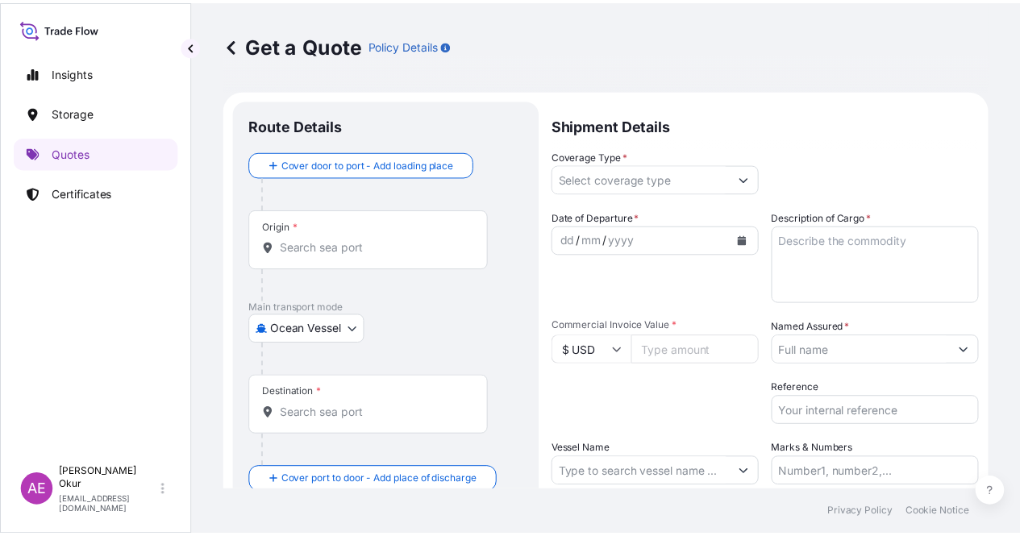
scroll to position [26, 0]
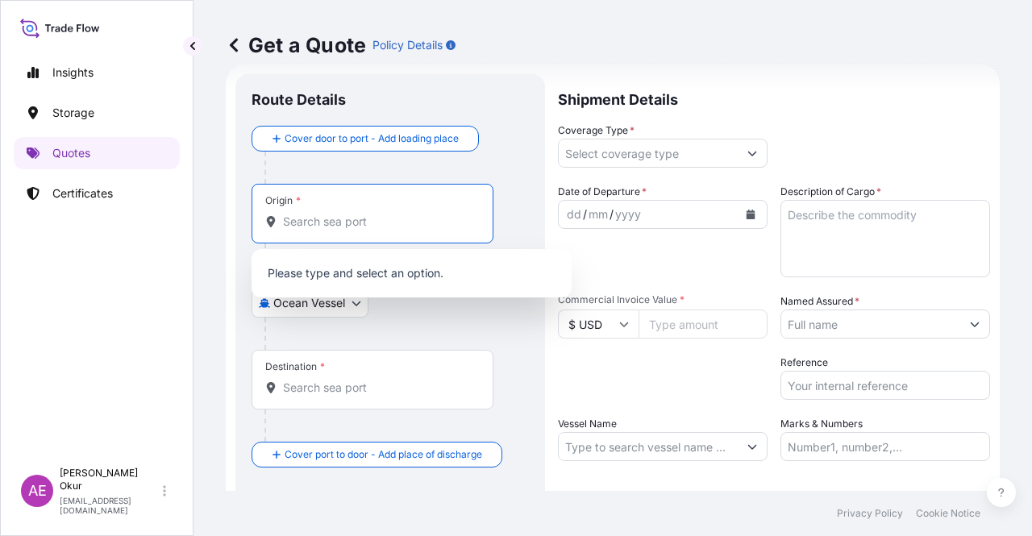
click at [435, 223] on input "Origin *" at bounding box center [378, 222] width 190 height 16
paste input "[GEOGRAPHIC_DATA], [GEOGRAPHIC_DATA]"
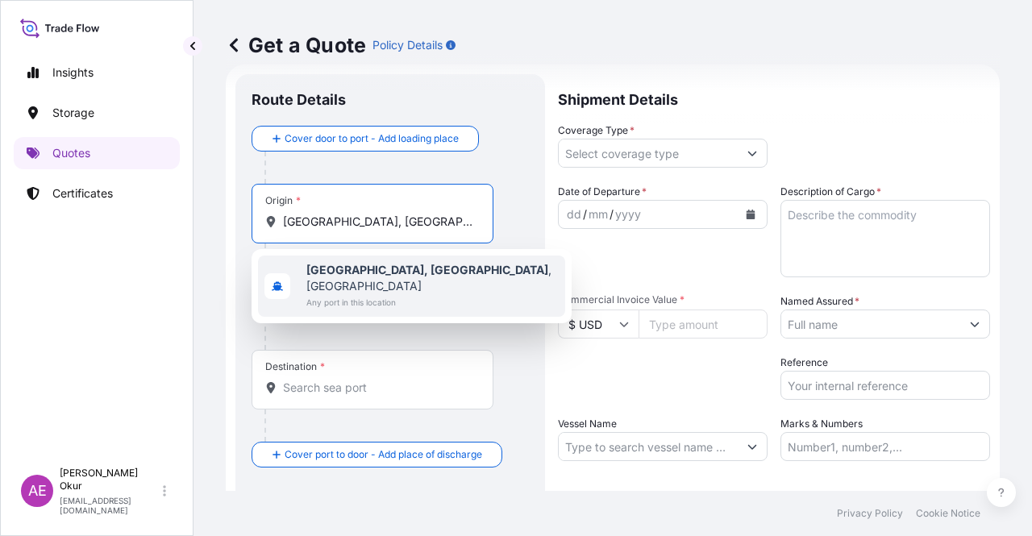
click at [410, 294] on span "Any port in this location" at bounding box center [432, 302] width 252 height 16
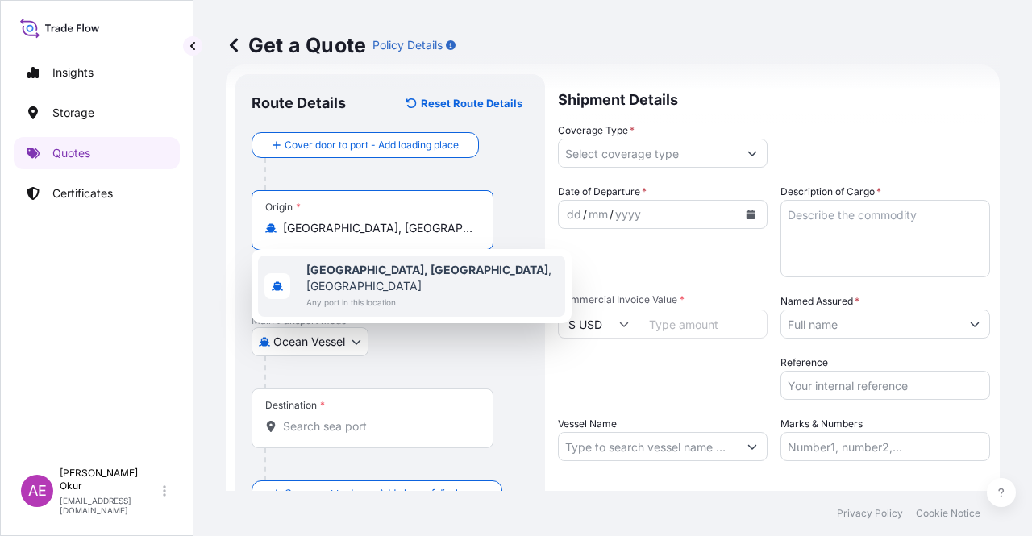
type input "[GEOGRAPHIC_DATA], [GEOGRAPHIC_DATA], [GEOGRAPHIC_DATA]"
click at [360, 264] on input "Text to appear on certificate" at bounding box center [373, 267] width 242 height 29
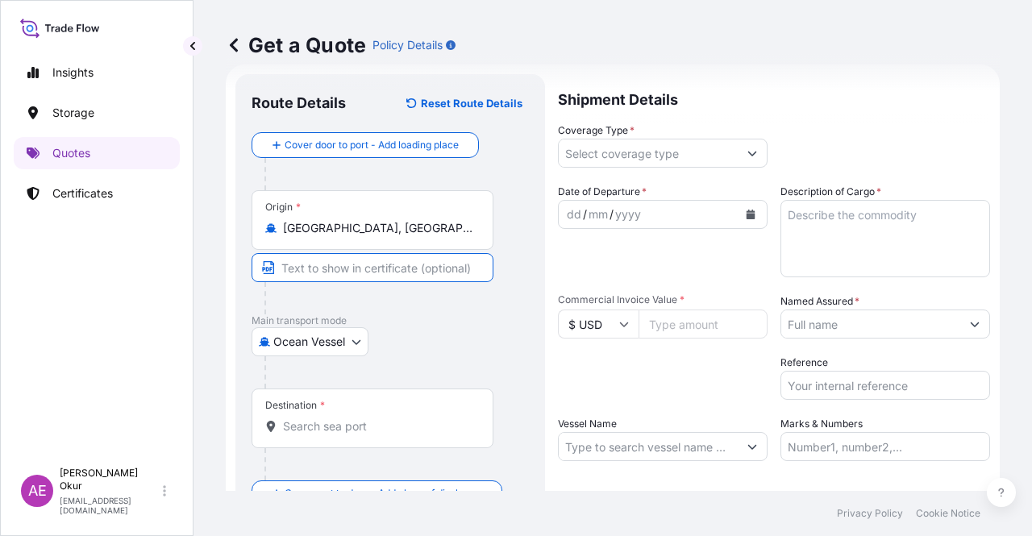
paste input "[GEOGRAPHIC_DATA], [GEOGRAPHIC_DATA]"
type input "[GEOGRAPHIC_DATA], [GEOGRAPHIC_DATA] / [GEOGRAPHIC_DATA]"
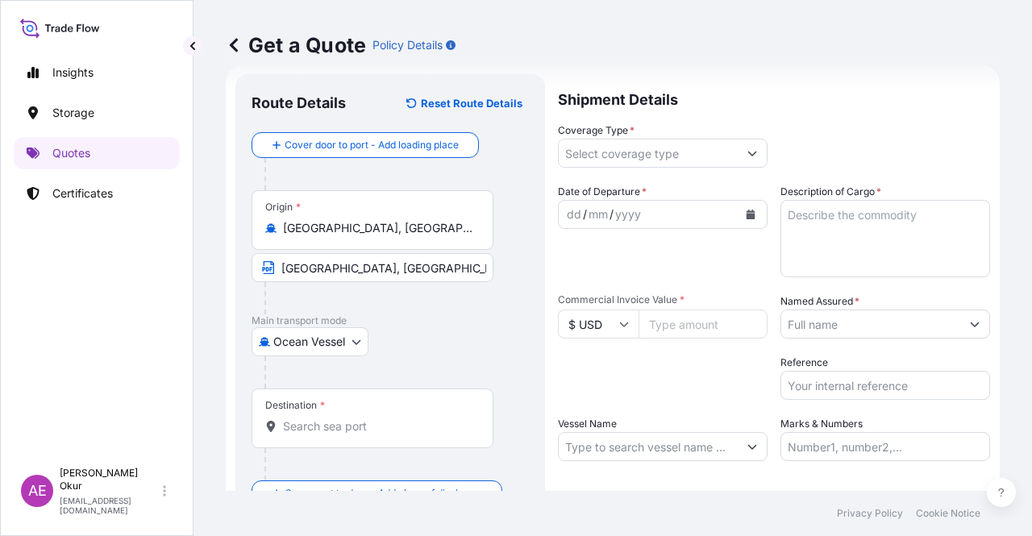
click at [434, 310] on div at bounding box center [378, 298] width 229 height 32
click at [358, 416] on div "Destination *" at bounding box center [373, 419] width 242 height 60
click at [358, 418] on input "Destination *" at bounding box center [378, 426] width 190 height 16
paste input "SUAPE"
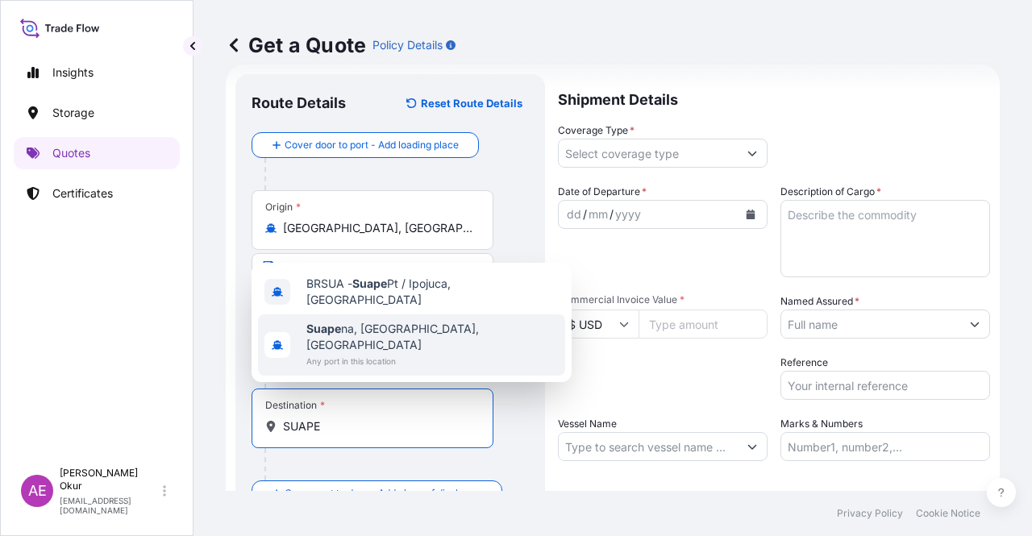
click at [388, 360] on span "Any port in this location" at bounding box center [432, 361] width 252 height 16
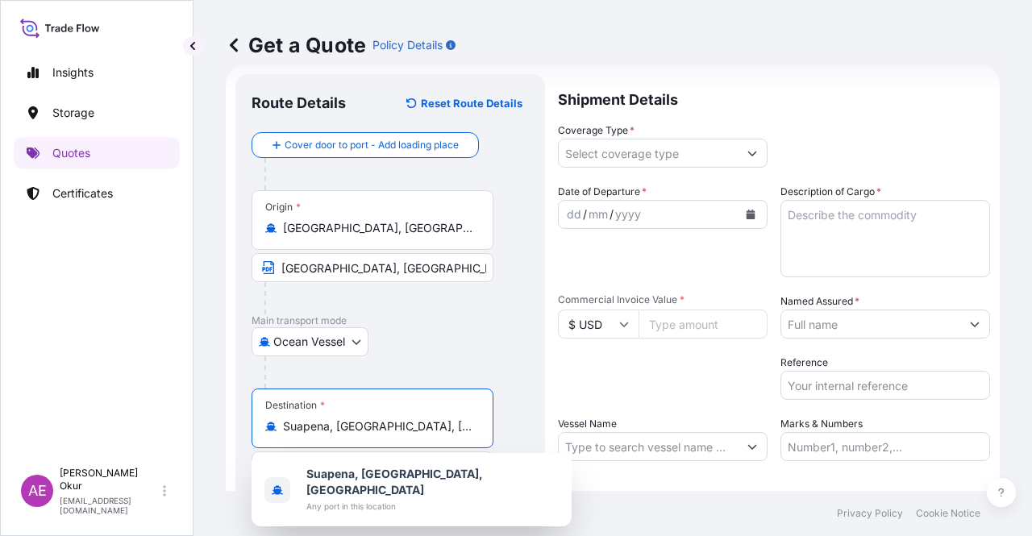
drag, startPoint x: 419, startPoint y: 422, endPoint x: 0, endPoint y: 411, distance: 419.4
click at [0, 411] on div "Insights Storage Quotes Certificates AE Alp Eren Okur [EMAIL_ADDRESS][DOMAIN_NA…" at bounding box center [516, 268] width 1032 height 536
paste input "UAPE"
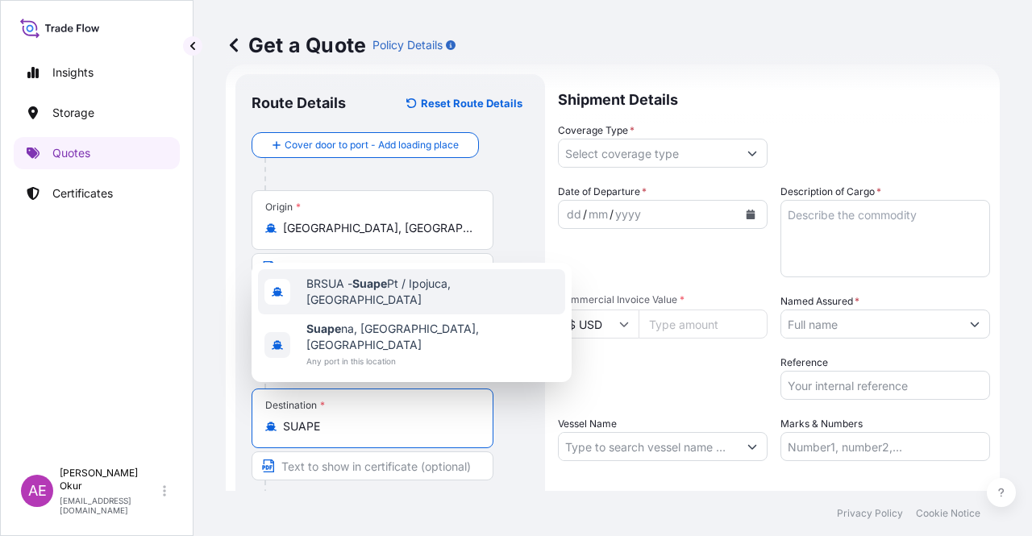
click at [424, 308] on span "BRSUA - Suape Pt / [GEOGRAPHIC_DATA], [GEOGRAPHIC_DATA]" at bounding box center [432, 292] width 252 height 32
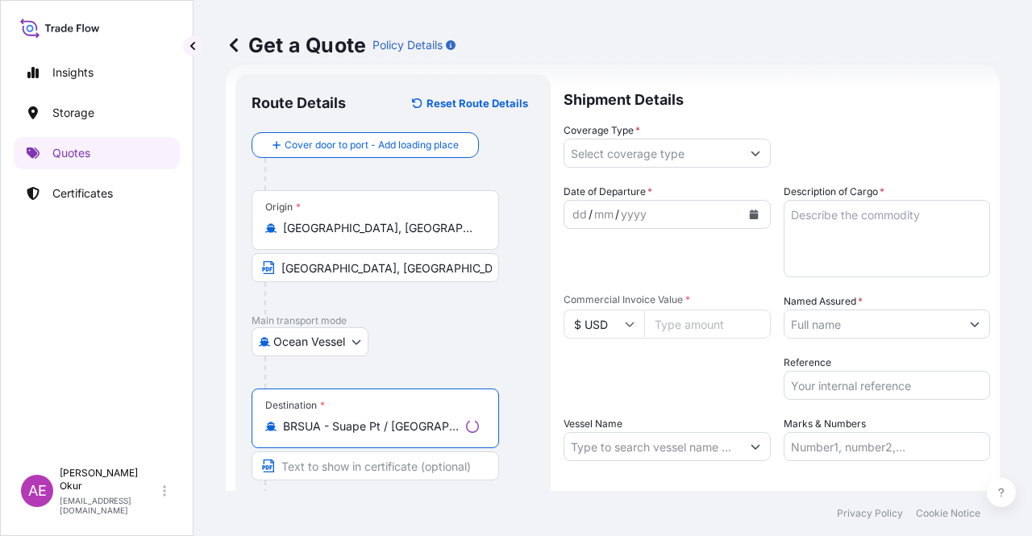
type input "BRSUA - Suape Pt / [GEOGRAPHIC_DATA], [GEOGRAPHIC_DATA]"
click at [370, 463] on input "Text to appear on certificate" at bounding box center [376, 465] width 248 height 29
paste input "SUAPE"
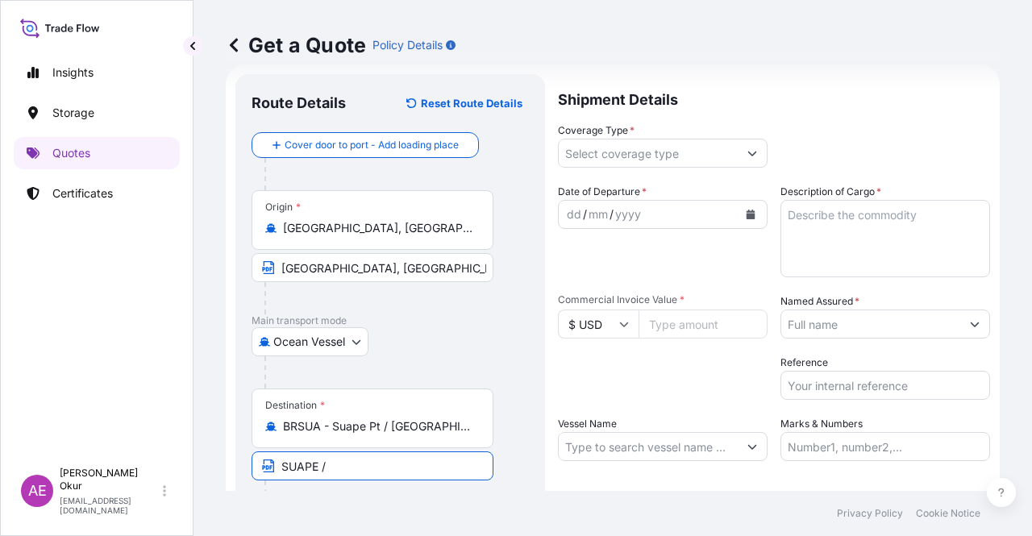
paste input "[GEOGRAPHIC_DATA]"
type input "SUAPE / [GEOGRAPHIC_DATA]"
click at [719, 135] on div "Coverage Type *" at bounding box center [663, 145] width 210 height 45
click at [714, 148] on input "Coverage Type *" at bounding box center [648, 153] width 179 height 29
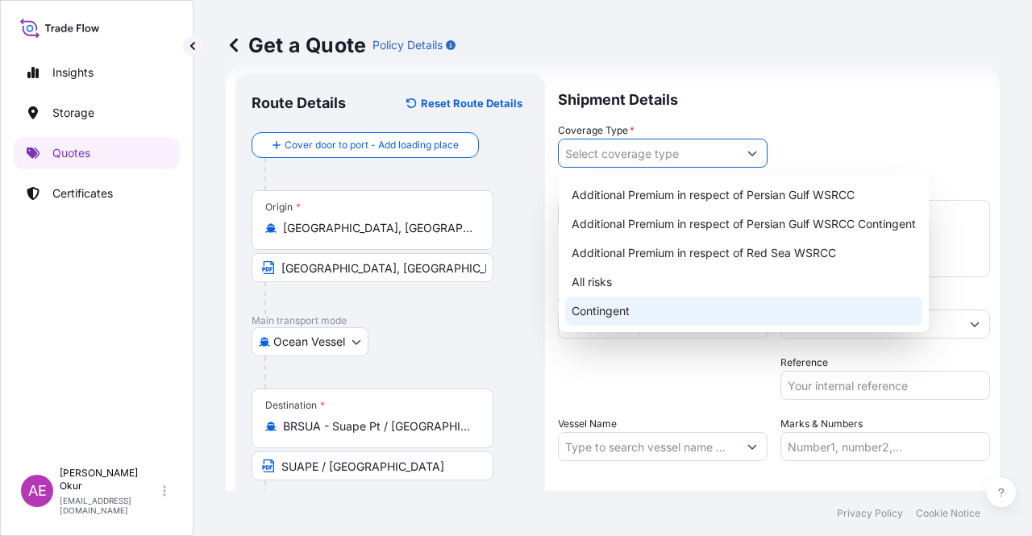
click at [619, 303] on div "Contingent" at bounding box center [743, 311] width 357 height 29
type input "Contingent"
click at [603, 306] on div "Contingent" at bounding box center [743, 311] width 357 height 29
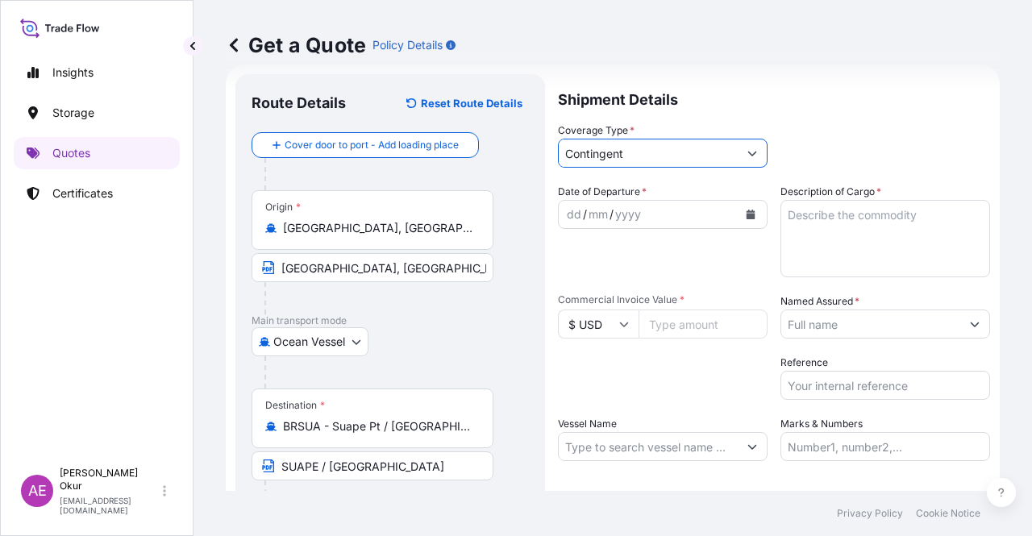
click at [574, 214] on div "dd" at bounding box center [574, 214] width 18 height 19
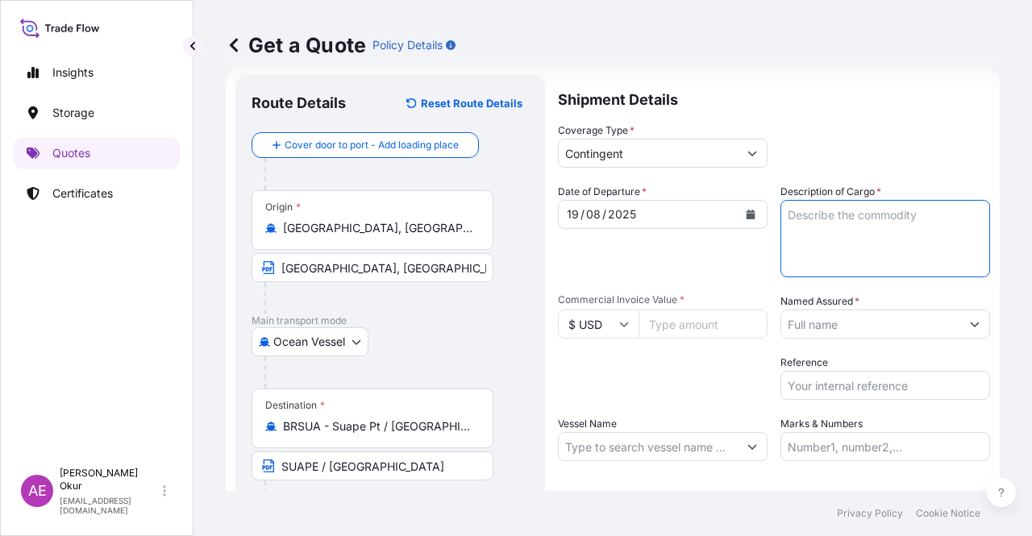
click at [917, 220] on textarea "Description of Cargo *" at bounding box center [885, 238] width 210 height 77
paste textarea "PROPANE"
type textarea "PROPANE"
click at [672, 318] on input "Commercial Invoice Value *" at bounding box center [703, 324] width 129 height 29
paste input "22499472.78"
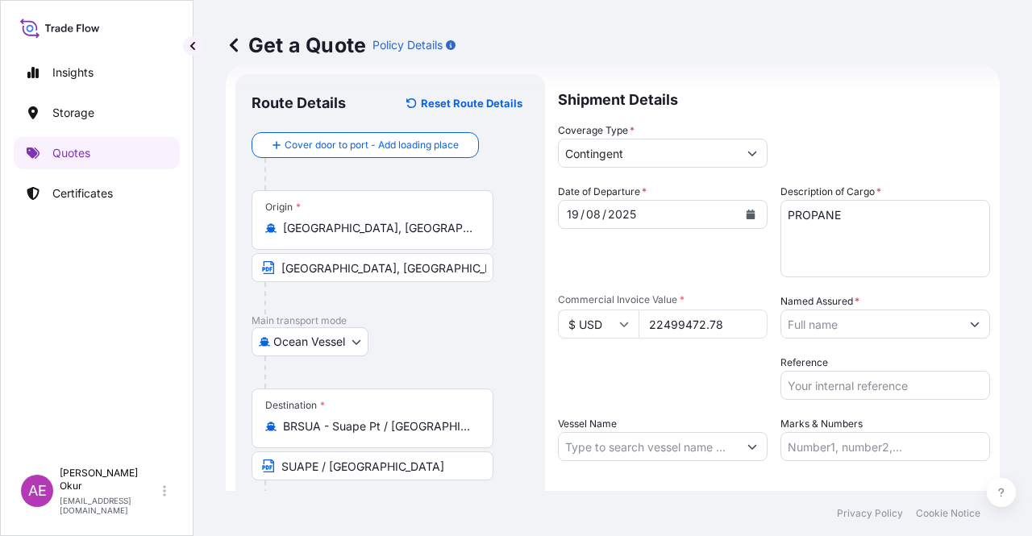
type input "22499472.78"
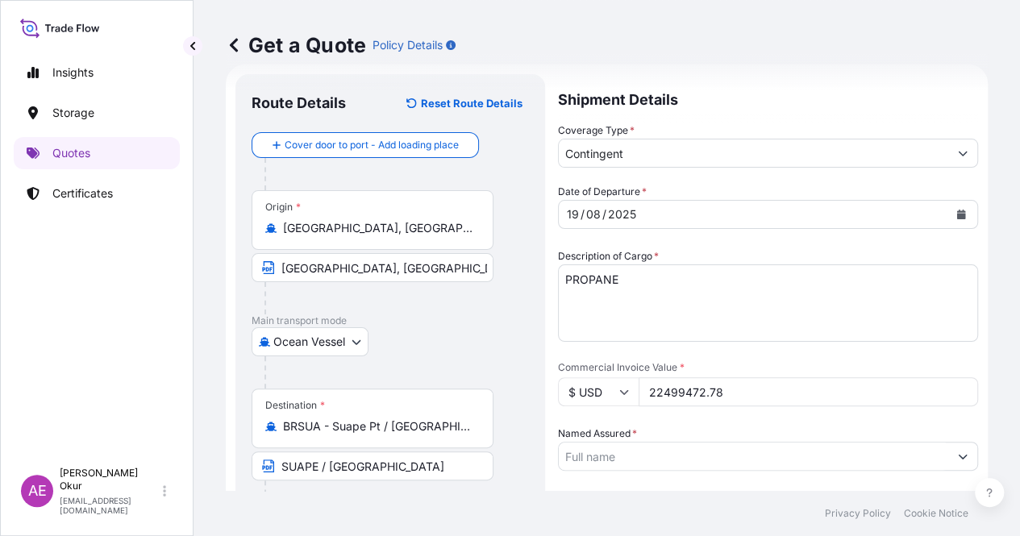
click at [871, 442] on input "Named Assured *" at bounding box center [753, 456] width 389 height 29
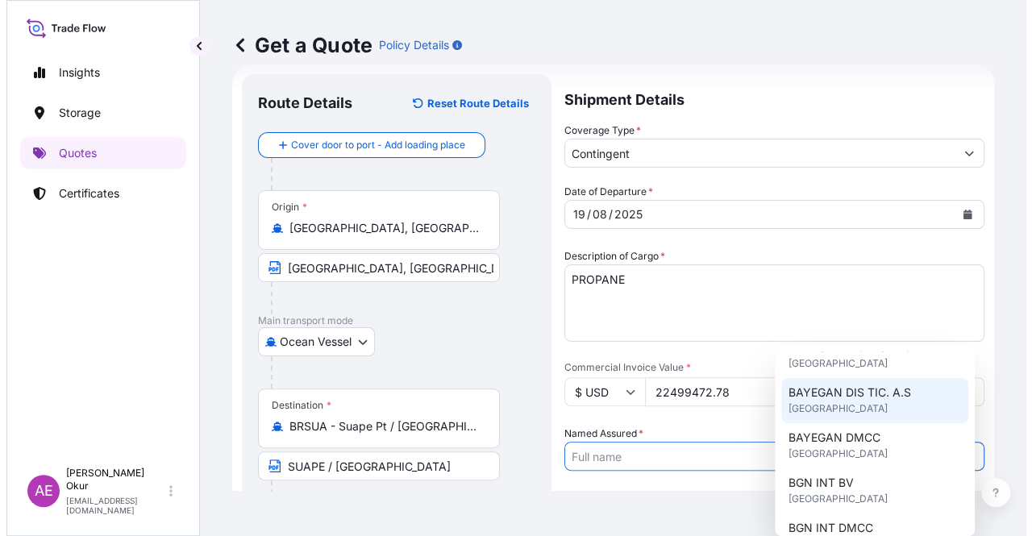
scroll to position [161, 0]
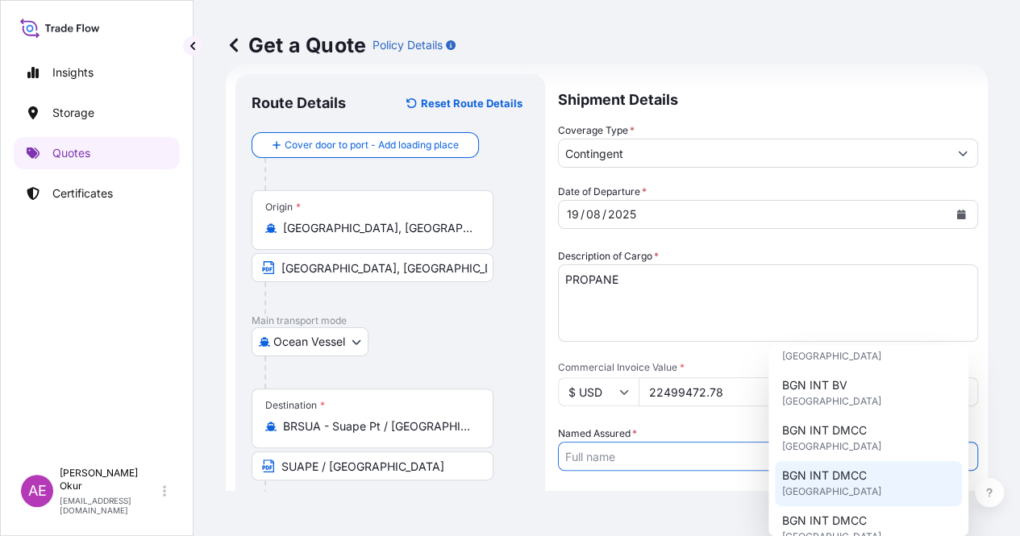
click at [847, 472] on span "BGN INT DMCC" at bounding box center [823, 476] width 85 height 16
type input "BGN INT DMCC"
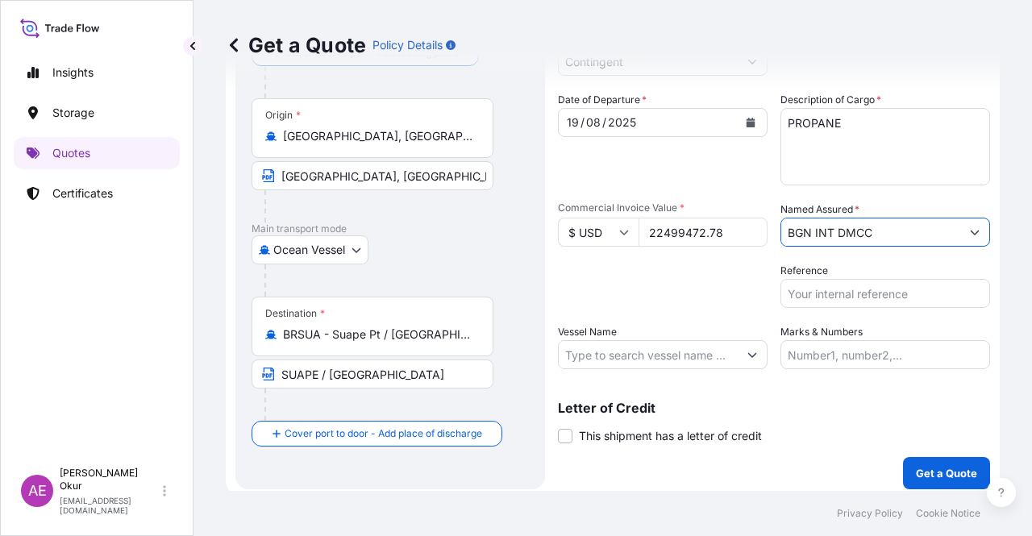
scroll to position [125, 0]
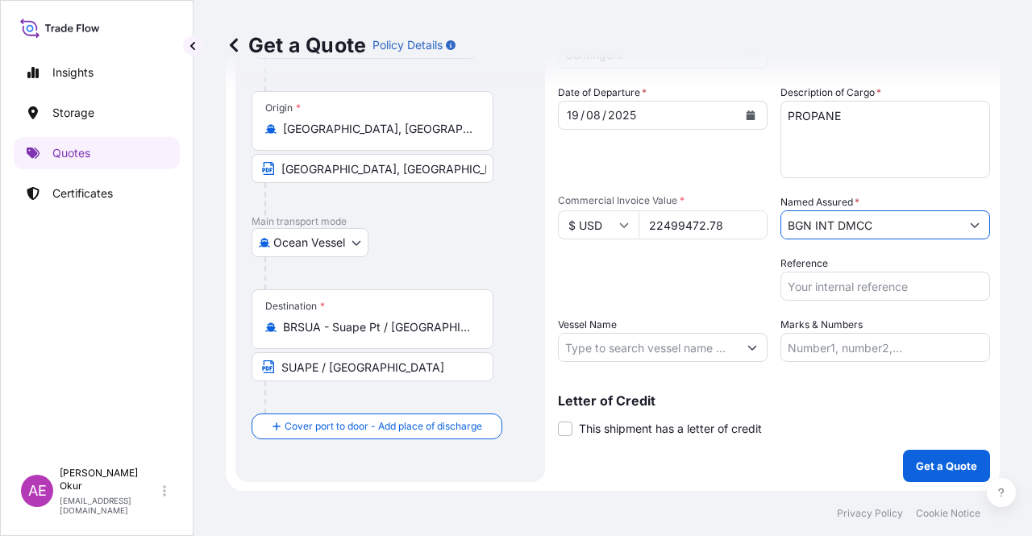
click at [637, 343] on input "Vessel Name" at bounding box center [648, 347] width 179 height 29
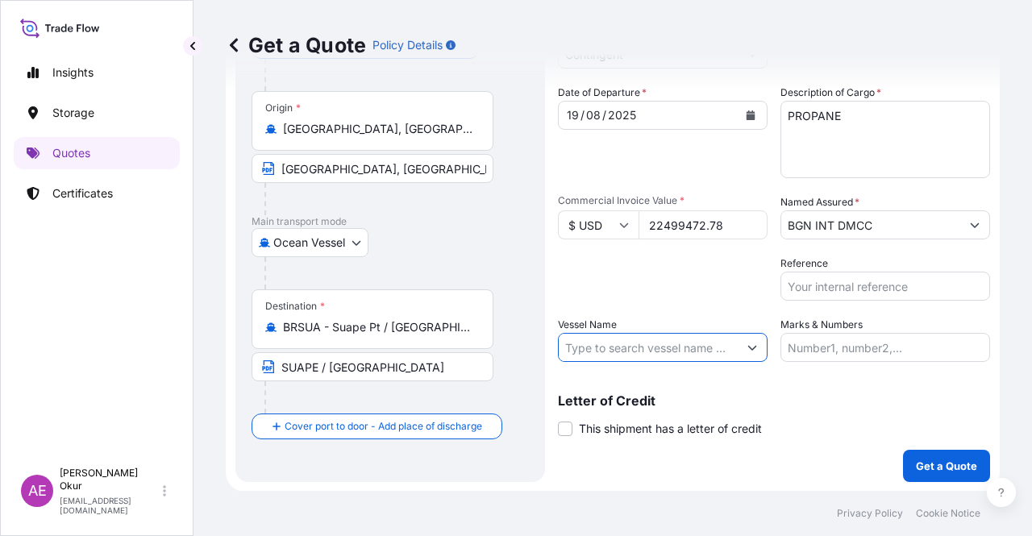
click at [633, 357] on input "Vessel Name" at bounding box center [648, 347] width 179 height 29
click at [640, 347] on input "Vessel Name" at bounding box center [648, 347] width 179 height 29
paste input "GAS BARBAROSSA"
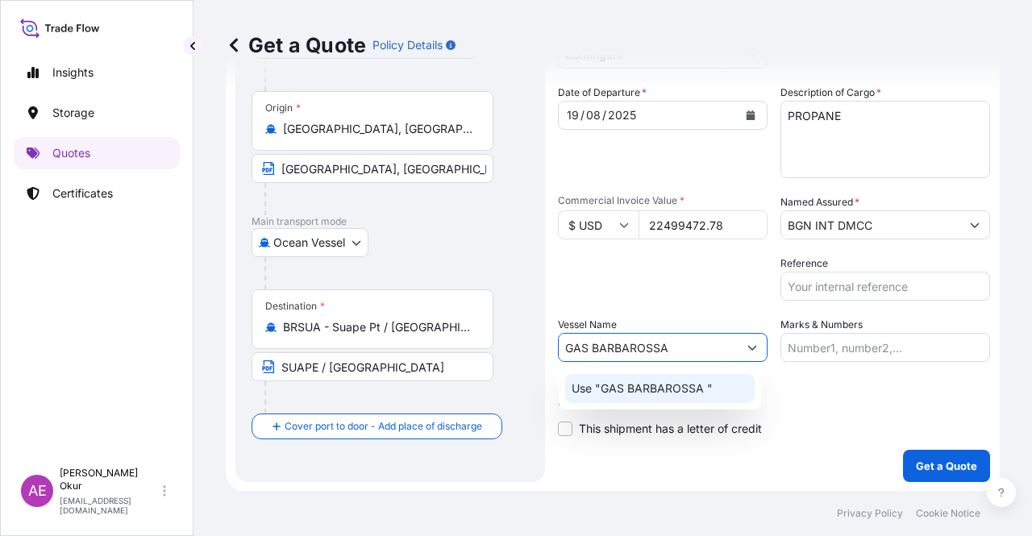
click at [646, 383] on p "Use "GAS BARBAROSSA "" at bounding box center [642, 389] width 141 height 16
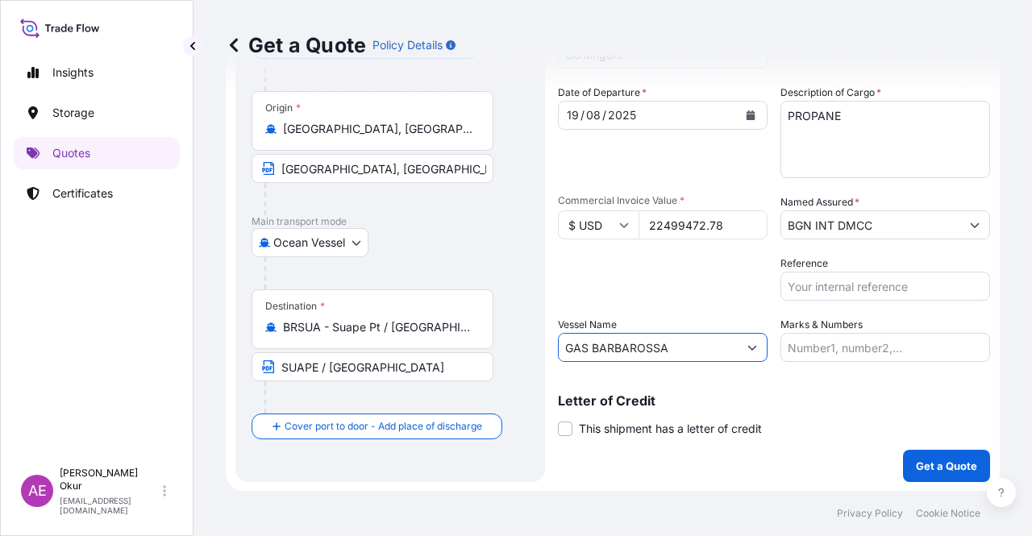
type input "GAS BARBAROSSA"
click at [820, 347] on input "Marks & Numbers" at bounding box center [885, 347] width 210 height 29
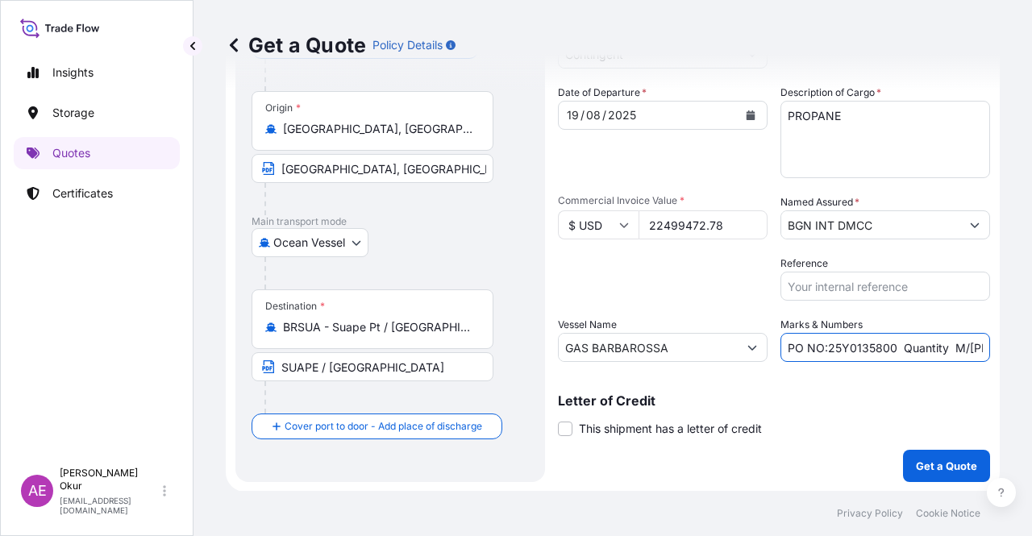
drag, startPoint x: 824, startPoint y: 351, endPoint x: 838, endPoint y: 349, distance: 14.6
click at [845, 349] on input "PO NO:25Y0135800 Quantity M/[PERSON_NAME]: 495,000 Premium: USD 57,03" at bounding box center [885, 347] width 210 height 29
click at [816, 345] on input "PO NO:25Y0135800 Quantity M/[PERSON_NAME]: 495,000 Premium: USD 57,03" at bounding box center [885, 347] width 210 height 29
drag, startPoint x: 819, startPoint y: 345, endPoint x: 885, endPoint y: 350, distance: 66.3
click at [885, 350] on input "PO NO:25Y0135800 Quantity M/[PERSON_NAME]: 495,000 Premium: USD 57,03" at bounding box center [885, 347] width 210 height 29
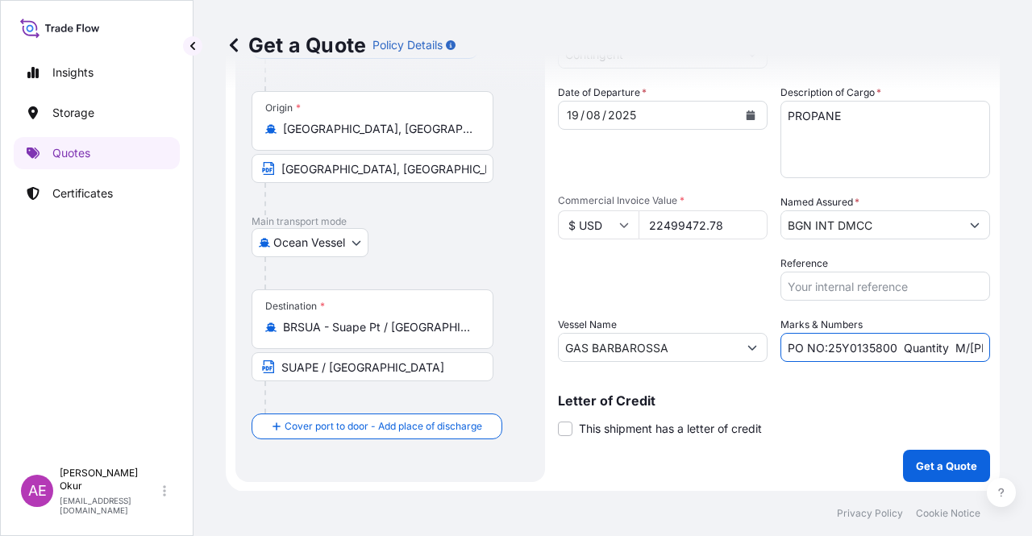
paste input "611"
drag, startPoint x: 976, startPoint y: 343, endPoint x: 1006, endPoint y: 346, distance: 30.0
click at [1006, 346] on div "Get a Quote Policy Details Route Details Reset Route Details Cover door to port…" at bounding box center [612, 245] width 838 height 491
drag, startPoint x: 951, startPoint y: 347, endPoint x: 1031, endPoint y: 345, distance: 79.9
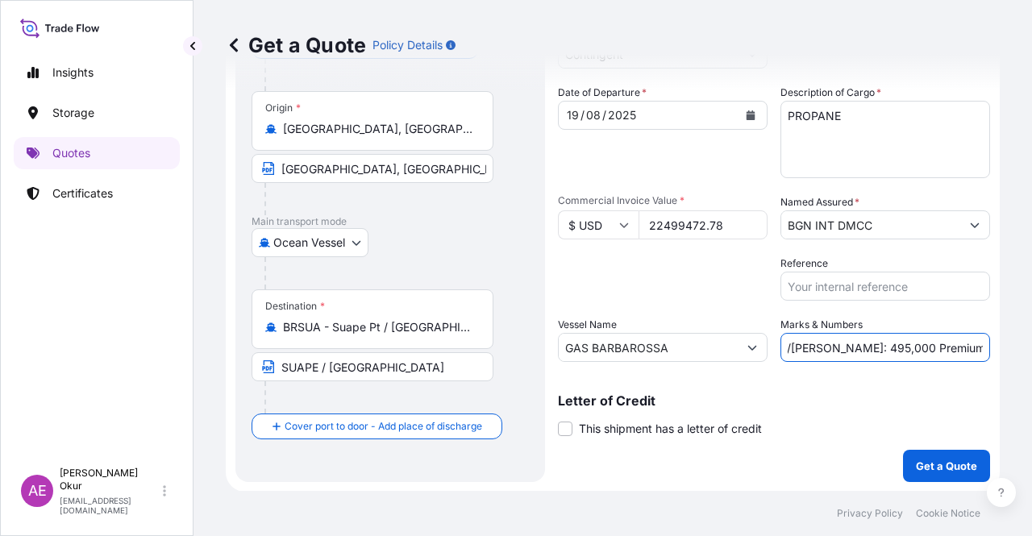
click at [1031, 345] on div "Get a Quote Policy Details Route Details Reset Route Details Cover door to port…" at bounding box center [612, 245] width 838 height 491
click at [900, 351] on input "PO NO:25Y0161100 Quantity M/[PERSON_NAME]: 495,000 Premium: USD 57,03" at bounding box center [885, 347] width 210 height 29
drag, startPoint x: 815, startPoint y: 347, endPoint x: 856, endPoint y: 347, distance: 41.1
click at [856, 347] on input "PO NO:25Y0161100 Quantity M/[PERSON_NAME]: 495,000 Premium: USD 57,03" at bounding box center [885, 347] width 210 height 29
paste input "6.486,514"
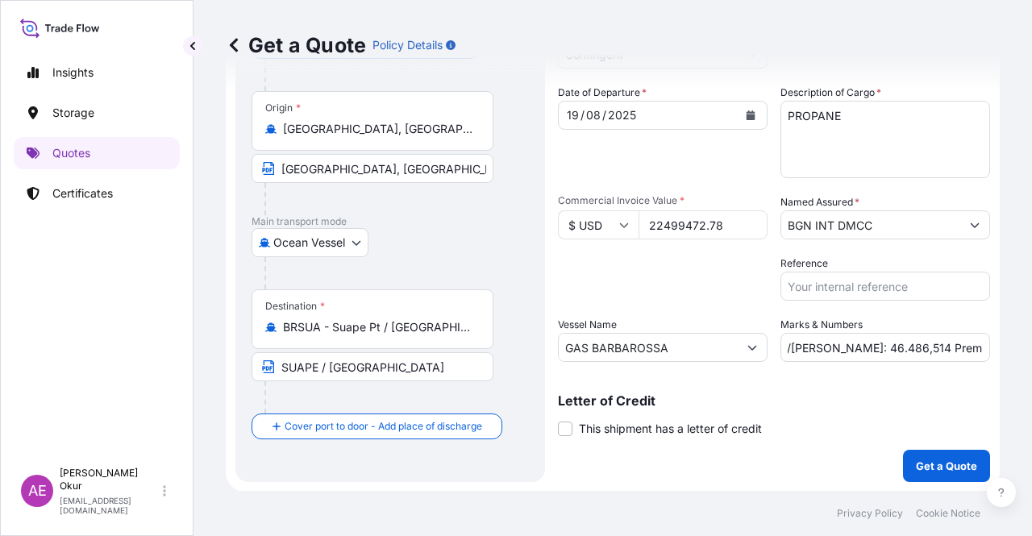
scroll to position [0, 0]
click at [940, 322] on div "Marks & Numbers PO NO:25Y0161100 Quantity M/[PERSON_NAME]: 46.486,514 Premium: …" at bounding box center [885, 339] width 210 height 45
drag, startPoint x: 926, startPoint y: 343, endPoint x: 1031, endPoint y: 344, distance: 105.6
click at [1031, 344] on div "Get a Quote Policy Details Route Details Reset Route Details Cover door to port…" at bounding box center [612, 245] width 838 height 491
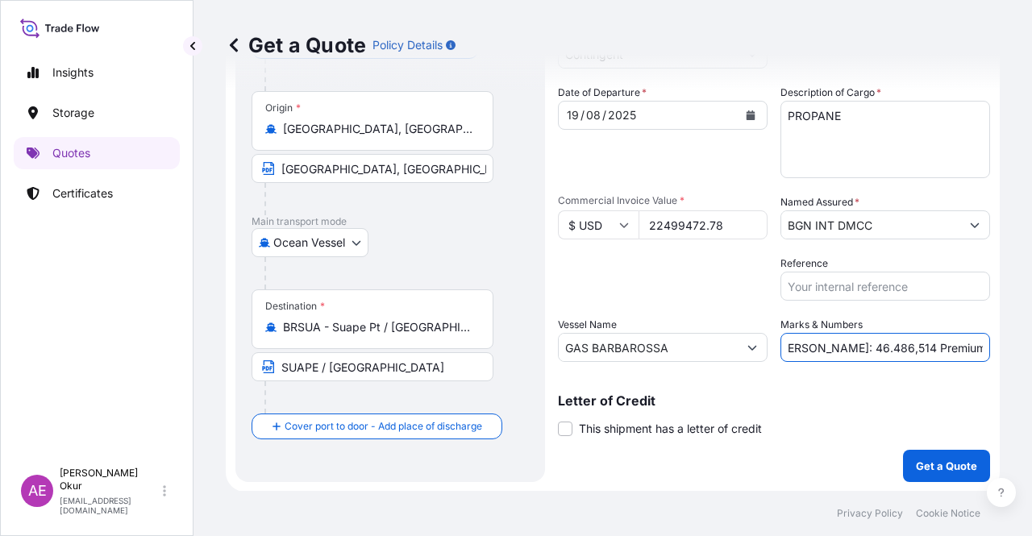
click at [867, 346] on input "PO NO:25Y0161100 Quantity M/[PERSON_NAME]: 46.486,514 Premium: USD 57,03" at bounding box center [885, 347] width 210 height 29
drag, startPoint x: 942, startPoint y: 344, endPoint x: 1031, endPoint y: 347, distance: 89.5
click at [1031, 347] on div "Get a Quote Policy Details Route Details Reset Route Details Cover door to port…" at bounding box center [612, 245] width 838 height 491
paste input "1.124,97"
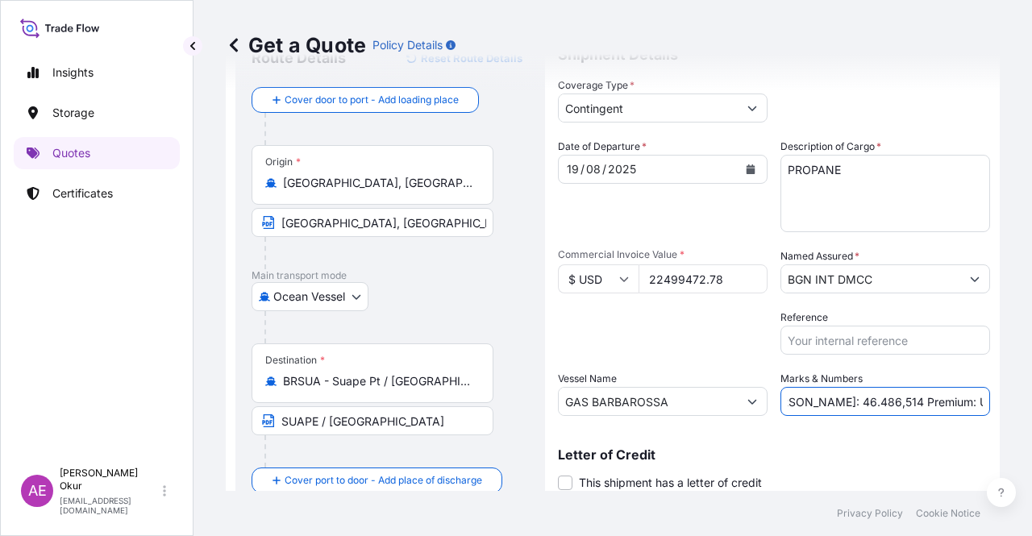
scroll to position [0, 0]
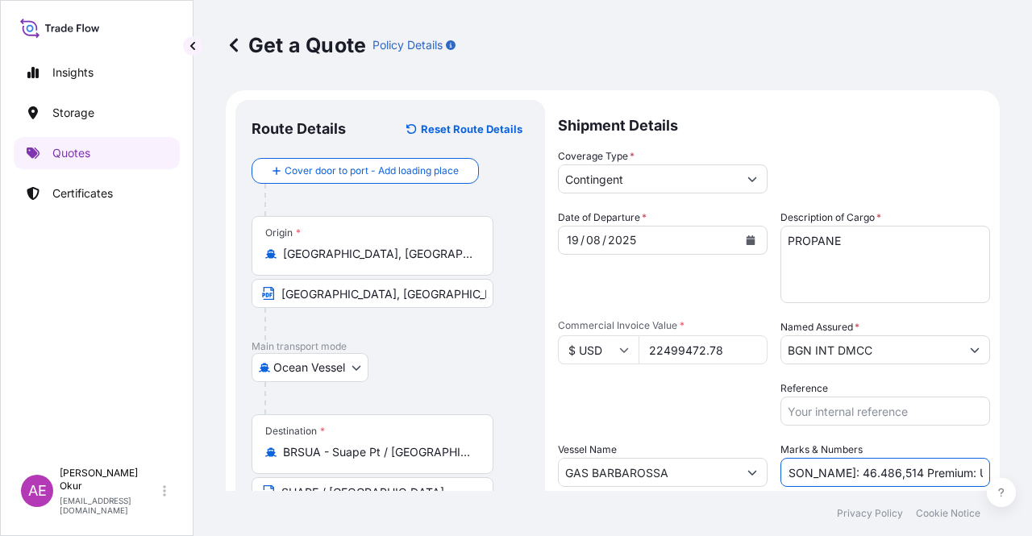
type input "PO NO:25Y0161100 Quantity M/[PERSON_NAME]: 46.486,514 Premium: USD 1.124,97"
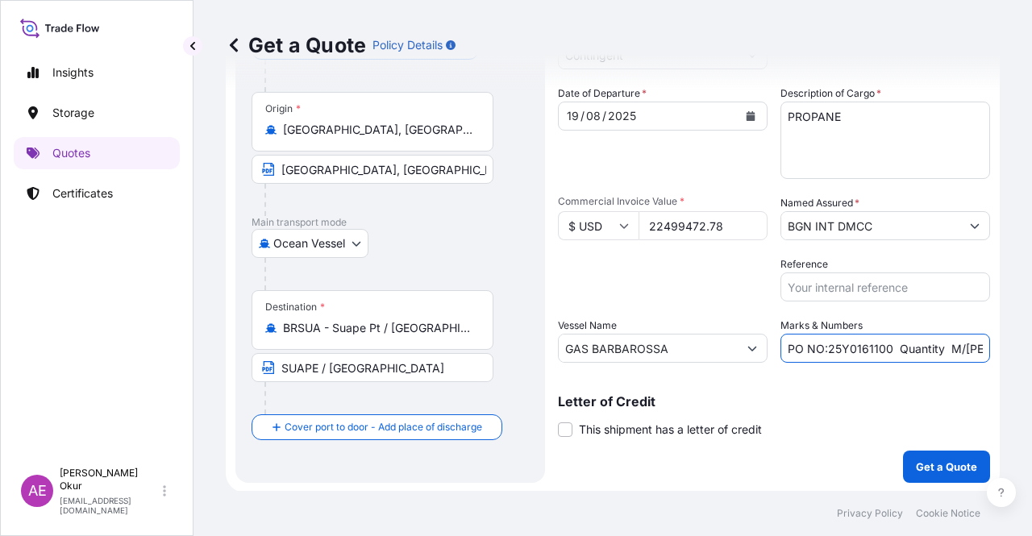
scroll to position [125, 0]
click at [947, 476] on button "Get a Quote" at bounding box center [946, 466] width 87 height 32
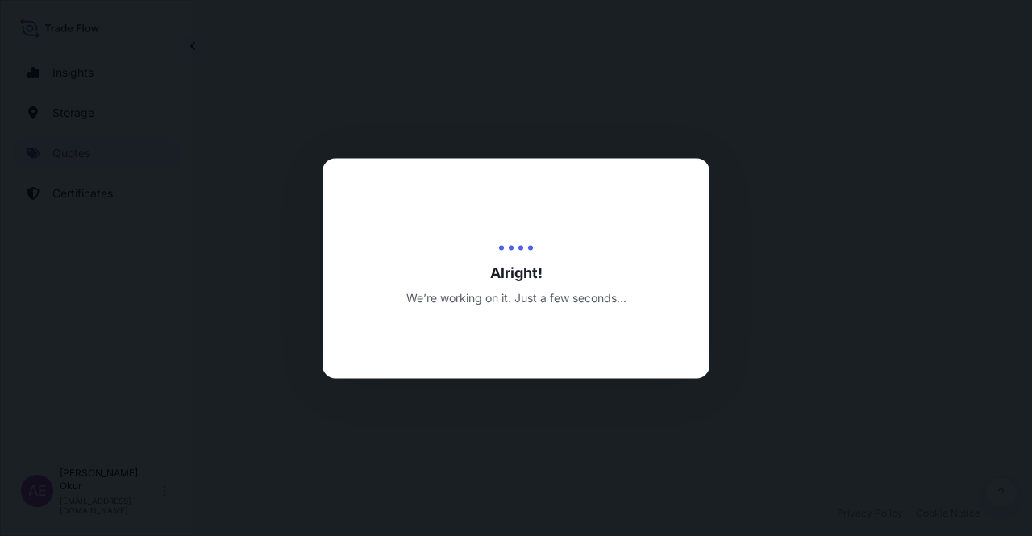
select select "Ocean Vessel"
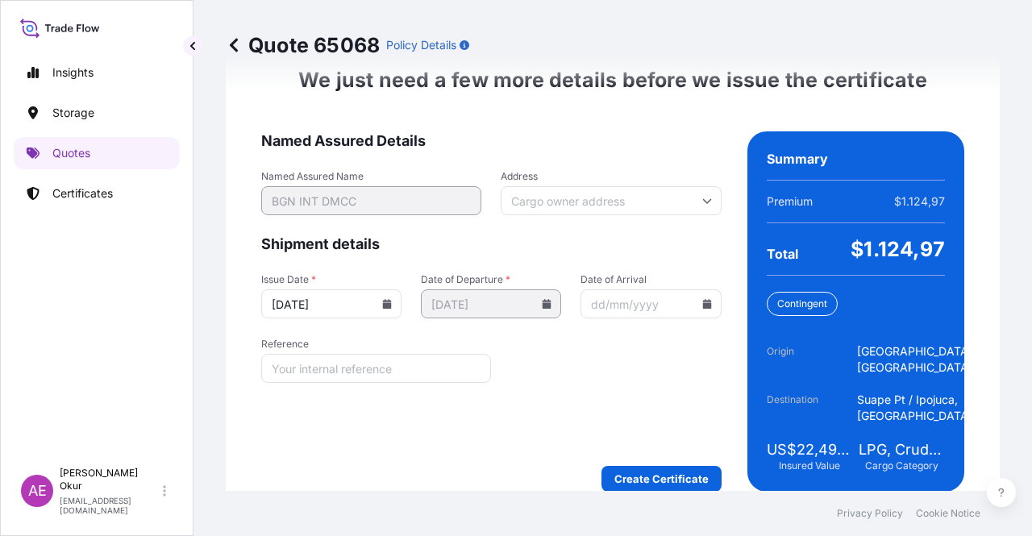
scroll to position [2093, 0]
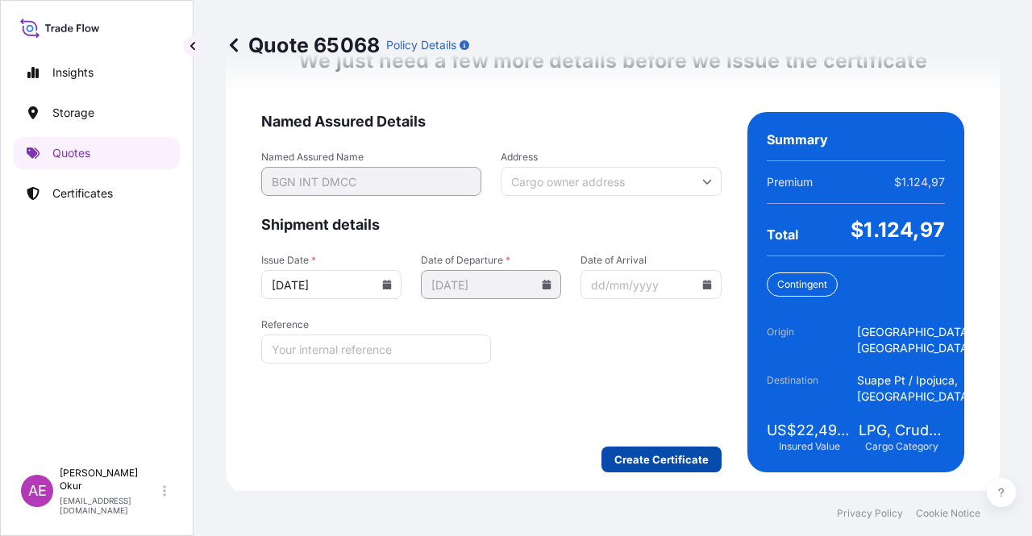
click at [647, 472] on div "We just need a few more details before we issue the certificate Named Assured D…" at bounding box center [613, 260] width 774 height 470
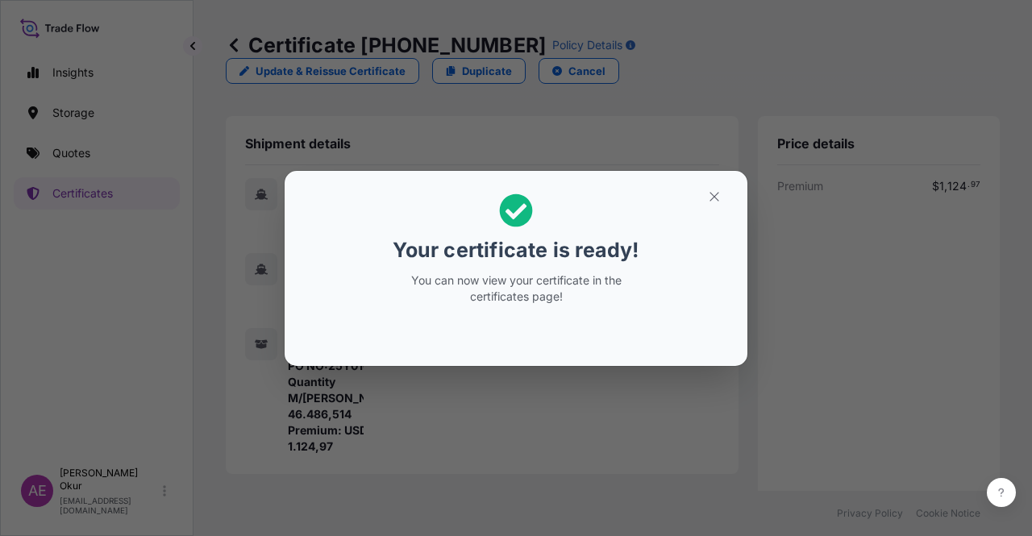
click at [716, 196] on icon "button" at bounding box center [714, 196] width 15 height 15
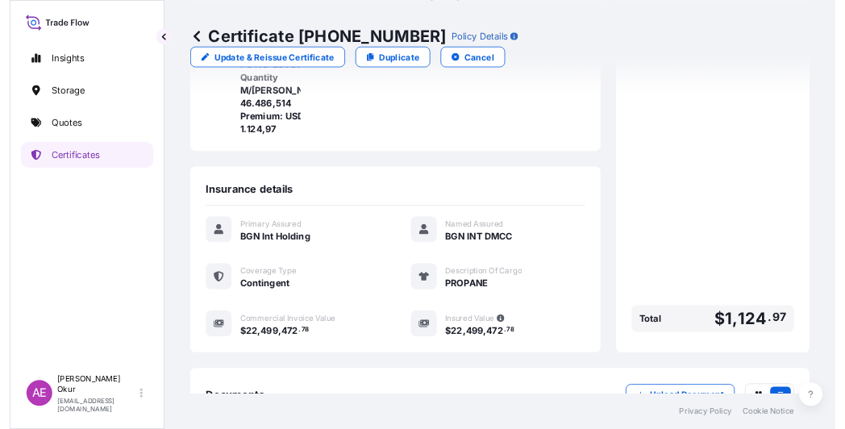
scroll to position [419, 0]
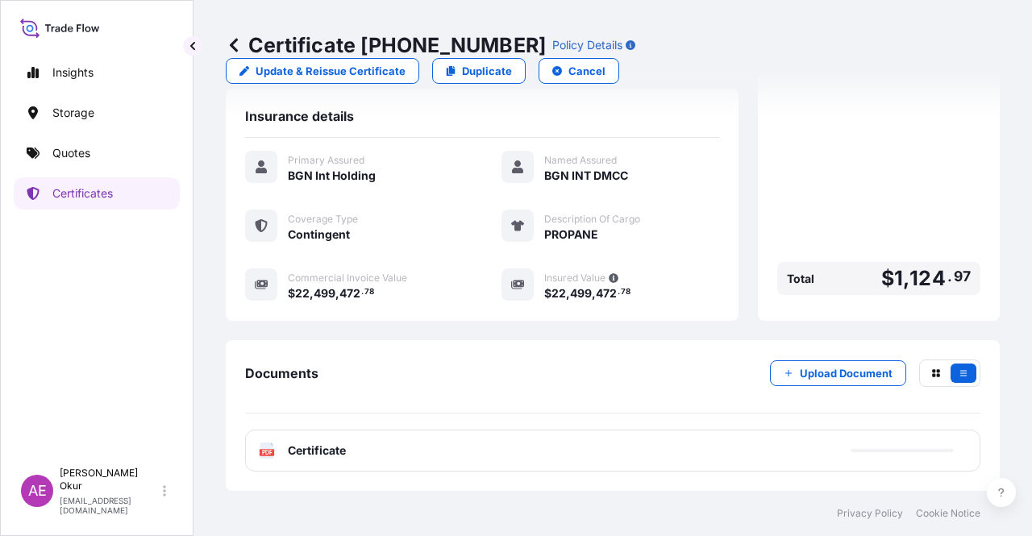
click at [327, 446] on span "Certificate" at bounding box center [317, 451] width 58 height 16
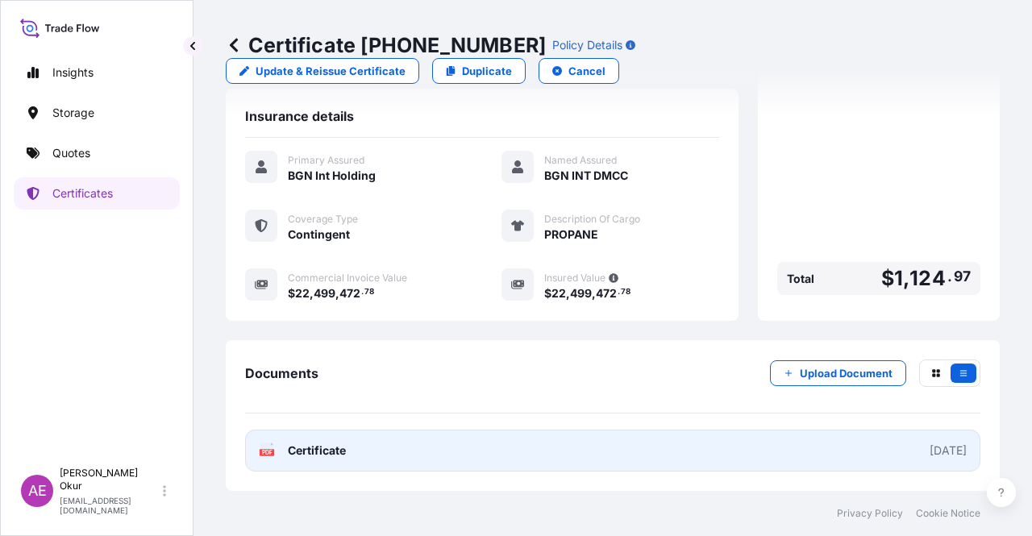
click at [316, 441] on link "PDF Certificate [DATE]" at bounding box center [612, 451] width 735 height 42
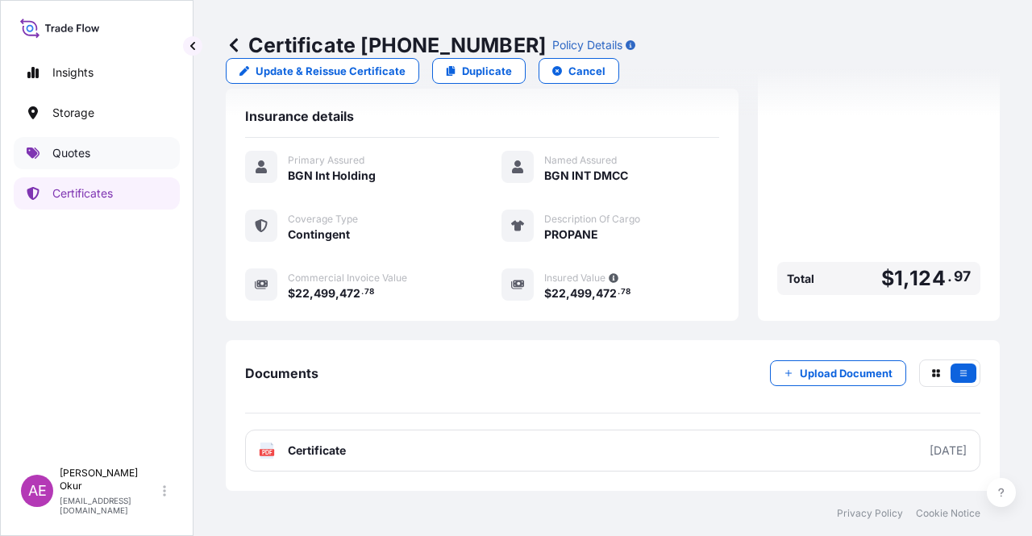
click at [101, 152] on link "Quotes" at bounding box center [97, 153] width 166 height 32
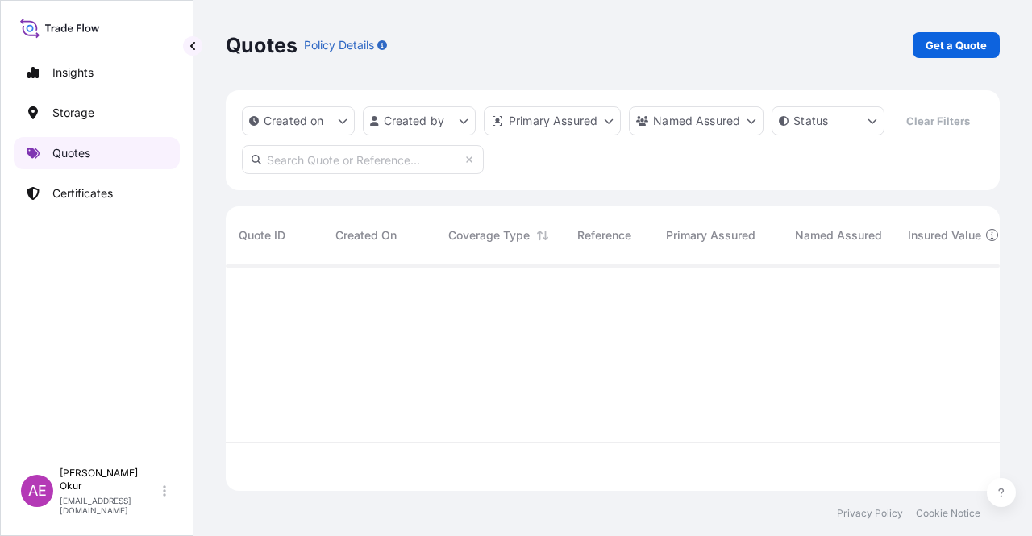
scroll to position [223, 761]
click at [959, 44] on p "Get a Quote" at bounding box center [956, 45] width 61 height 16
select select "Ocean Vessel"
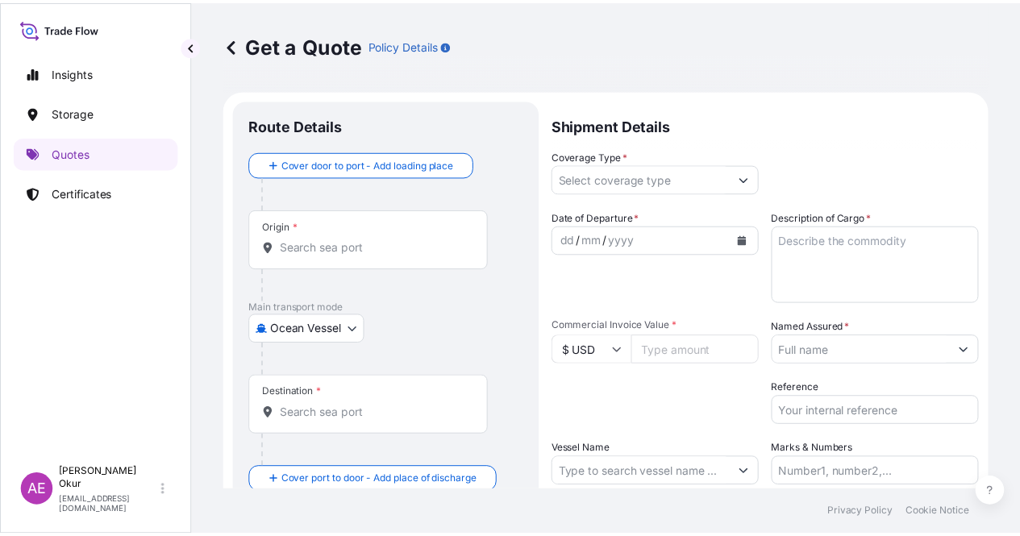
scroll to position [26, 0]
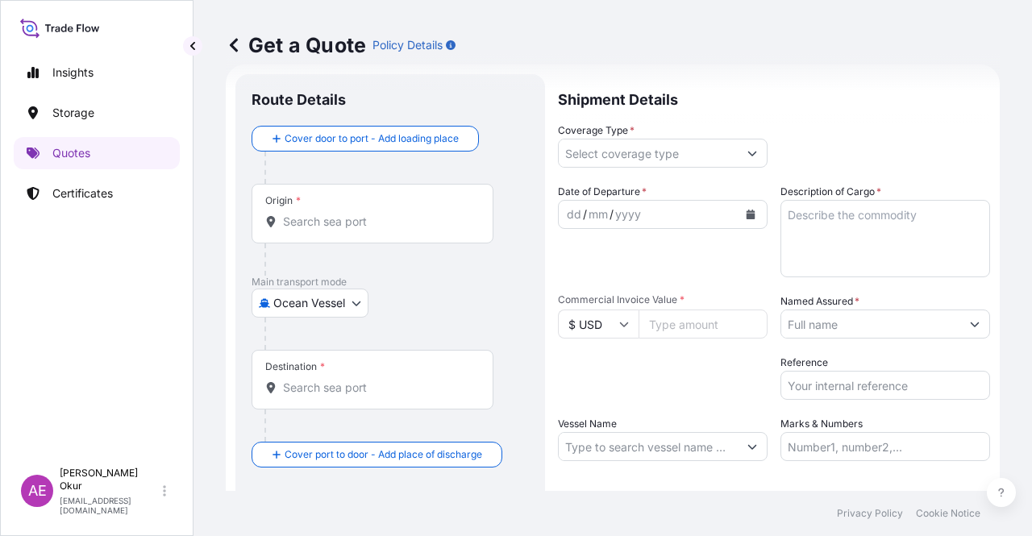
click at [276, 190] on div "Origin *" at bounding box center [373, 214] width 242 height 60
click at [283, 214] on input "Origin *" at bounding box center [378, 222] width 190 height 16
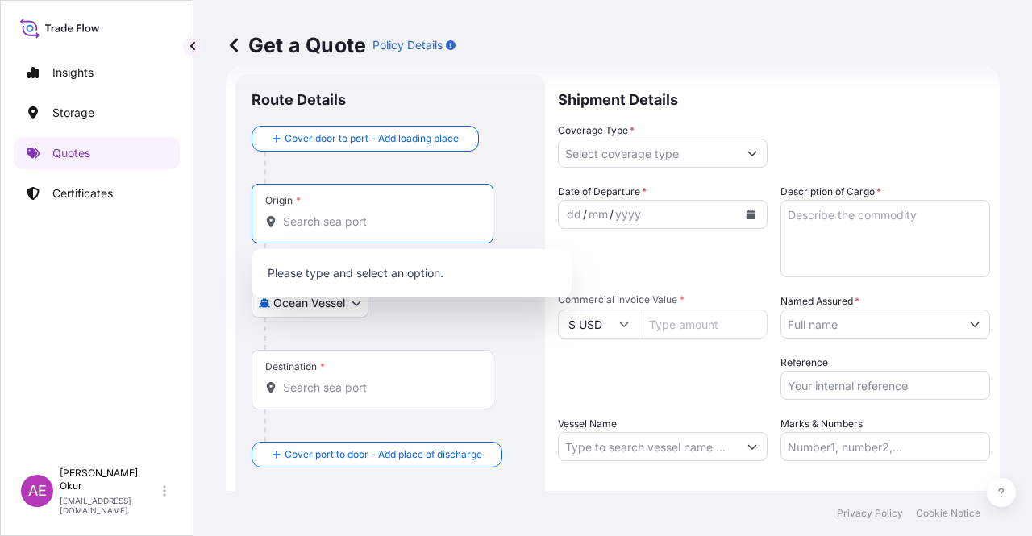
click at [304, 214] on input "Origin *" at bounding box center [378, 222] width 190 height 16
paste input "[GEOGRAPHIC_DATA]"
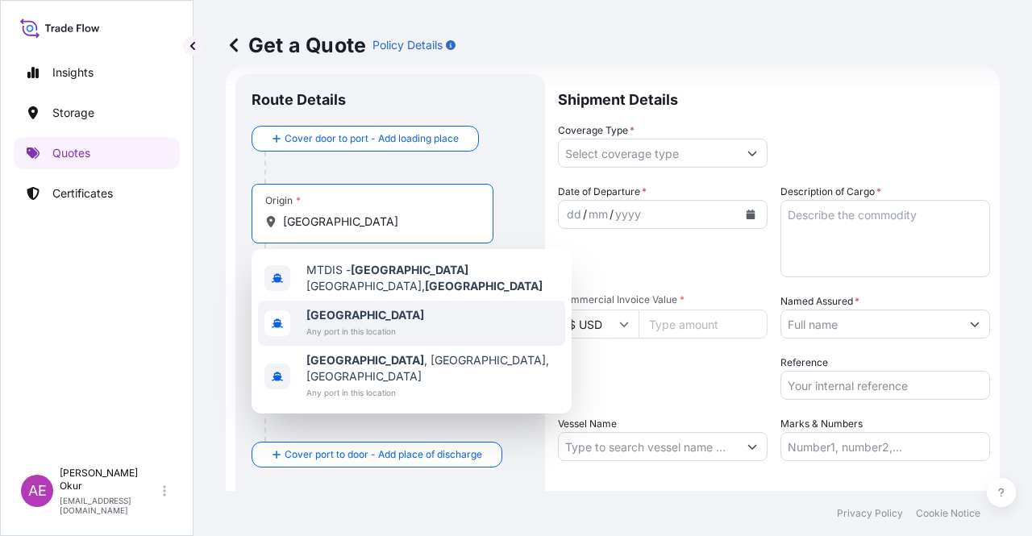
click at [355, 307] on span "[GEOGRAPHIC_DATA]" at bounding box center [365, 315] width 118 height 16
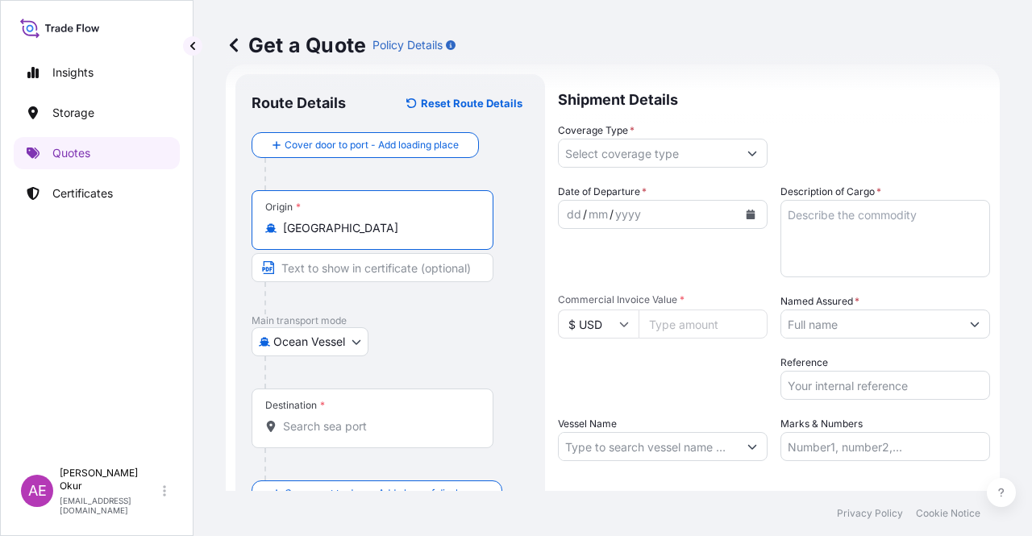
type input "[GEOGRAPHIC_DATA]"
click at [332, 267] on input "Text to appear on certificate" at bounding box center [373, 267] width 242 height 29
paste input "[GEOGRAPHIC_DATA]"
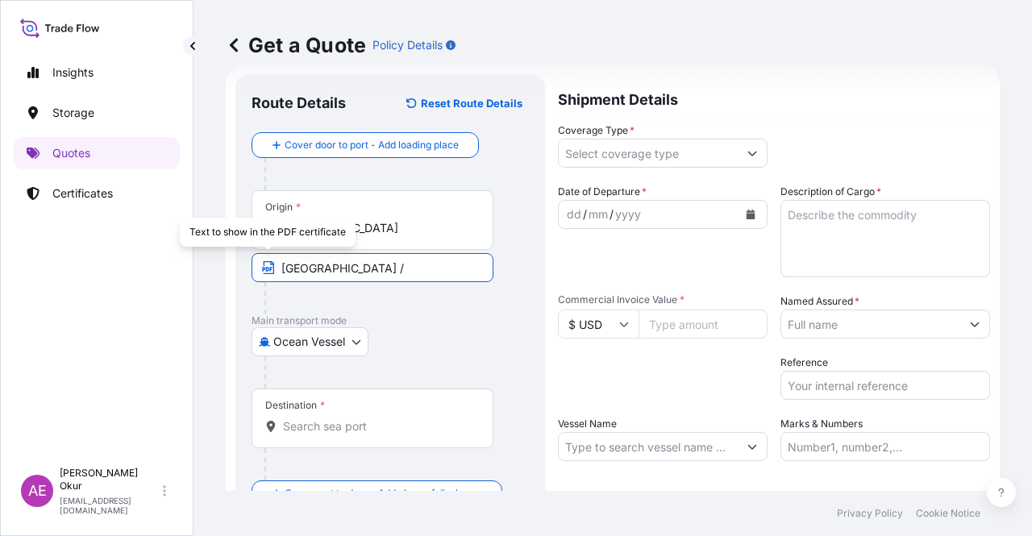
click at [277, 267] on input "[GEOGRAPHIC_DATA] /" at bounding box center [373, 267] width 242 height 29
paste input "OPL [GEOGRAPHIC_DATA]"
click at [346, 262] on input "OPL [GEOGRAPHIC_DATA]/ [GEOGRAPHIC_DATA] /" at bounding box center [373, 267] width 242 height 29
click at [405, 266] on input "OPL [GEOGRAPHIC_DATA] / [GEOGRAPHIC_DATA] /" at bounding box center [373, 267] width 242 height 29
type input "OPL [GEOGRAPHIC_DATA] / [GEOGRAPHIC_DATA]"
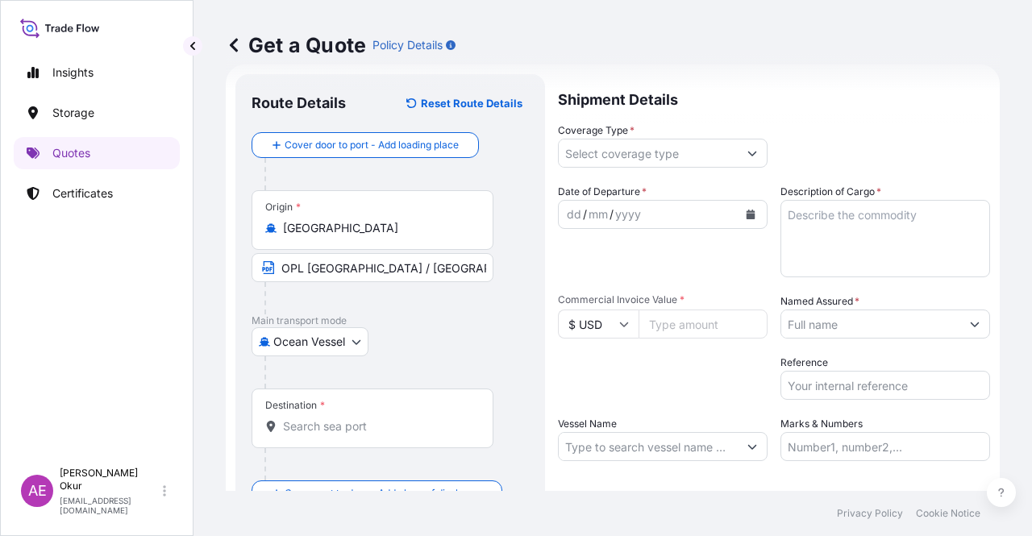
click at [317, 435] on div "Destination *" at bounding box center [373, 419] width 242 height 60
click at [317, 435] on input "Destination *" at bounding box center [378, 426] width 190 height 16
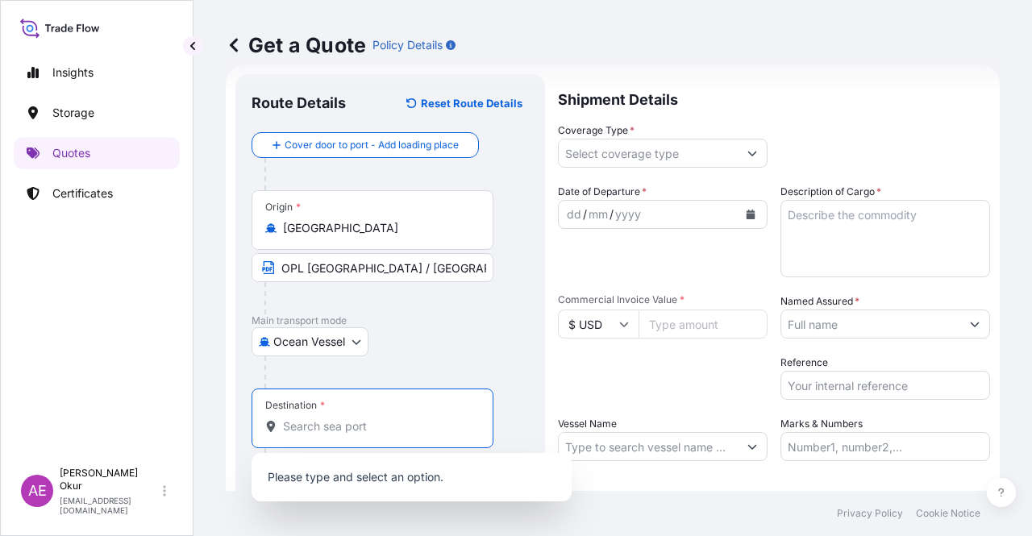
paste input "ANY LIBYAN PORT"
type input "ANY LIBYAN PORT"
paste input "[GEOGRAPHIC_DATA]"
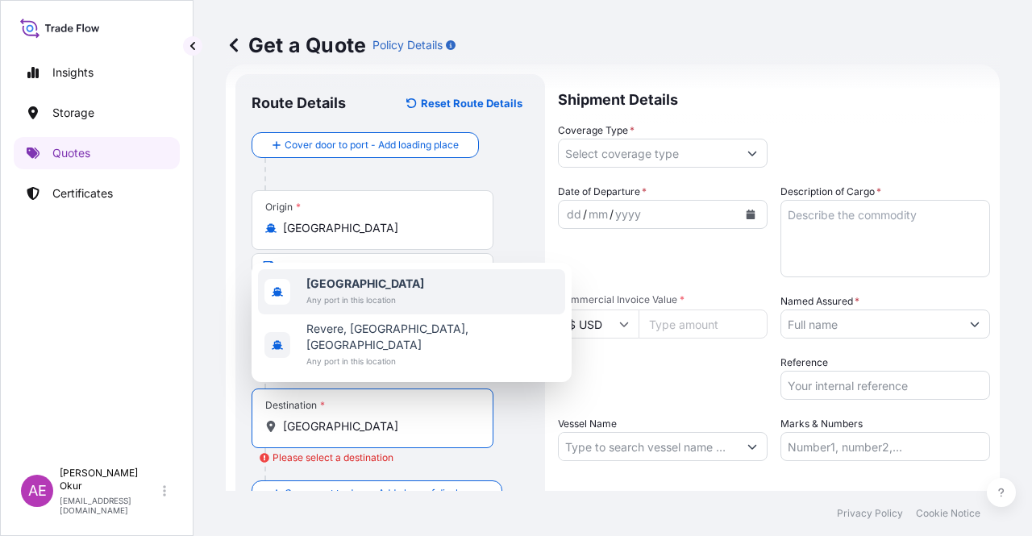
click at [411, 289] on div "[GEOGRAPHIC_DATA] Any port in this location" at bounding box center [411, 291] width 307 height 45
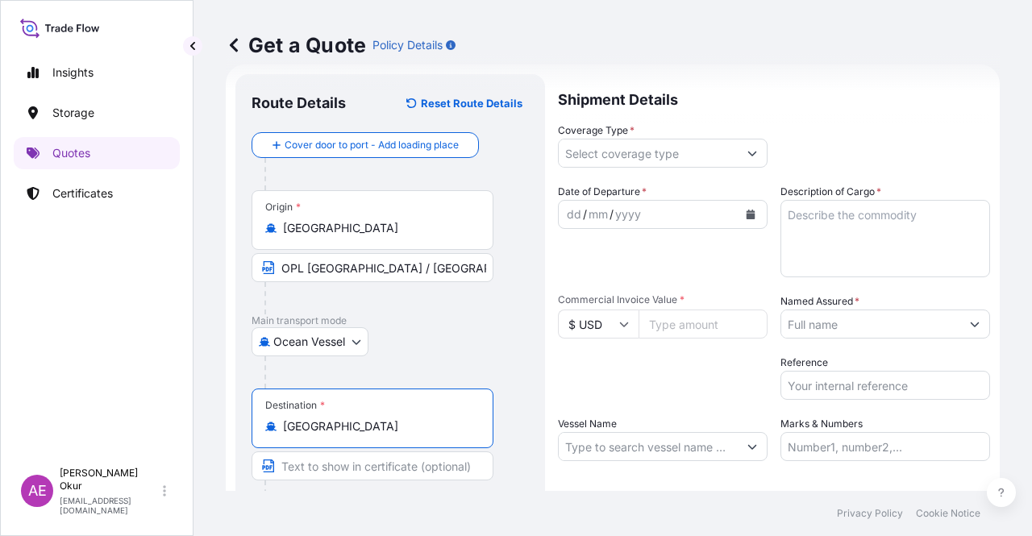
type input "[GEOGRAPHIC_DATA]"
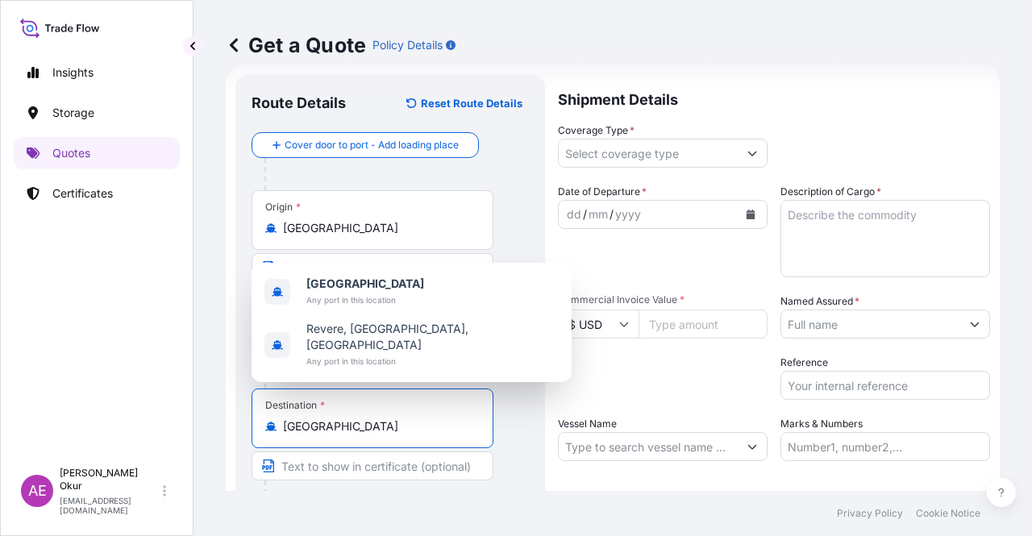
click at [345, 463] on input "Text to appear on certificate" at bounding box center [373, 465] width 242 height 29
paste input "ANY LIBYAN PORT"
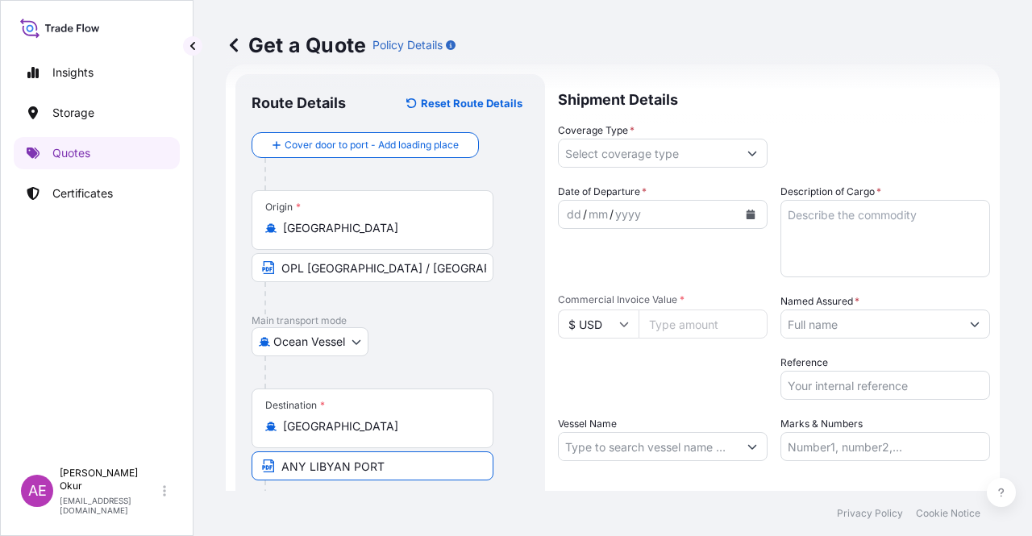
type input "ANY LIBYAN PORTS"
click at [691, 148] on input "Coverage Type *" at bounding box center [648, 153] width 179 height 29
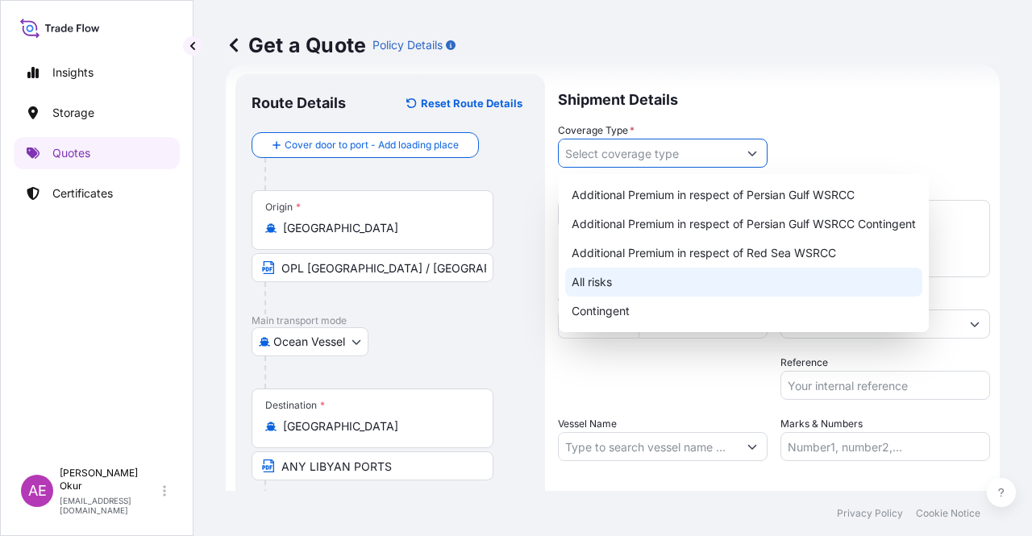
click at [620, 281] on div "All risks" at bounding box center [743, 282] width 357 height 29
type input "All risks"
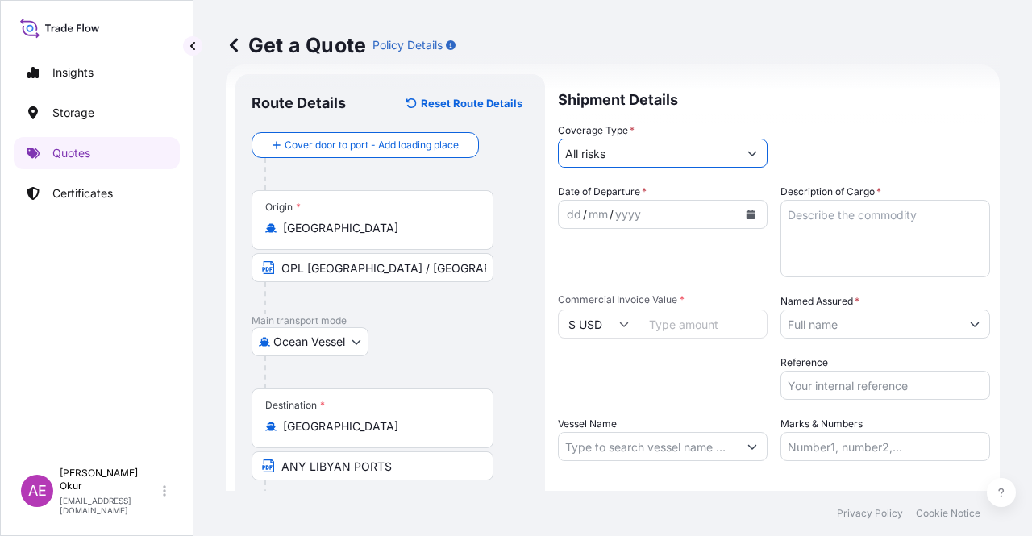
click at [572, 211] on div "dd" at bounding box center [574, 214] width 18 height 19
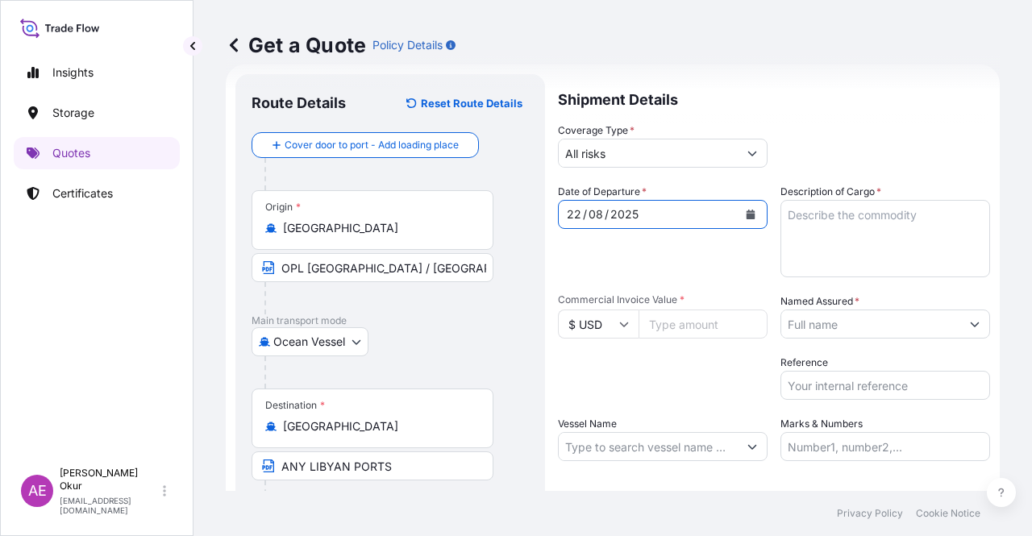
click at [872, 244] on textarea "Description of Cargo *" at bounding box center [885, 238] width 210 height 77
paste textarea "GASOIL"
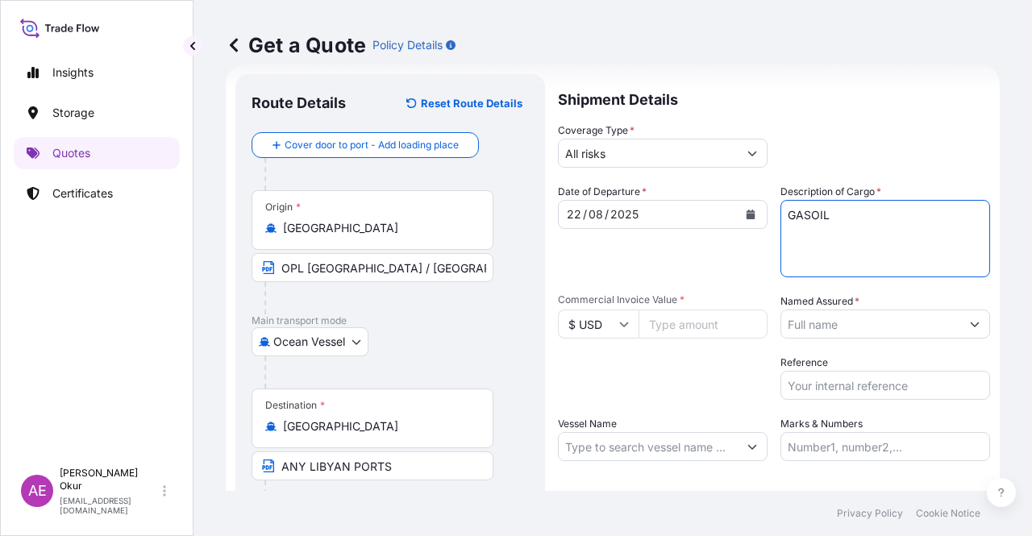
type textarea "GASOIL"
click at [696, 331] on input "Commercial Invoice Value *" at bounding box center [703, 324] width 129 height 29
paste input "25080978.02"
type input "25080978.02"
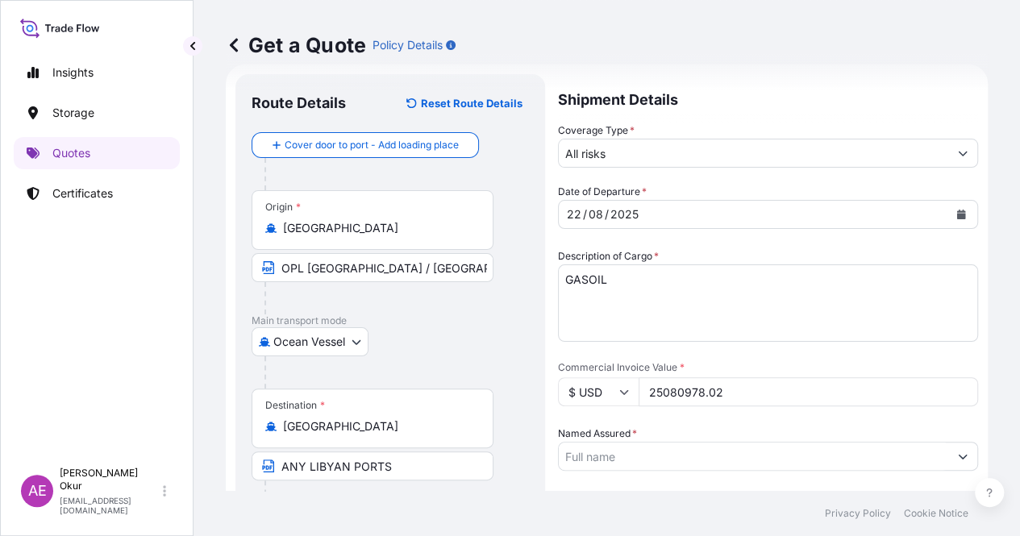
click at [876, 442] on input "Named Assured *" at bounding box center [753, 456] width 389 height 29
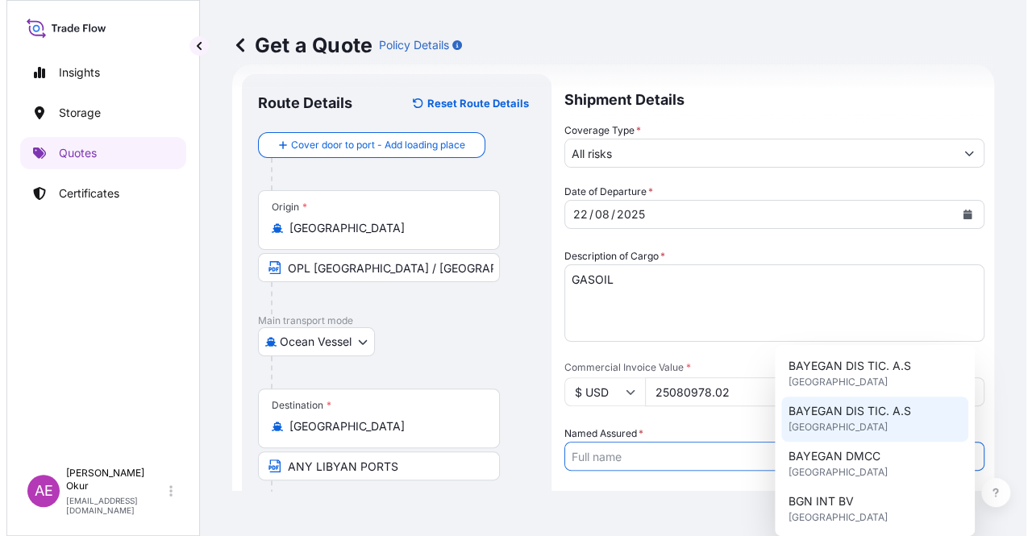
scroll to position [81, 0]
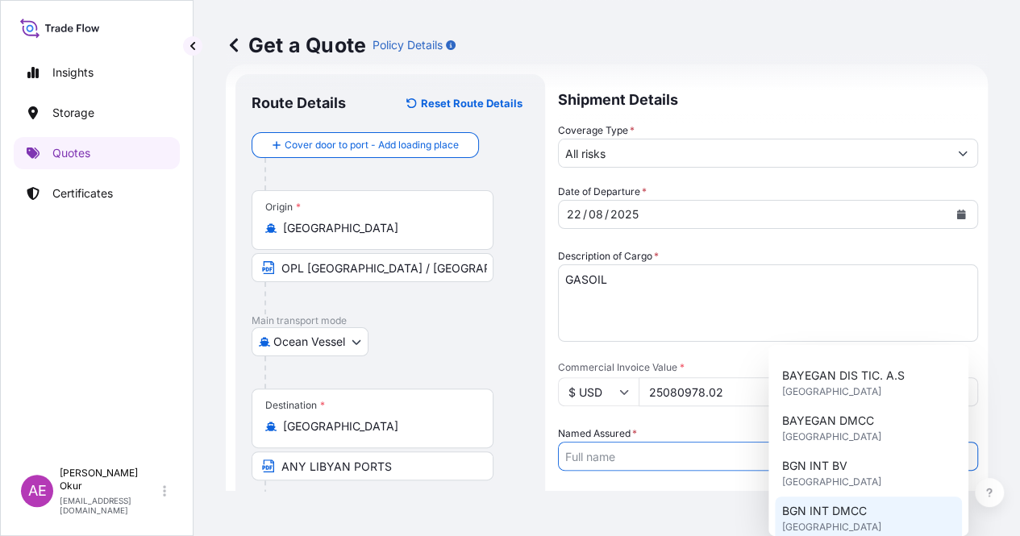
click at [849, 504] on span "BGN INT DMCC" at bounding box center [823, 511] width 85 height 16
type input "BGN INT DMCC"
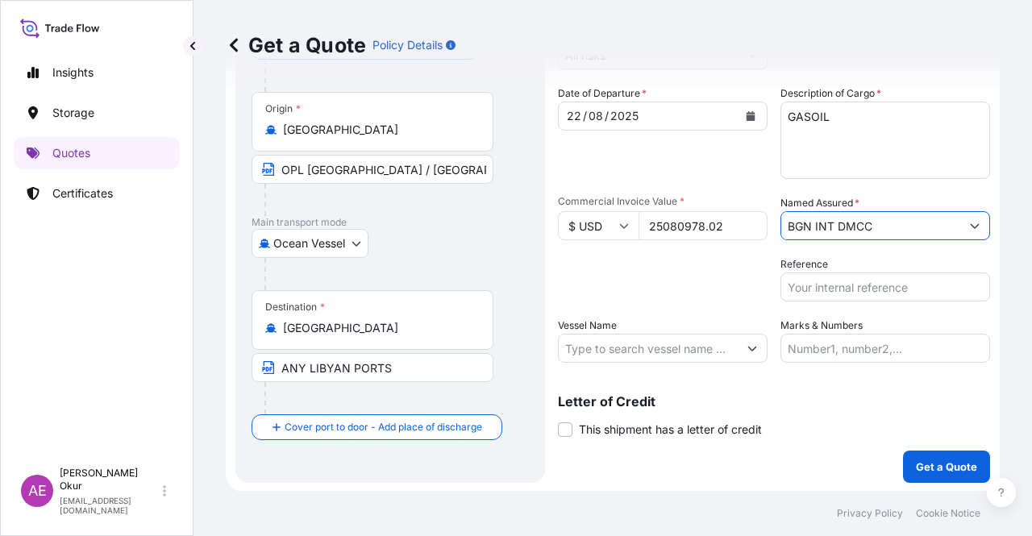
scroll to position [125, 0]
click at [745, 354] on button "Show suggestions" at bounding box center [752, 347] width 29 height 29
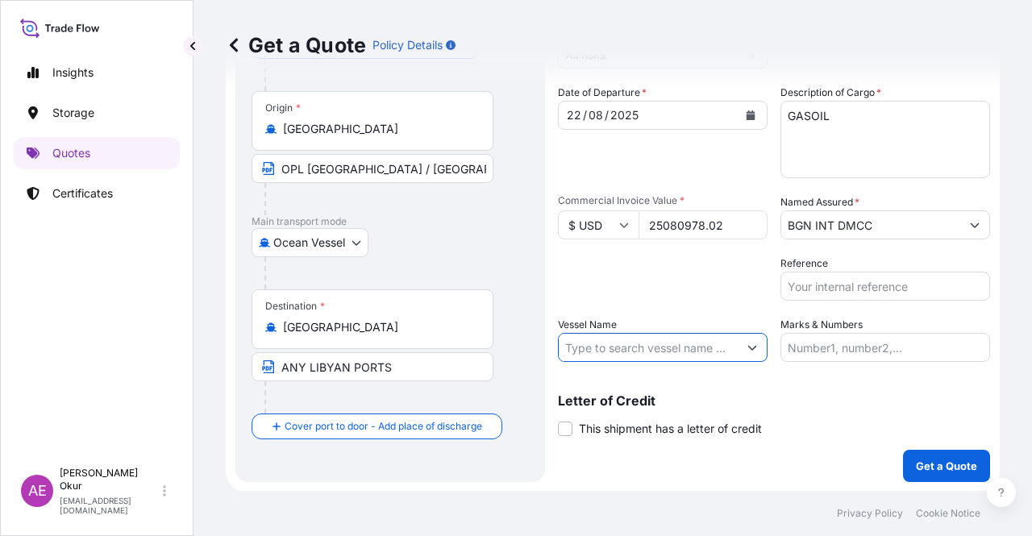
click at [747, 352] on button "Show suggestions" at bounding box center [752, 347] width 29 height 29
click at [662, 351] on input "Vessel Name" at bounding box center [648, 347] width 179 height 29
paste input "[PERSON_NAME]"
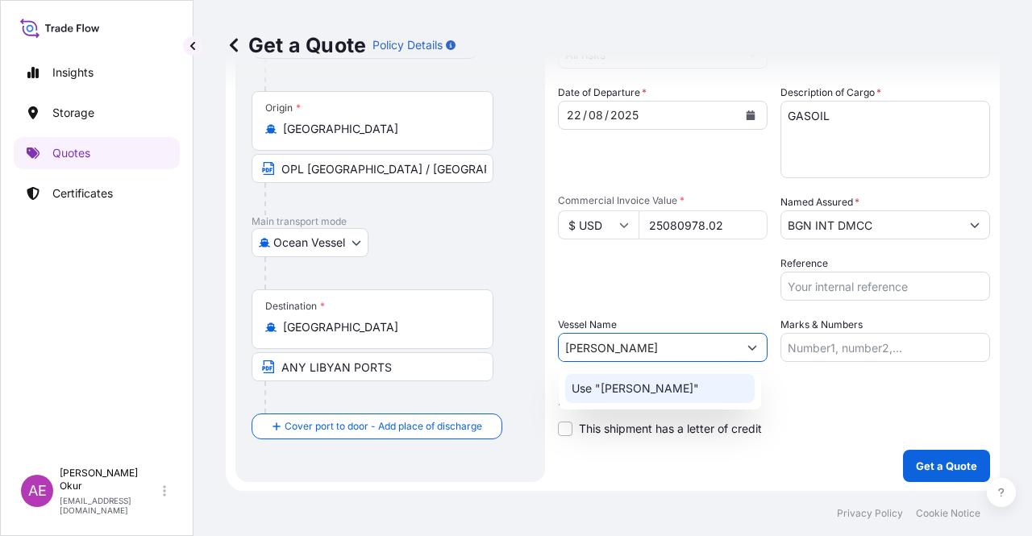
click at [655, 393] on p "Use "[PERSON_NAME]"" at bounding box center [635, 389] width 127 height 16
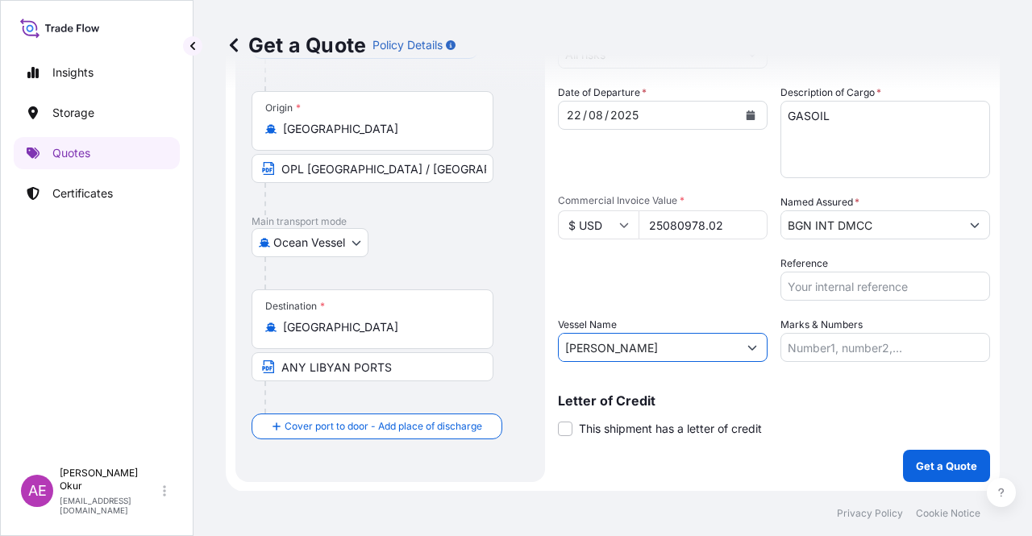
type input "[PERSON_NAME]"
click at [830, 345] on input "Marks & Numbers" at bounding box center [885, 347] width 210 height 29
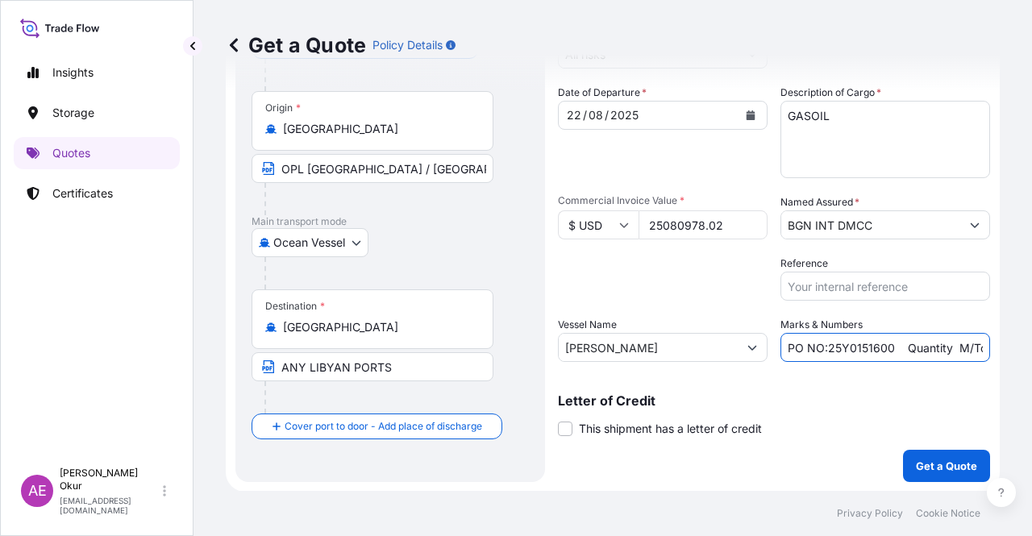
drag, startPoint x: 821, startPoint y: 349, endPoint x: 885, endPoint y: 347, distance: 64.5
click at [885, 347] on input "PO NO:25Y0151600 Quantity M/Tonn: 26,000 Premium: USD 3,37" at bounding box center [885, 347] width 210 height 29
paste input "222500"
click at [940, 361] on input "PO NO:25Y0222500 Quantity M/[PERSON_NAME]: 26,000 Premium: USD 3,37" at bounding box center [885, 347] width 210 height 29
drag, startPoint x: 947, startPoint y: 360, endPoint x: 988, endPoint y: 359, distance: 42.0
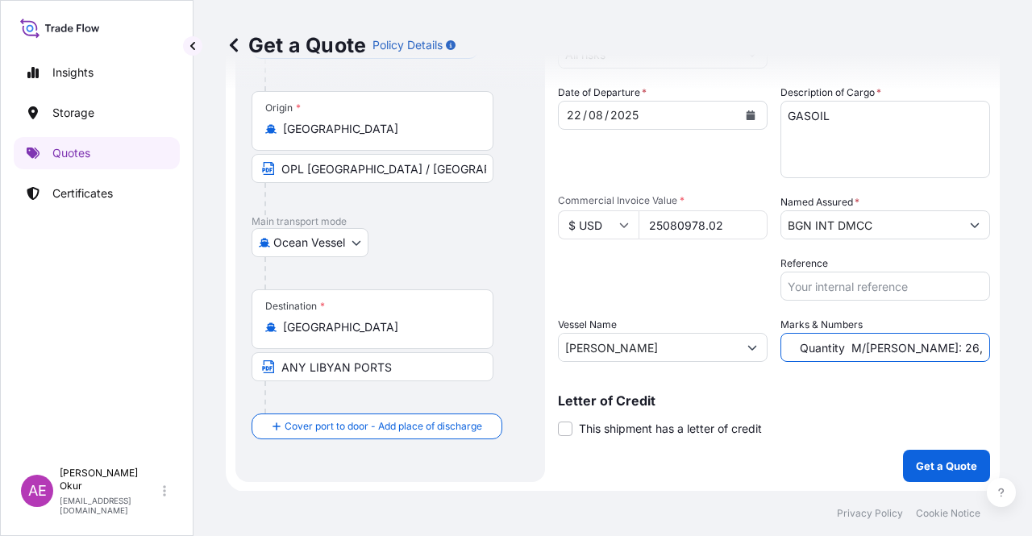
click at [988, 359] on div "Get a Quote Policy Details Route Details Reset Route Details Cover door to port…" at bounding box center [612, 245] width 838 height 491
click at [890, 344] on input "PO NO:25Y0222500 Quantity M/[PERSON_NAME]: 26,000 Premium: USD 3,37" at bounding box center [885, 347] width 210 height 29
drag, startPoint x: 824, startPoint y: 348, endPoint x: 864, endPoint y: 349, distance: 40.3
click at [864, 349] on input "PO NO:25Y0222500 Quantity M/[PERSON_NAME]: 26,000 Premium: USD 3,37" at bounding box center [885, 347] width 210 height 29
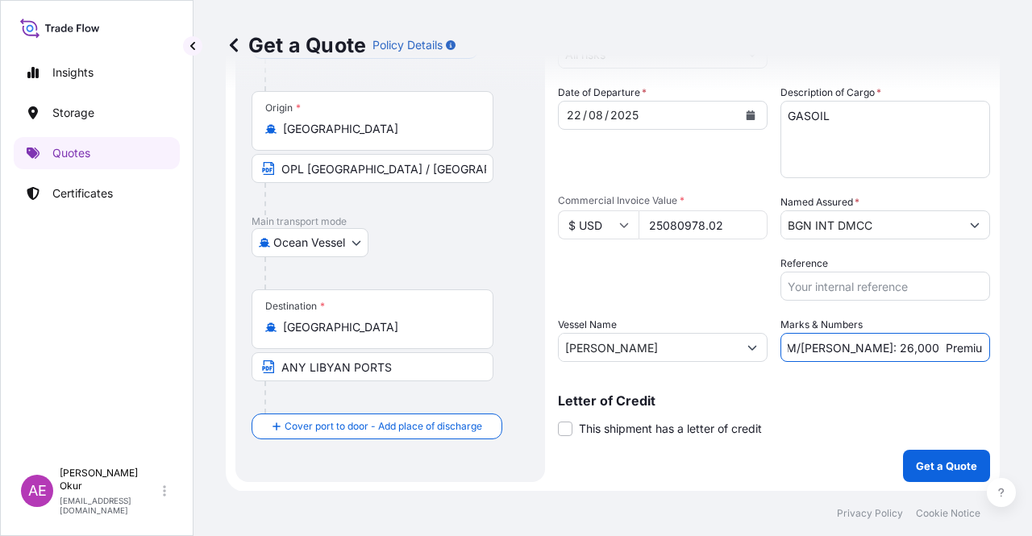
paste input "31.199,903"
drag, startPoint x: 959, startPoint y: 352, endPoint x: 1031, endPoint y: 359, distance: 72.9
click at [1031, 359] on div "Get a Quote Policy Details Route Details Reset Route Details Cover door to port…" at bounding box center [612, 245] width 838 height 491
click at [863, 348] on input "PO NO:25Y0222500 Quantity M/[PERSON_NAME]: 31.199,903 Premium: USD 3,37" at bounding box center [885, 347] width 210 height 29
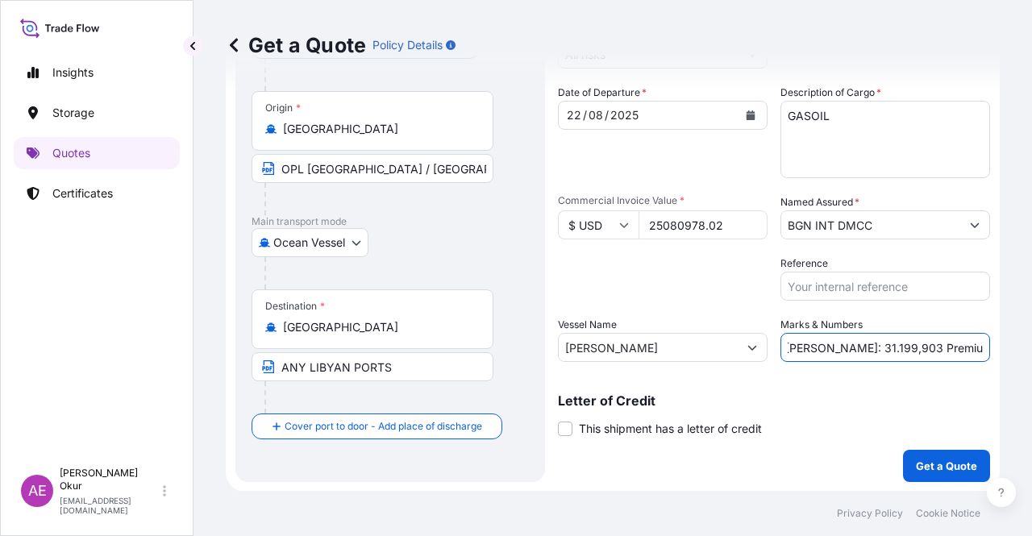
drag, startPoint x: 948, startPoint y: 342, endPoint x: 1031, endPoint y: 342, distance: 83.0
click at [1031, 342] on div "Get a Quote Policy Details Route Details Reset Route Details Cover door to port…" at bounding box center [612, 245] width 838 height 491
paste input "2.758,91"
type input "PO NO:25Y0222500 Quantity M/[PERSON_NAME]: 31.199,903 Premium: USD 2.758,91"
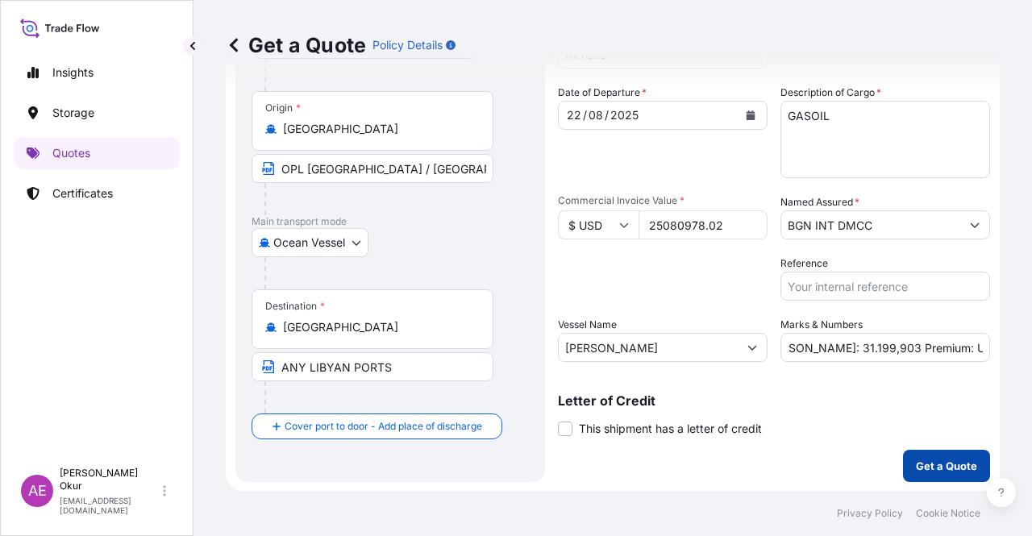
click at [924, 464] on p "Get a Quote" at bounding box center [946, 466] width 61 height 16
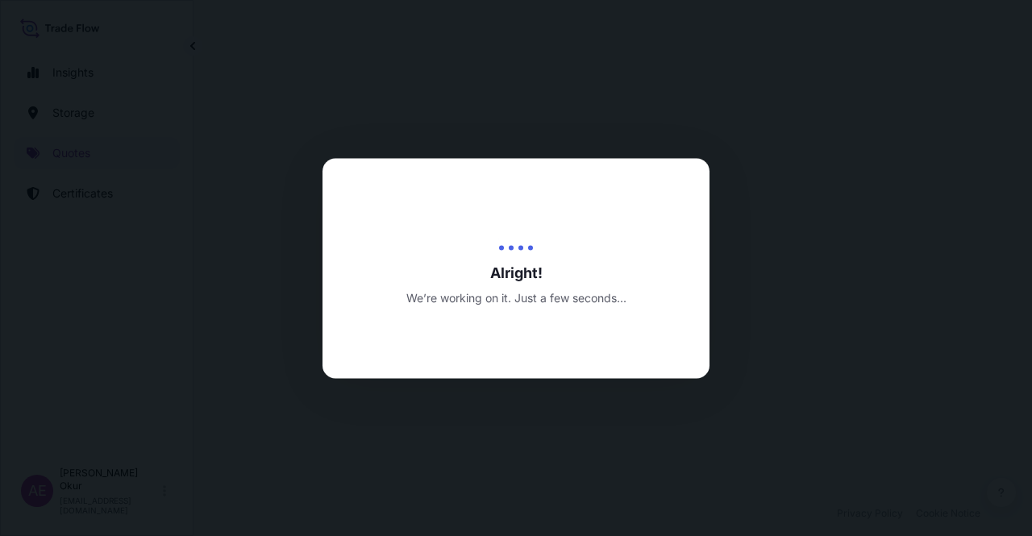
select select "Ocean Vessel"
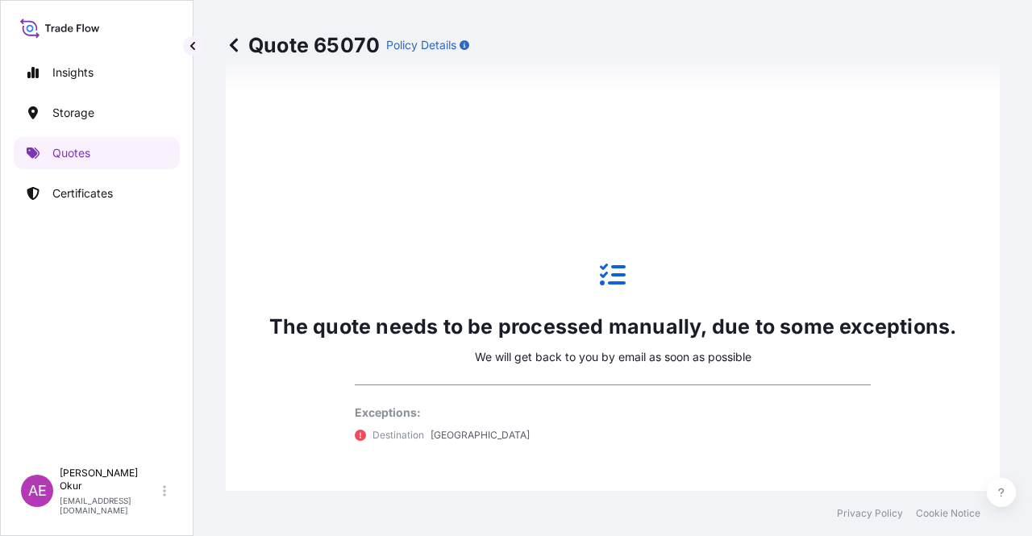
scroll to position [955, 0]
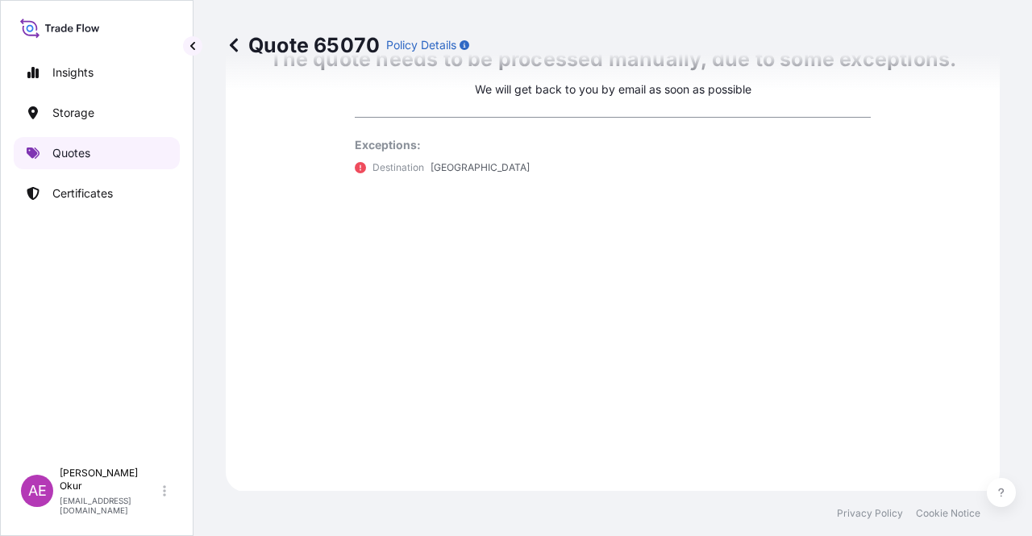
click at [102, 159] on link "Quotes" at bounding box center [97, 153] width 166 height 32
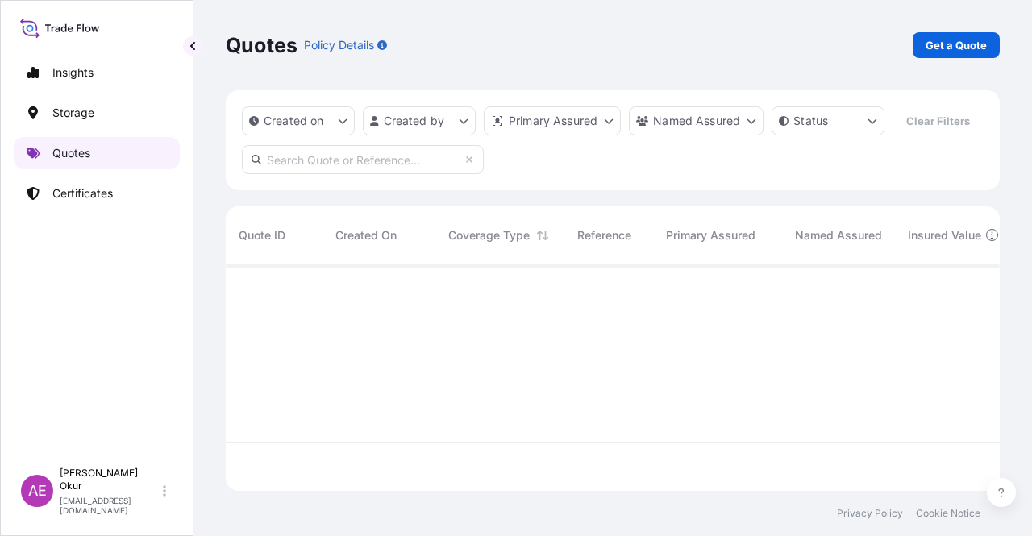
scroll to position [223, 761]
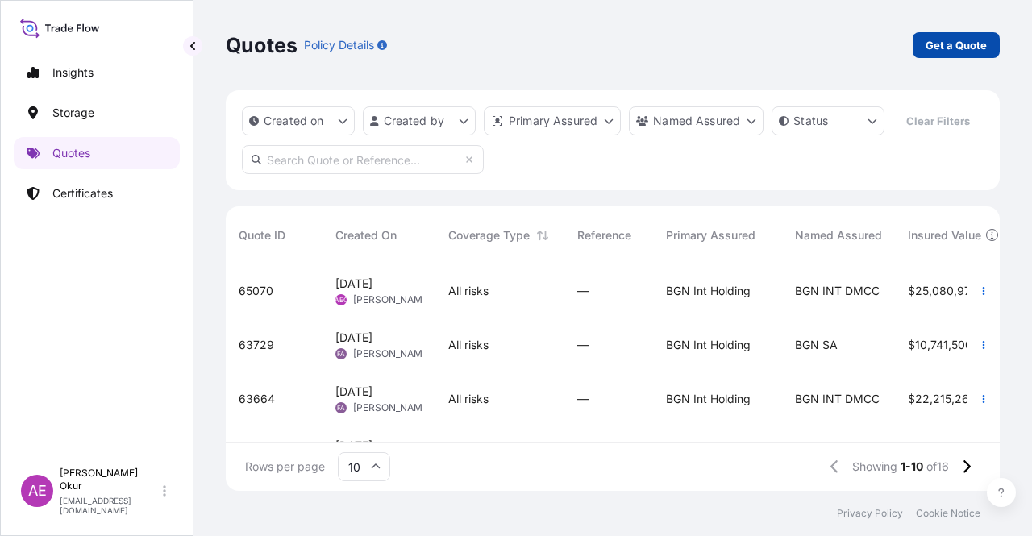
click at [975, 43] on p "Get a Quote" at bounding box center [956, 45] width 61 height 16
select select "Ocean Vessel"
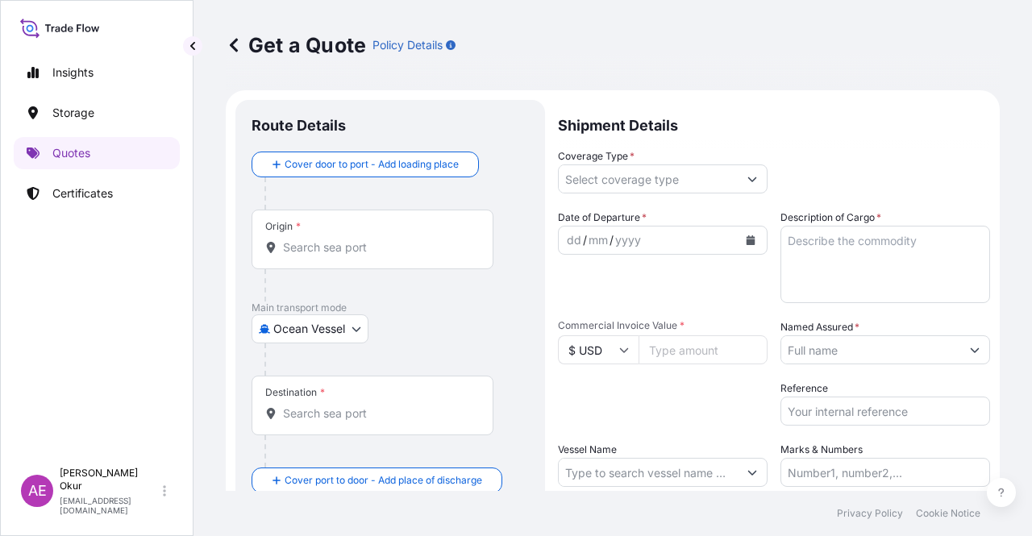
scroll to position [26, 0]
